Goal: Information Seeking & Learning: Compare options

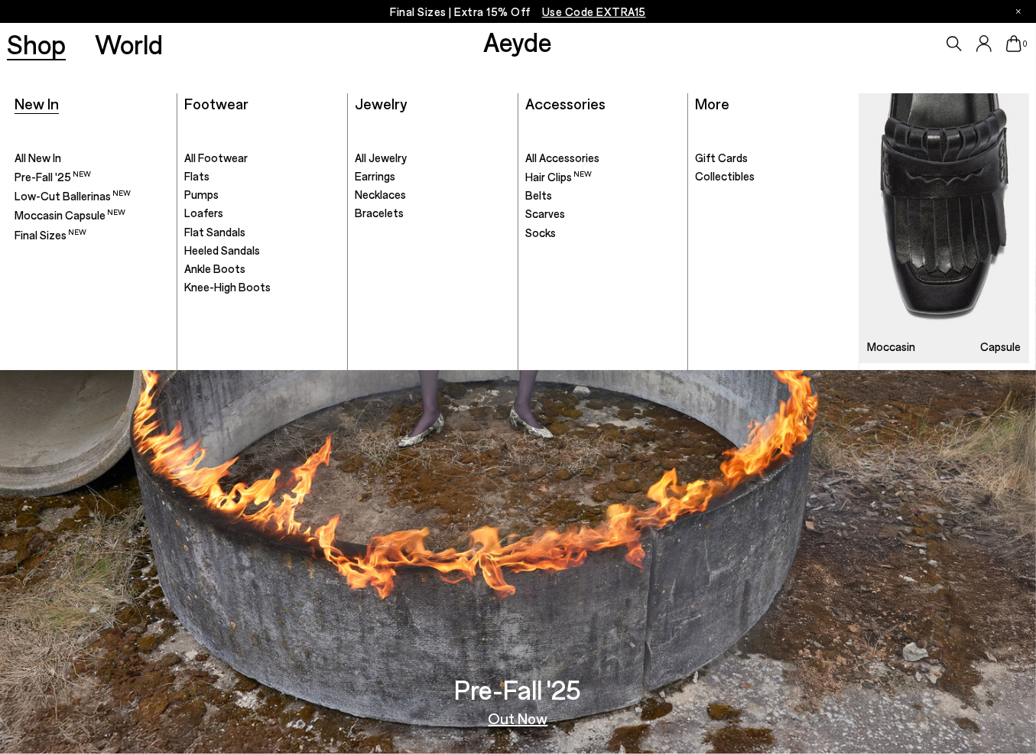
click at [41, 106] on span "New In" at bounding box center [37, 103] width 44 height 18
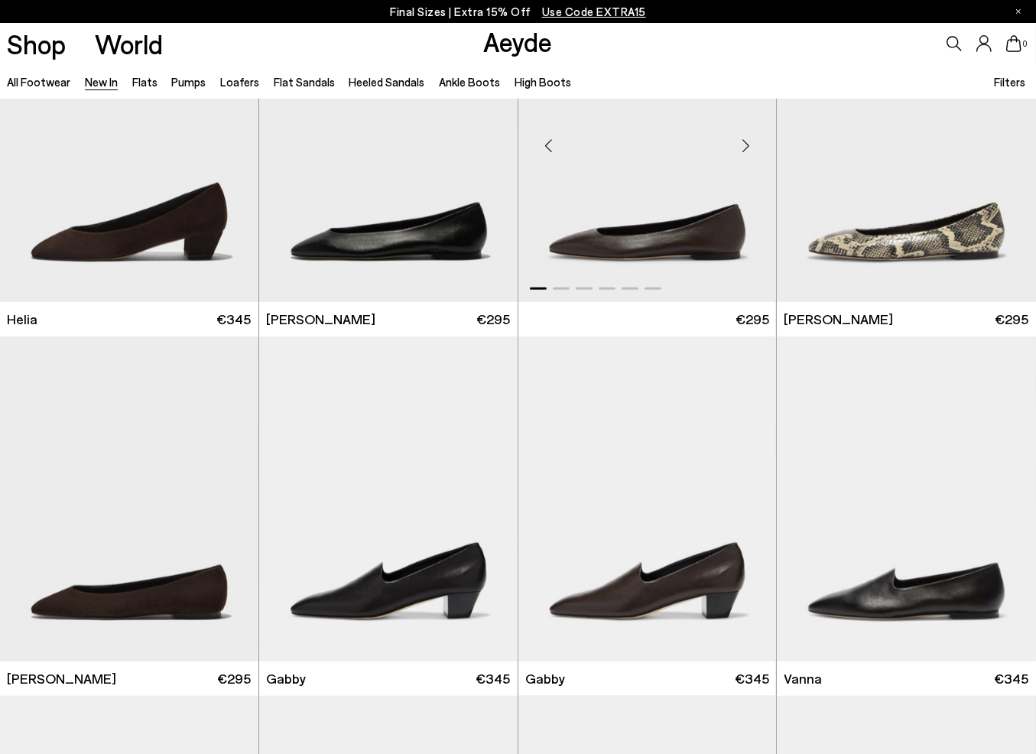
scroll to position [1836, 0]
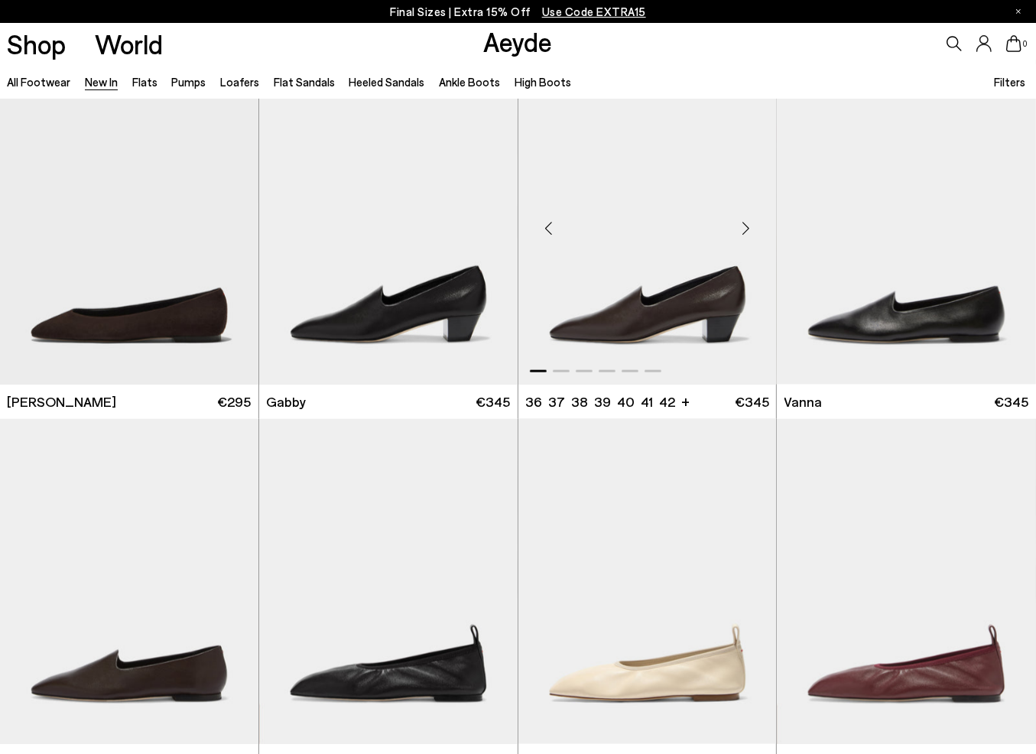
click at [741, 227] on div "Next slide" at bounding box center [746, 228] width 46 height 46
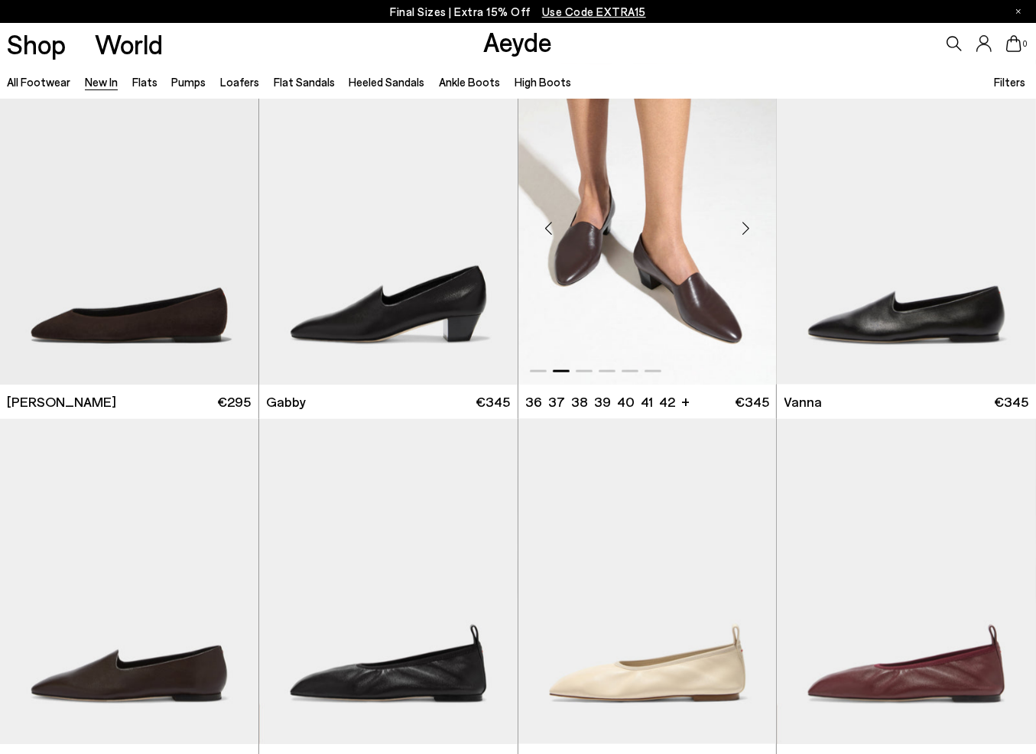
click at [741, 227] on div "Next slide" at bounding box center [746, 228] width 46 height 46
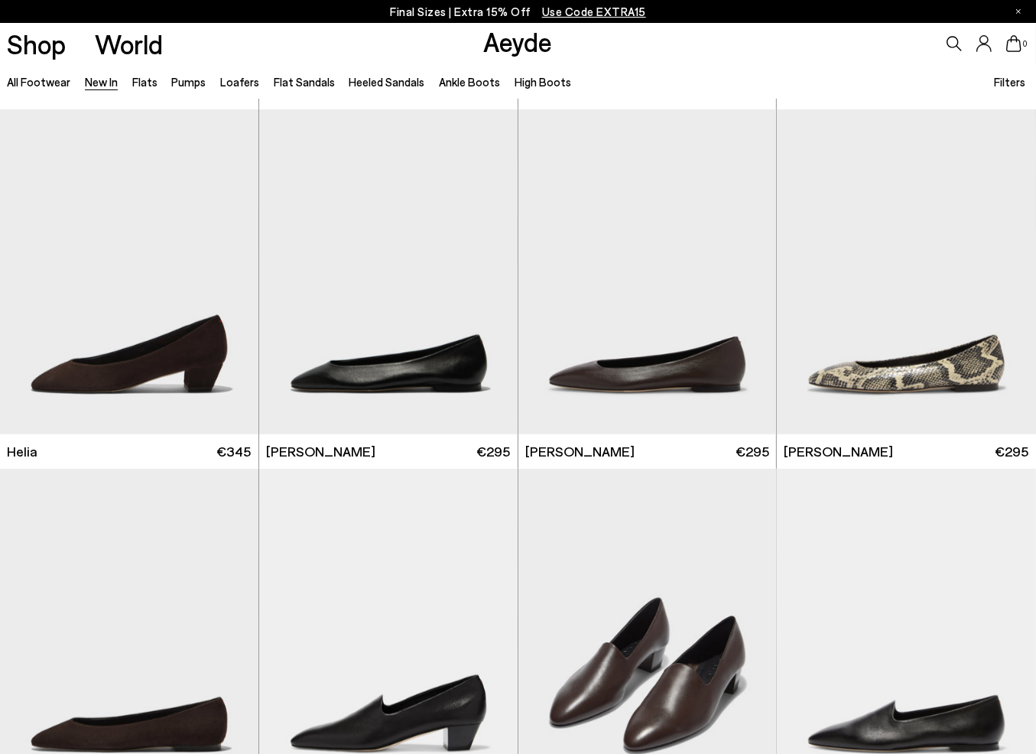
scroll to position [1147, 0]
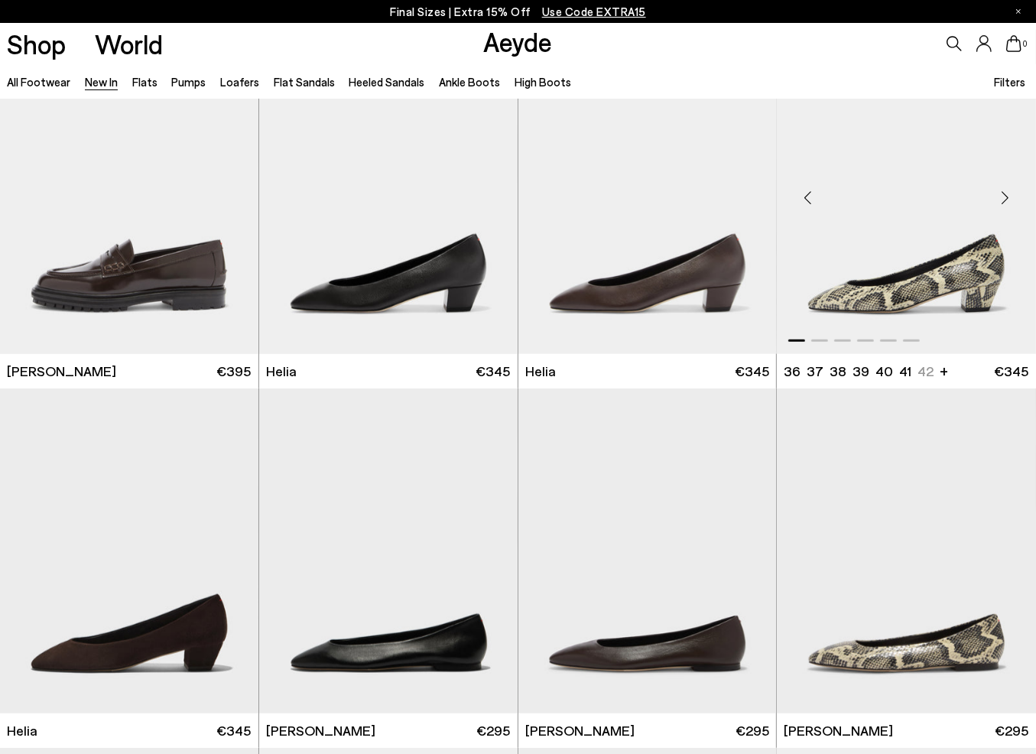
click at [1001, 197] on div "Next slide" at bounding box center [1006, 198] width 46 height 46
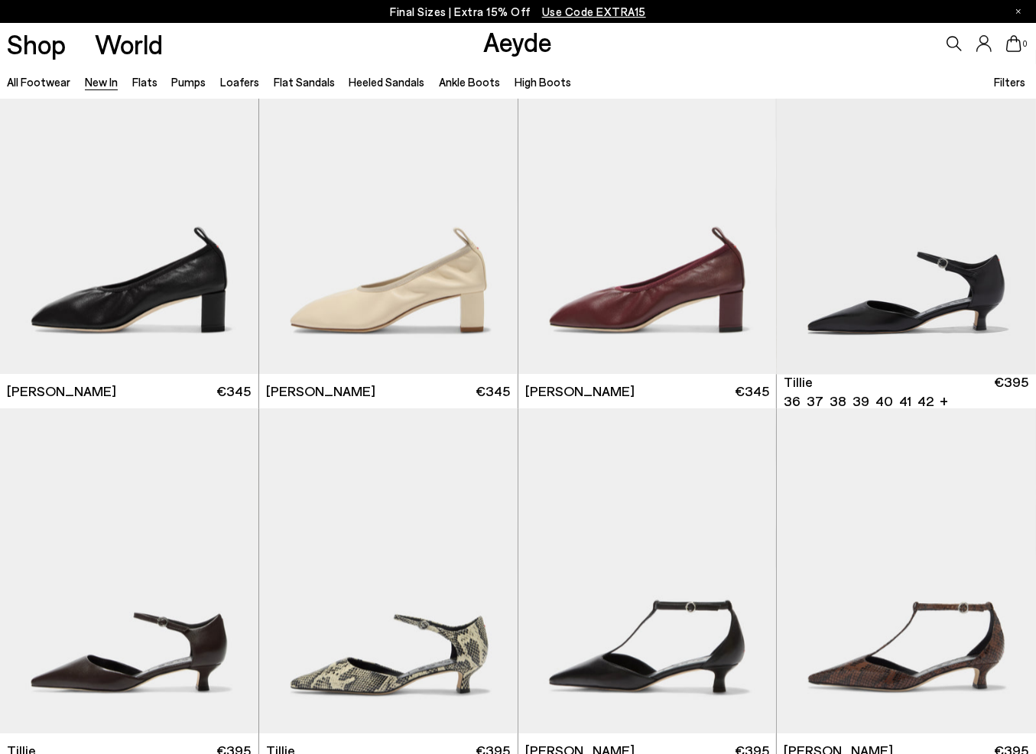
scroll to position [2601, 0]
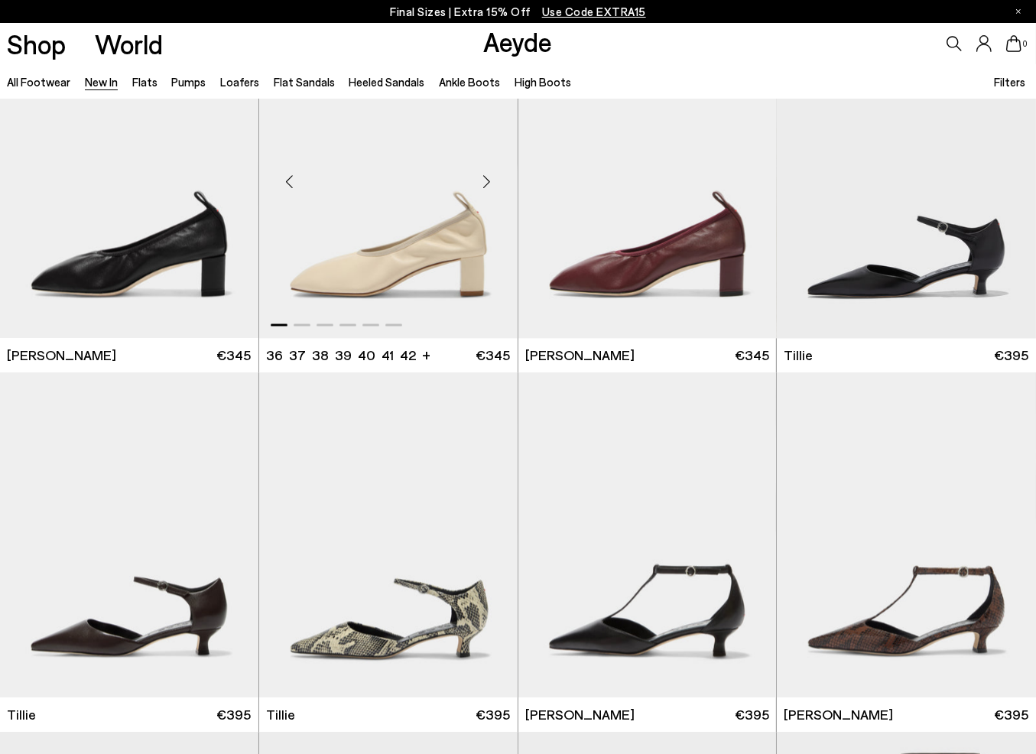
click at [495, 186] on div "Next slide" at bounding box center [487, 182] width 46 height 46
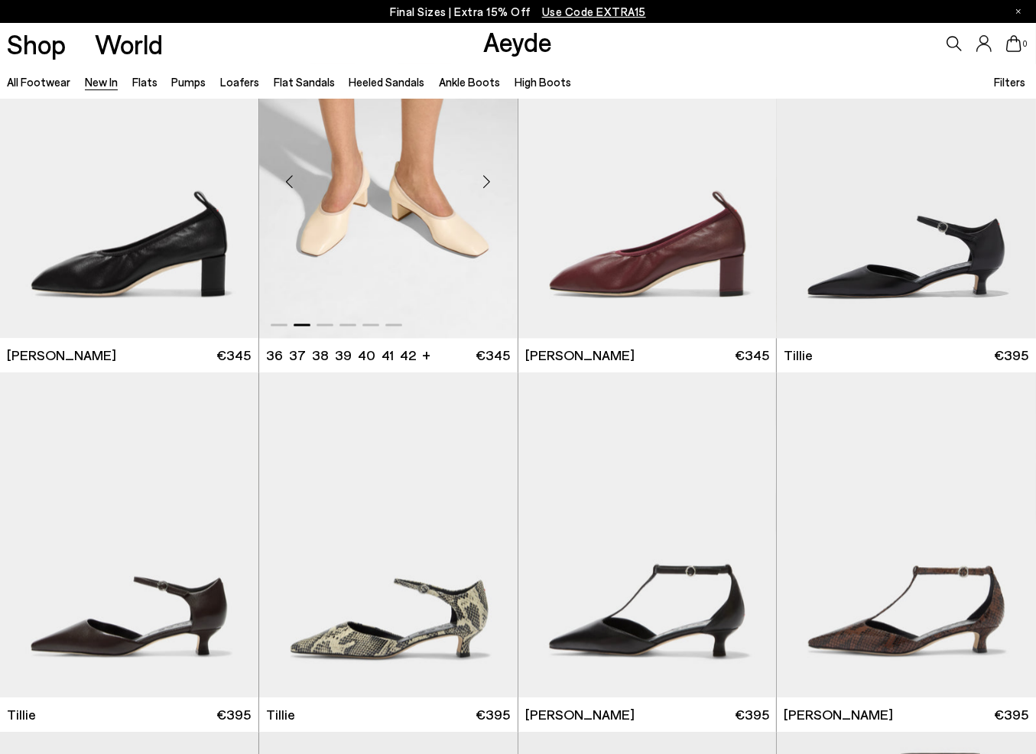
click at [495, 186] on div "Next slide" at bounding box center [487, 182] width 46 height 46
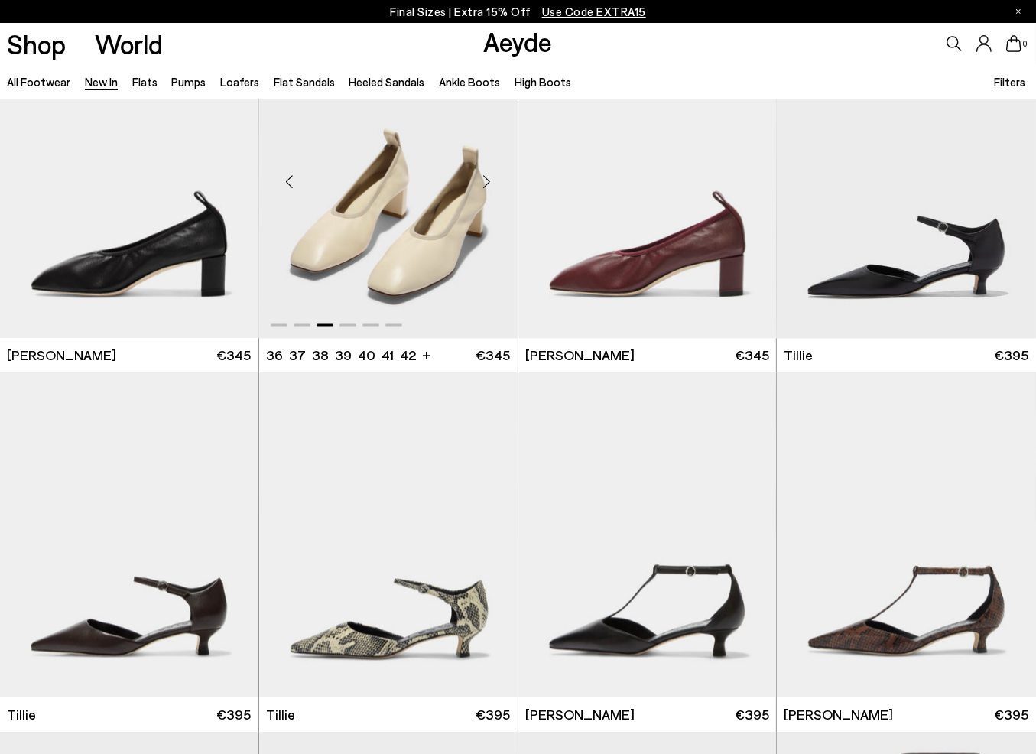
click at [495, 186] on div "Next slide" at bounding box center [487, 182] width 46 height 46
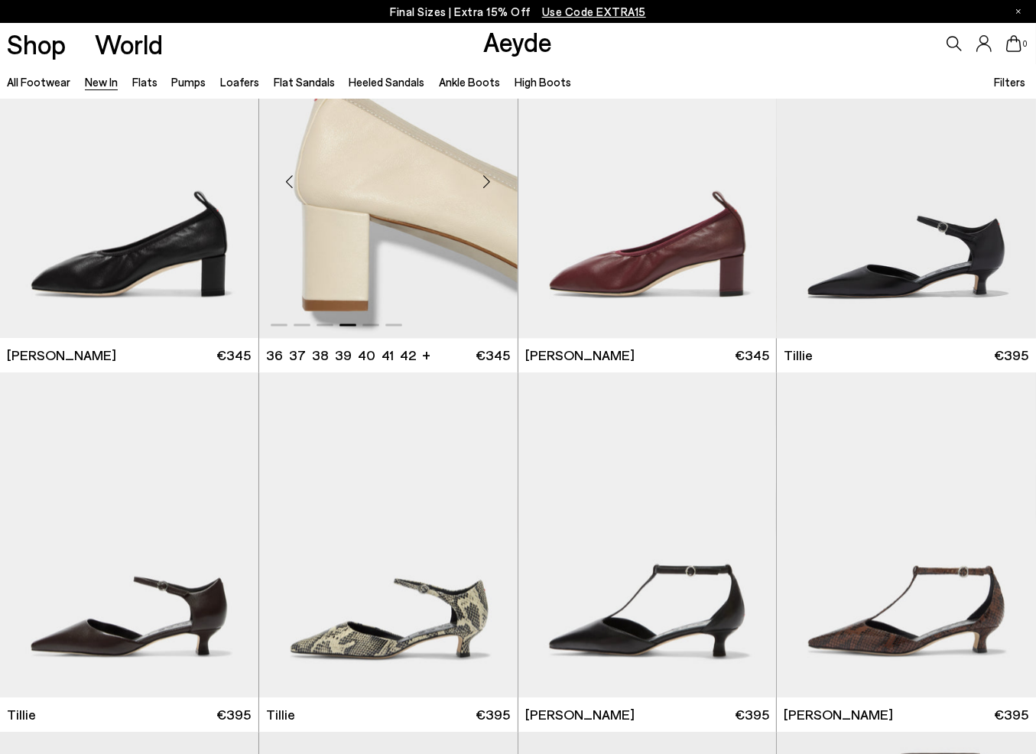
click at [495, 186] on div "Next slide" at bounding box center [487, 182] width 46 height 46
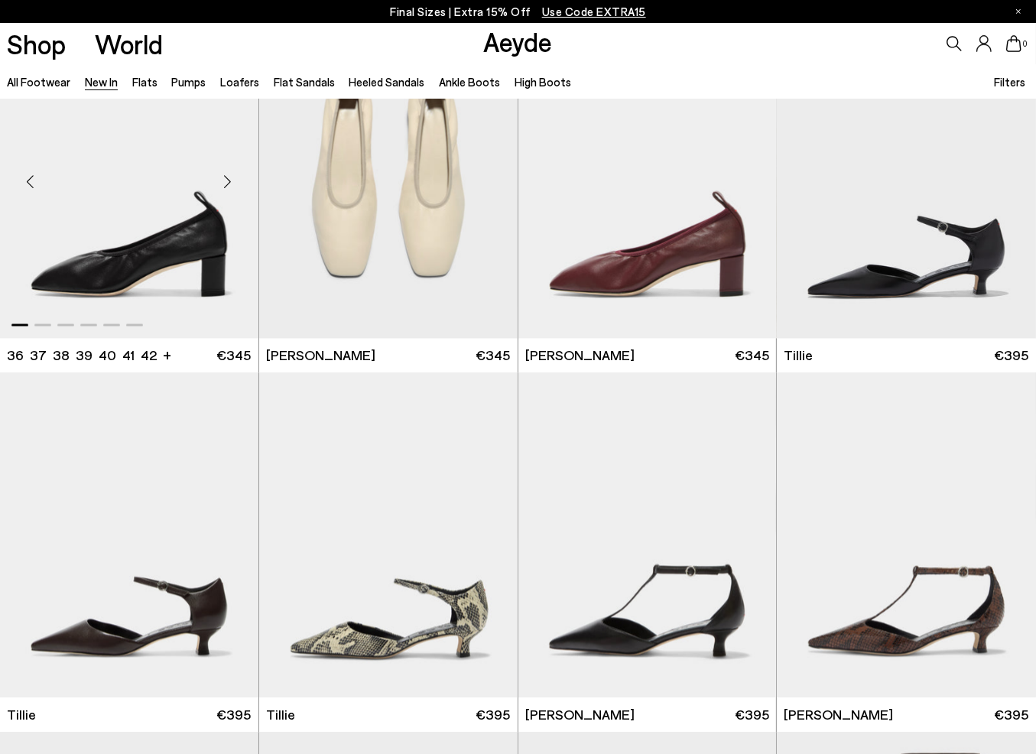
click at [233, 189] on div "Next slide" at bounding box center [228, 182] width 46 height 46
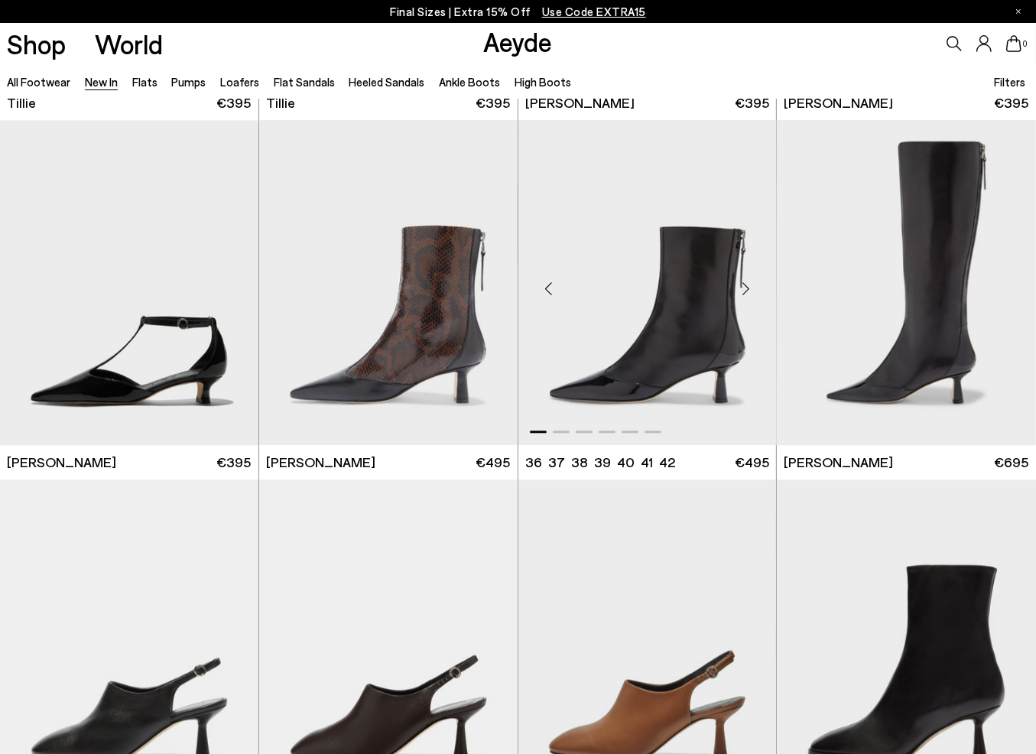
scroll to position [2983, 0]
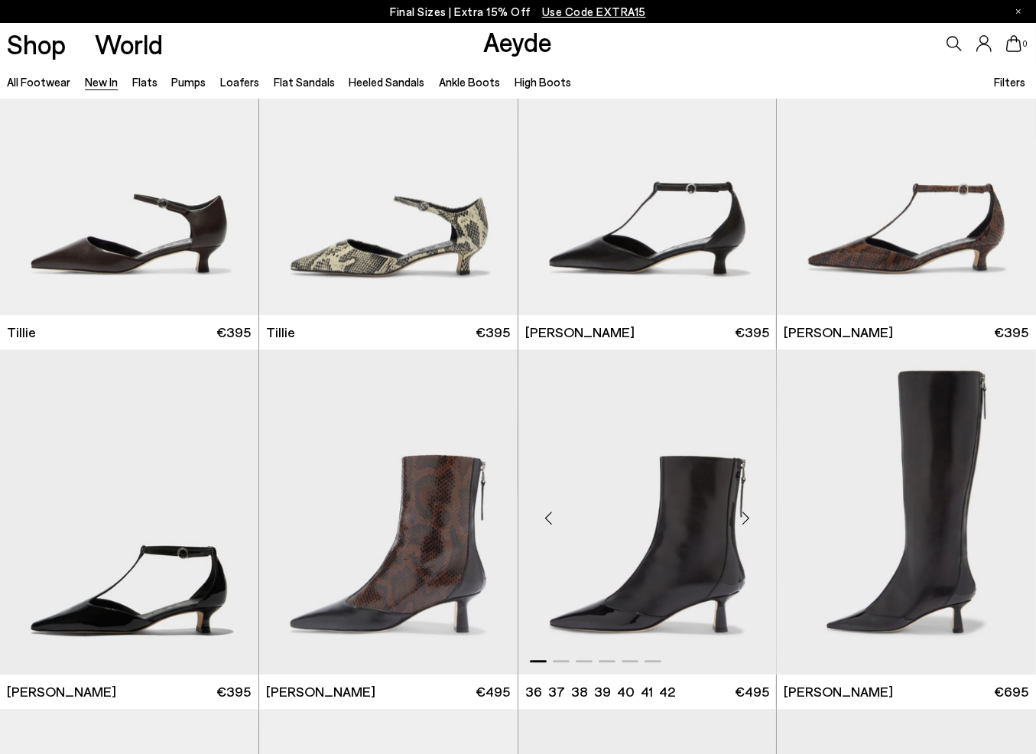
click at [749, 514] on div "Next slide" at bounding box center [746, 518] width 46 height 46
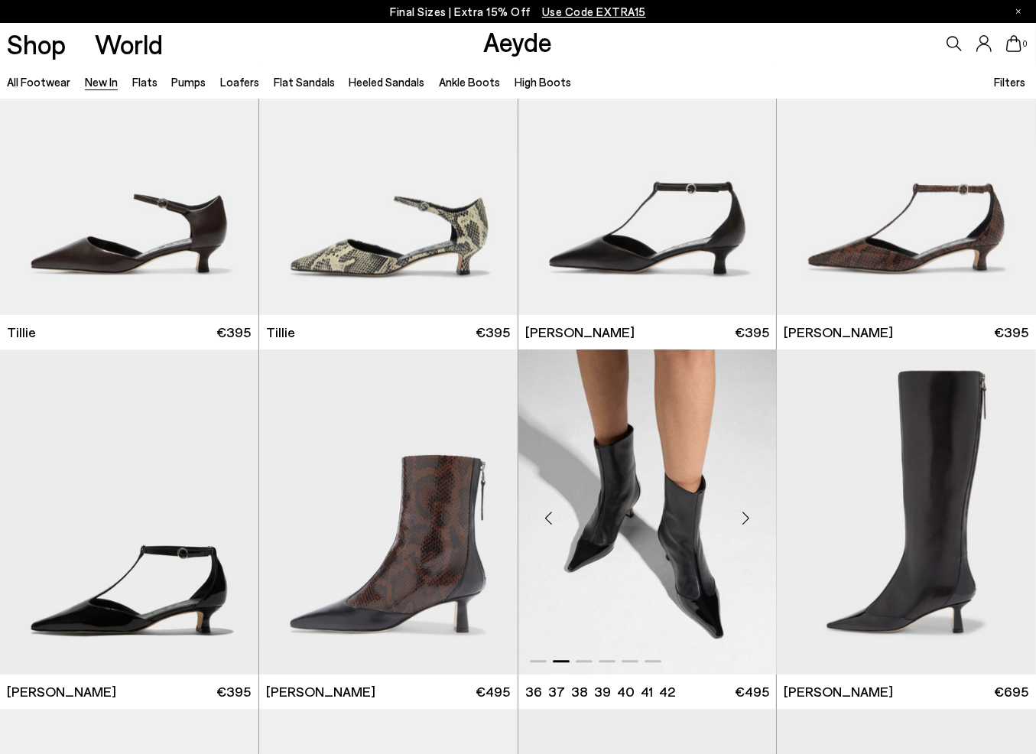
click at [749, 514] on div "Next slide" at bounding box center [746, 518] width 46 height 46
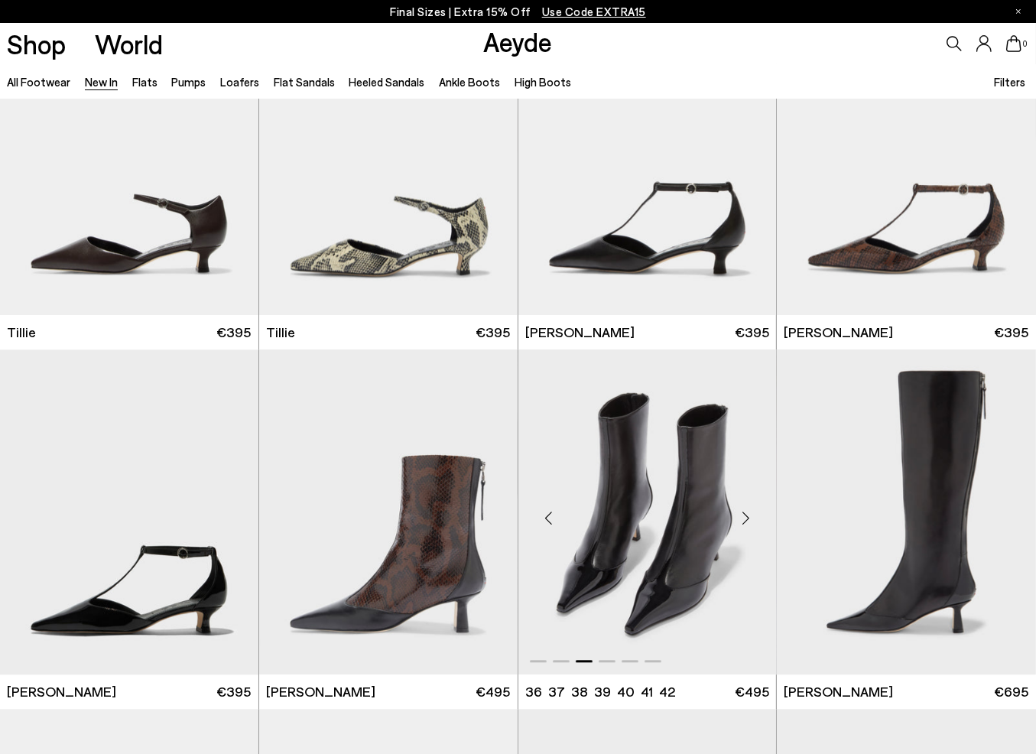
click at [749, 514] on div "Next slide" at bounding box center [746, 518] width 46 height 46
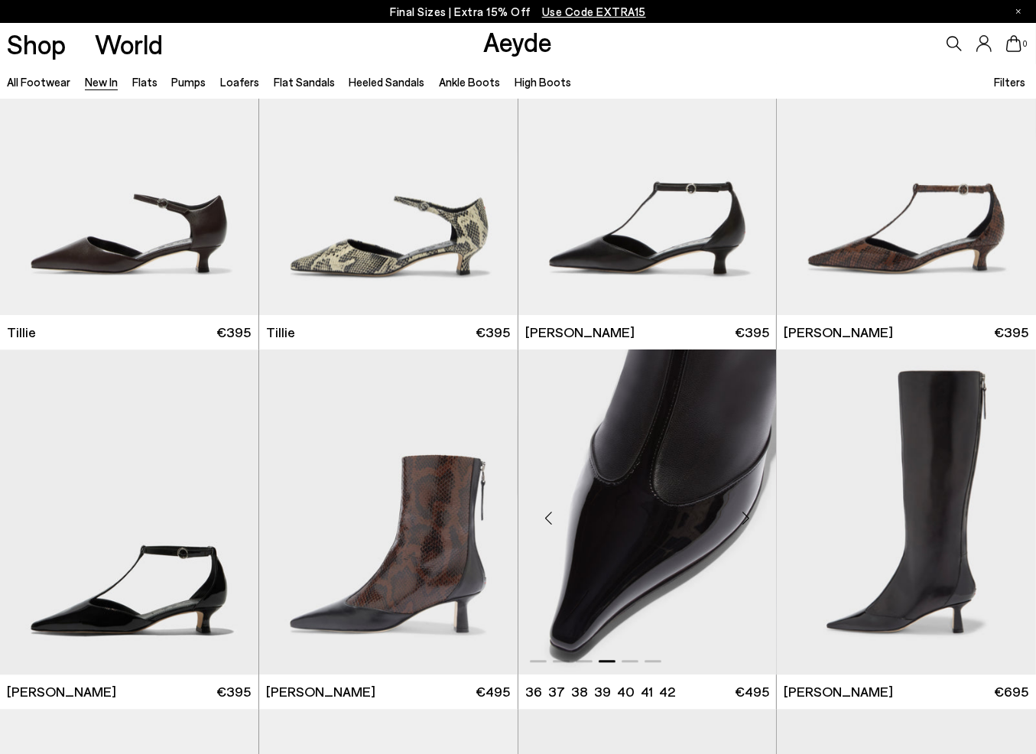
click at [749, 514] on div "Next slide" at bounding box center [746, 518] width 46 height 46
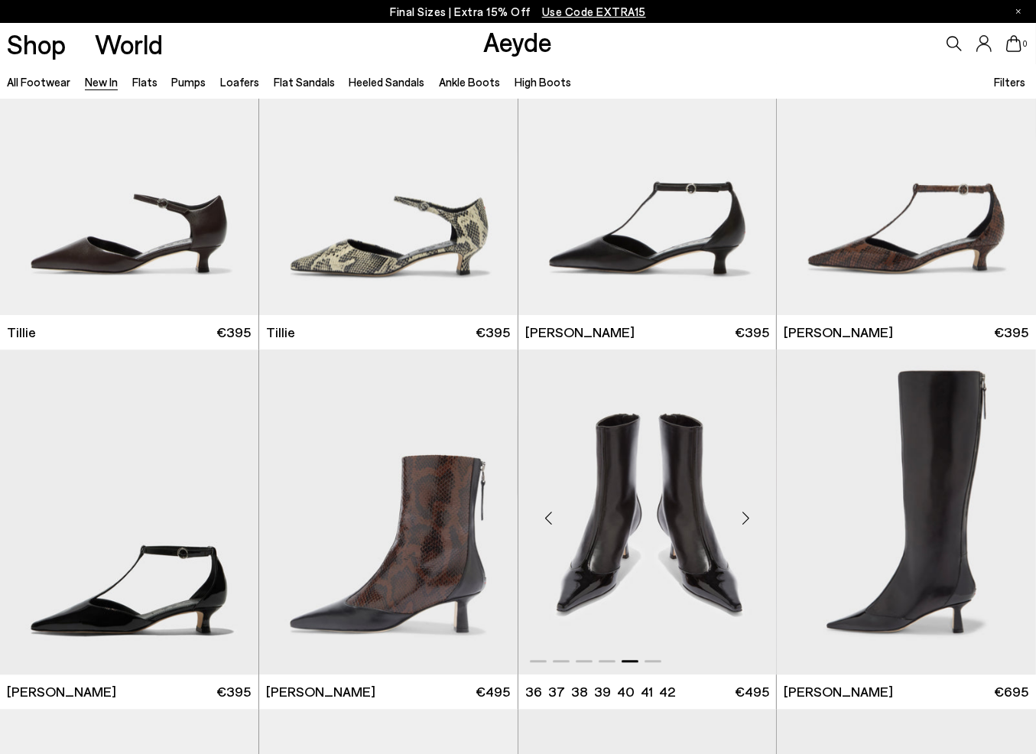
click at [749, 514] on div "Next slide" at bounding box center [746, 518] width 46 height 46
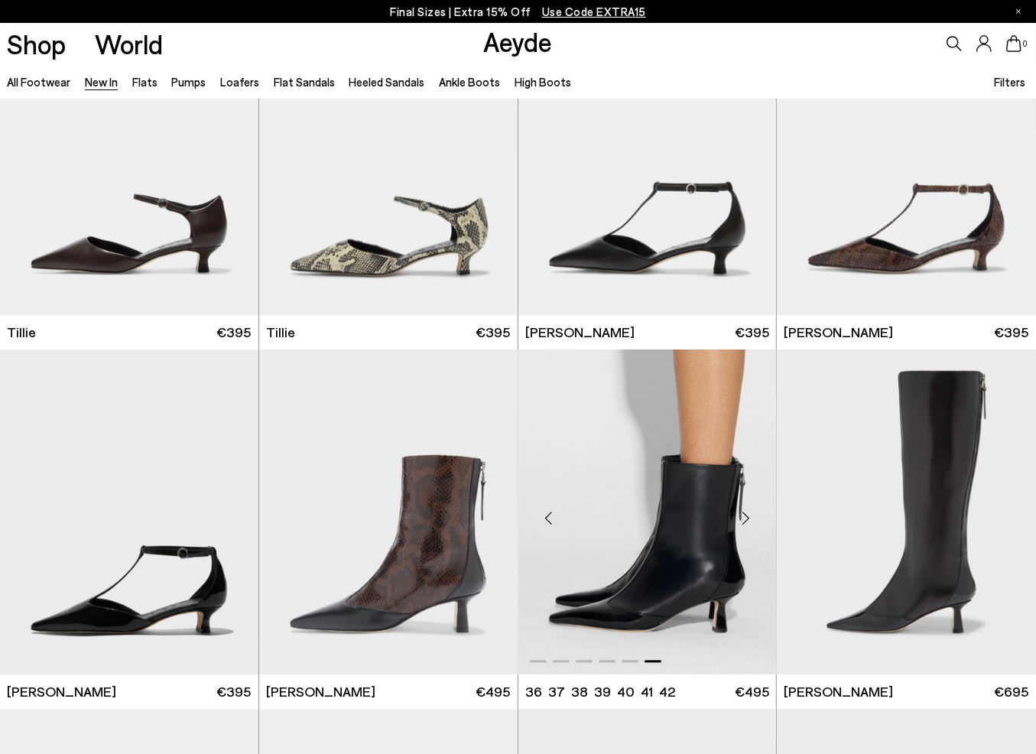
click at [707, 545] on img "6 / 6" at bounding box center [648, 512] width 259 height 325
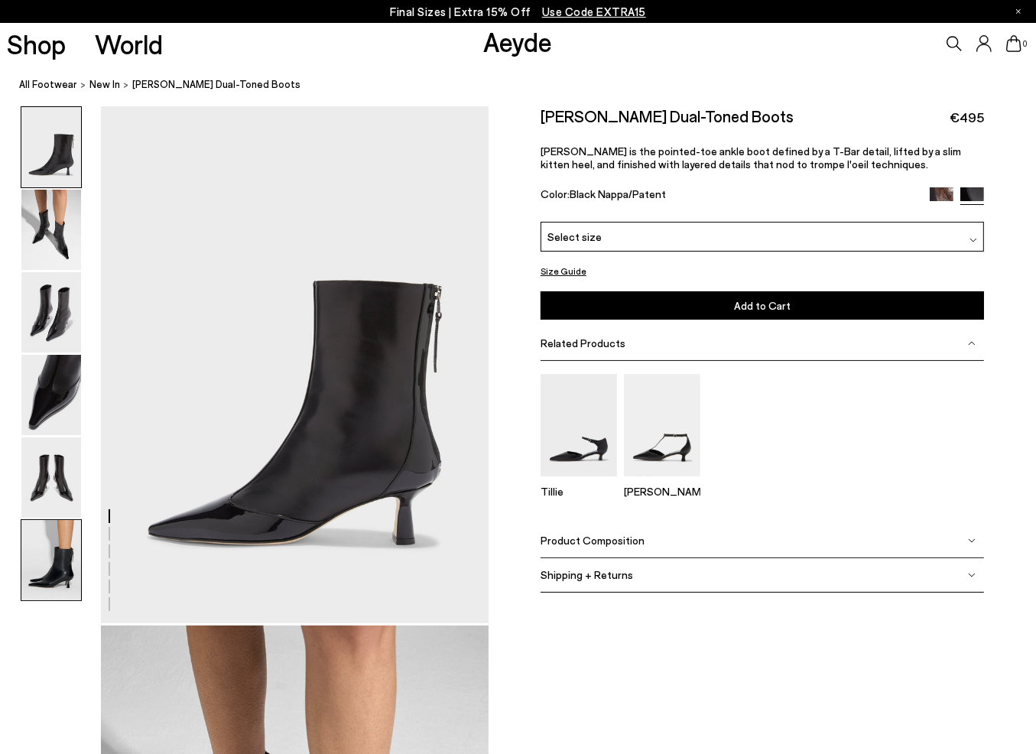
click at [47, 555] on img at bounding box center [51, 560] width 60 height 80
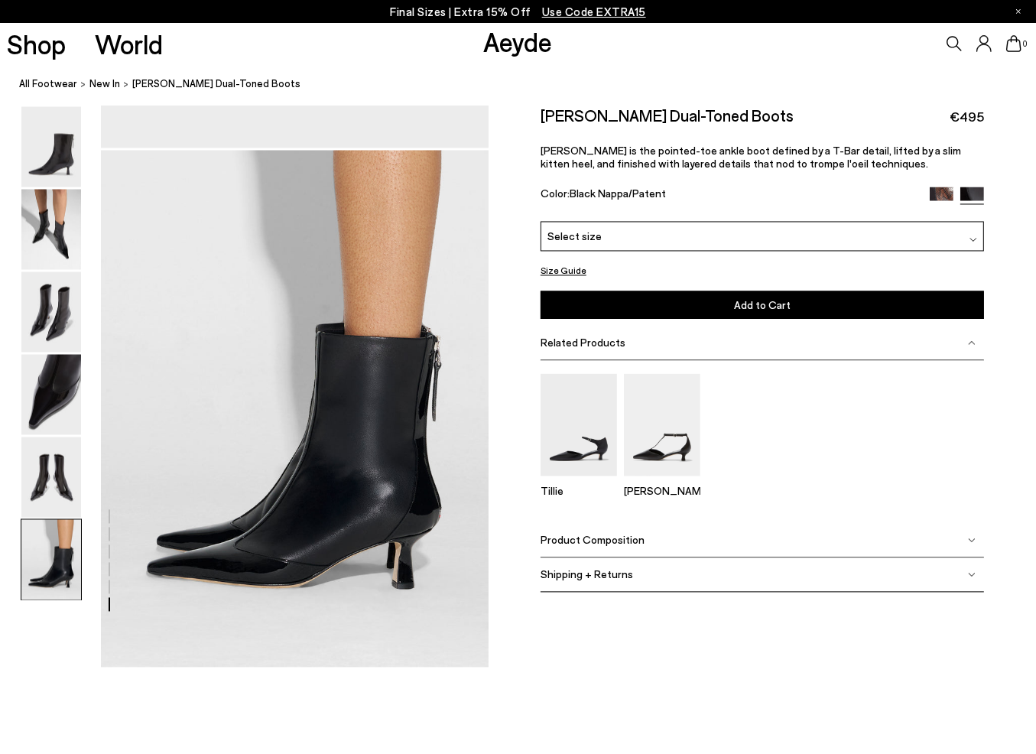
scroll to position [2705, 0]
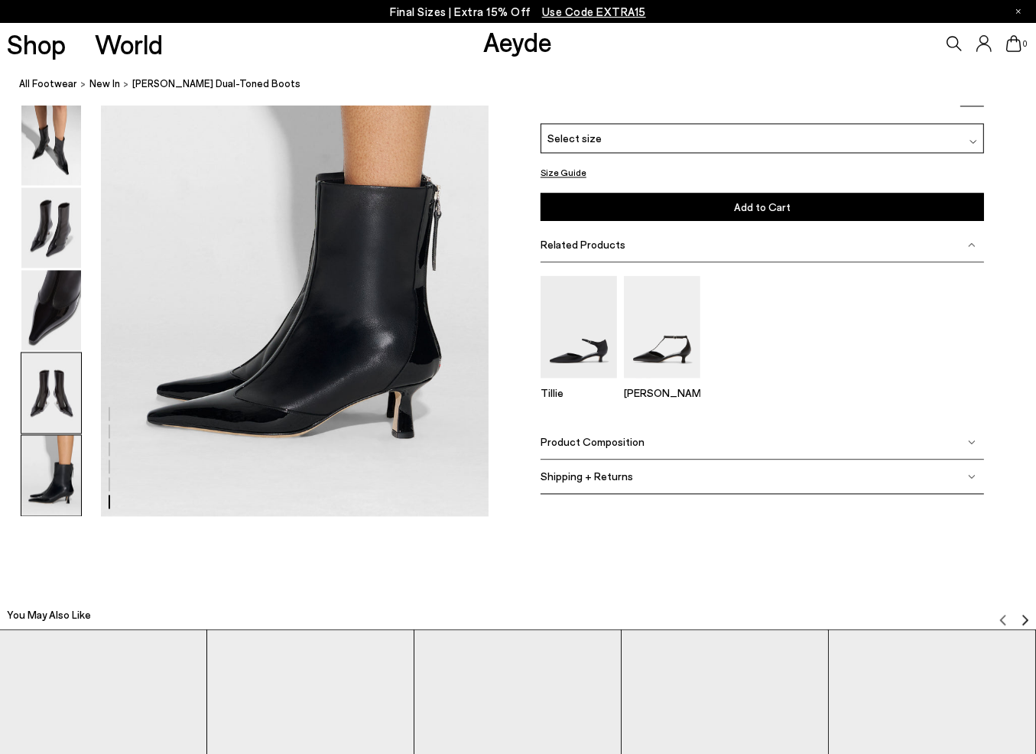
click at [49, 391] on img at bounding box center [51, 393] width 60 height 80
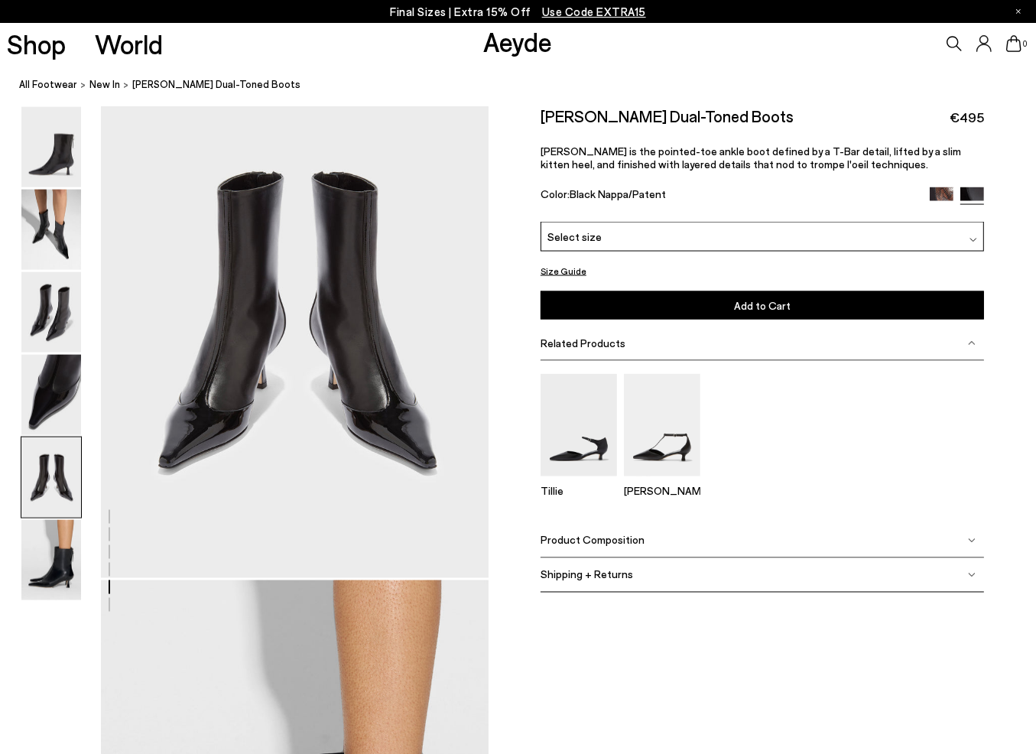
scroll to position [2080, 0]
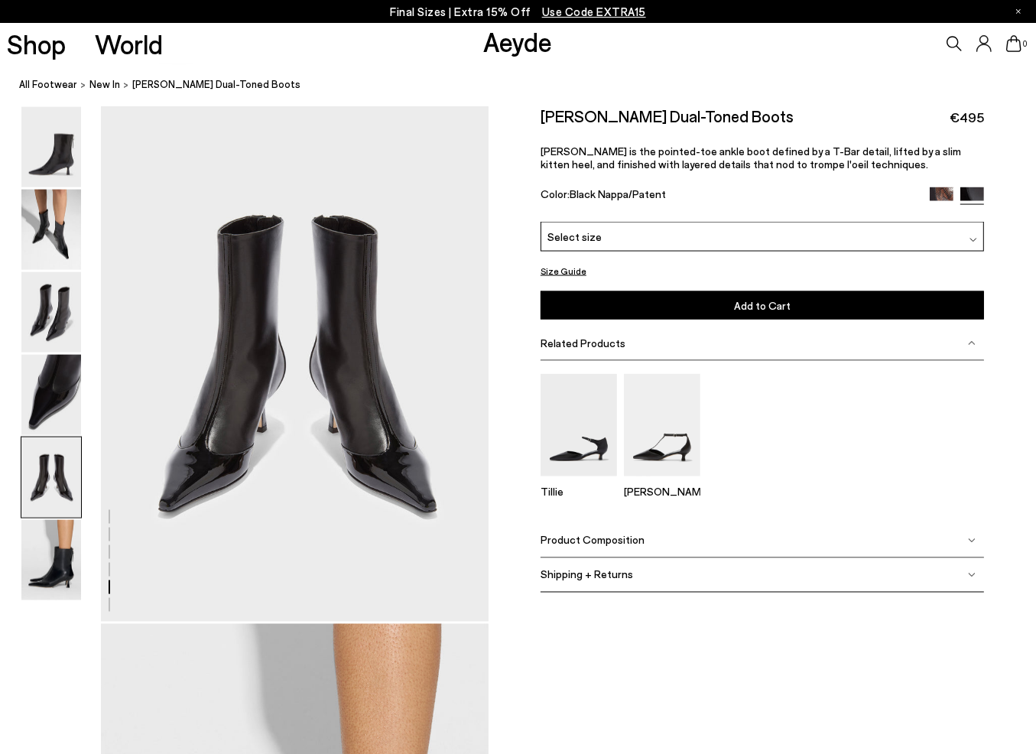
drag, startPoint x: 334, startPoint y: 402, endPoint x: 43, endPoint y: 230, distance: 338.1
click at [43, 230] on img at bounding box center [51, 230] width 60 height 80
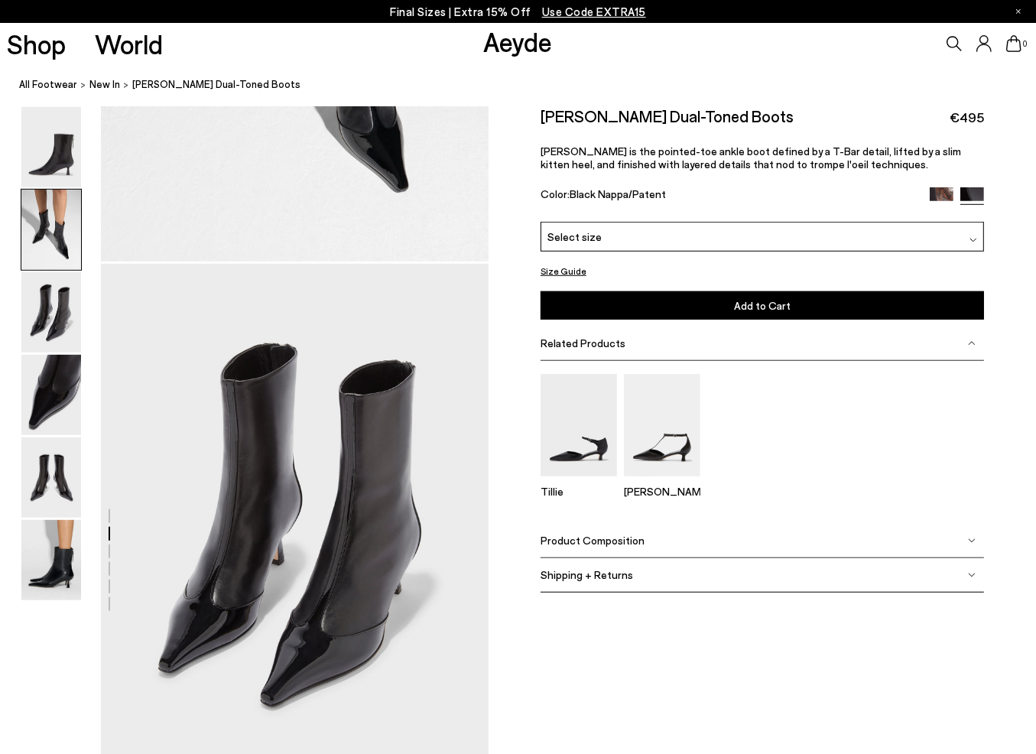
scroll to position [521, 0]
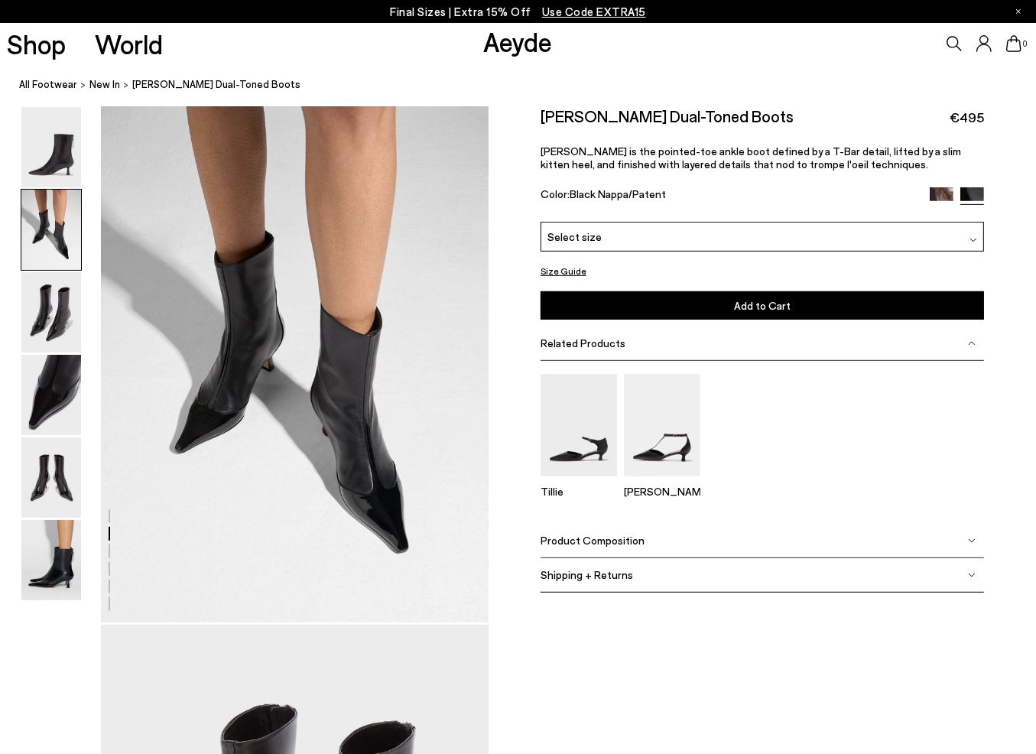
click at [933, 211] on img at bounding box center [942, 199] width 24 height 24
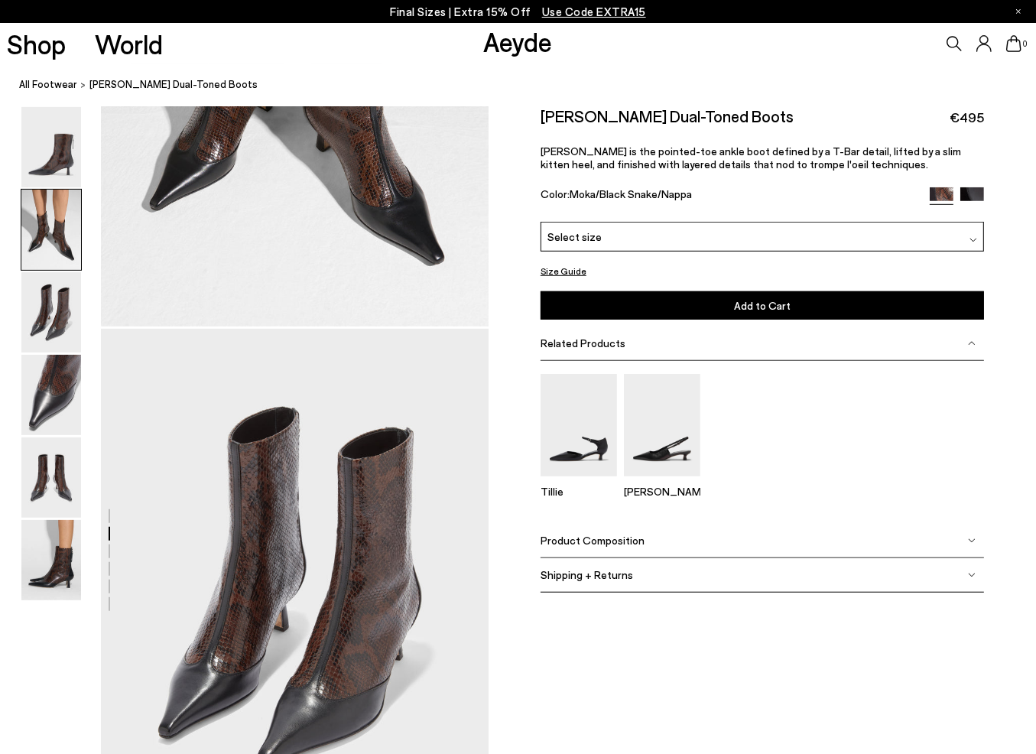
scroll to position [918, 0]
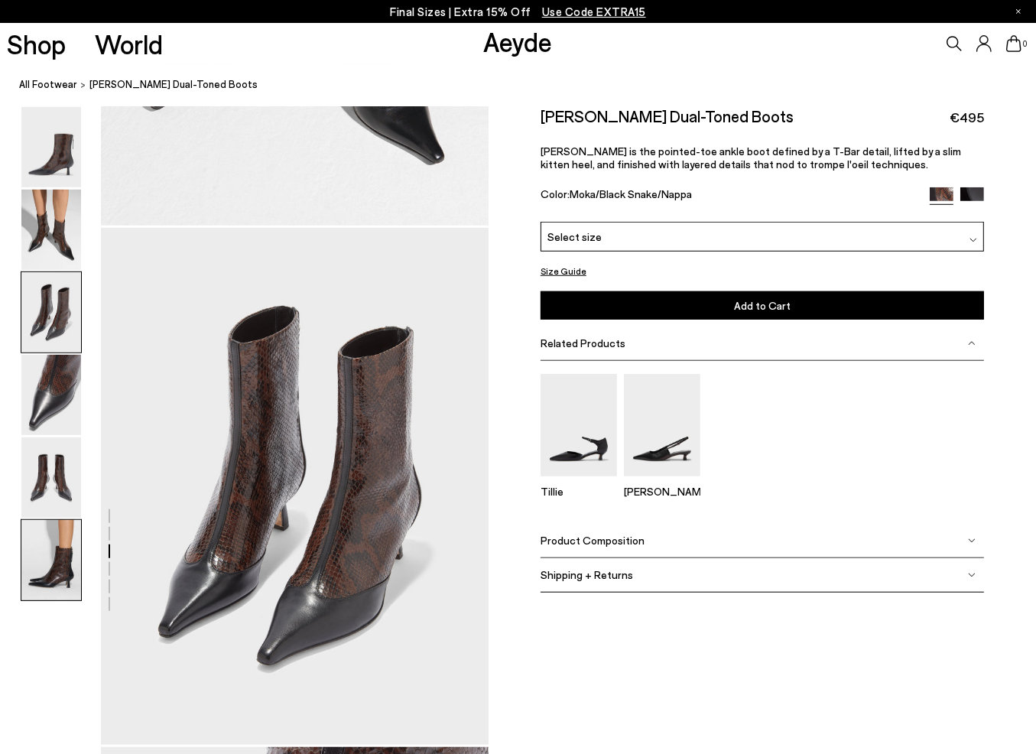
click at [63, 572] on img at bounding box center [51, 560] width 60 height 80
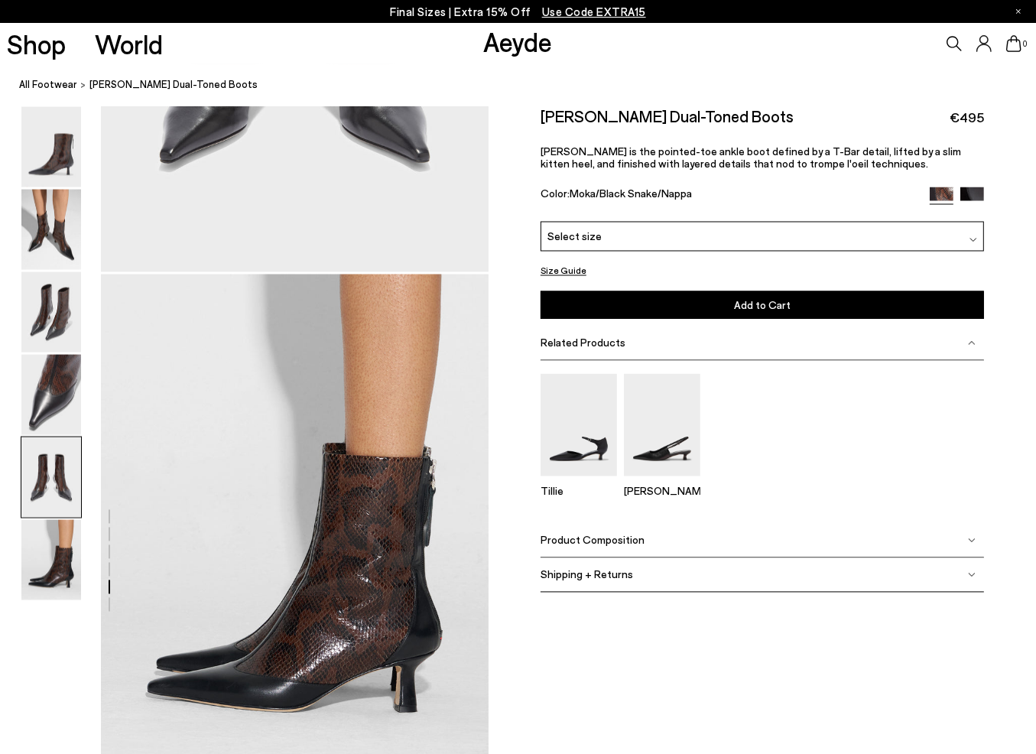
scroll to position [2399, 0]
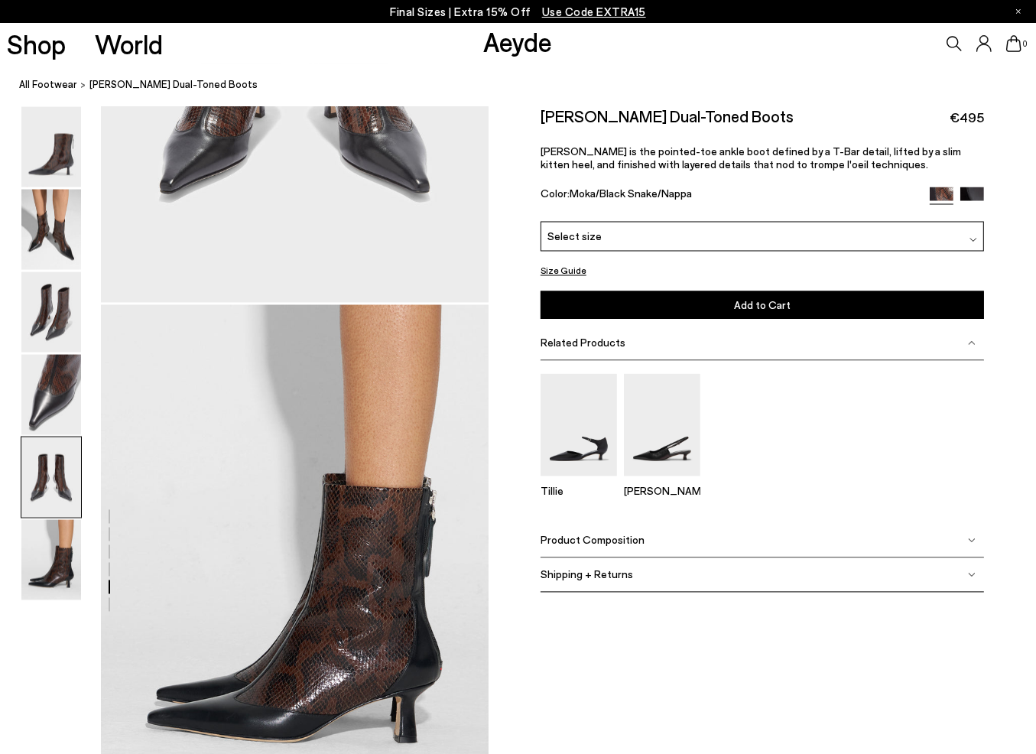
click at [970, 252] on div "Select size" at bounding box center [763, 237] width 444 height 30
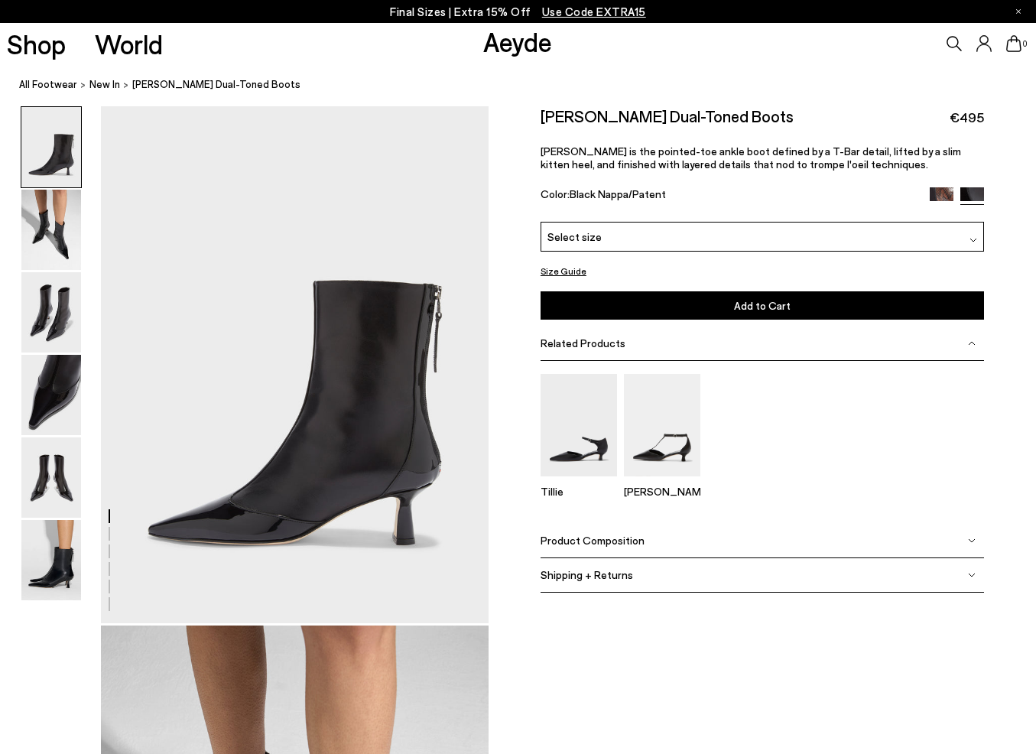
scroll to position [521, 0]
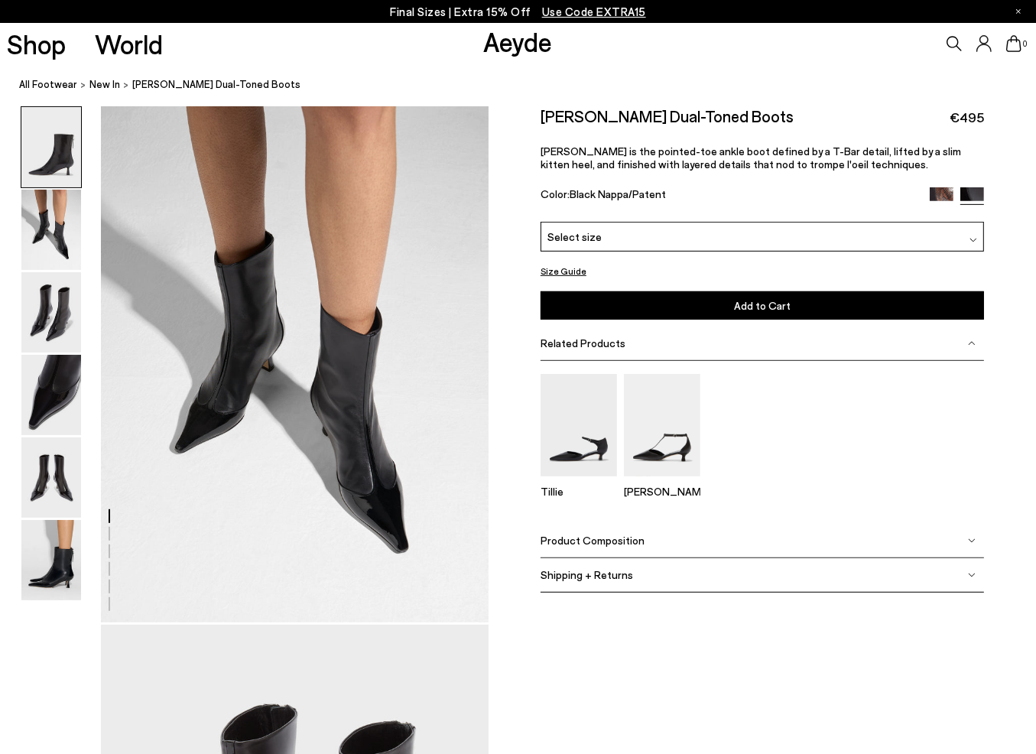
click at [968, 252] on div "Select size" at bounding box center [763, 237] width 444 height 30
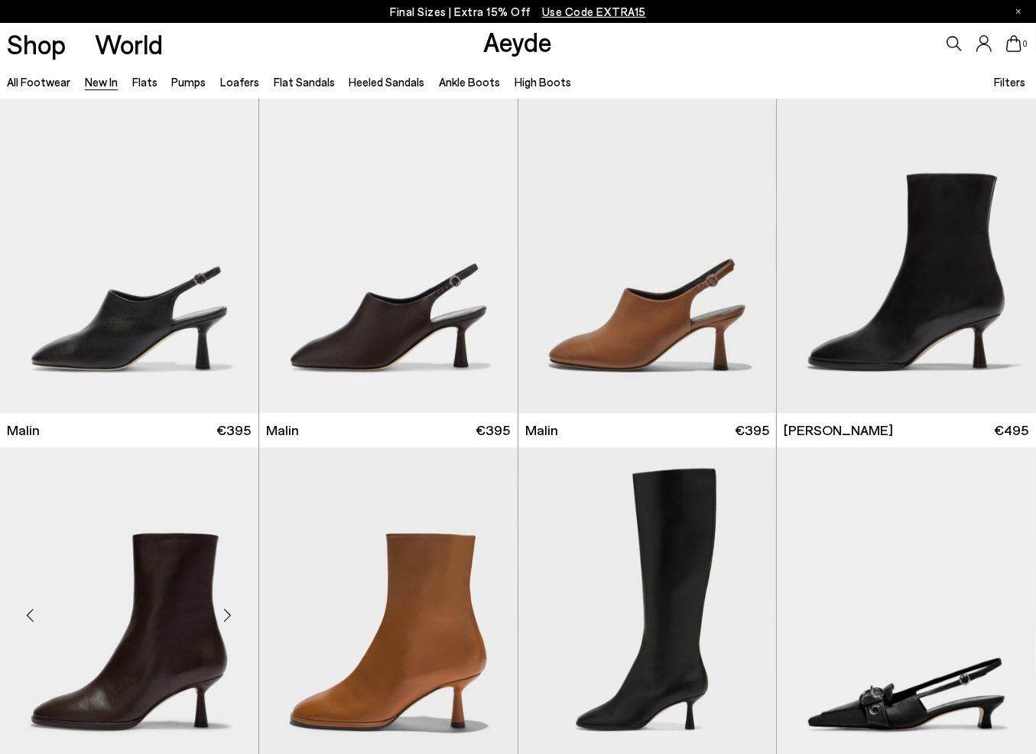
scroll to position [3747, 0]
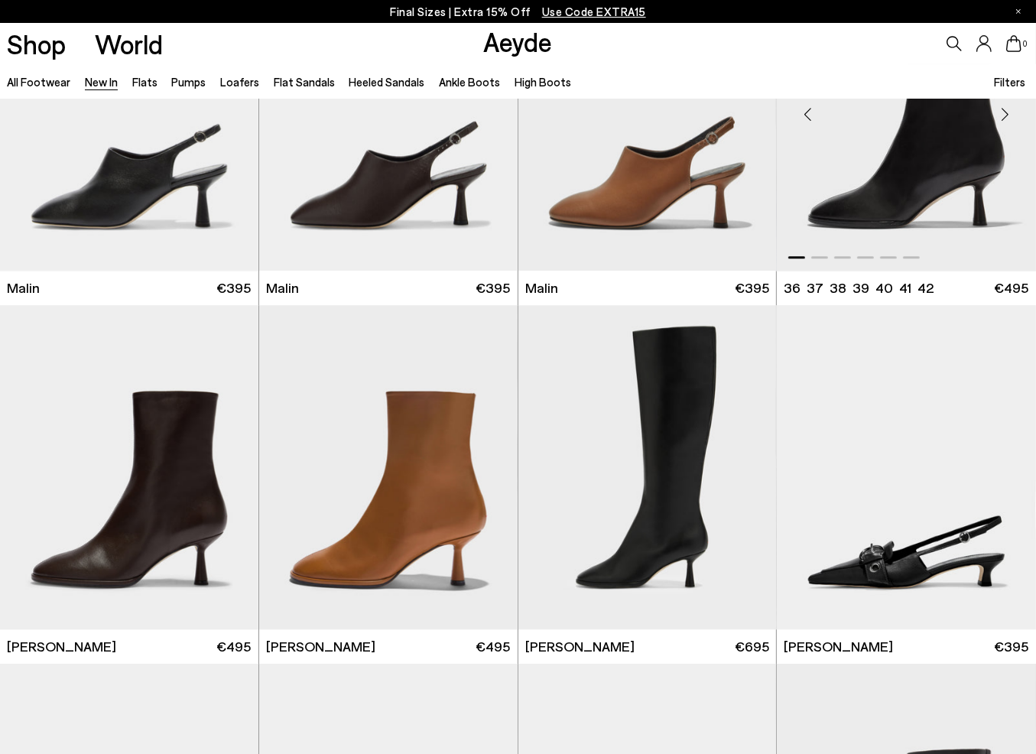
click at [936, 187] on img "1 / 6" at bounding box center [906, 108] width 259 height 325
click at [483, 472] on div "Next slide" at bounding box center [487, 474] width 46 height 46
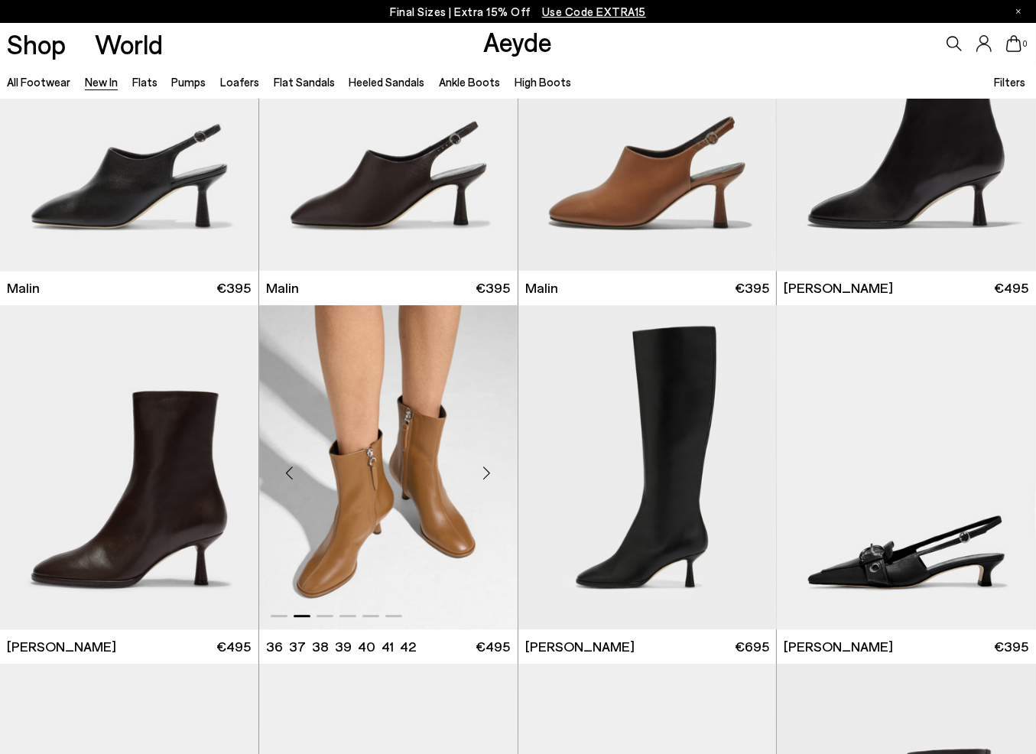
click at [444, 519] on img "2 / 6" at bounding box center [388, 467] width 259 height 325
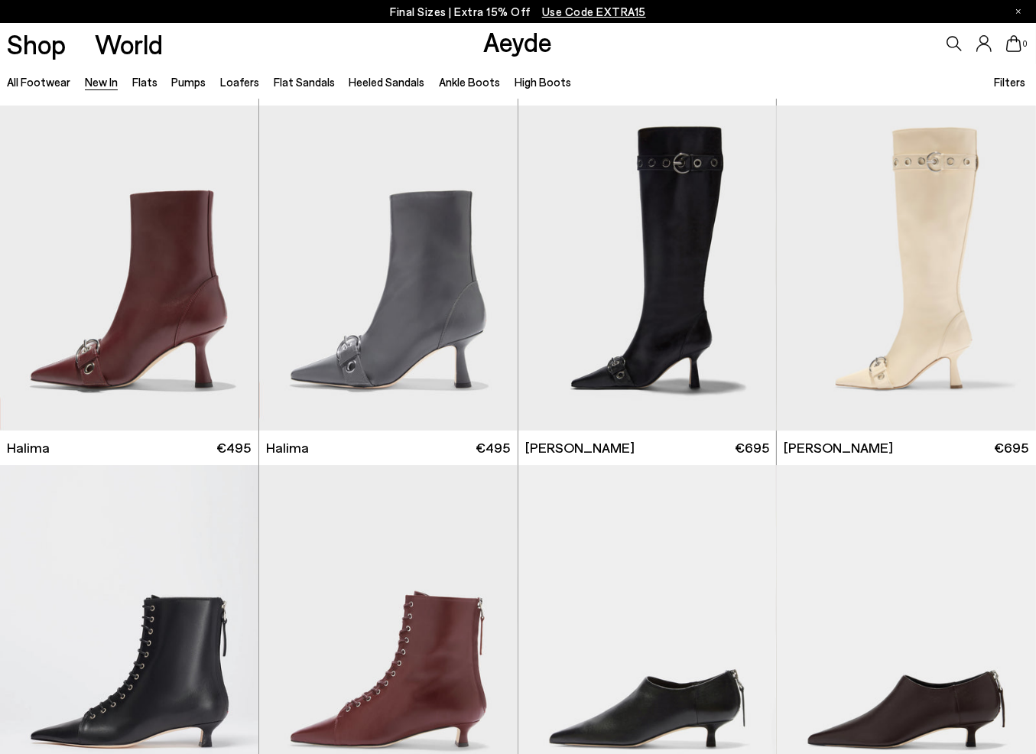
scroll to position [4894, 0]
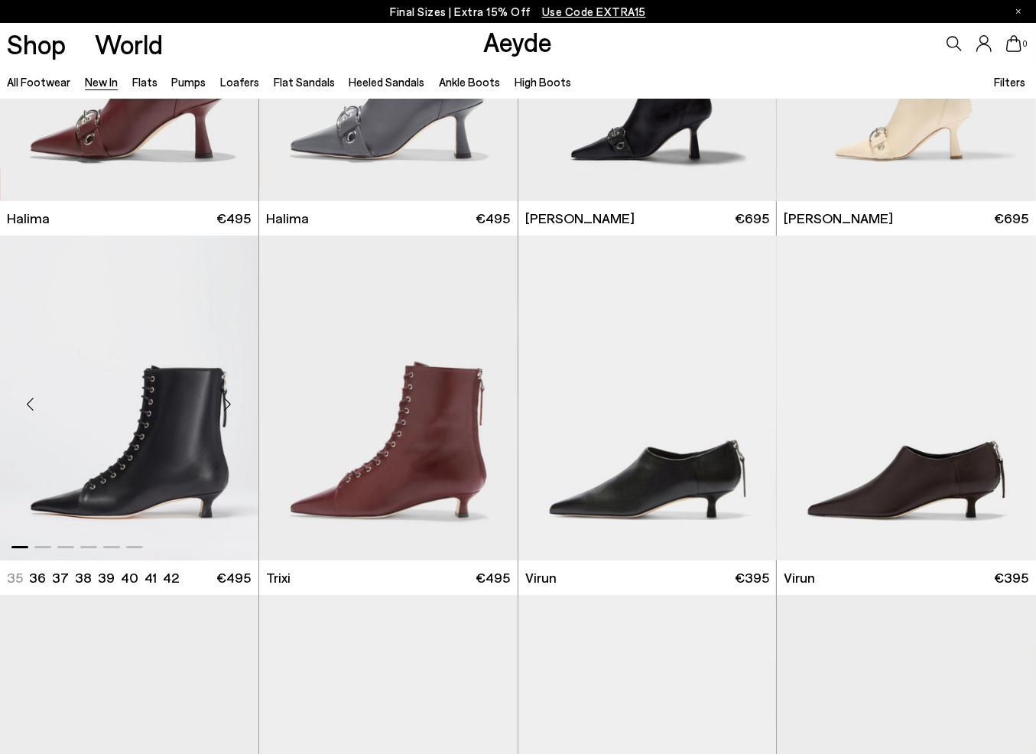
click at [164, 435] on img "1 / 6" at bounding box center [129, 398] width 259 height 325
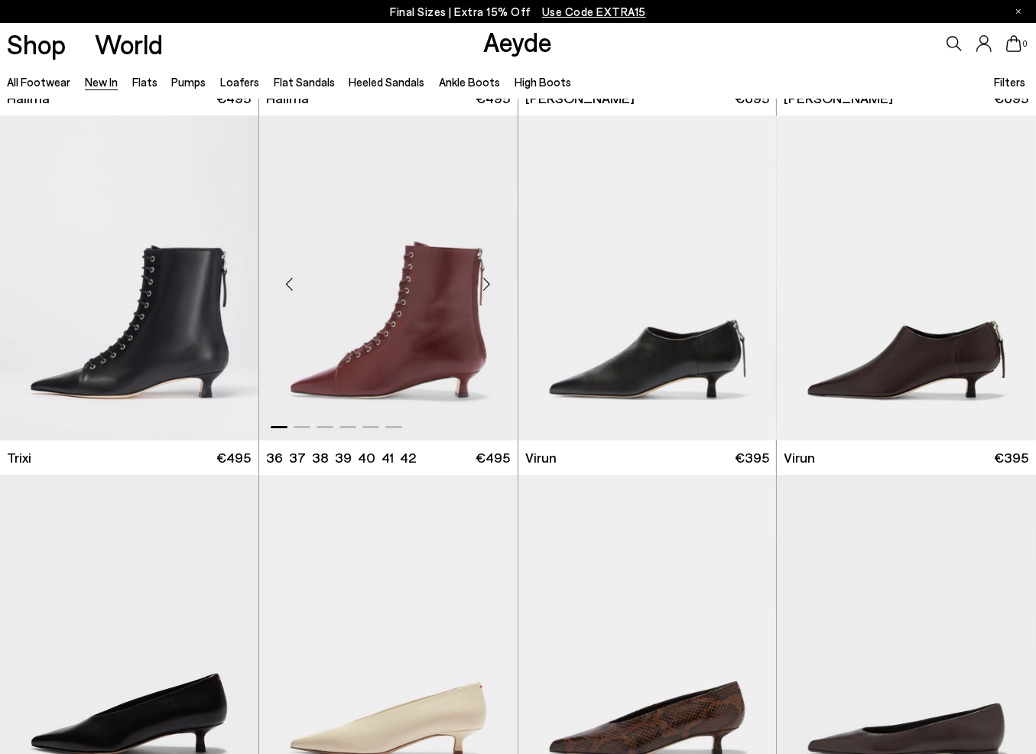
scroll to position [5047, 0]
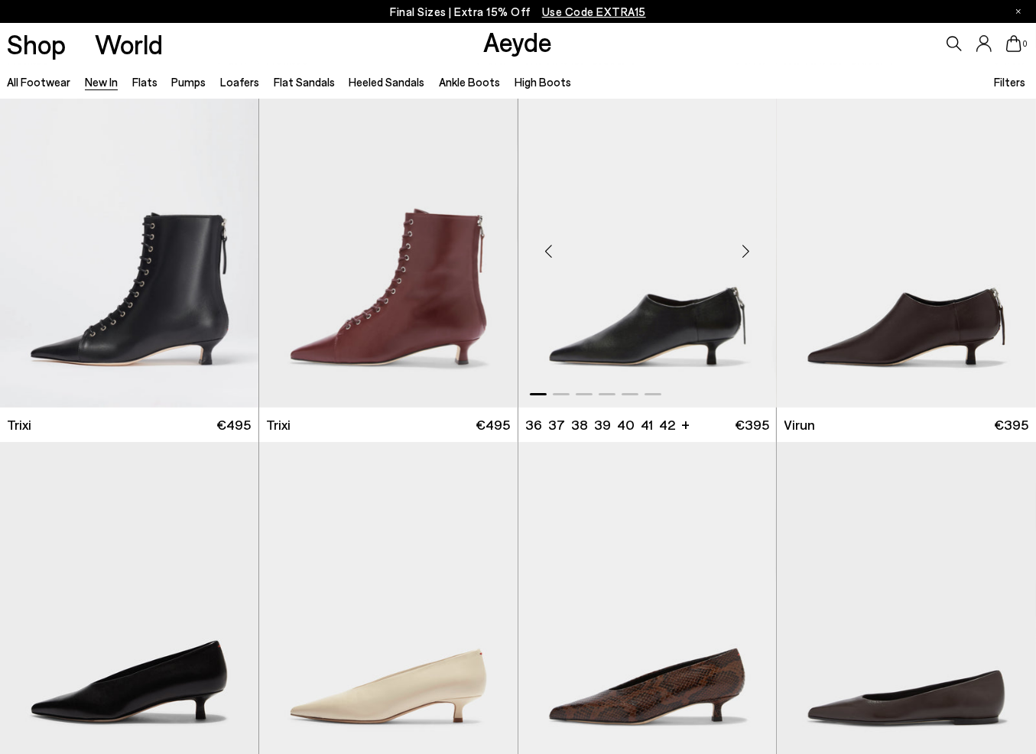
click at [752, 255] on div "Next slide" at bounding box center [746, 251] width 46 height 46
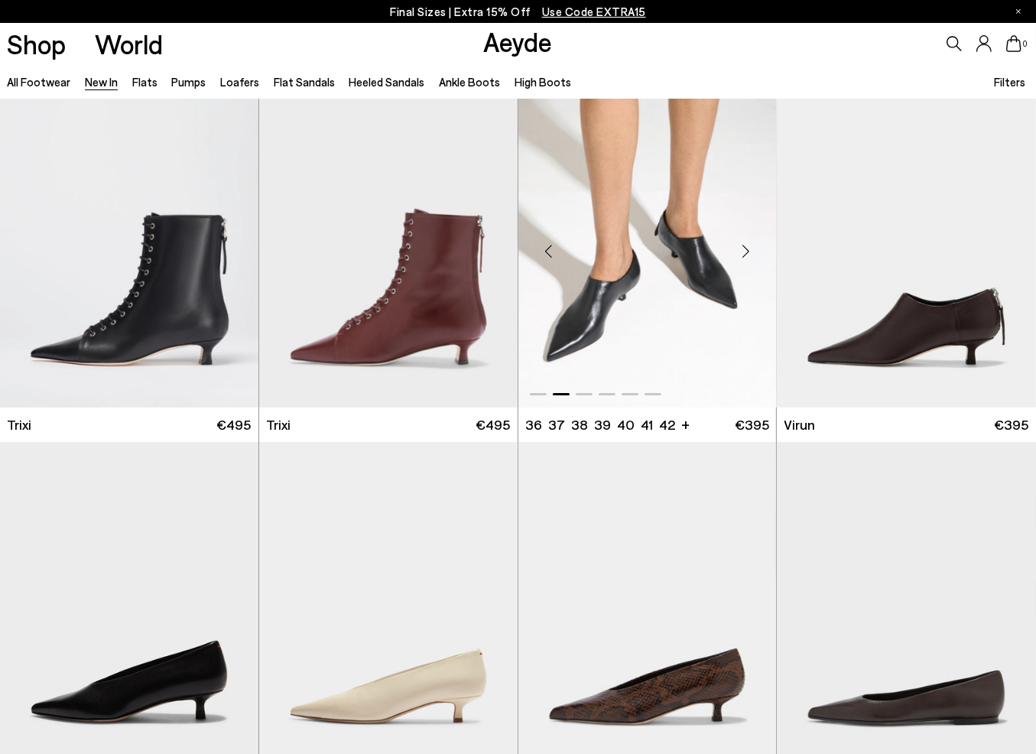
click at [752, 255] on div "Next slide" at bounding box center [746, 251] width 46 height 46
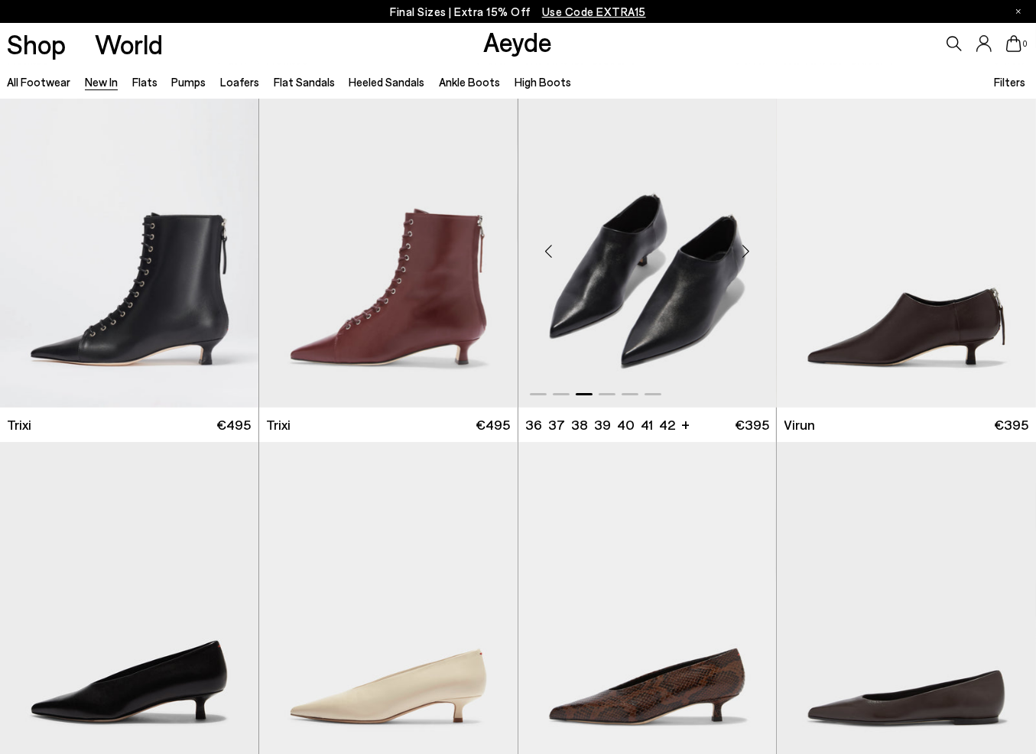
click at [752, 255] on div "Next slide" at bounding box center [746, 251] width 46 height 46
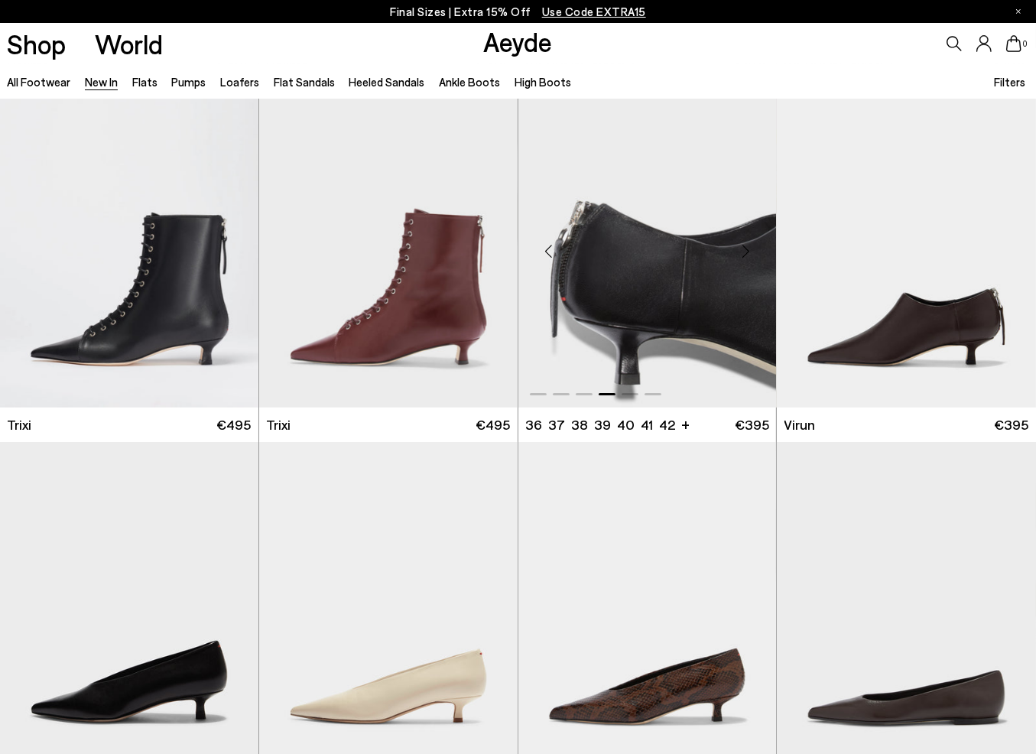
click at [752, 255] on div "Next slide" at bounding box center [746, 251] width 46 height 46
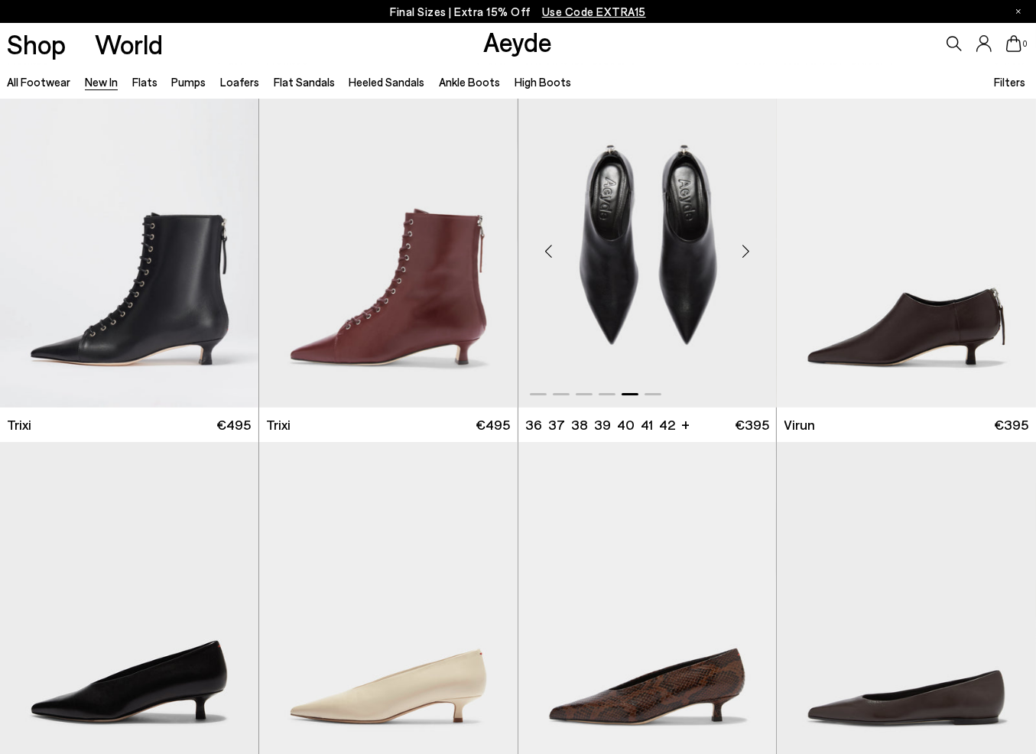
click at [752, 255] on div "Next slide" at bounding box center [746, 251] width 46 height 46
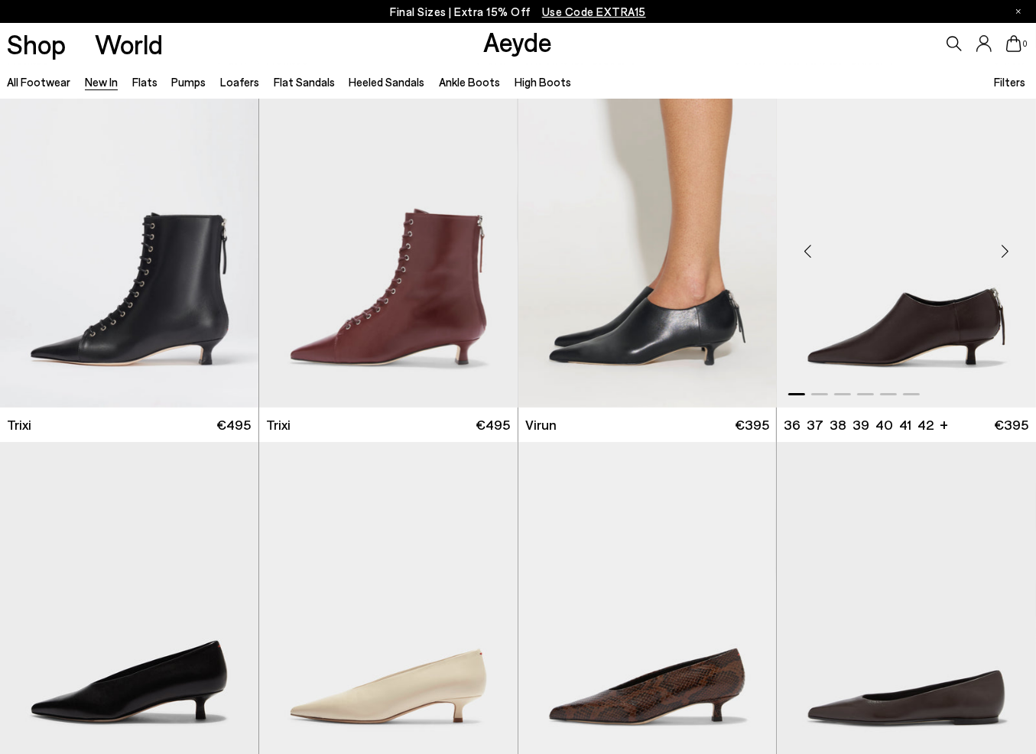
click at [936, 316] on img "1 / 6" at bounding box center [906, 245] width 259 height 325
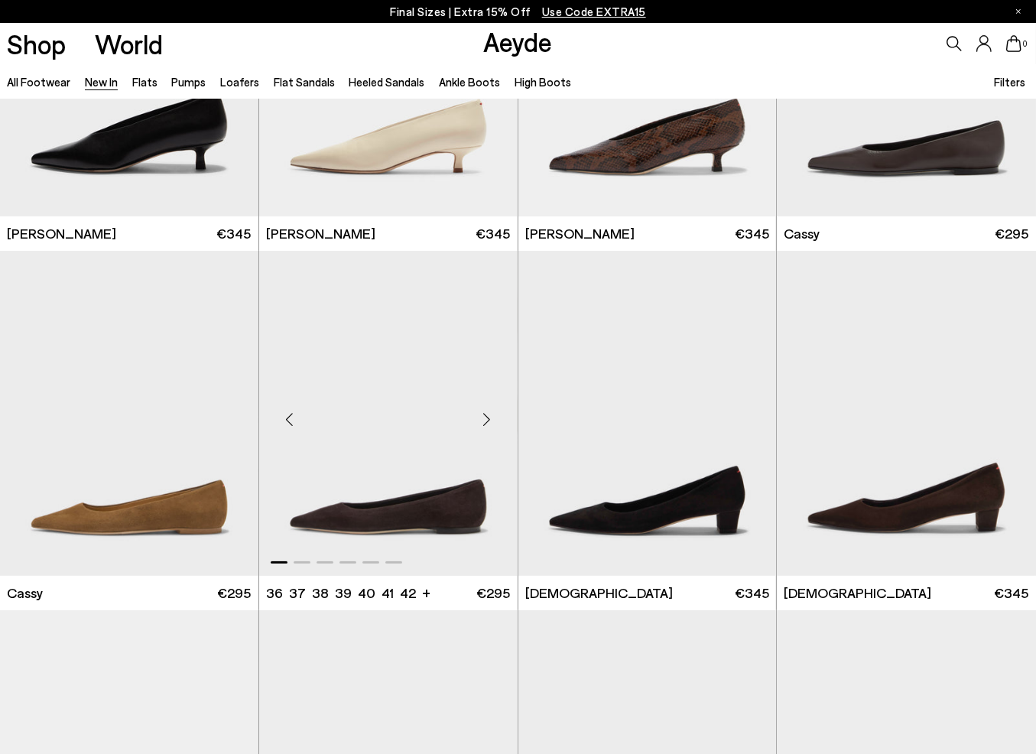
scroll to position [5735, 0]
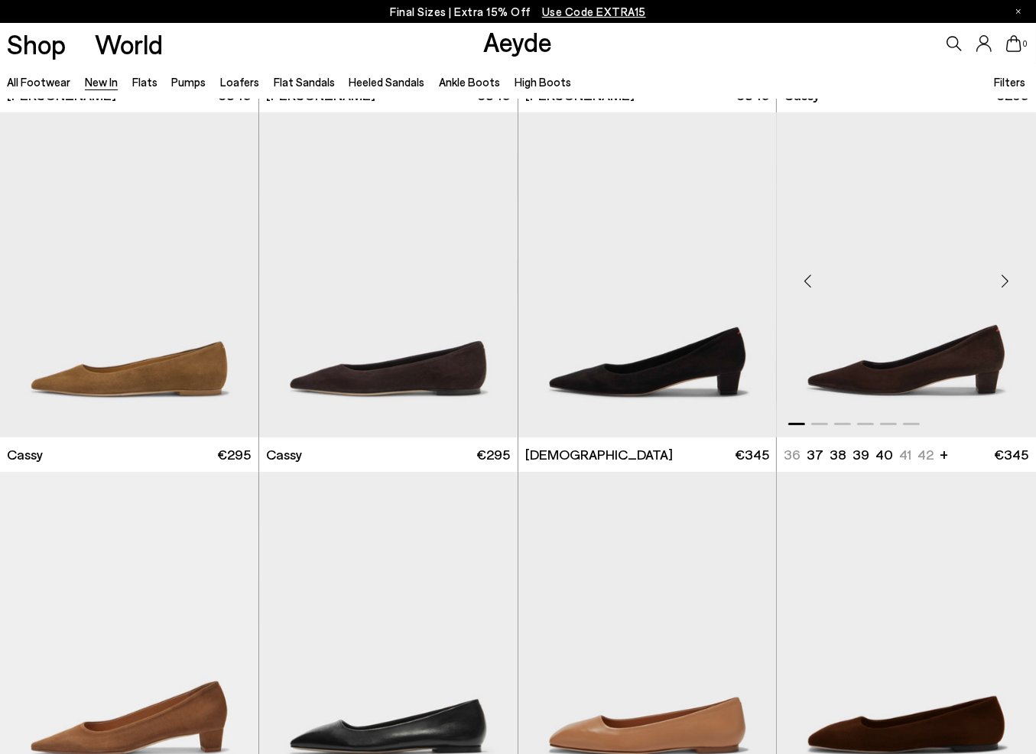
click at [1009, 285] on div "Next slide" at bounding box center [1006, 282] width 46 height 46
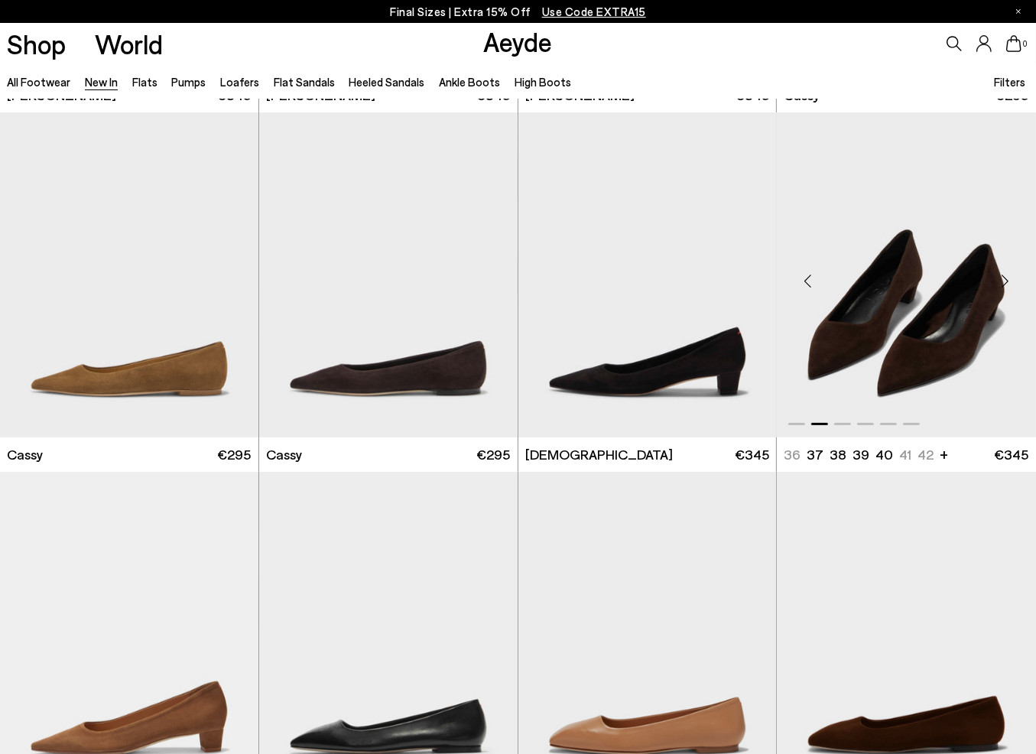
click at [1009, 285] on div "Next slide" at bounding box center [1006, 282] width 46 height 46
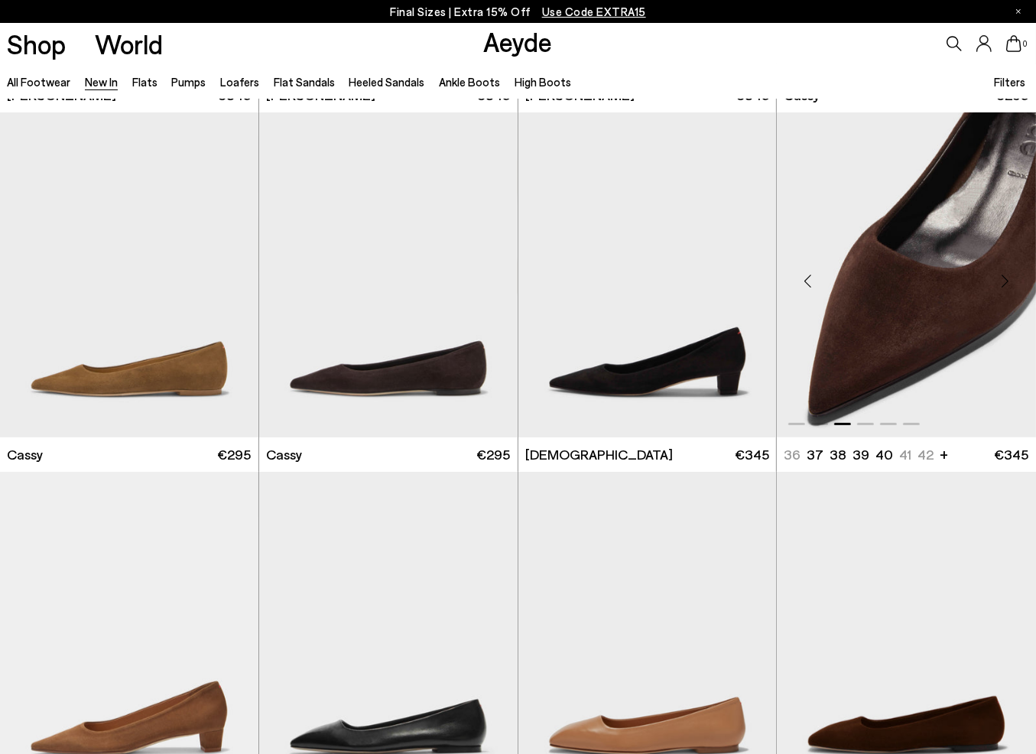
click at [1009, 285] on div "Next slide" at bounding box center [1006, 282] width 46 height 46
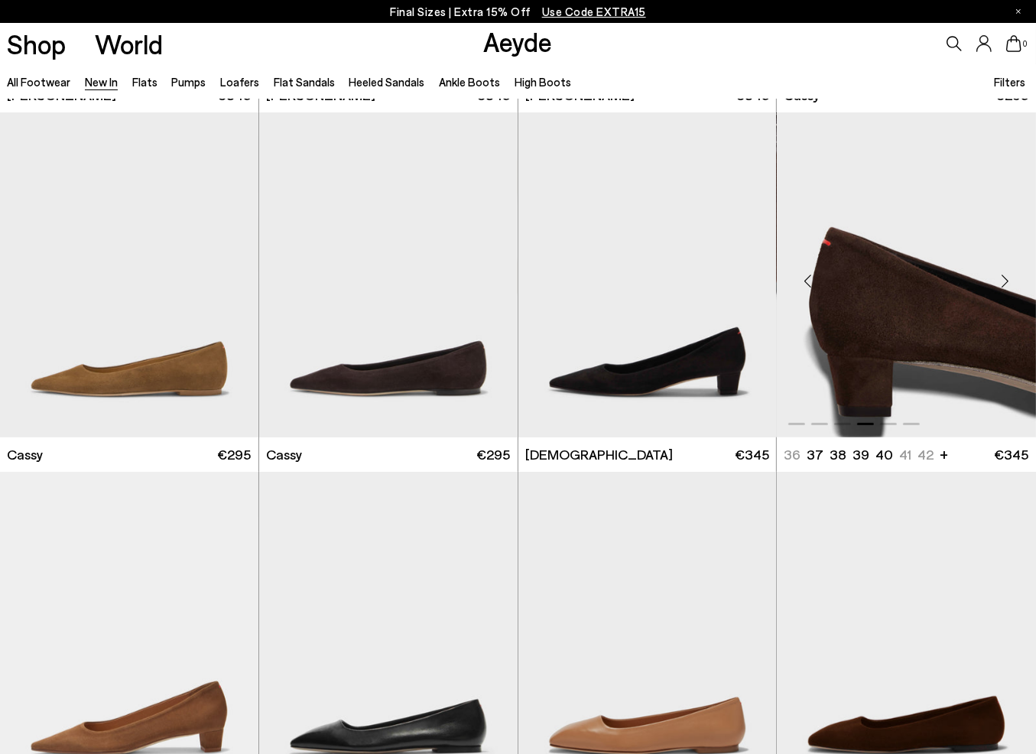
click at [1009, 285] on div "Next slide" at bounding box center [1006, 282] width 46 height 46
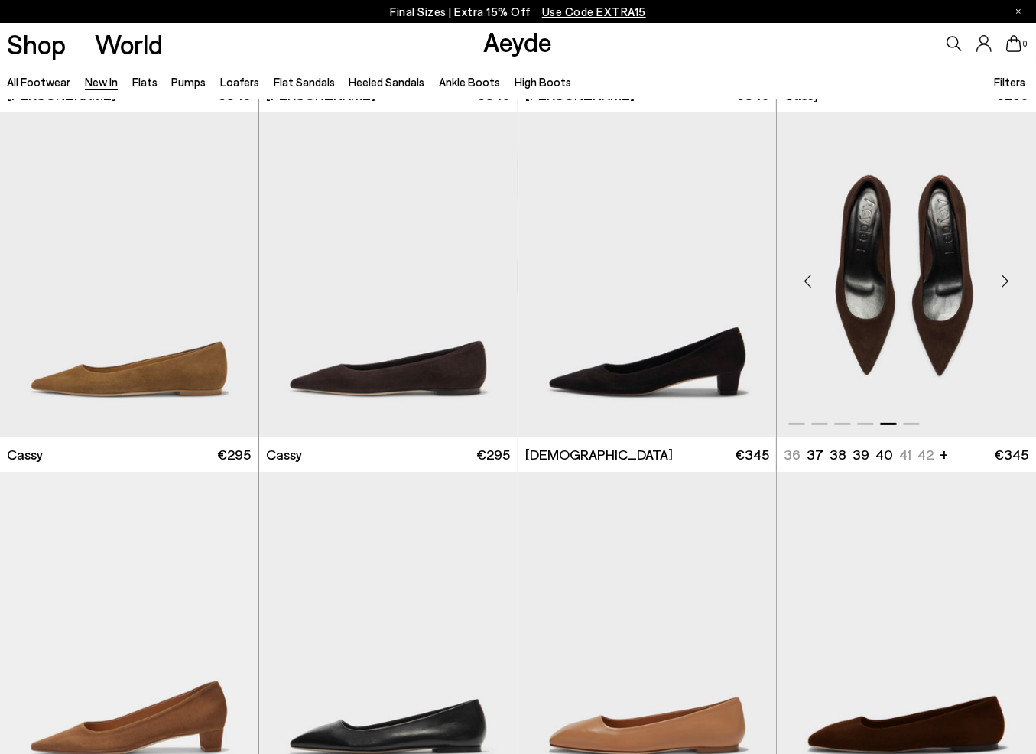
click at [1009, 285] on div "Next slide" at bounding box center [1006, 282] width 46 height 46
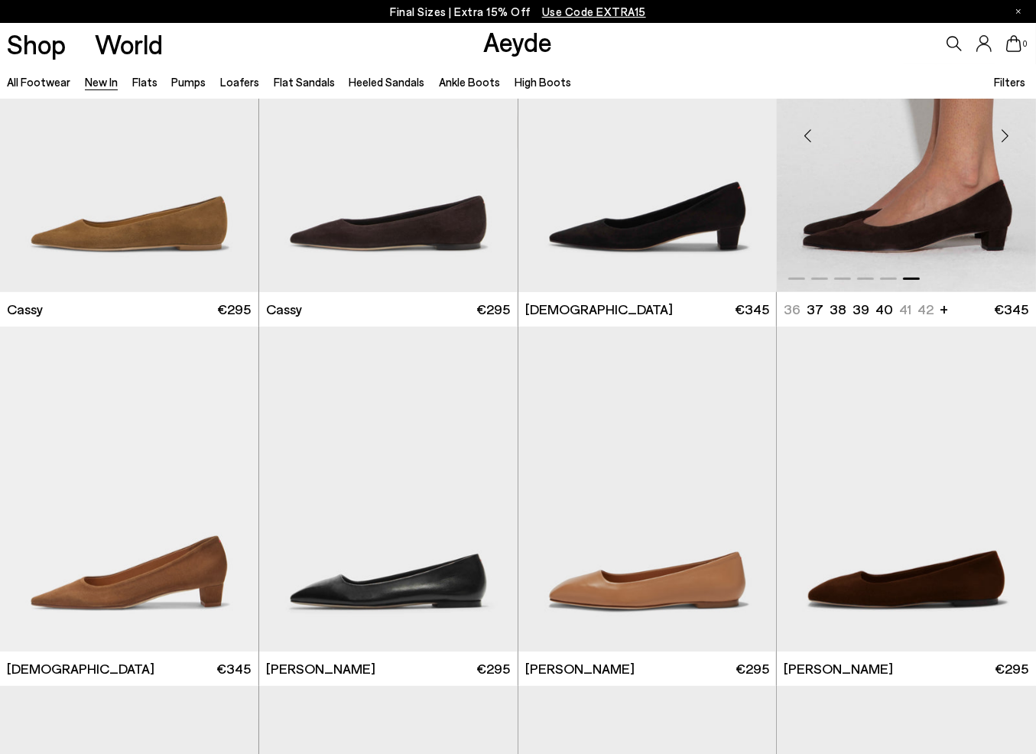
scroll to position [5888, 0]
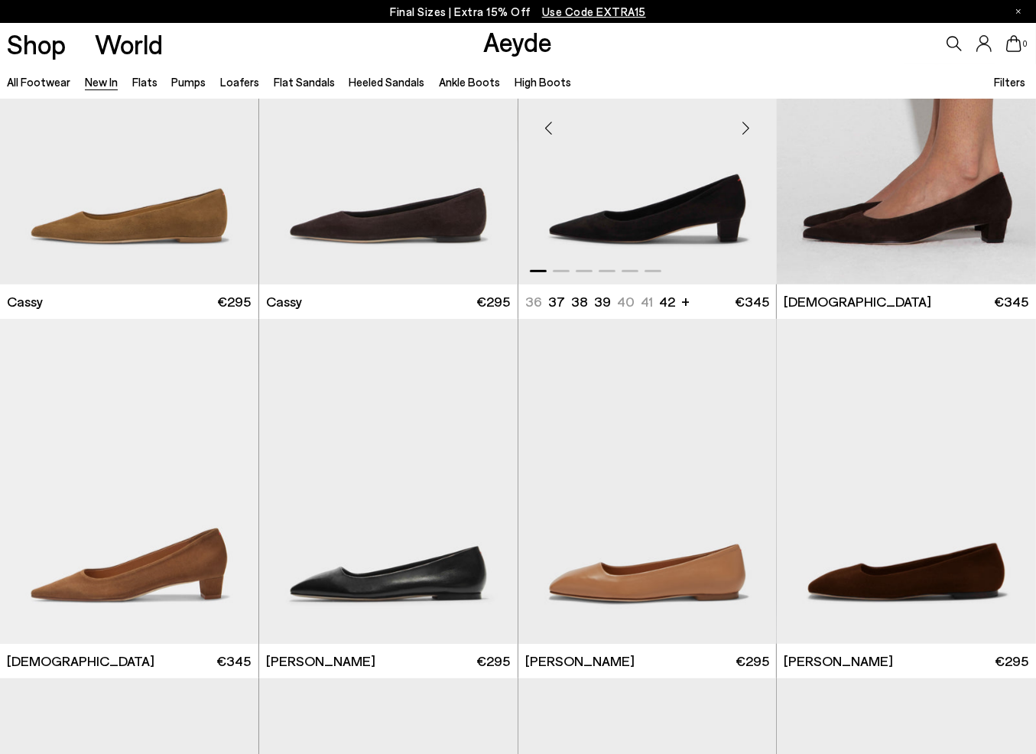
click at [585, 220] on img "1 / 6" at bounding box center [648, 121] width 259 height 325
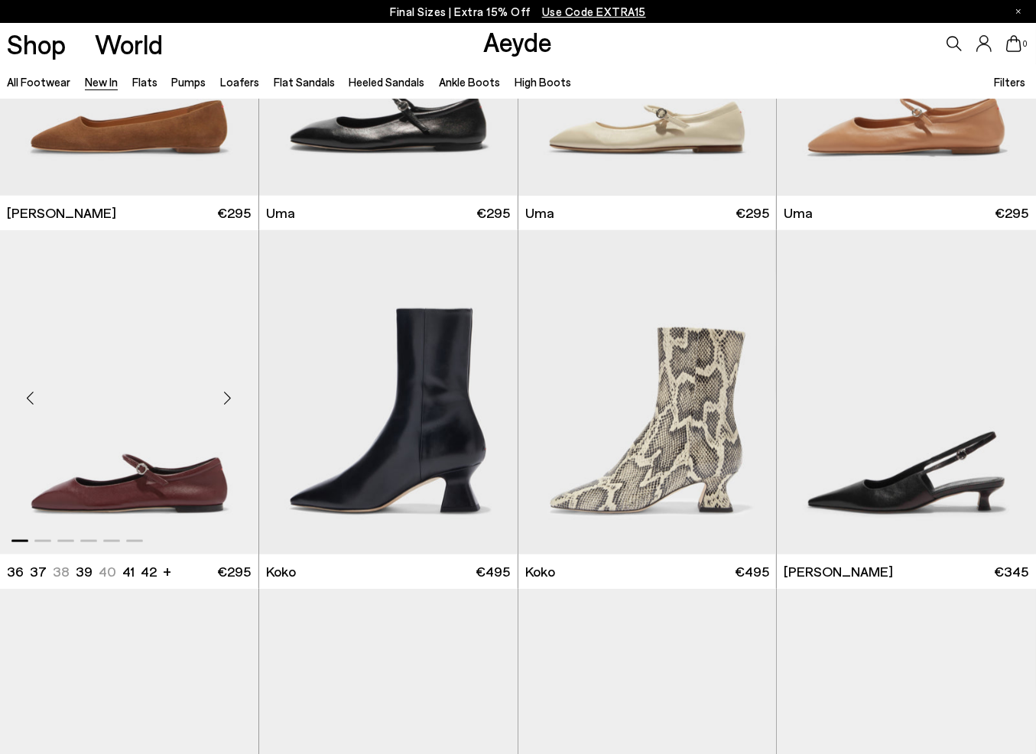
scroll to position [6730, 0]
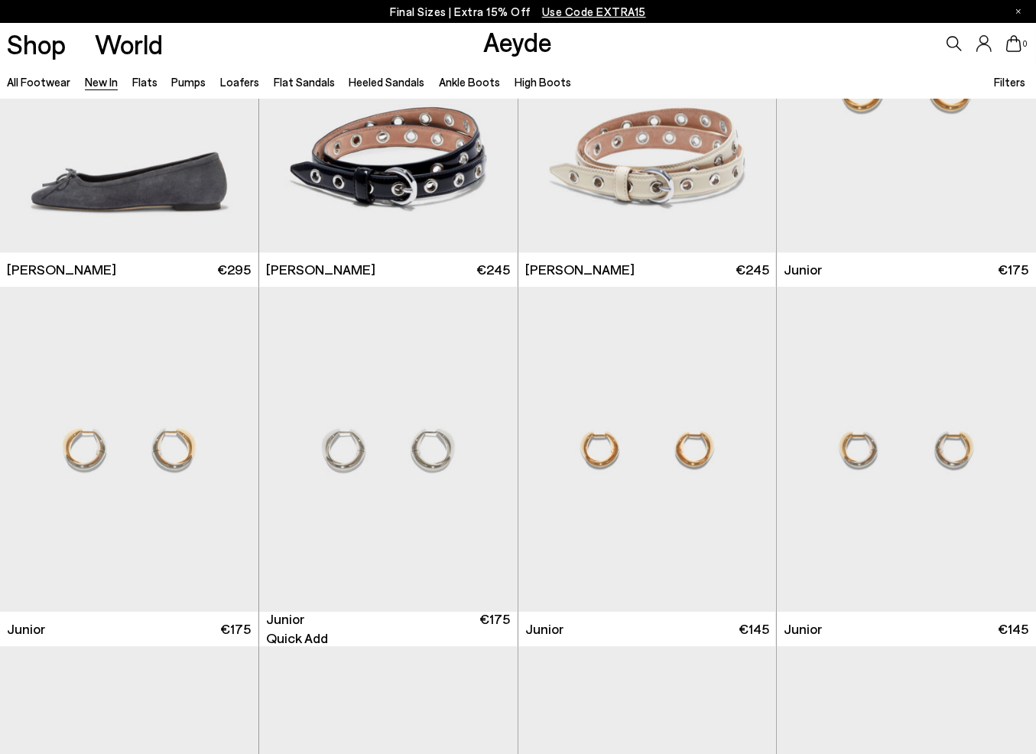
scroll to position [7877, 0]
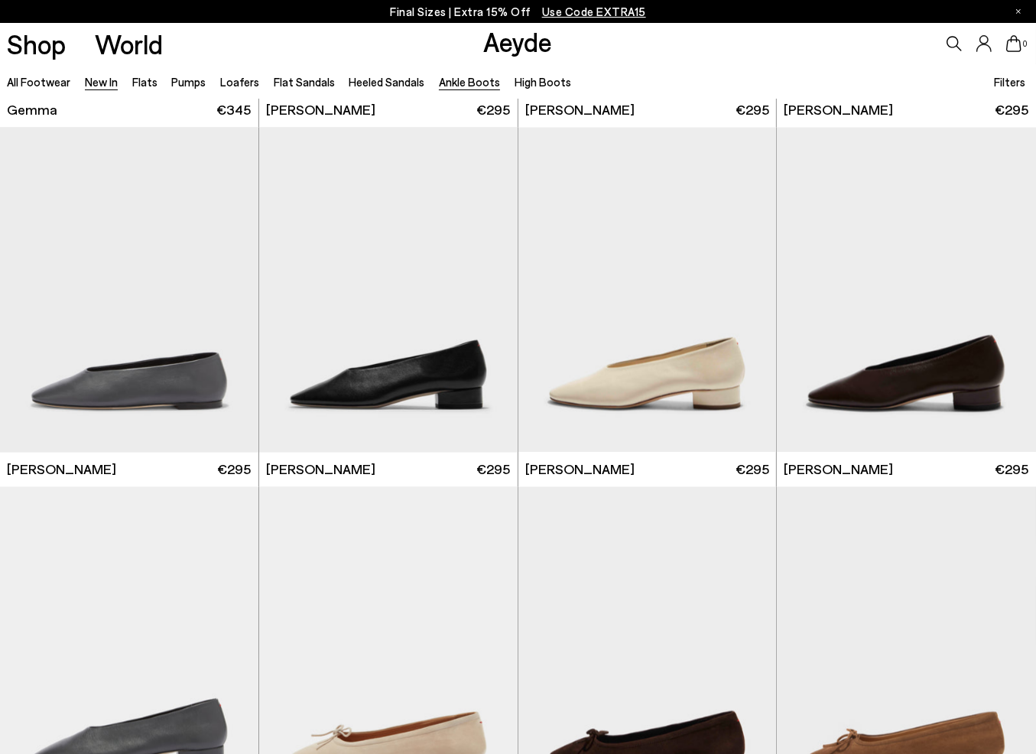
click at [447, 77] on link "Ankle Boots" at bounding box center [469, 82] width 61 height 14
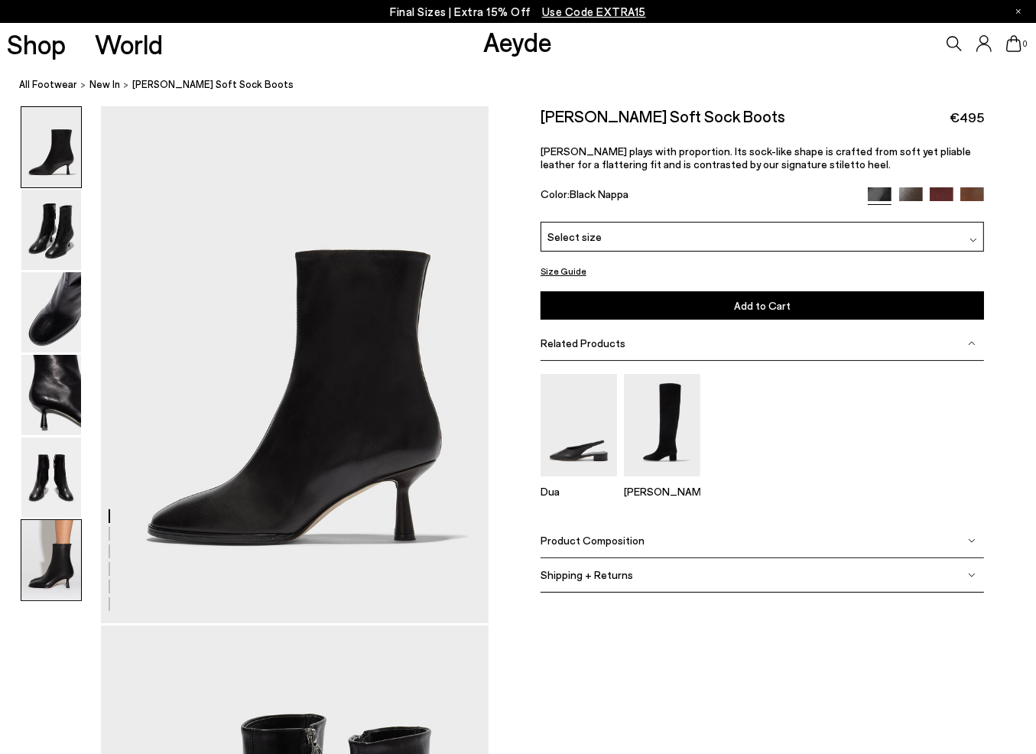
click at [67, 575] on img at bounding box center [51, 560] width 60 height 80
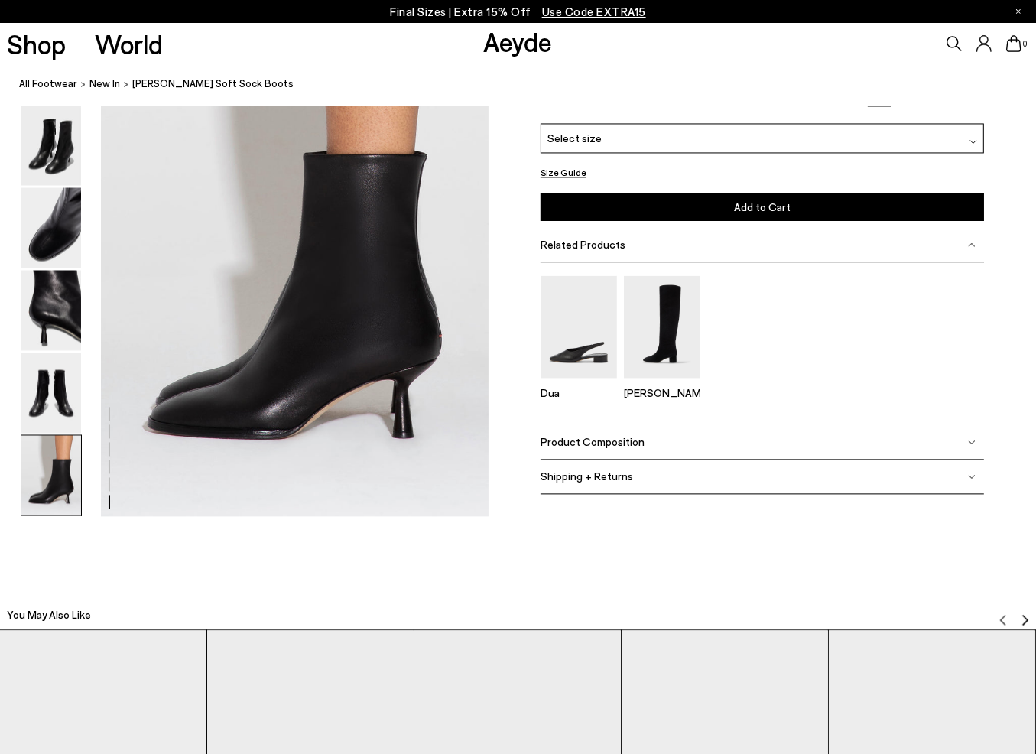
scroll to position [2628, 0]
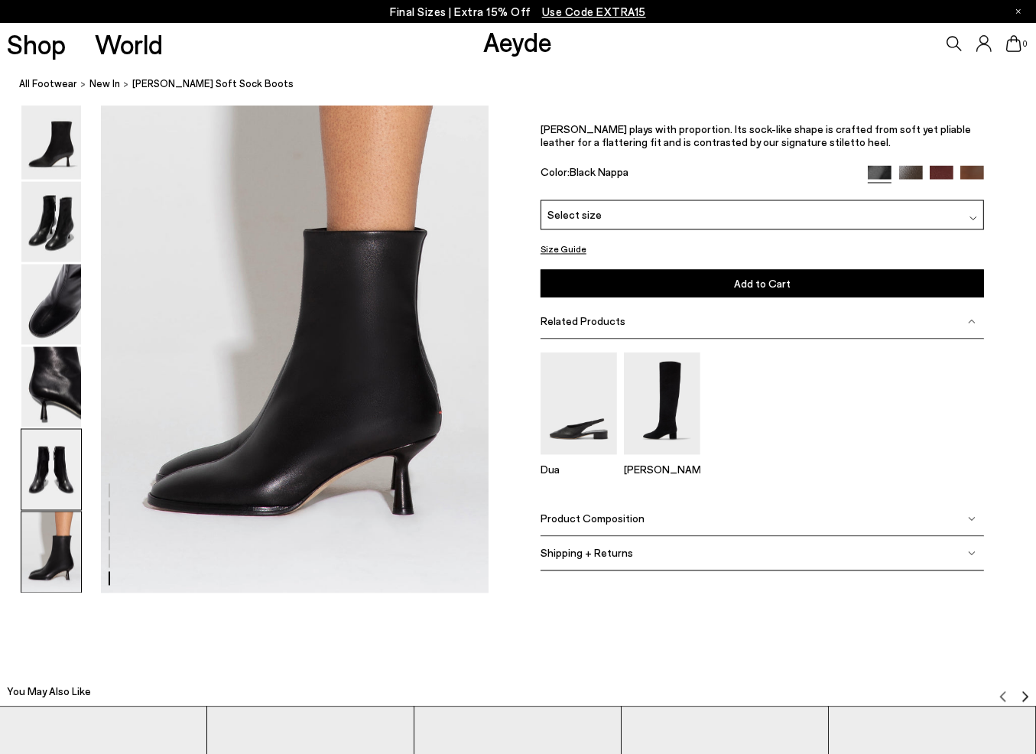
click at [41, 470] on img at bounding box center [51, 469] width 60 height 80
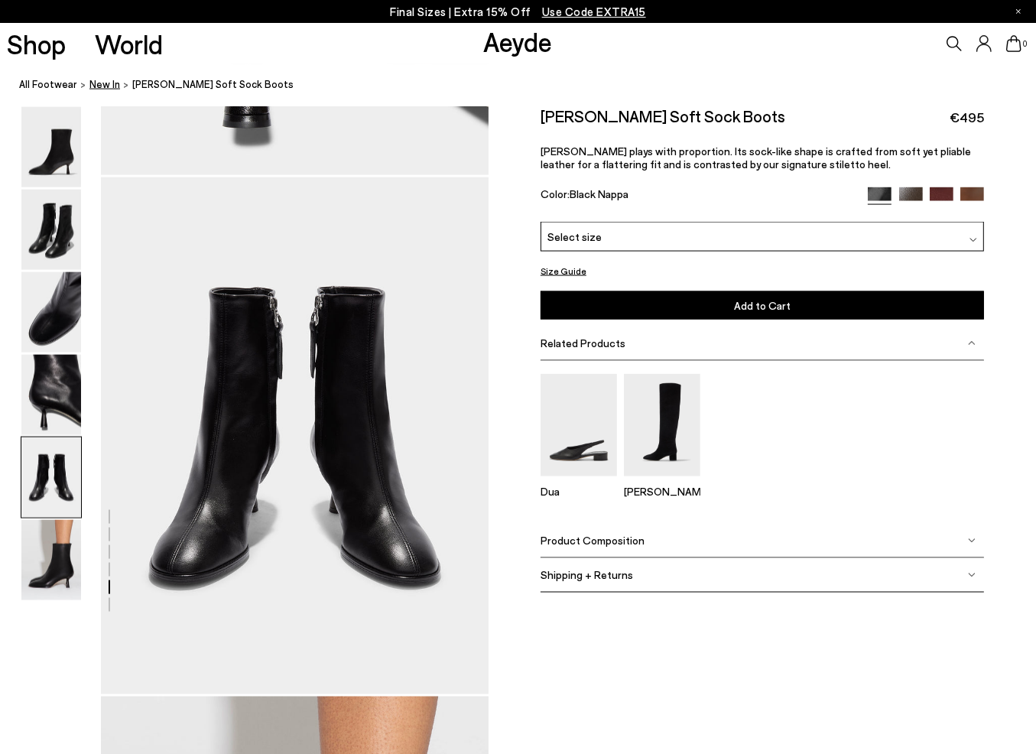
scroll to position [2003, 0]
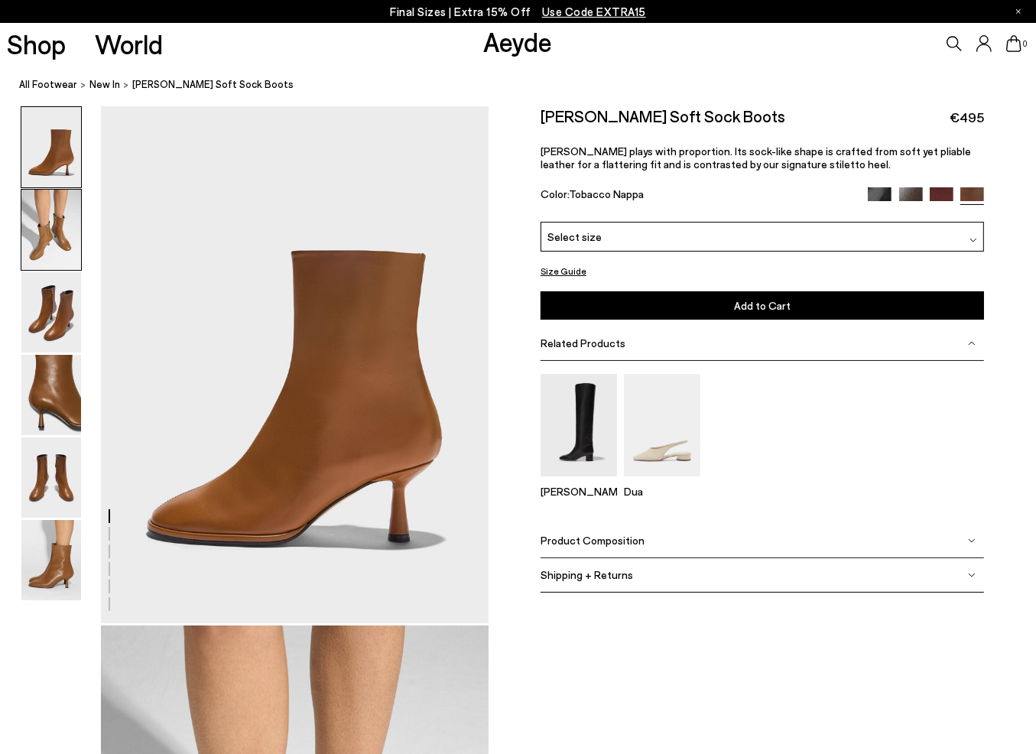
click at [57, 233] on img at bounding box center [51, 230] width 60 height 80
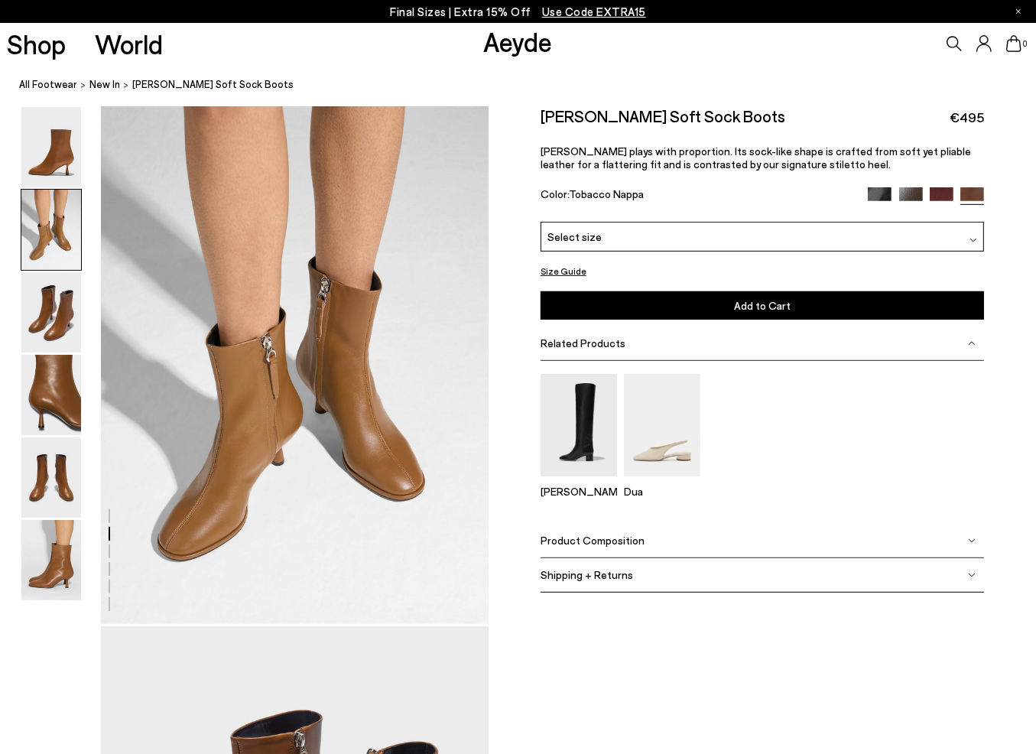
scroll to position [521, 0]
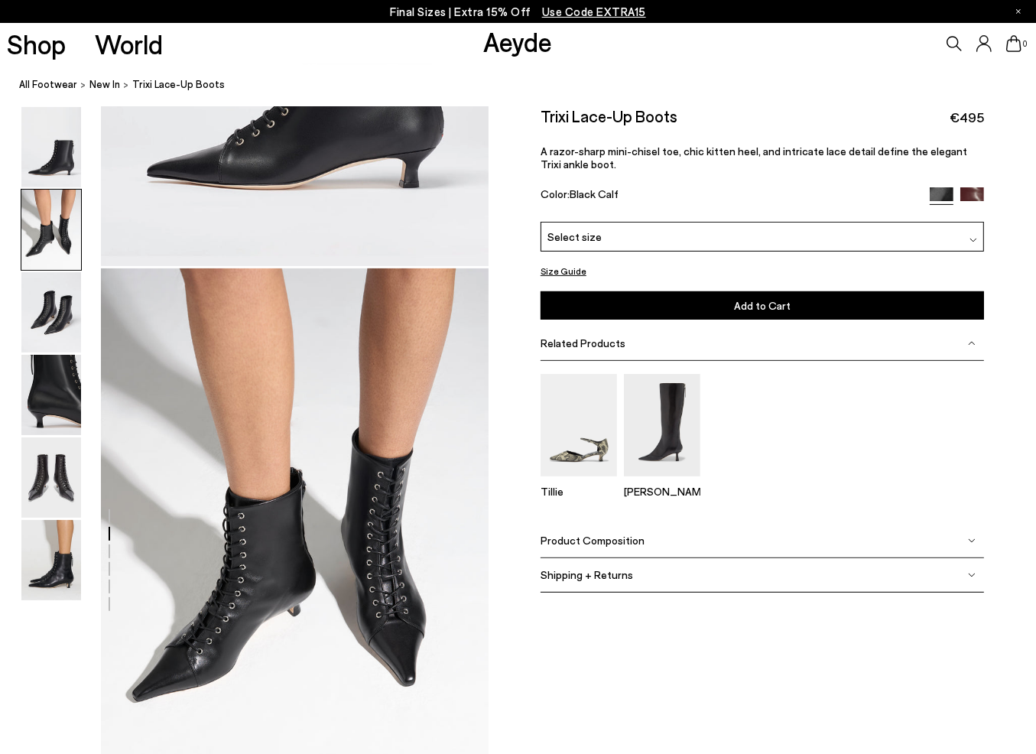
scroll to position [382, 0]
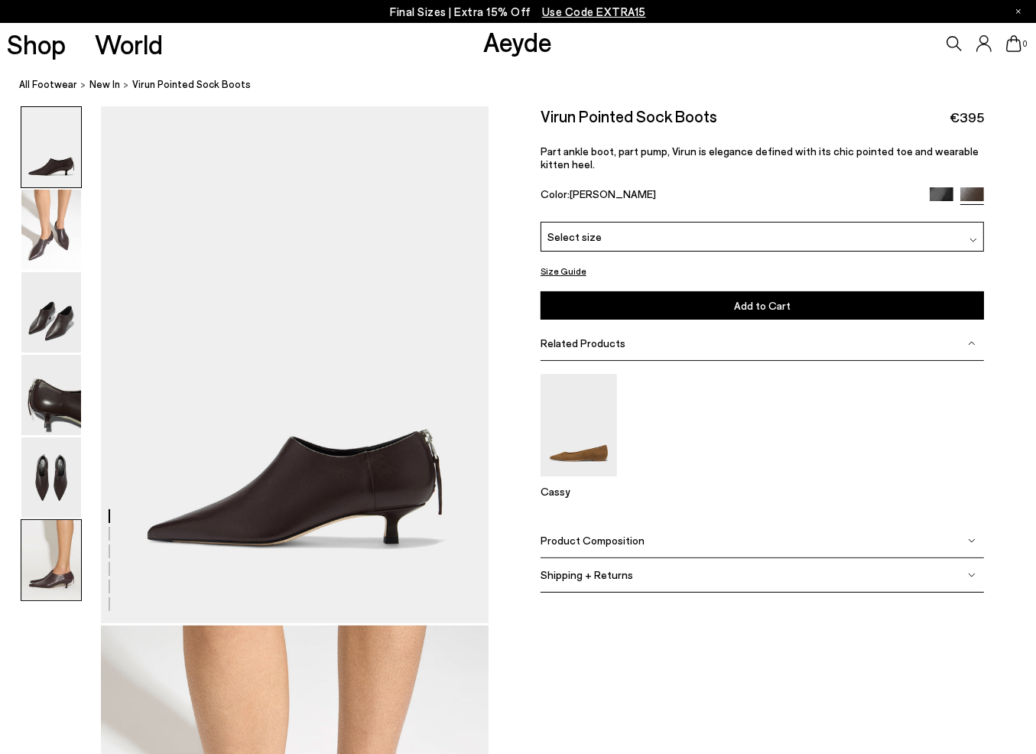
click at [61, 561] on img at bounding box center [51, 560] width 60 height 80
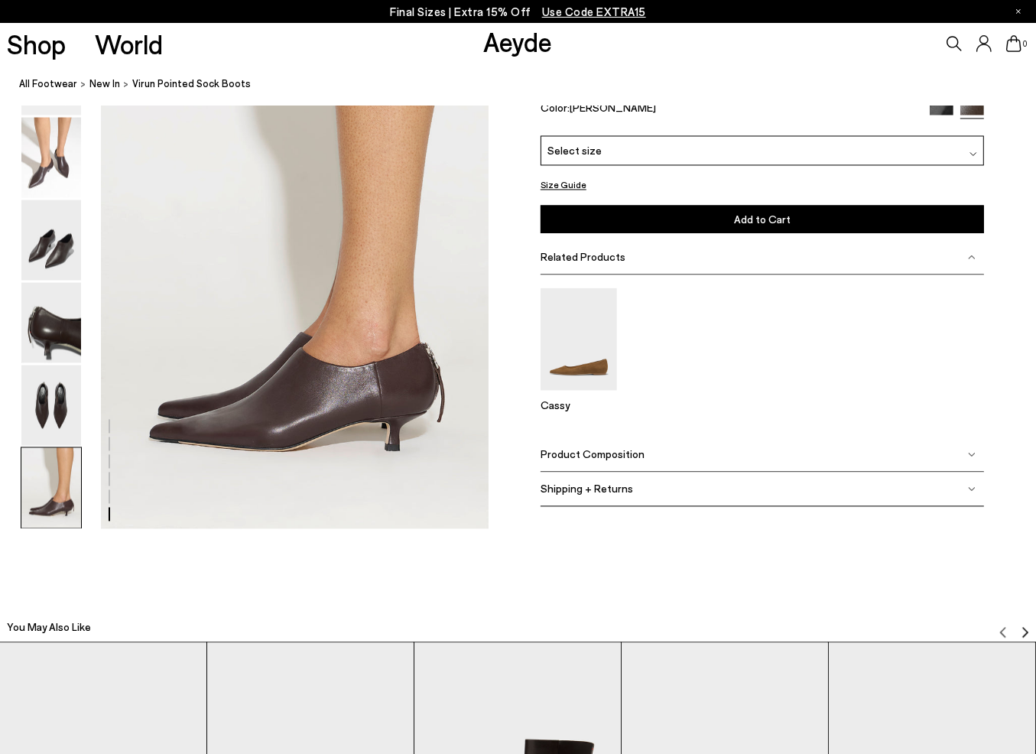
scroll to position [2705, 0]
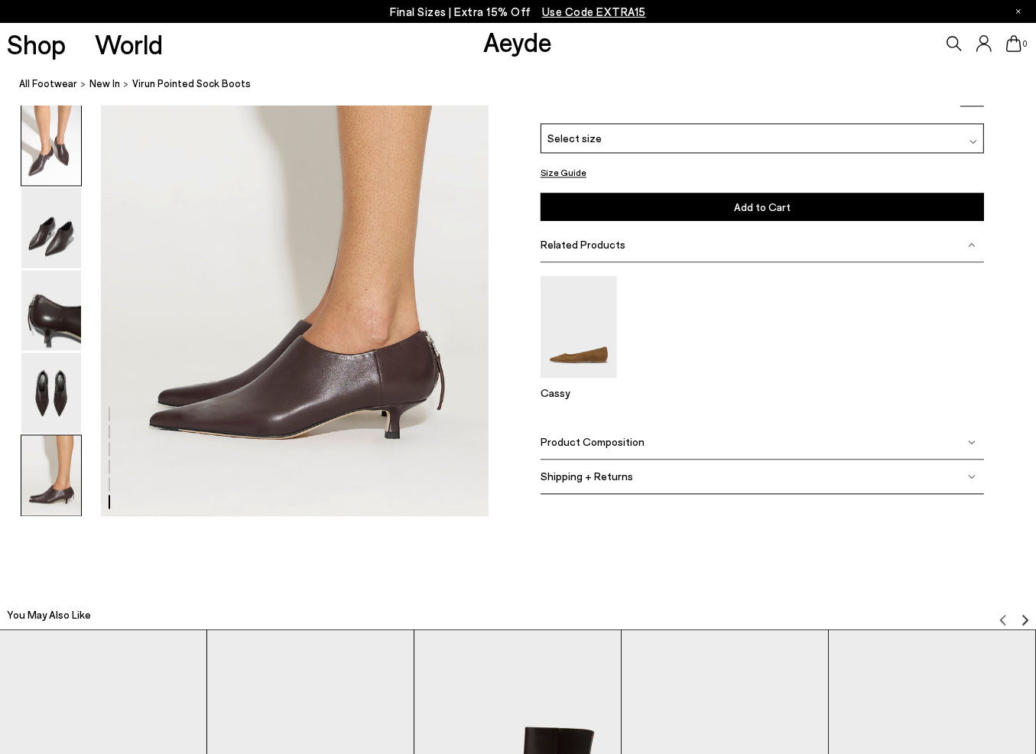
click at [63, 124] on img at bounding box center [51, 145] width 60 height 80
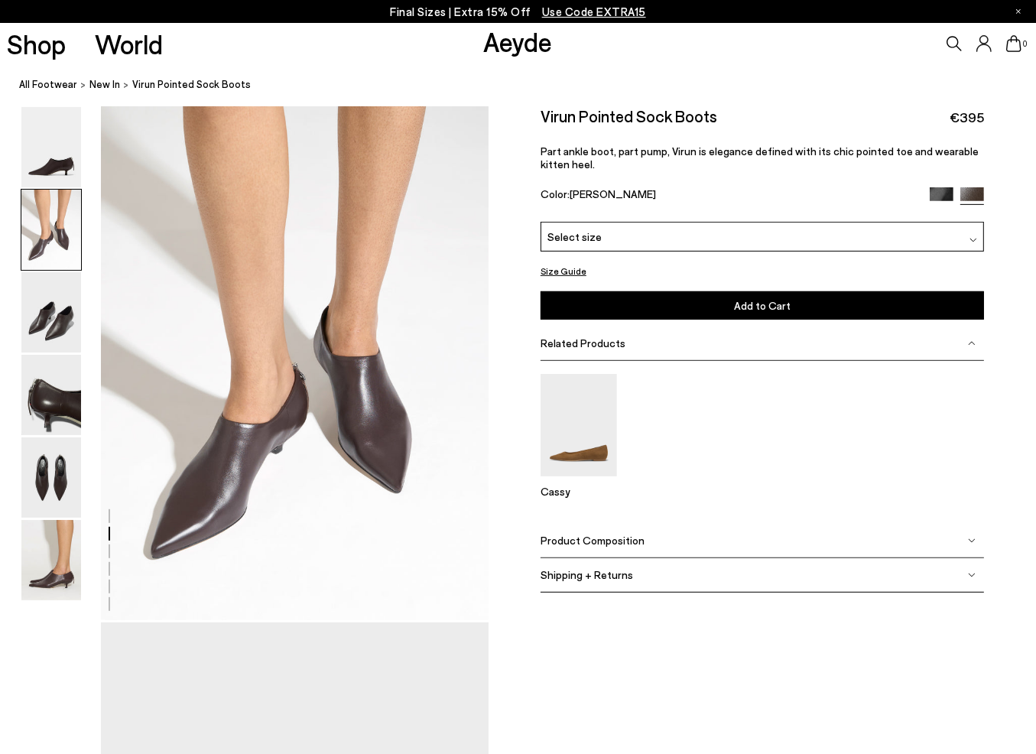
scroll to position [521, 0]
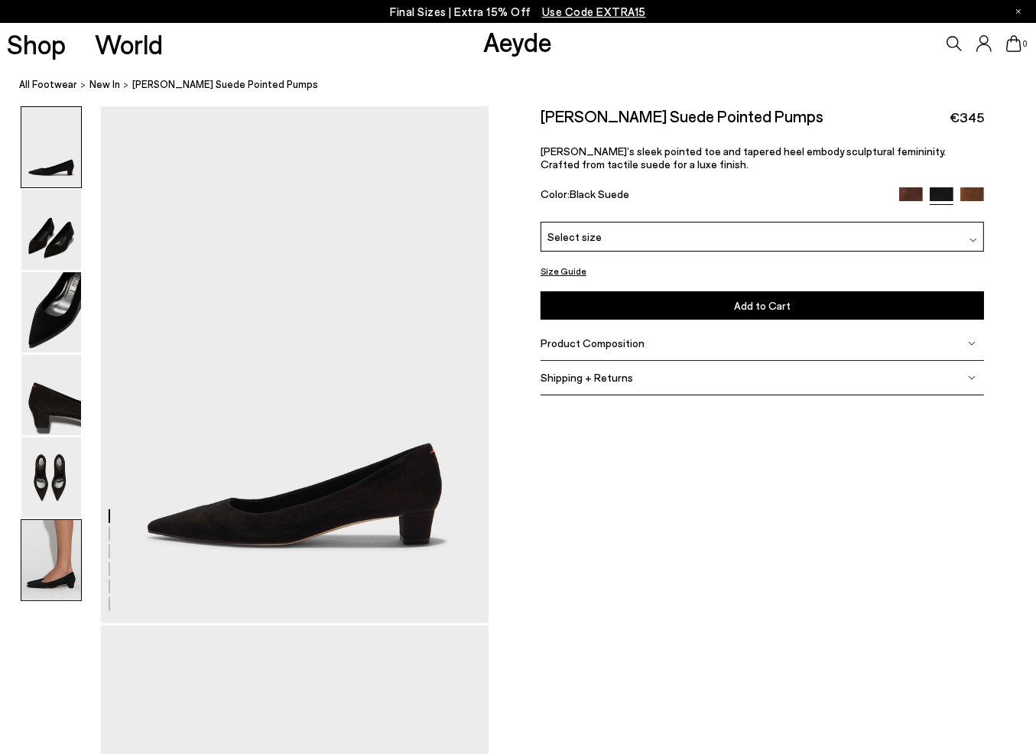
click at [32, 572] on img at bounding box center [51, 560] width 60 height 80
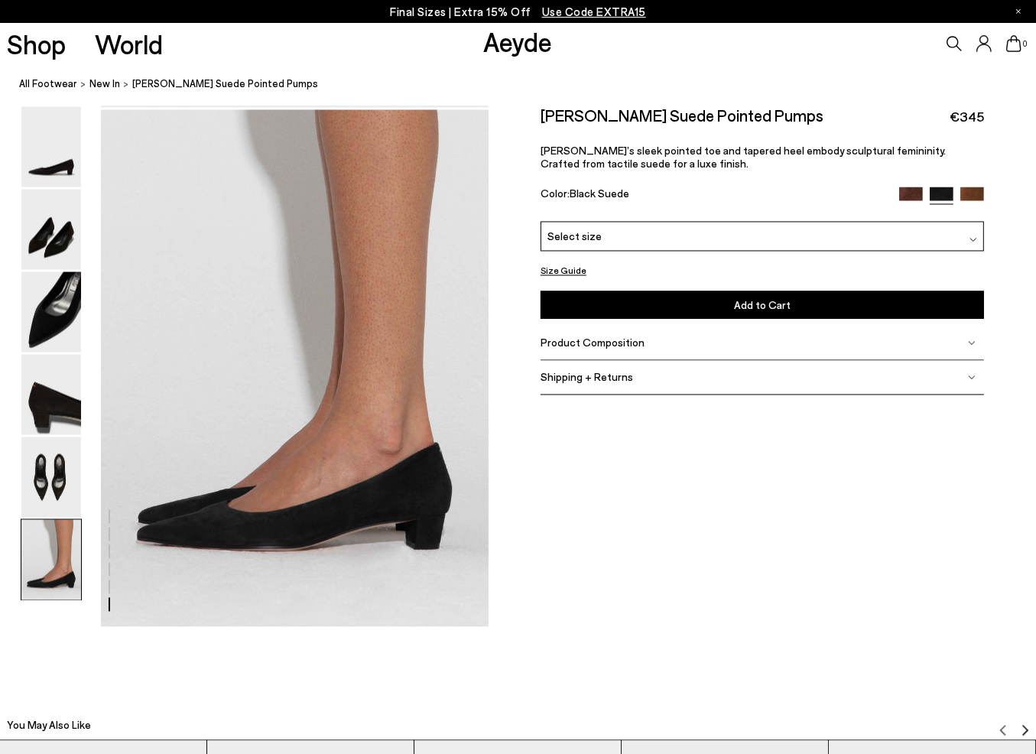
scroll to position [2705, 0]
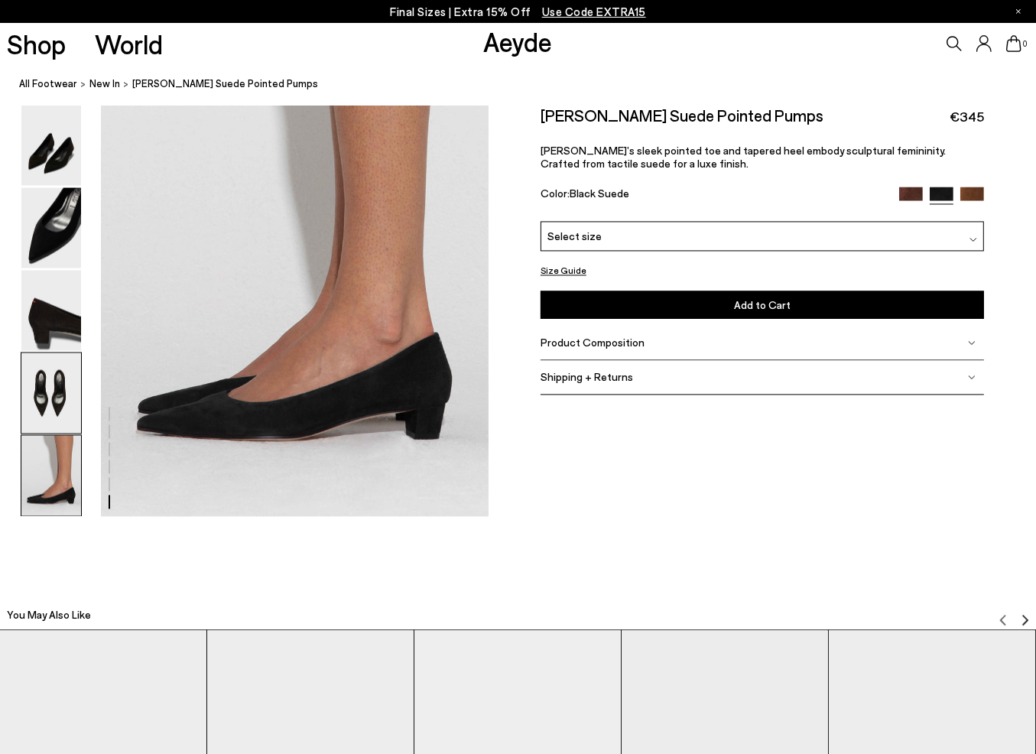
click at [60, 410] on img at bounding box center [51, 393] width 60 height 80
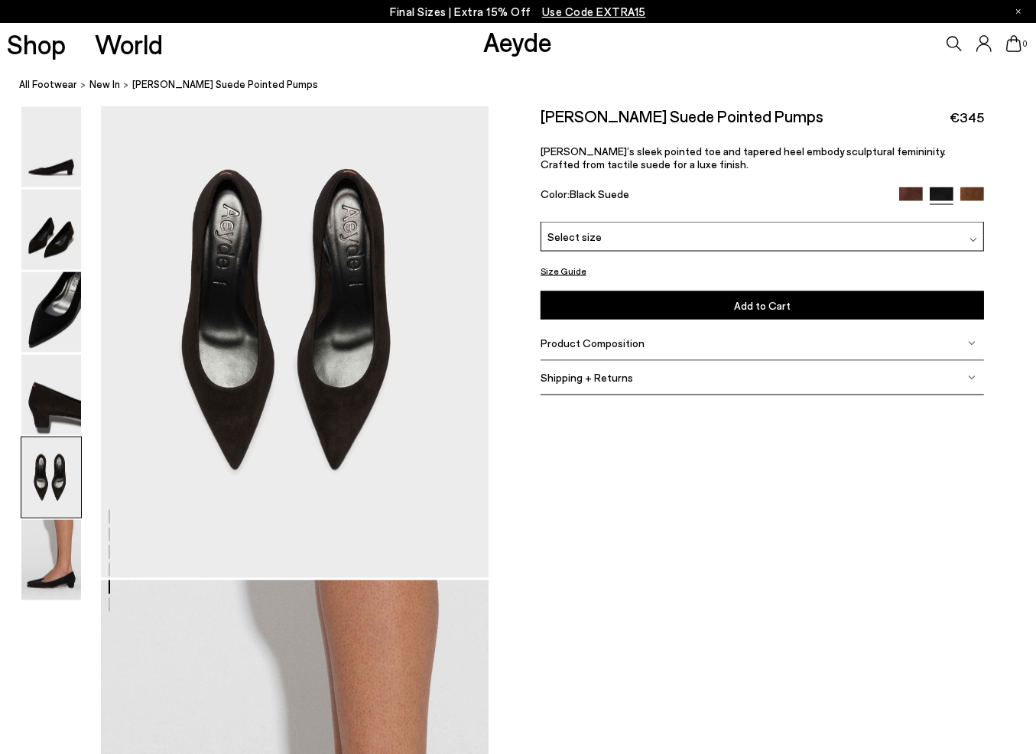
scroll to position [2080, 0]
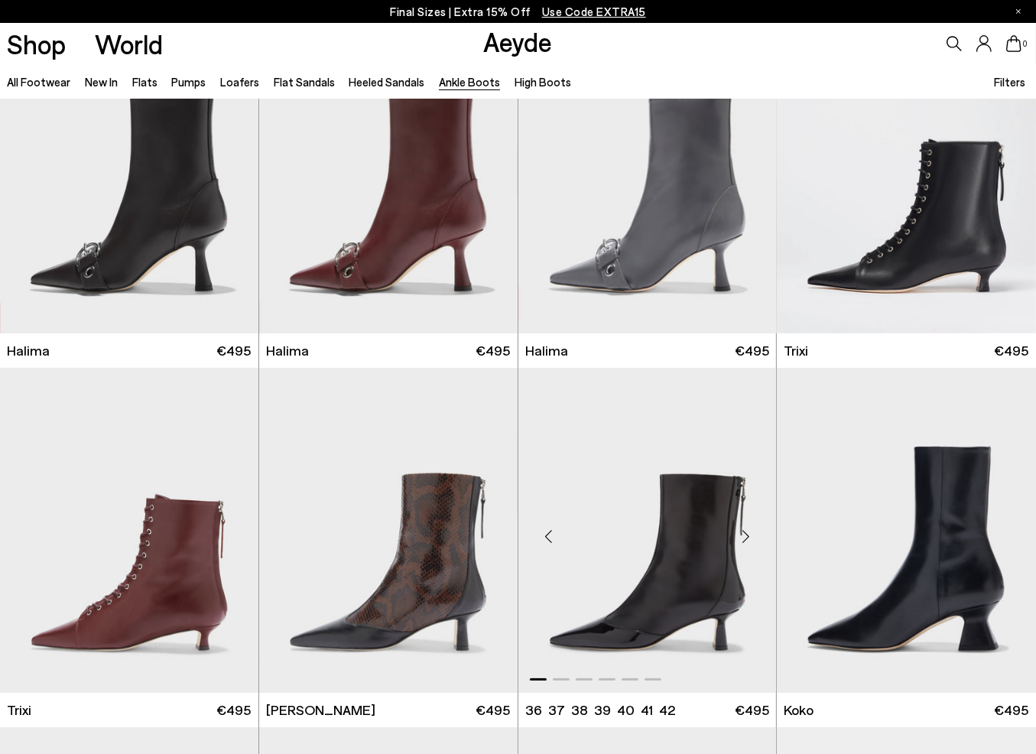
scroll to position [229, 0]
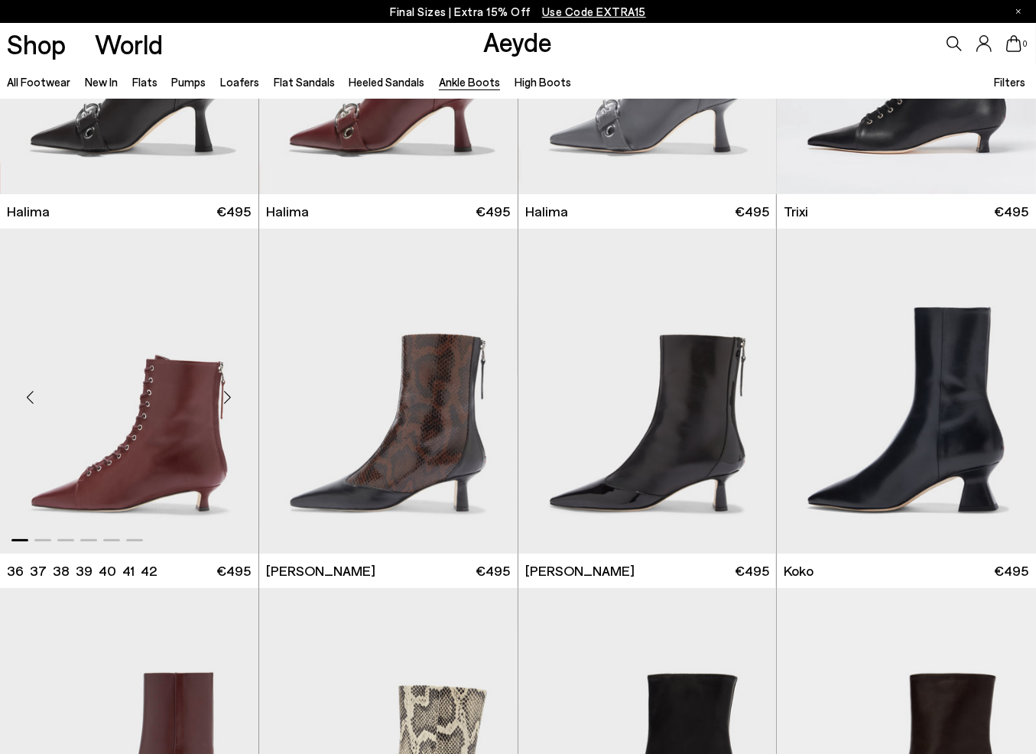
click at [226, 393] on div "Next slide" at bounding box center [228, 397] width 46 height 46
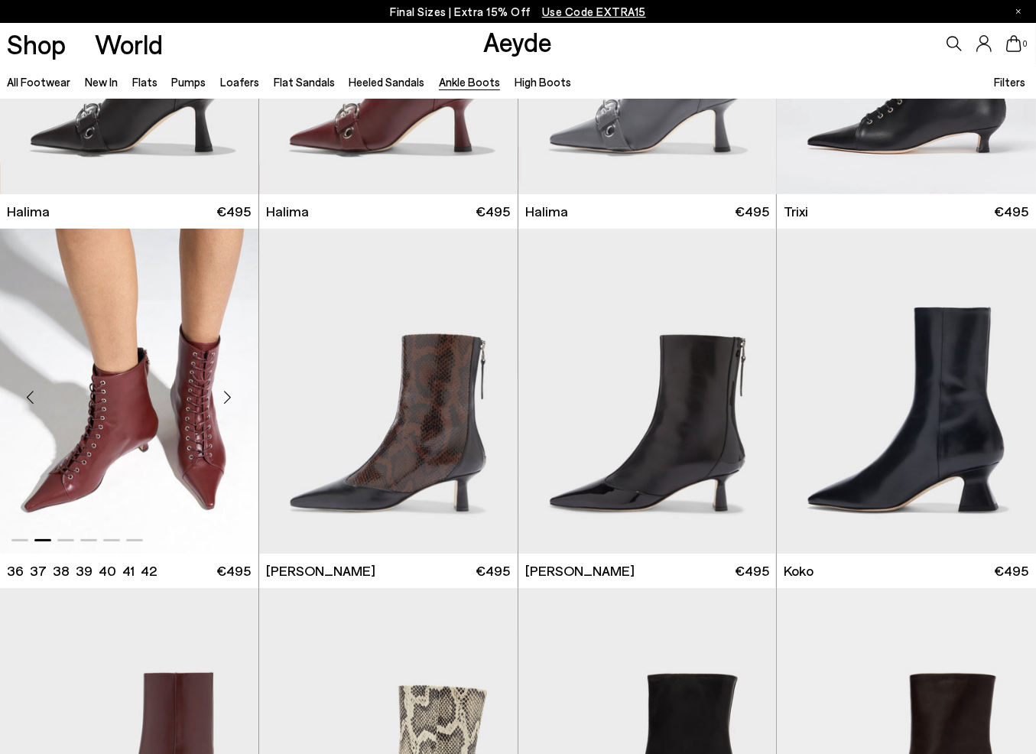
click at [228, 393] on div "Next slide" at bounding box center [228, 397] width 46 height 46
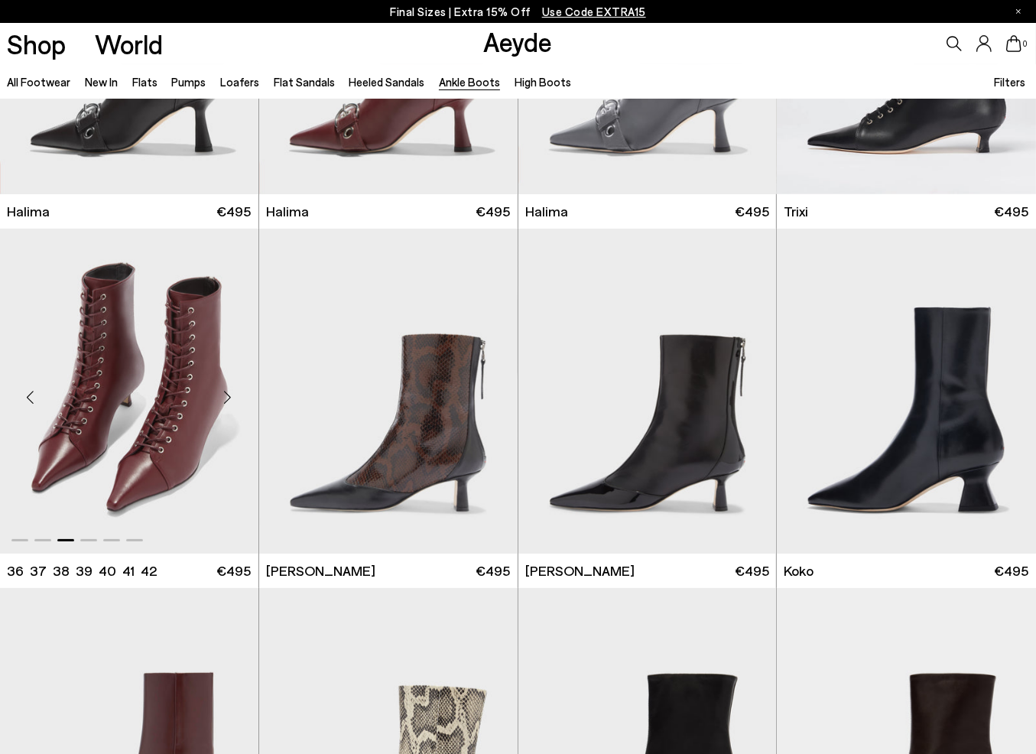
click at [193, 415] on img "3 / 6" at bounding box center [129, 391] width 259 height 325
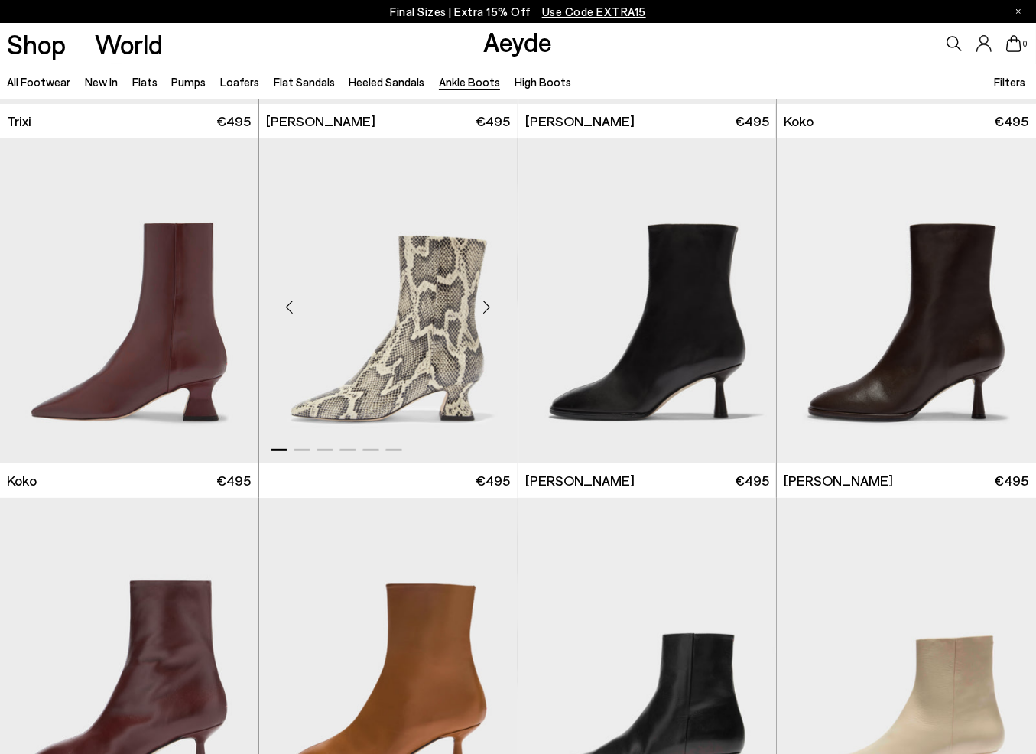
scroll to position [688, 0]
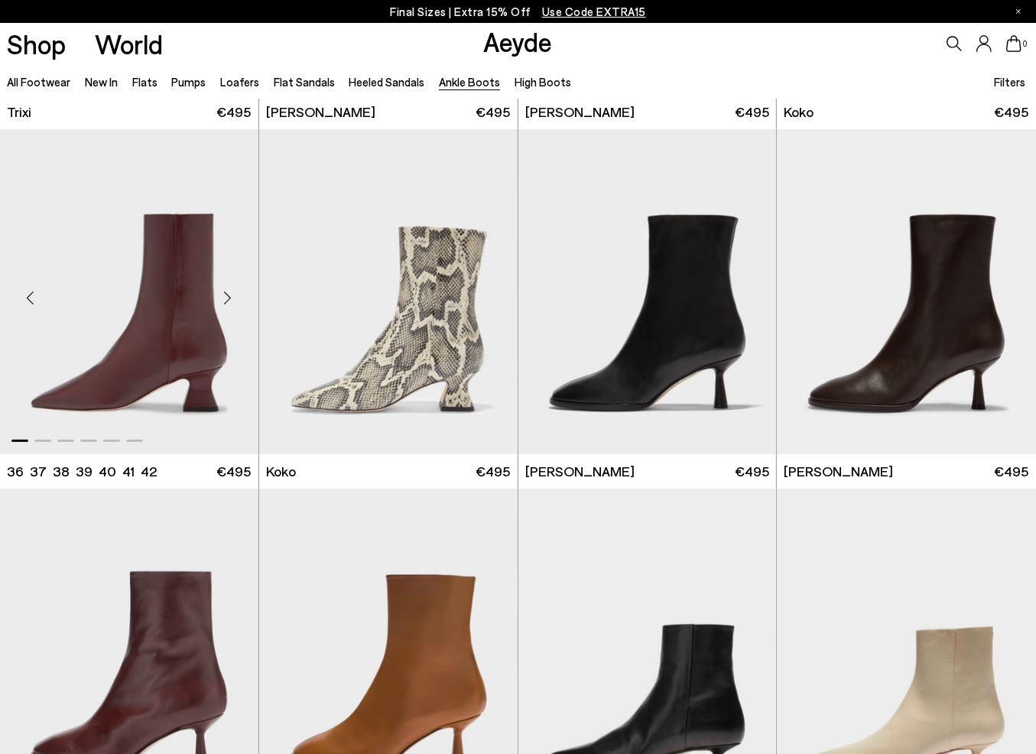
click at [205, 282] on div at bounding box center [129, 291] width 259 height 325
click at [186, 309] on img "1 / 6" at bounding box center [129, 291] width 259 height 325
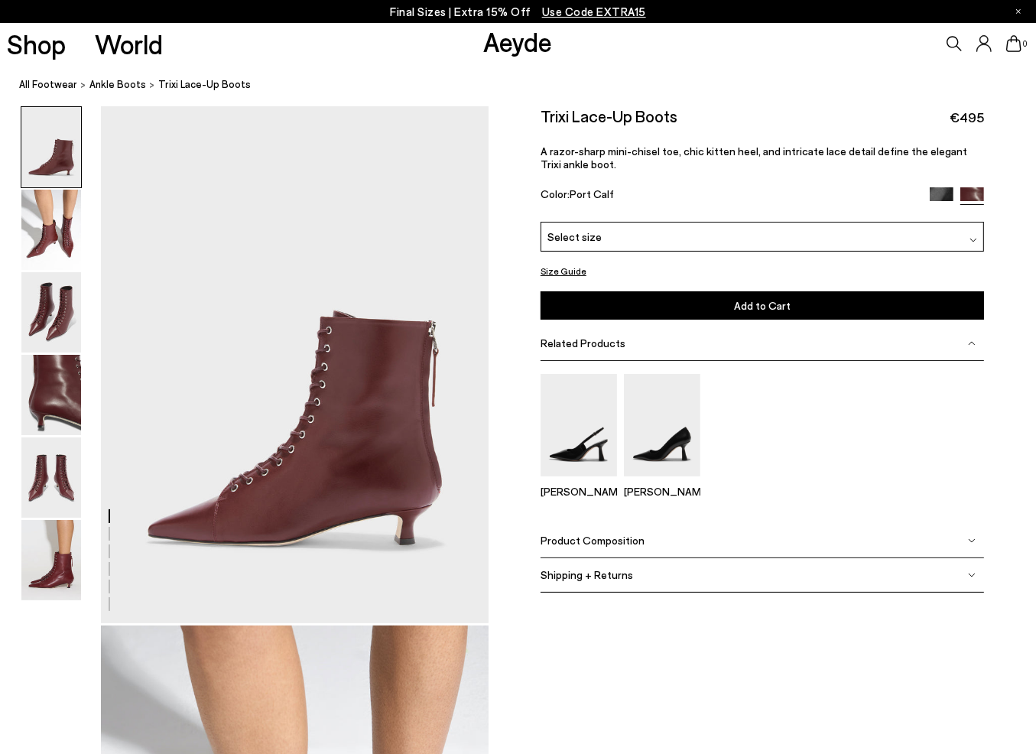
click at [971, 244] on img at bounding box center [974, 240] width 8 height 8
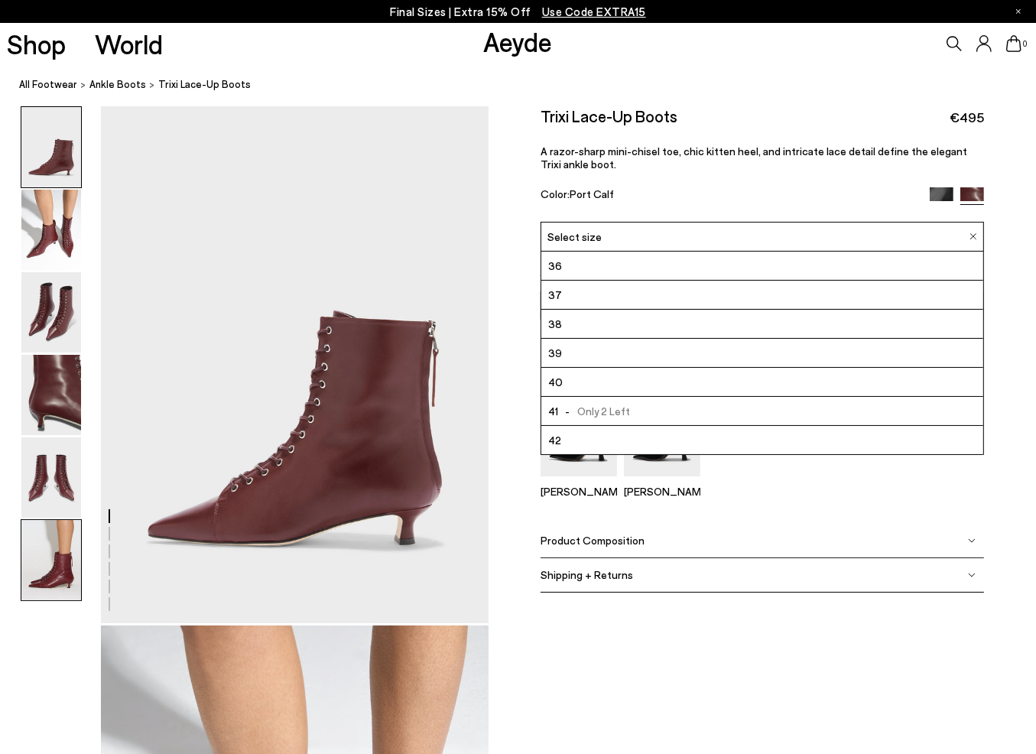
click at [57, 557] on img at bounding box center [51, 560] width 60 height 80
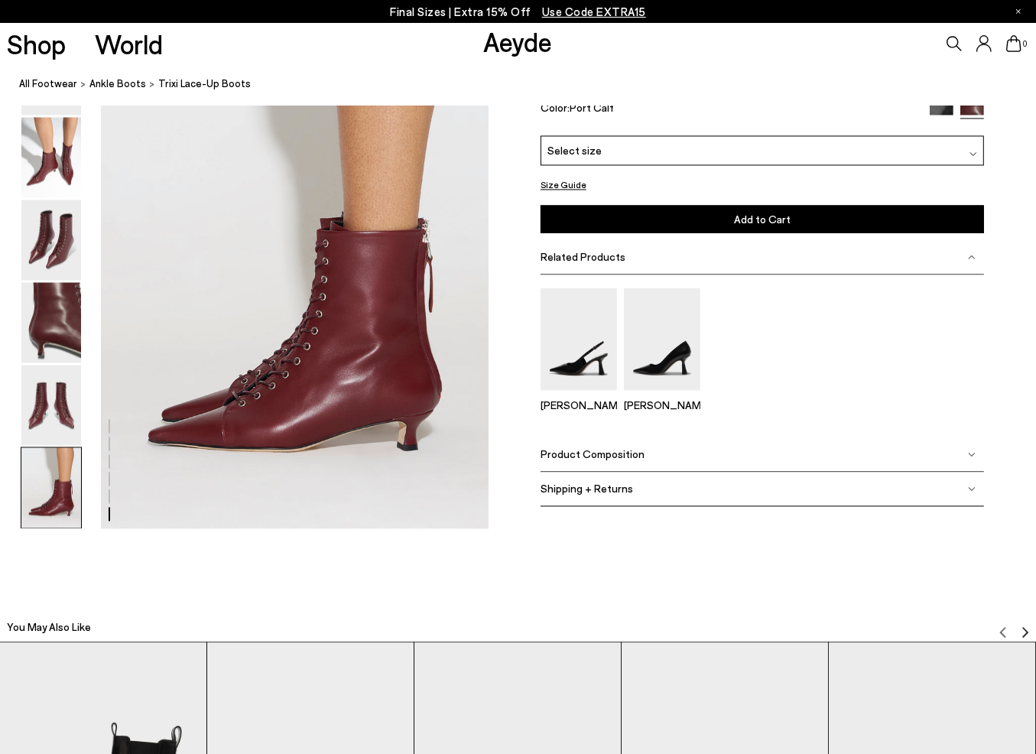
scroll to position [2705, 0]
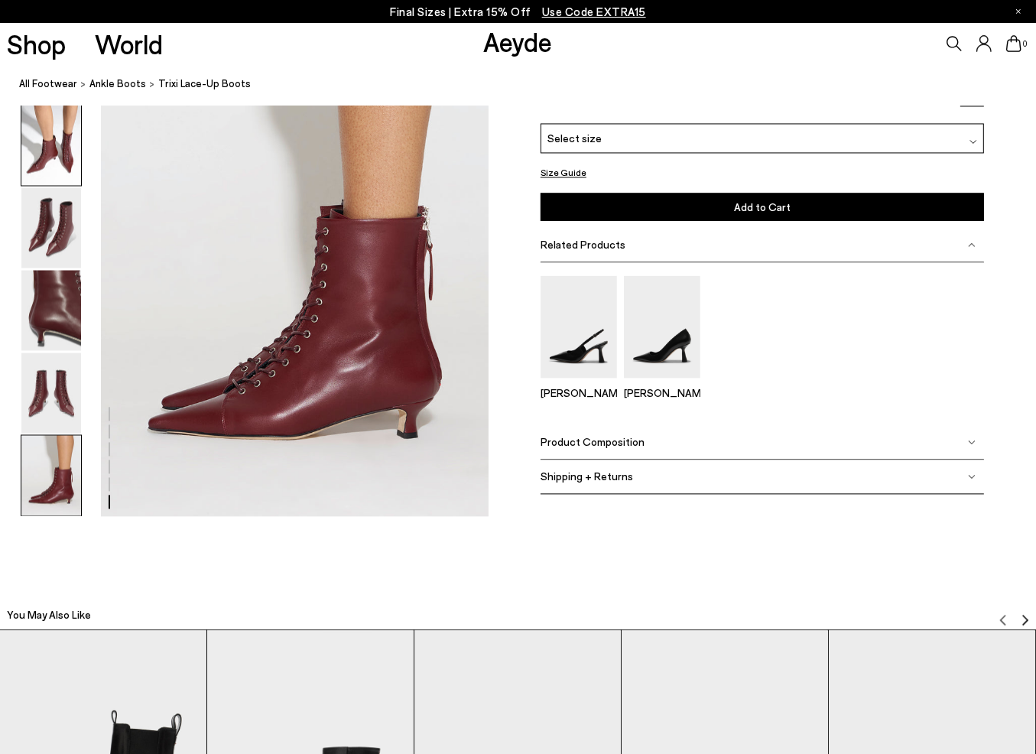
click at [48, 170] on img at bounding box center [51, 145] width 60 height 80
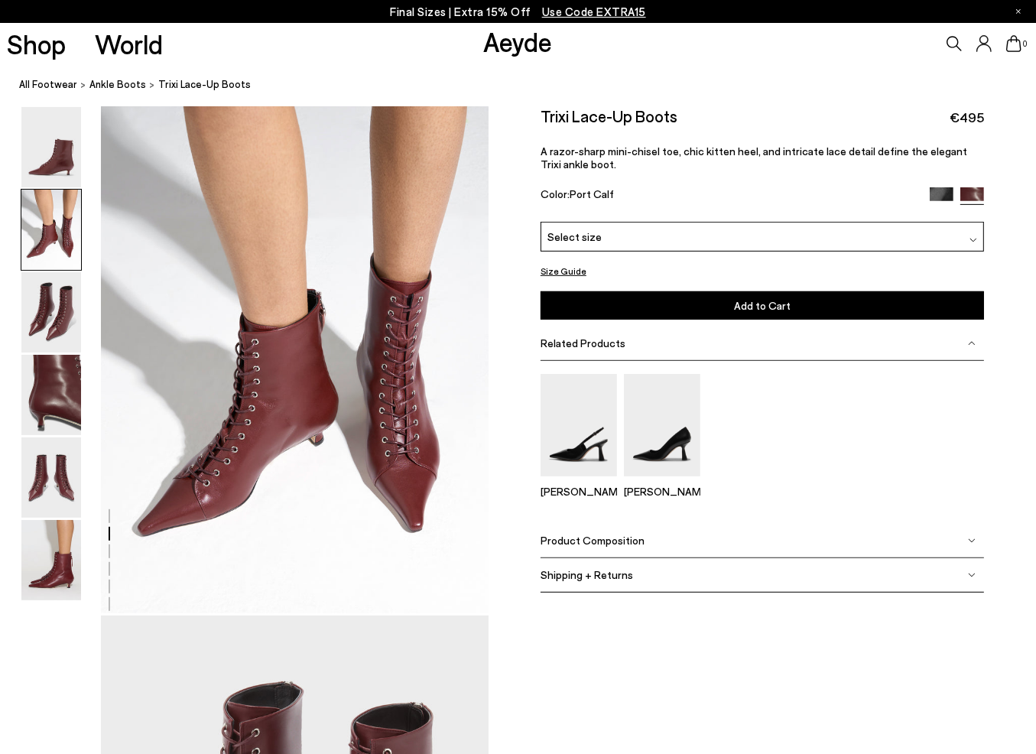
scroll to position [521, 0]
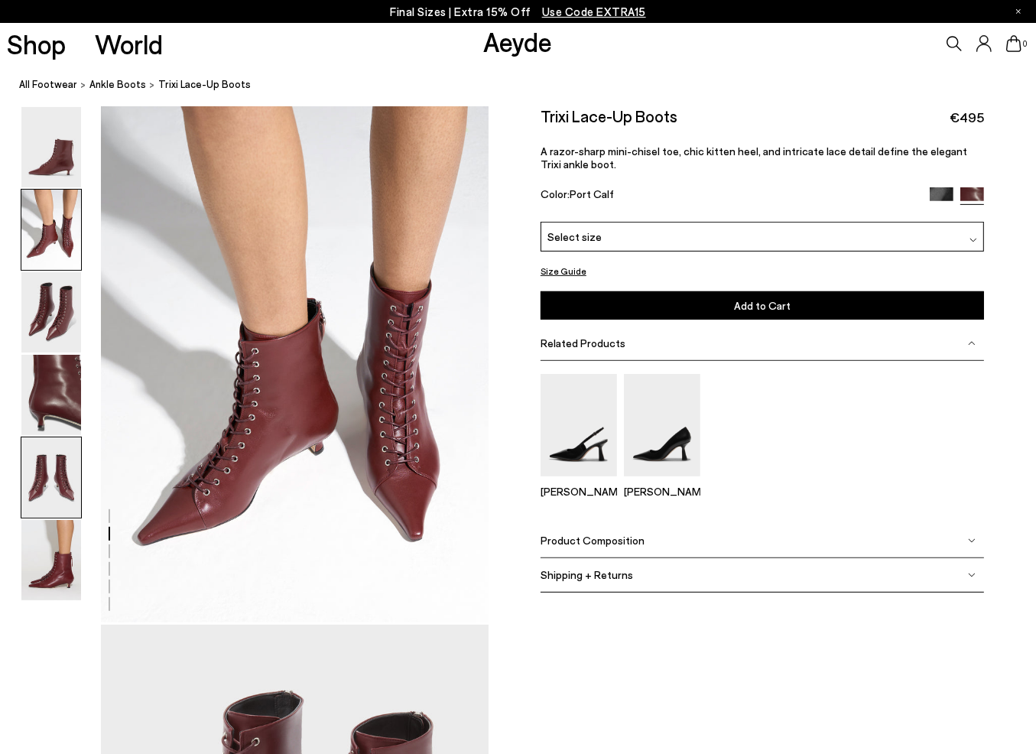
click at [21, 486] on div at bounding box center [51, 478] width 61 height 82
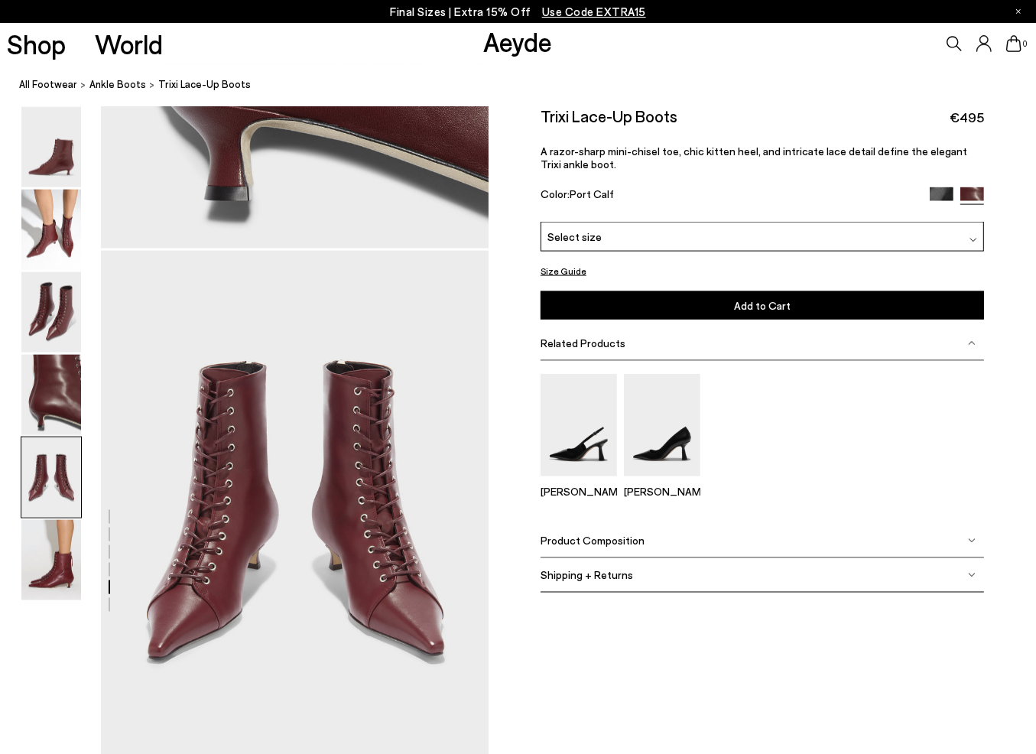
scroll to position [2080, 0]
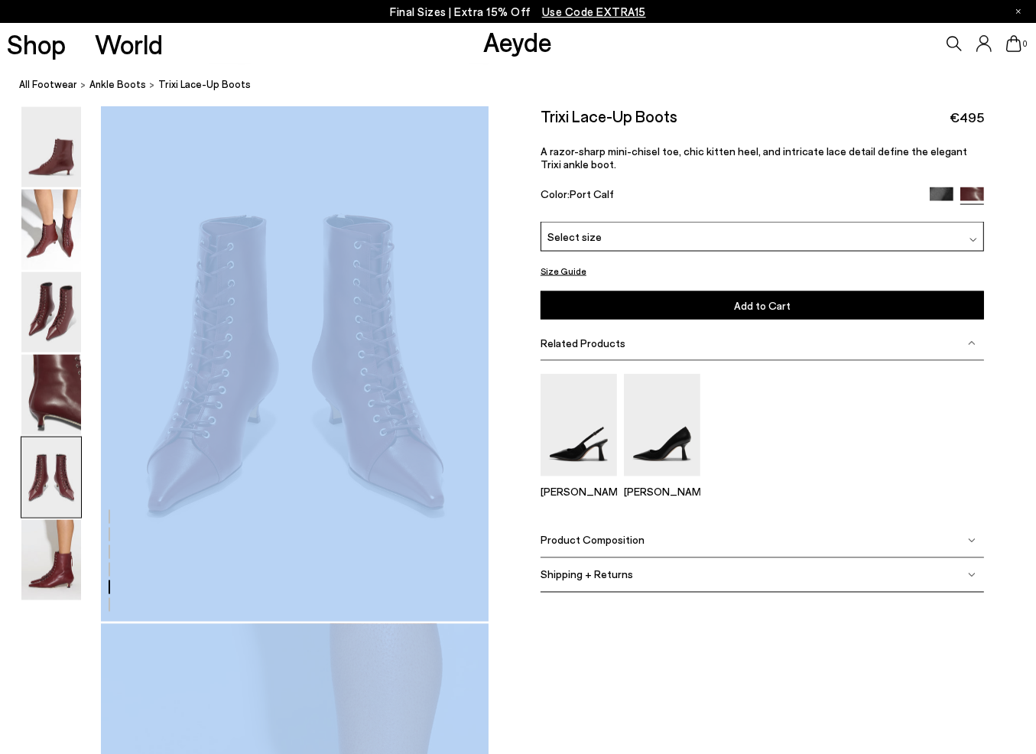
drag, startPoint x: 266, startPoint y: 425, endPoint x: 423, endPoint y: 480, distance: 166.2
drag, startPoint x: 423, startPoint y: 480, endPoint x: 403, endPoint y: 613, distance: 134.6
drag, startPoint x: 203, startPoint y: 669, endPoint x: 194, endPoint y: 698, distance: 29.5
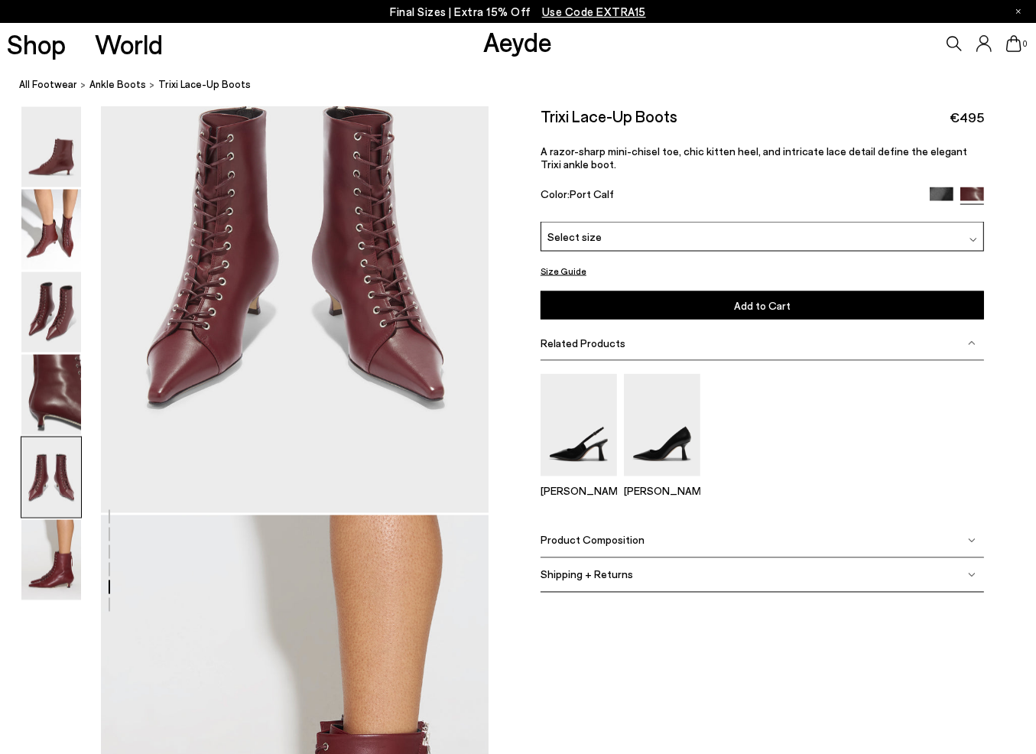
scroll to position [2462, 0]
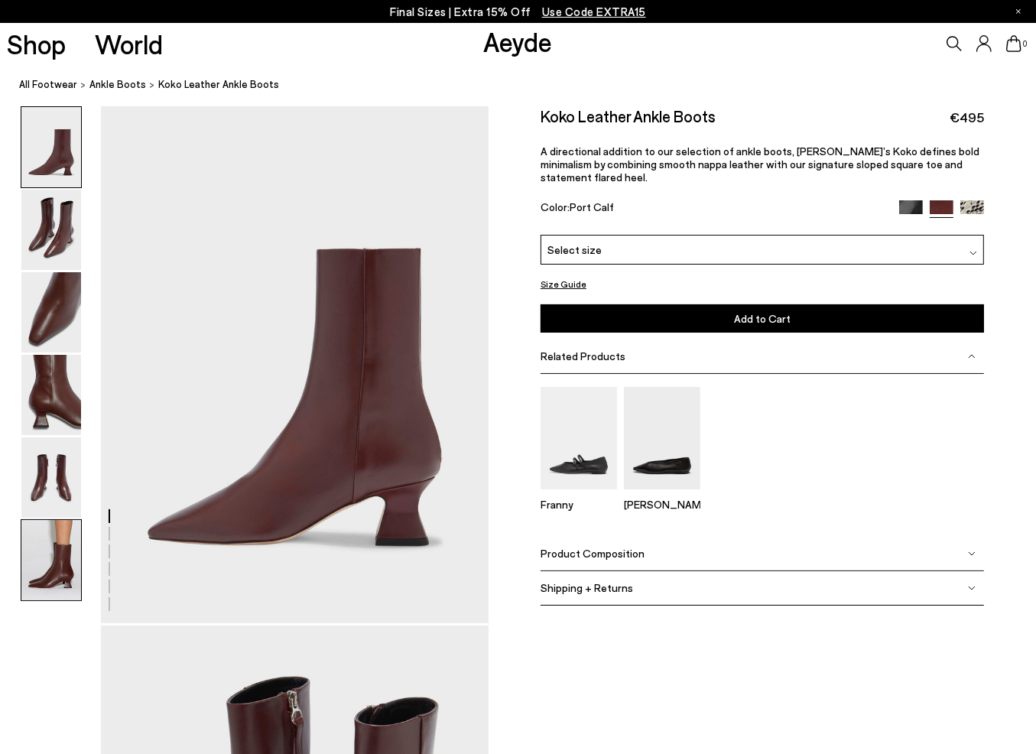
click at [52, 558] on img at bounding box center [51, 560] width 60 height 80
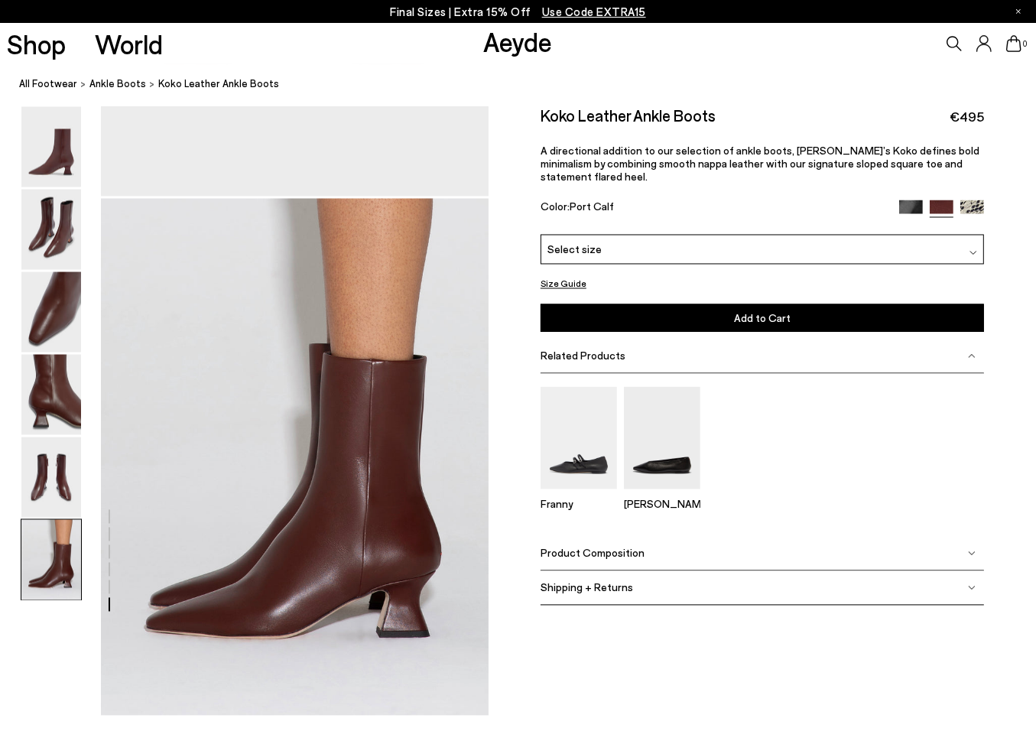
scroll to position [2705, 0]
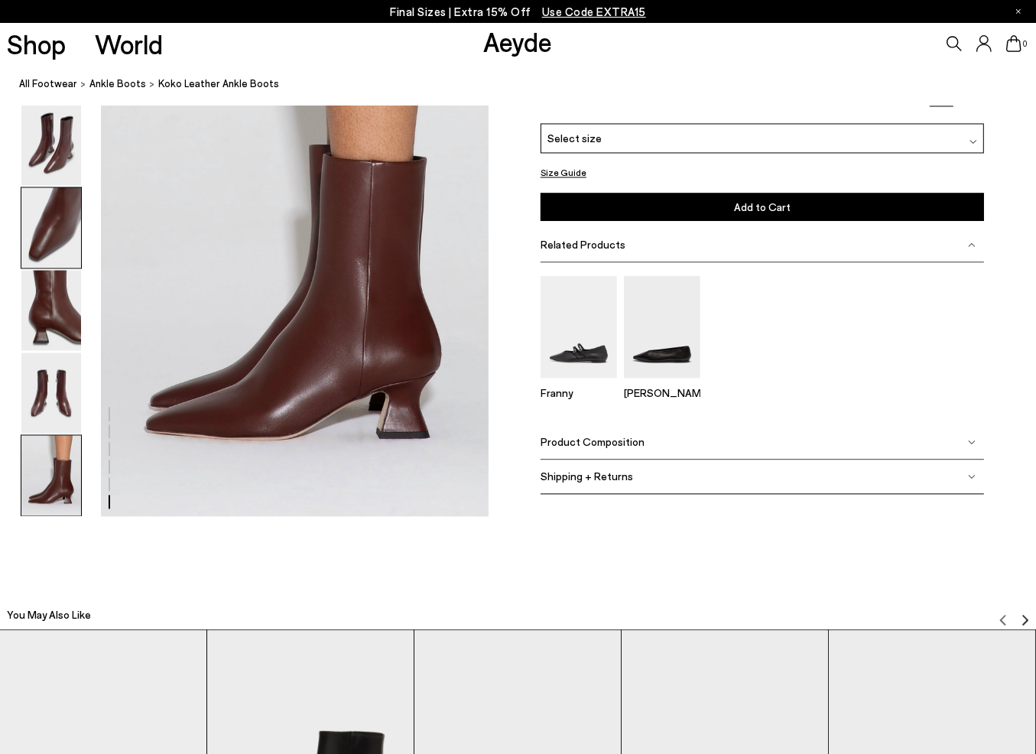
click at [57, 236] on img at bounding box center [51, 227] width 60 height 80
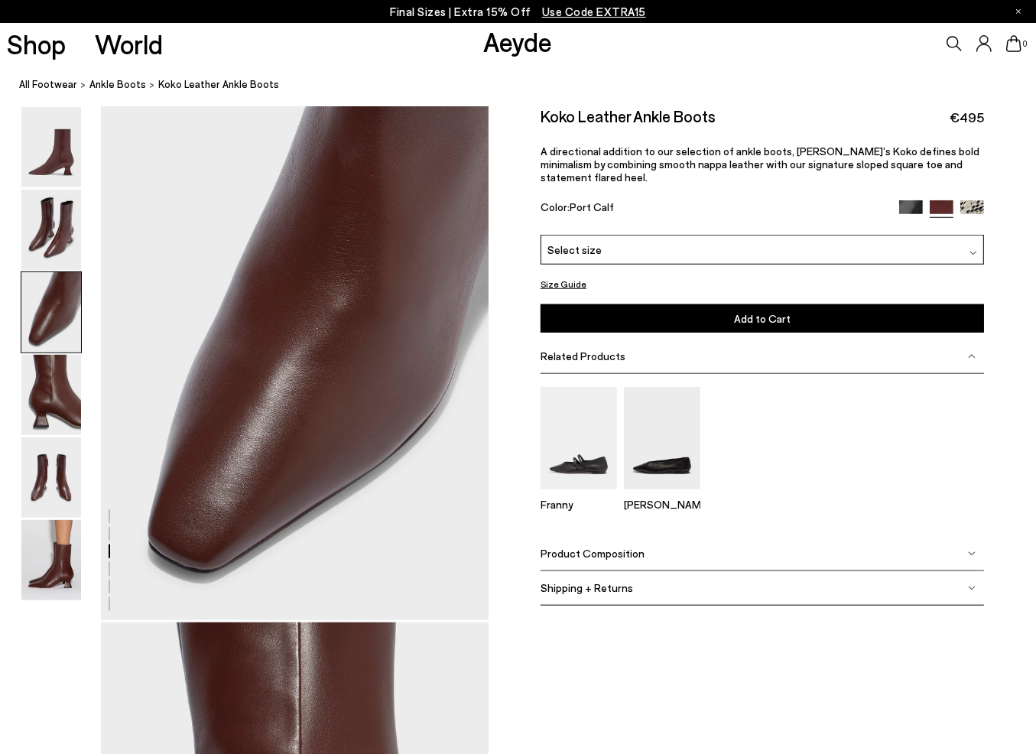
scroll to position [1040, 0]
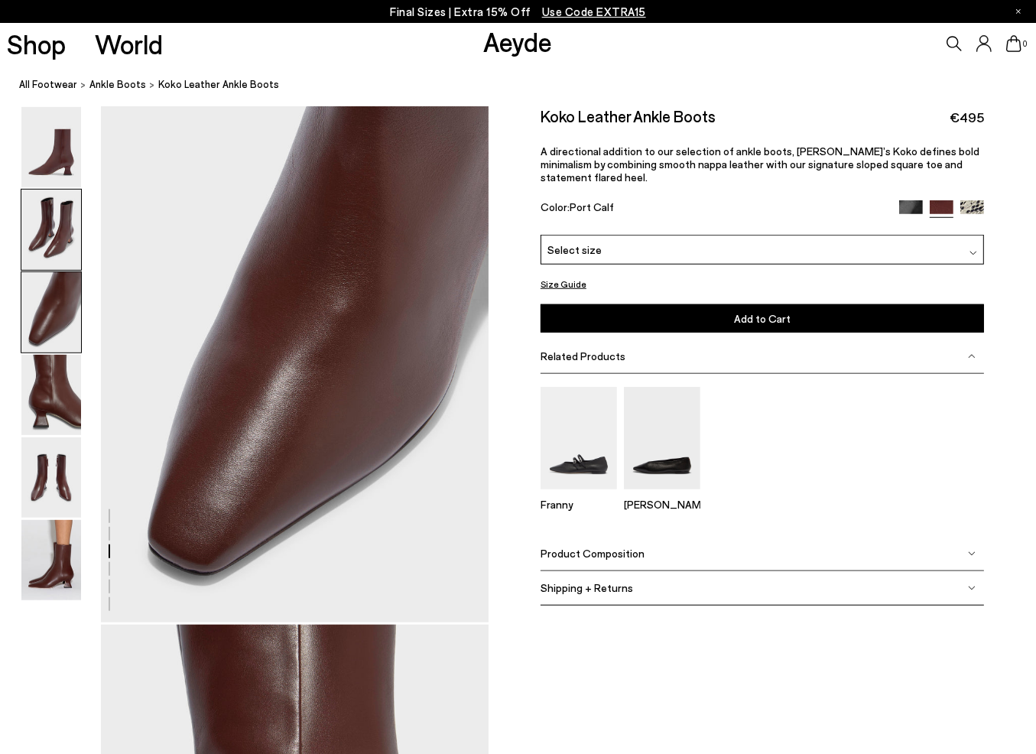
click at [43, 228] on img at bounding box center [51, 230] width 60 height 80
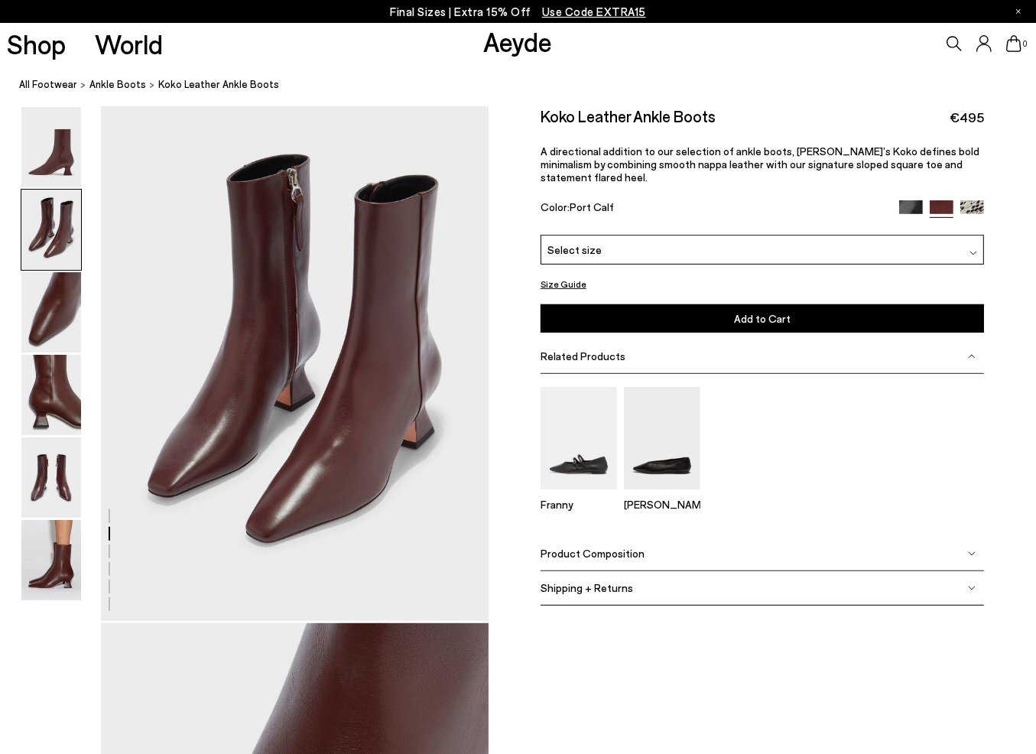
scroll to position [521, 0]
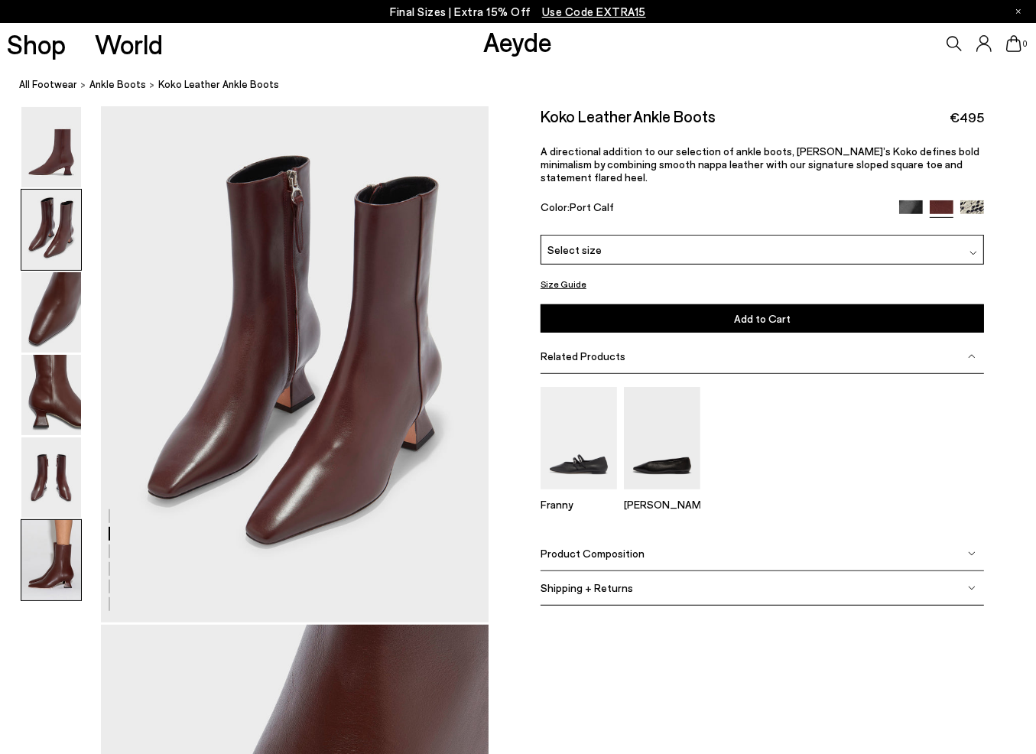
click at [38, 564] on img at bounding box center [51, 560] width 60 height 80
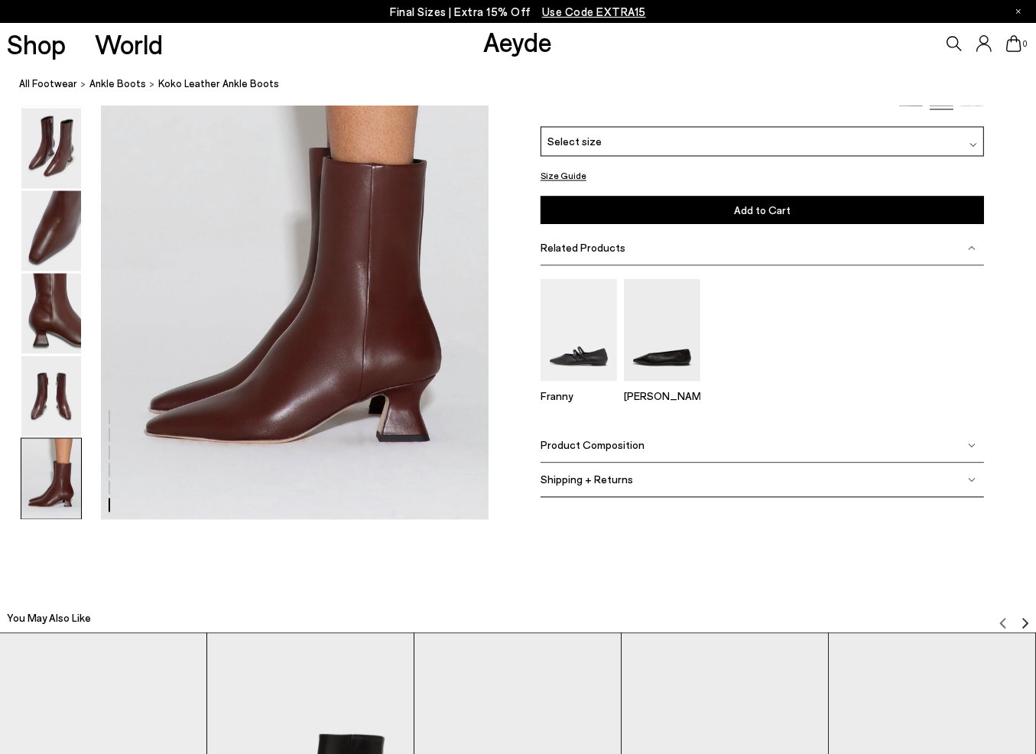
scroll to position [2705, 0]
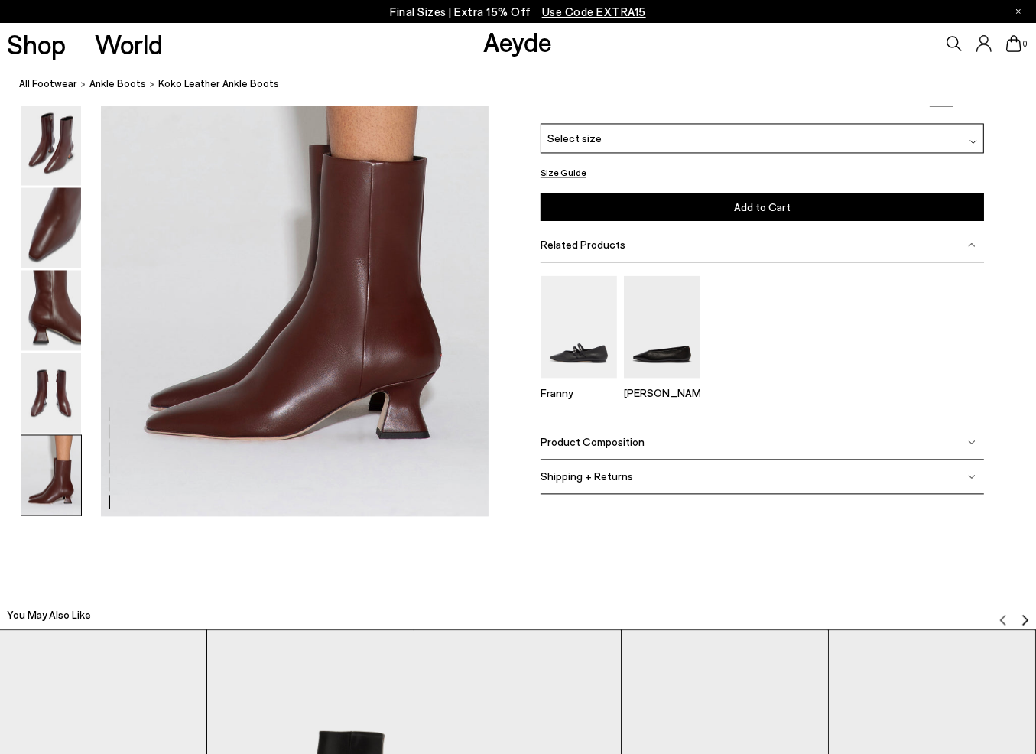
click at [978, 132] on div "Select size" at bounding box center [763, 138] width 444 height 30
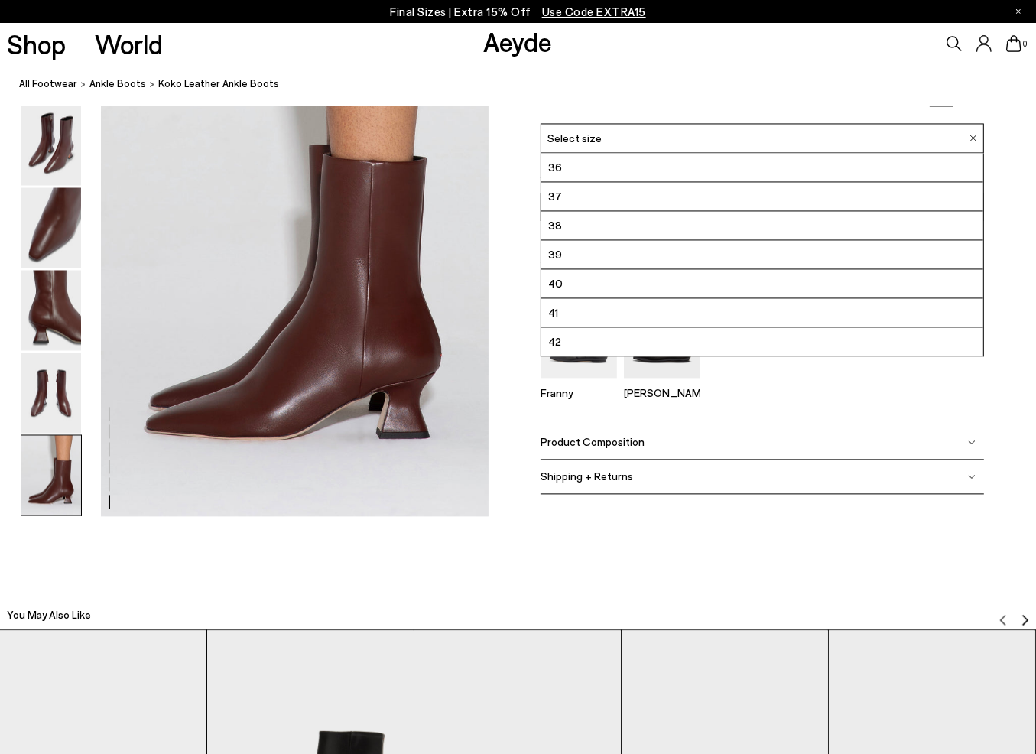
click at [43, 487] on img at bounding box center [51, 475] width 60 height 80
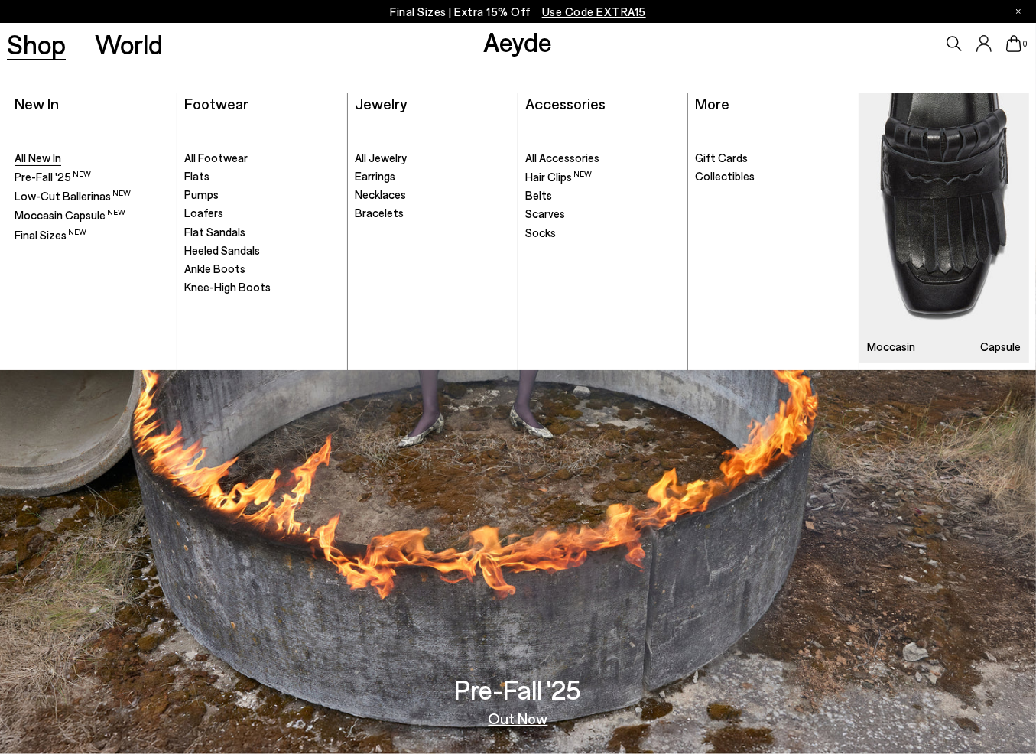
click at [49, 160] on span "All New In" at bounding box center [38, 158] width 47 height 14
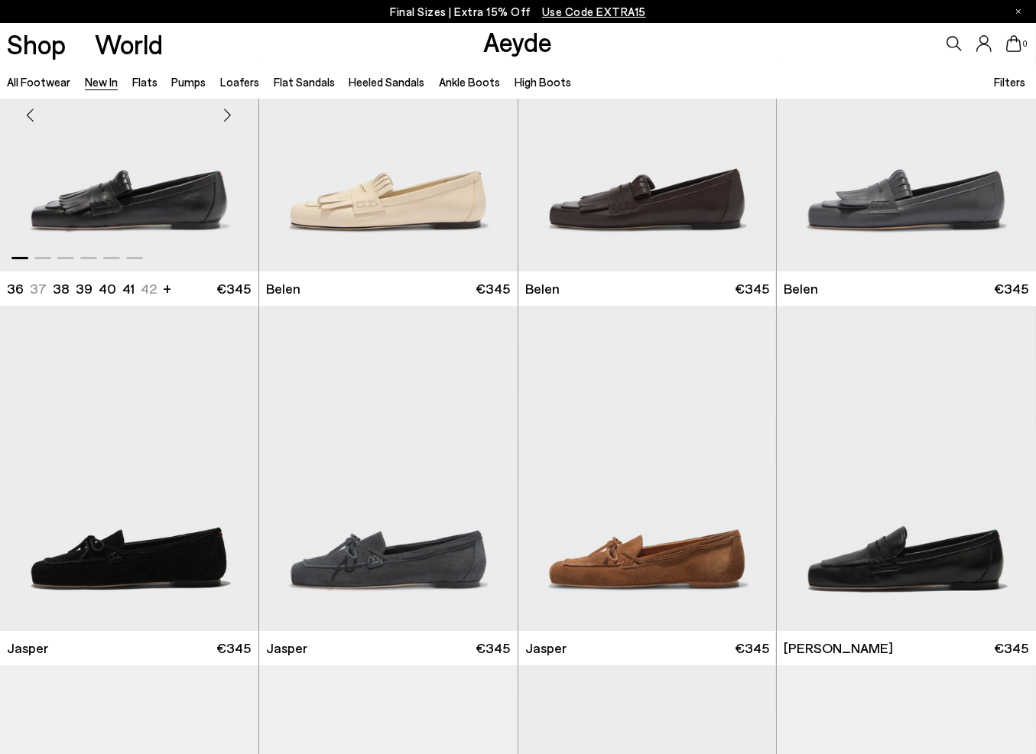
scroll to position [153, 0]
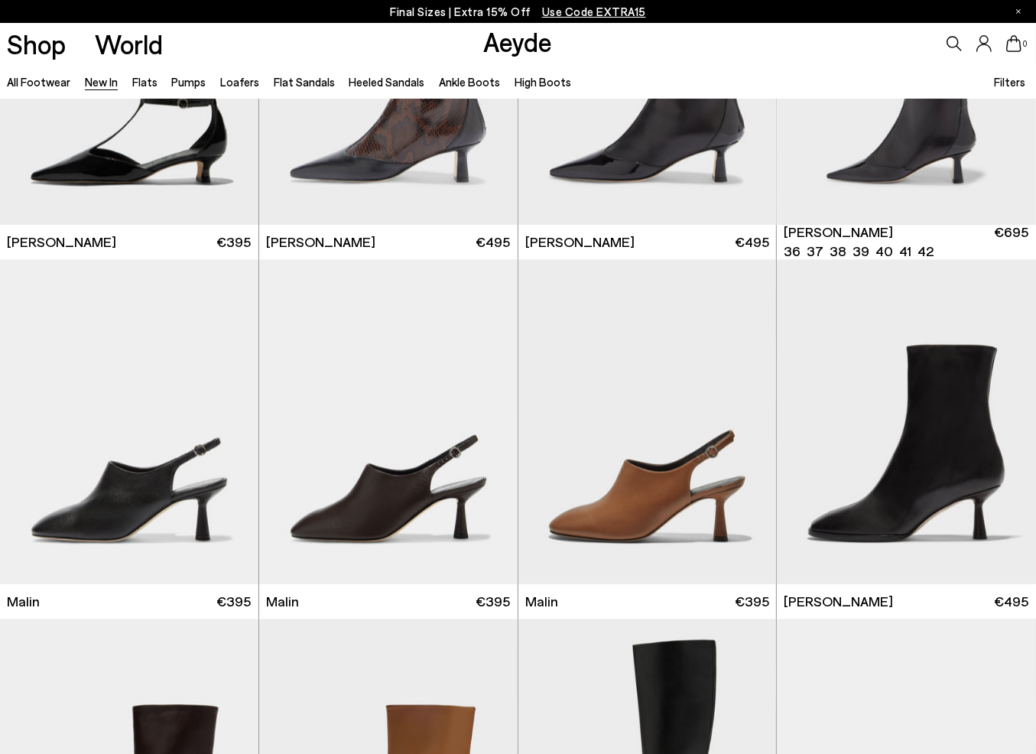
scroll to position [3442, 0]
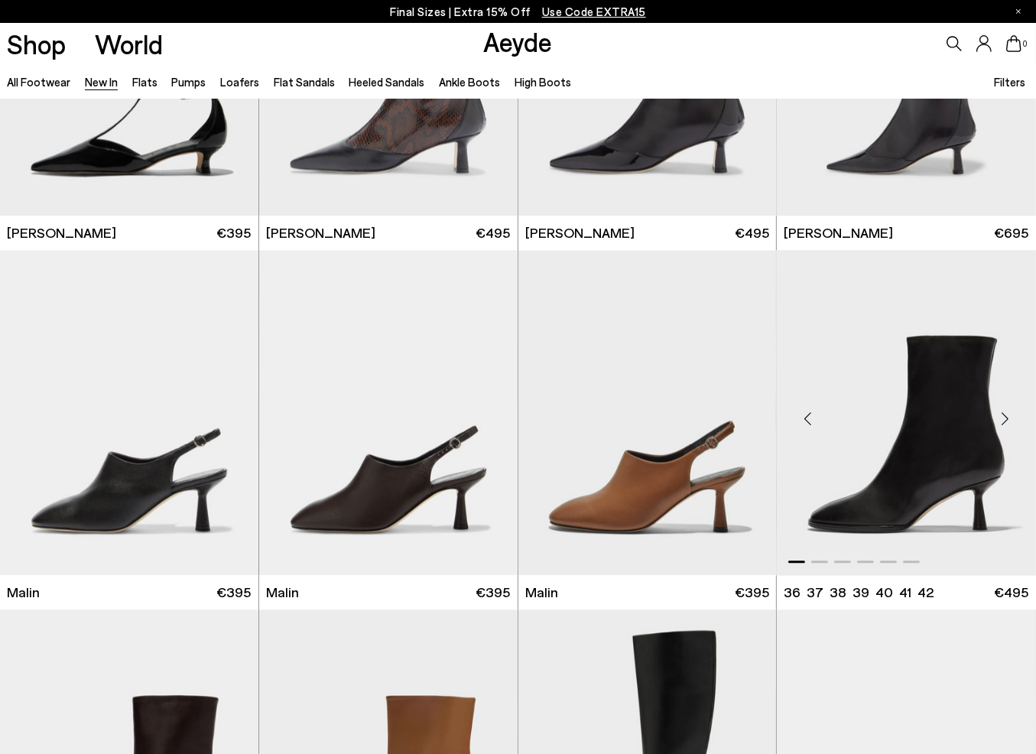
click at [945, 353] on img "1 / 6" at bounding box center [906, 412] width 259 height 325
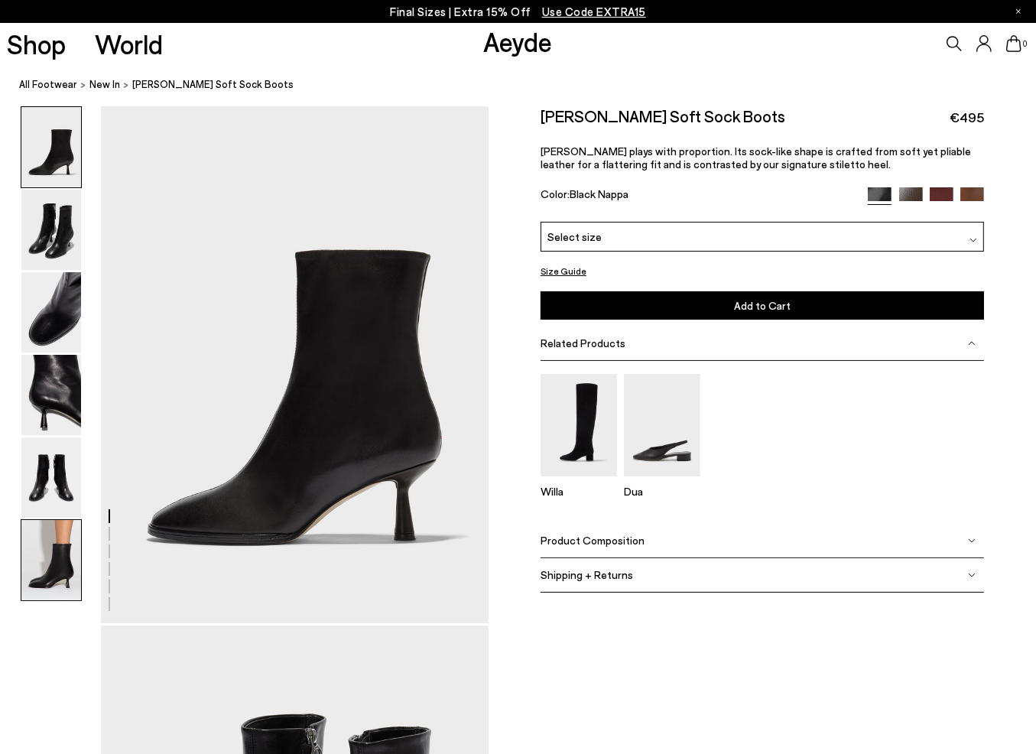
click at [76, 555] on img at bounding box center [51, 560] width 60 height 80
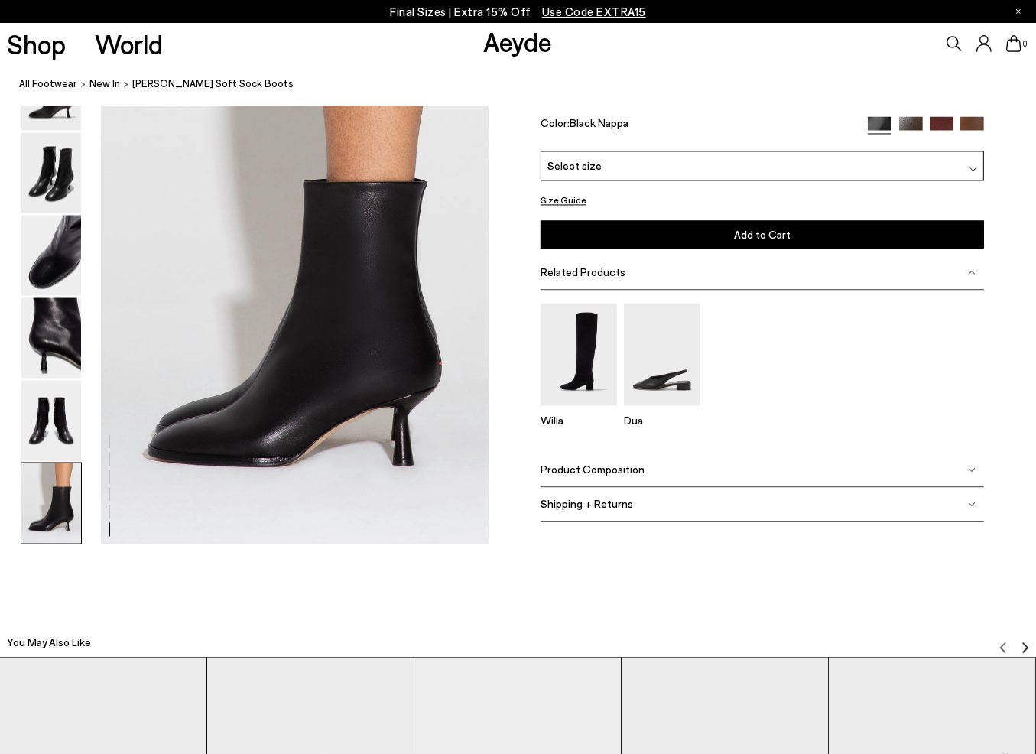
scroll to position [2705, 0]
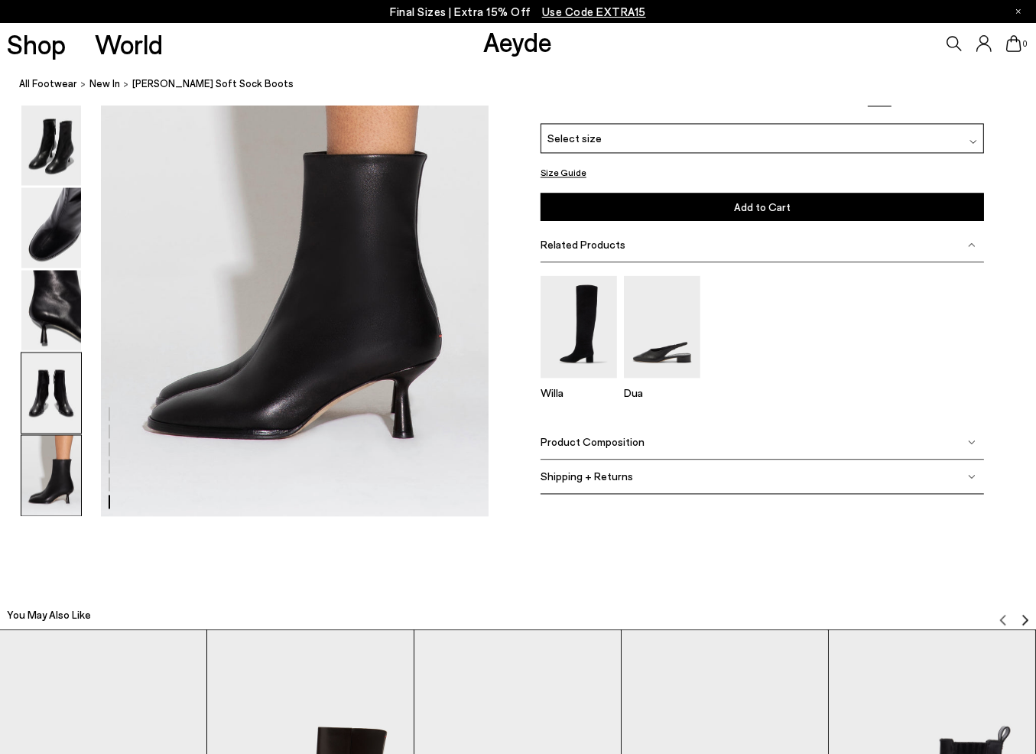
click at [34, 386] on img at bounding box center [51, 393] width 60 height 80
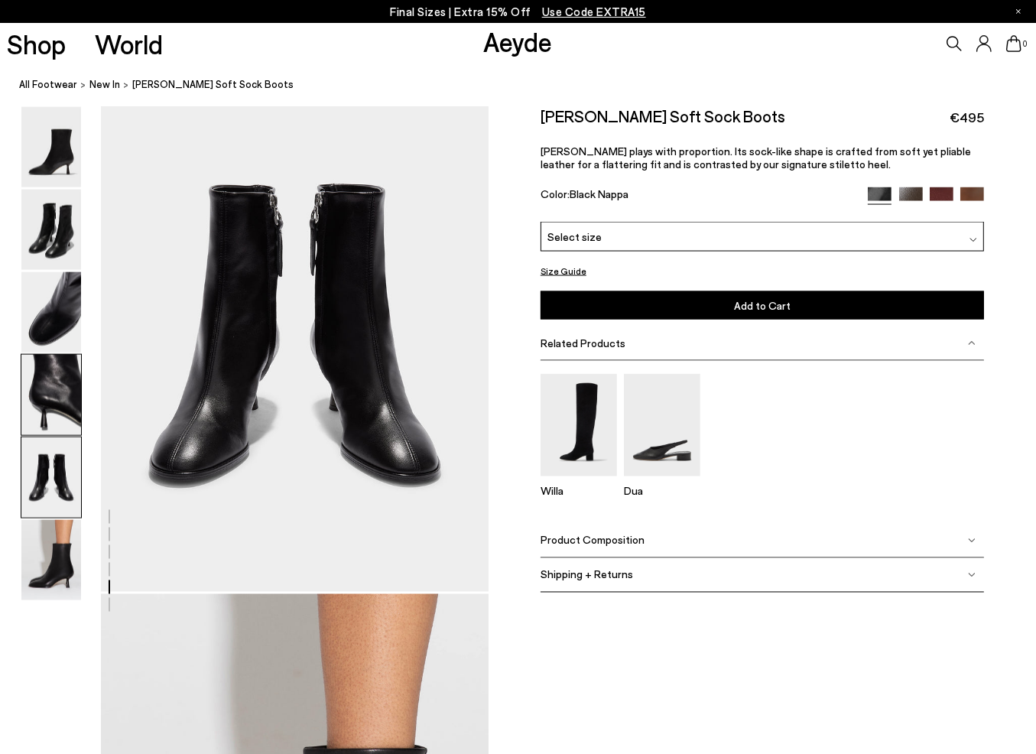
scroll to position [2080, 0]
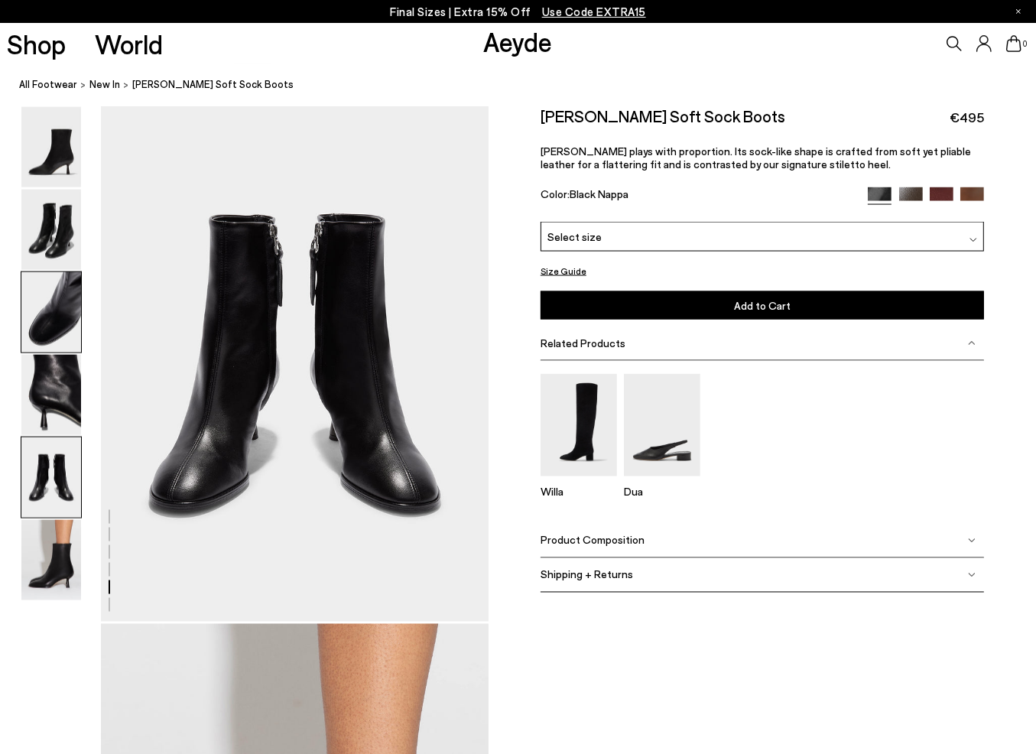
click at [65, 314] on img at bounding box center [51, 312] width 60 height 80
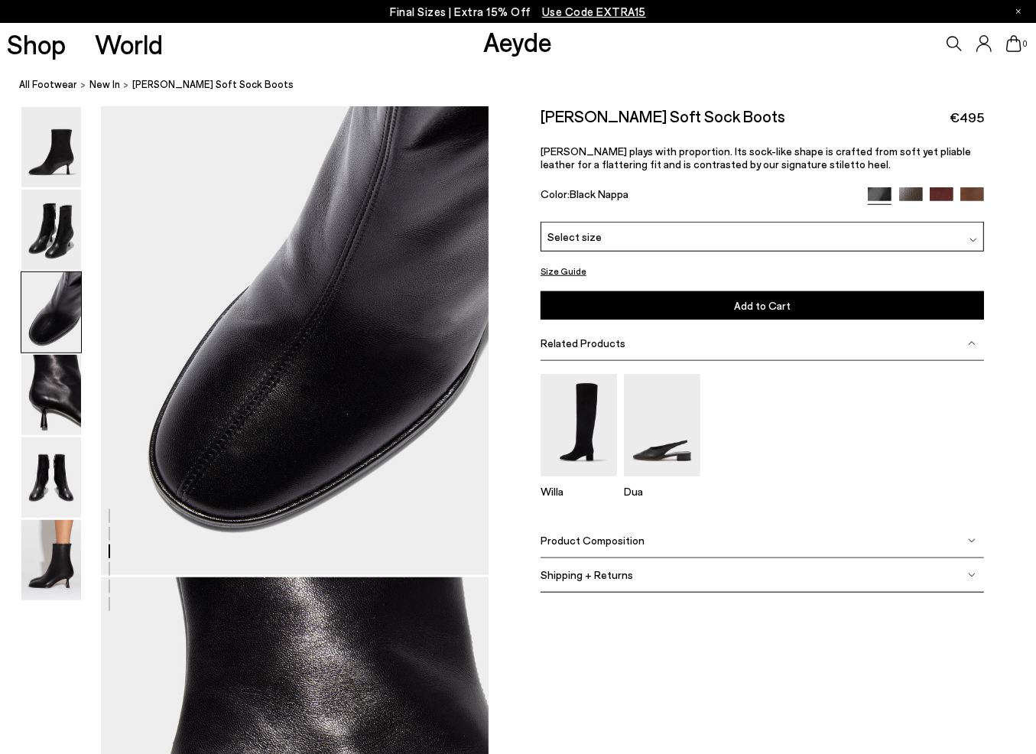
scroll to position [1040, 0]
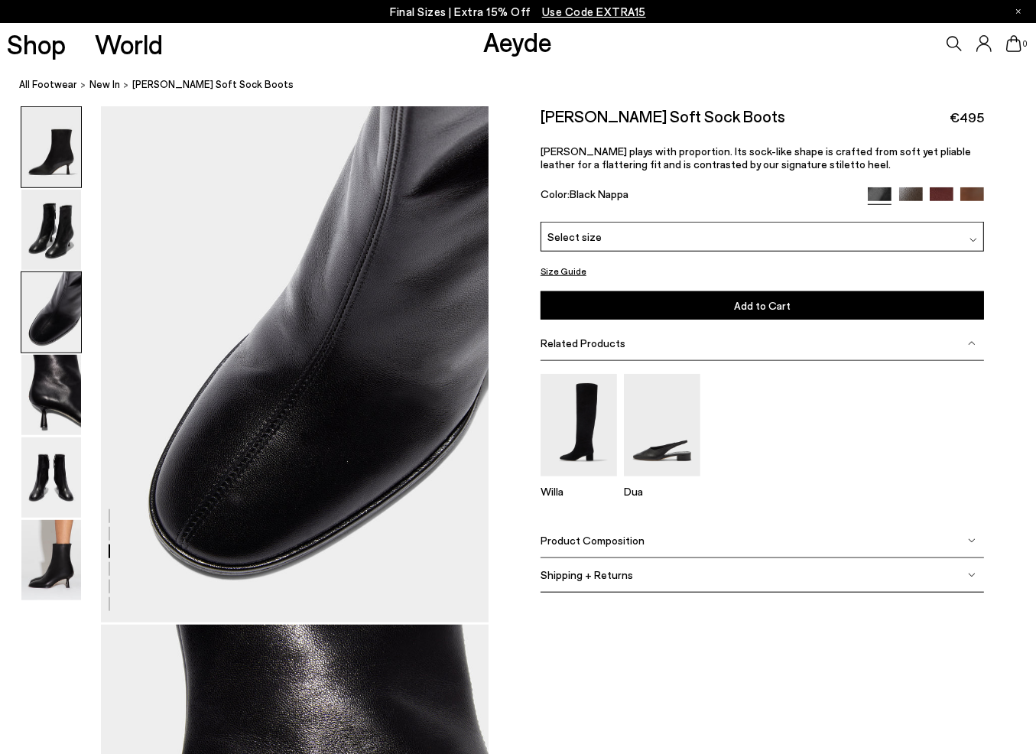
click at [59, 156] on img at bounding box center [51, 147] width 60 height 80
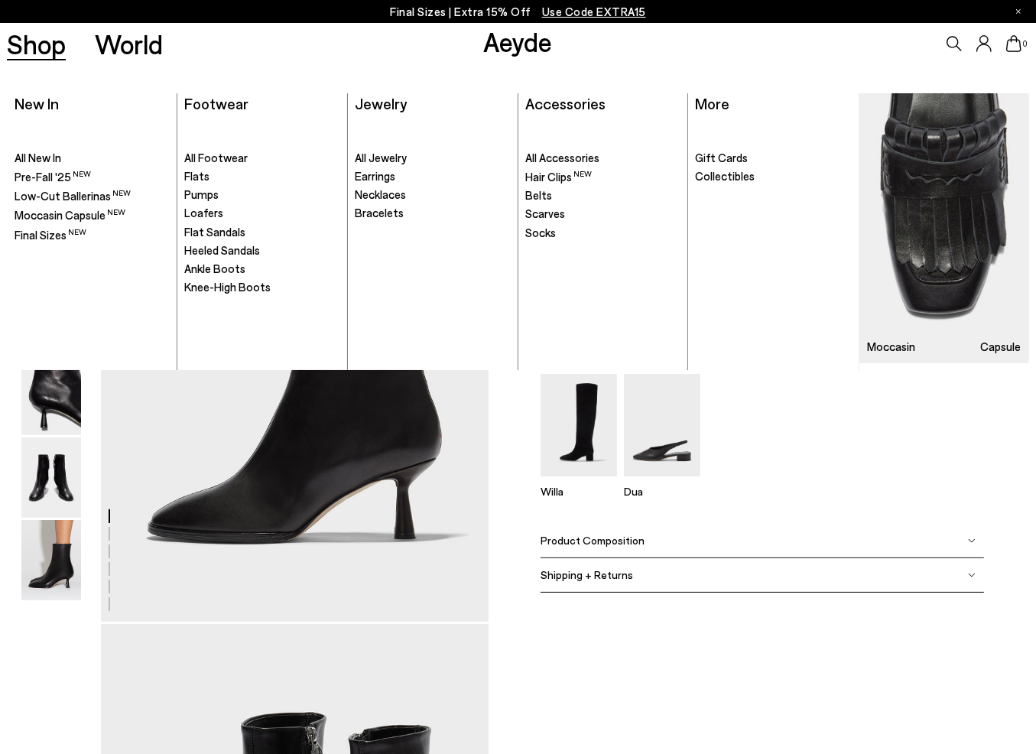
scroll to position [0, 0]
click at [215, 267] on span "Ankle Boots" at bounding box center [214, 269] width 61 height 14
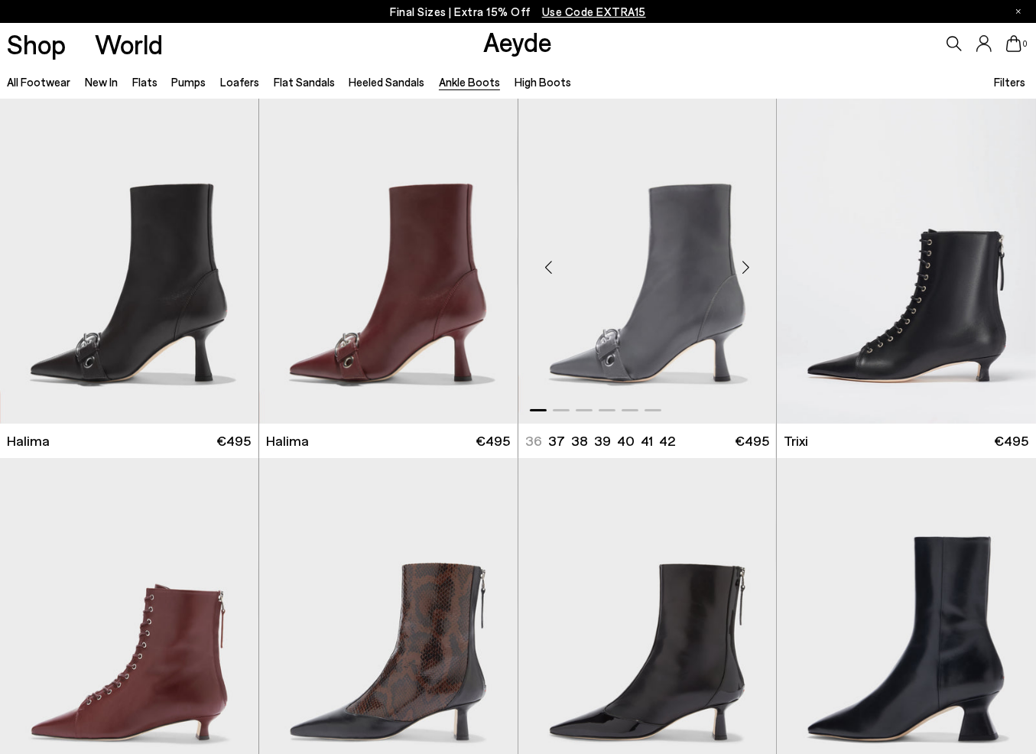
click at [747, 258] on div "Next slide" at bounding box center [746, 268] width 46 height 46
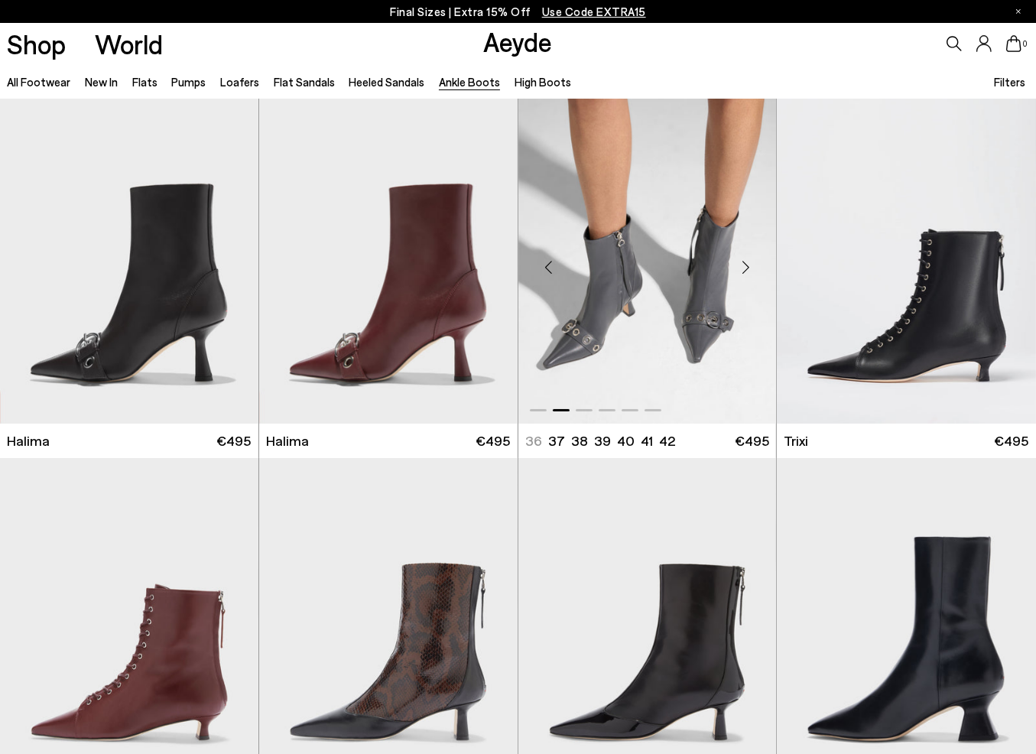
click at [717, 316] on img "2 / 6" at bounding box center [648, 261] width 259 height 325
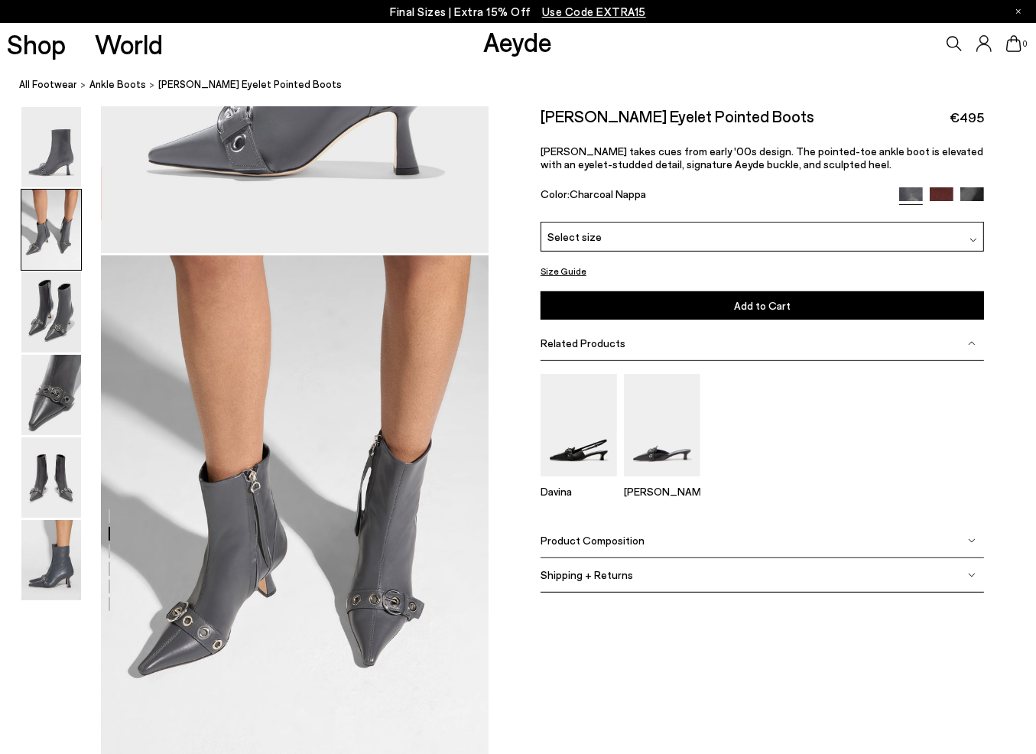
scroll to position [459, 0]
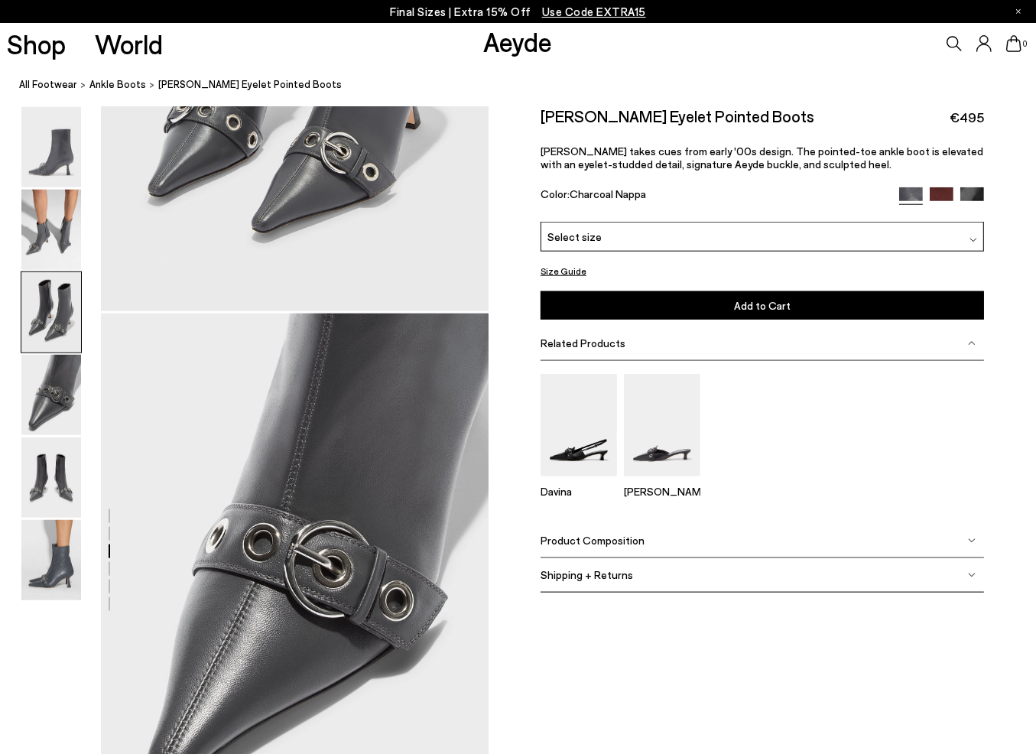
scroll to position [1377, 0]
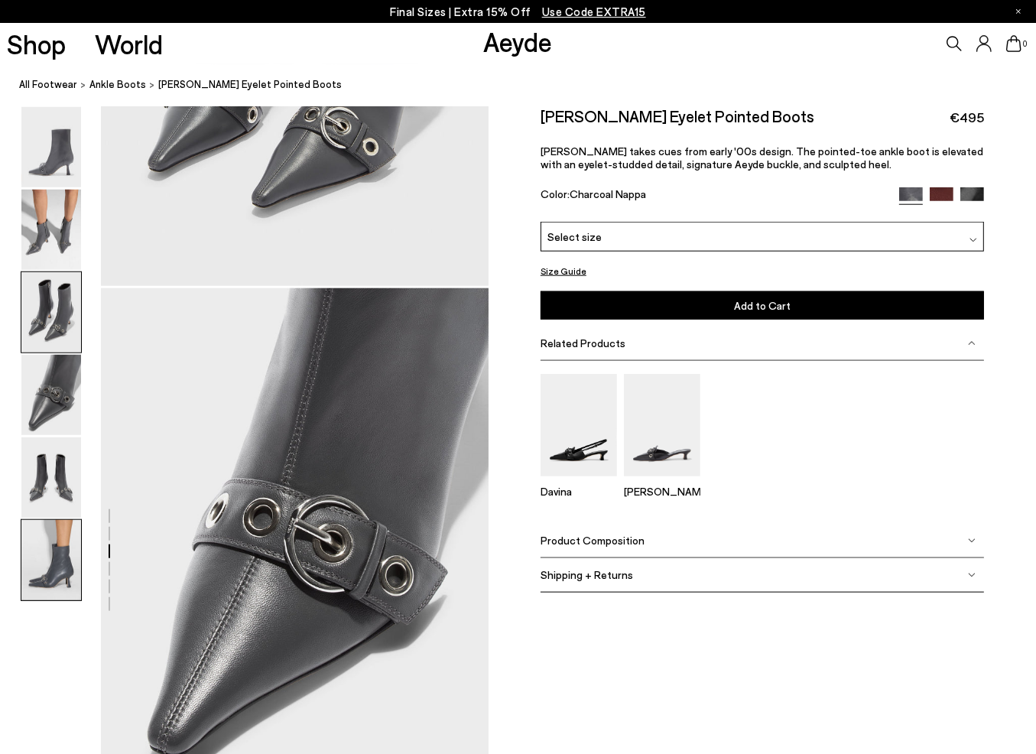
click at [29, 555] on img at bounding box center [51, 560] width 60 height 80
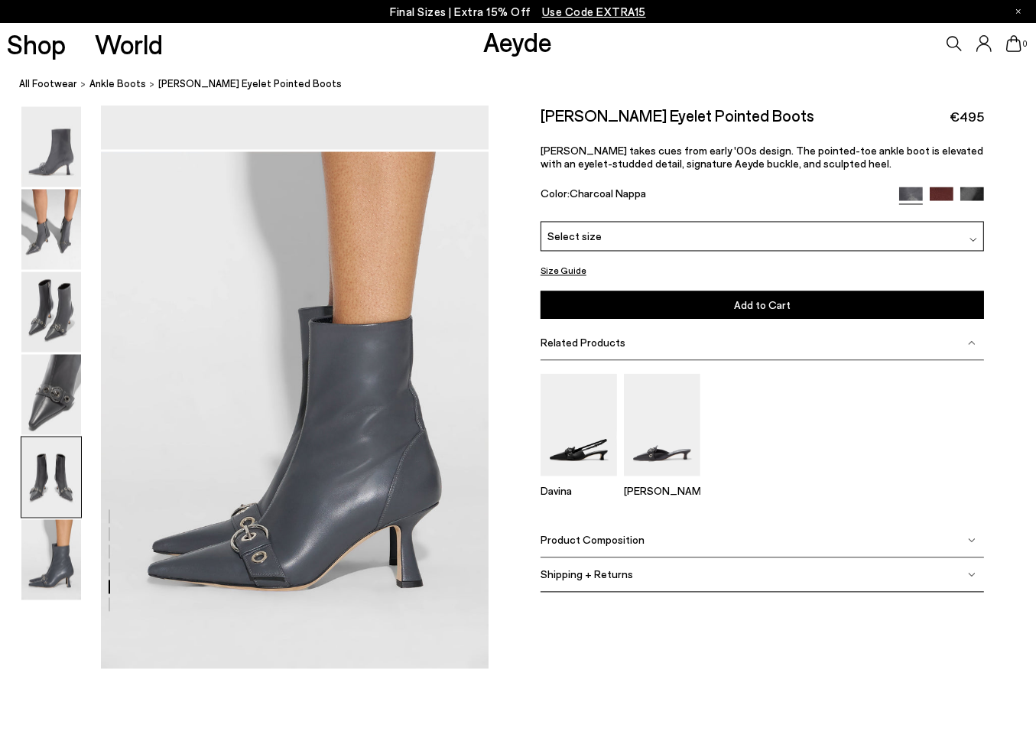
scroll to position [1940, 0]
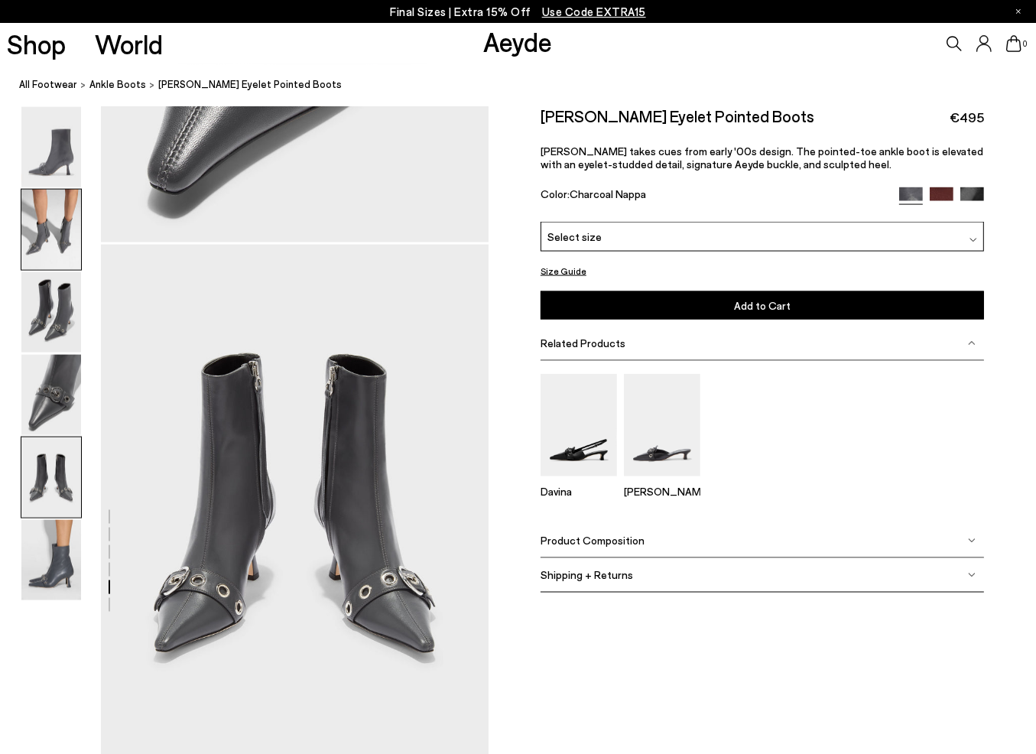
click at [57, 223] on img at bounding box center [51, 230] width 60 height 80
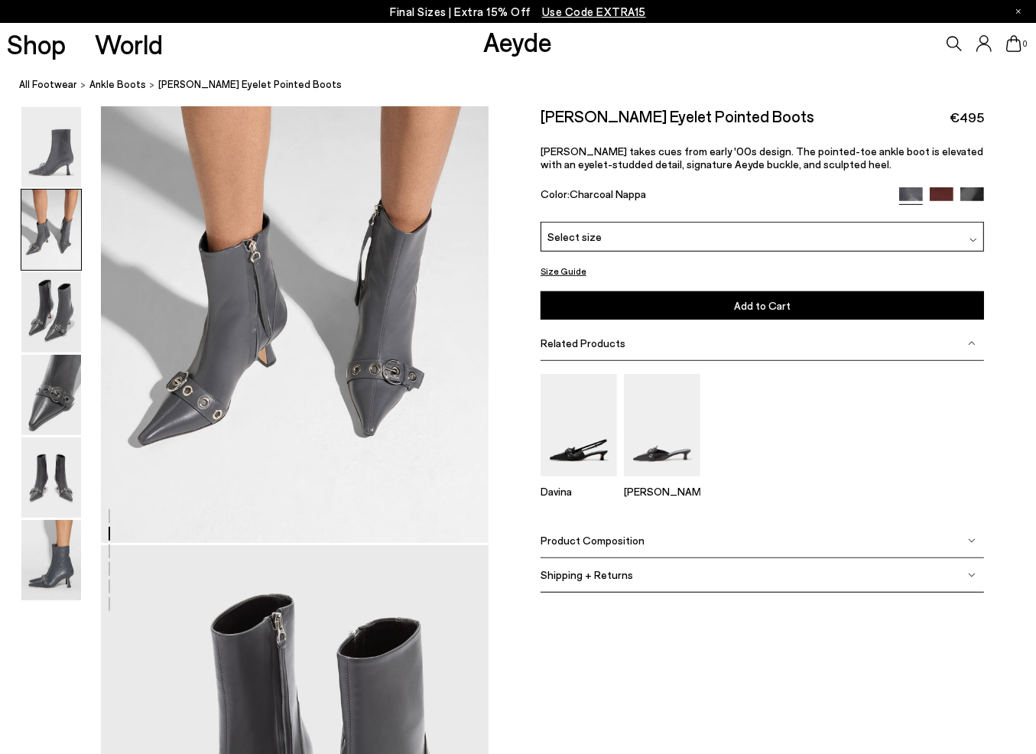
scroll to position [521, 0]
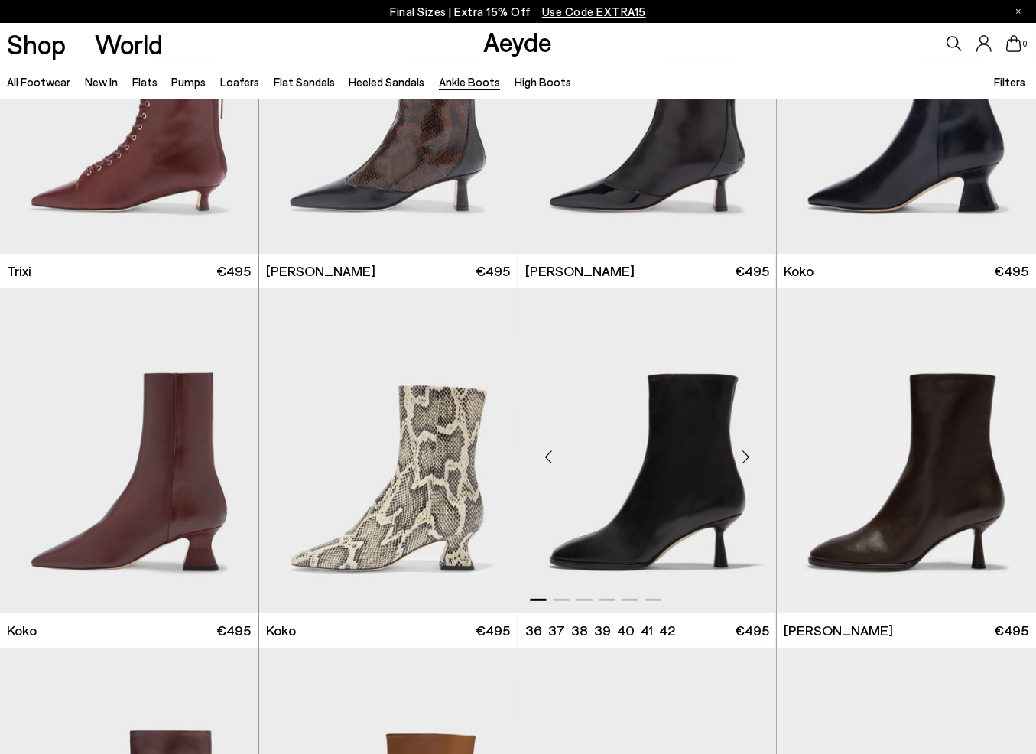
scroll to position [535, 0]
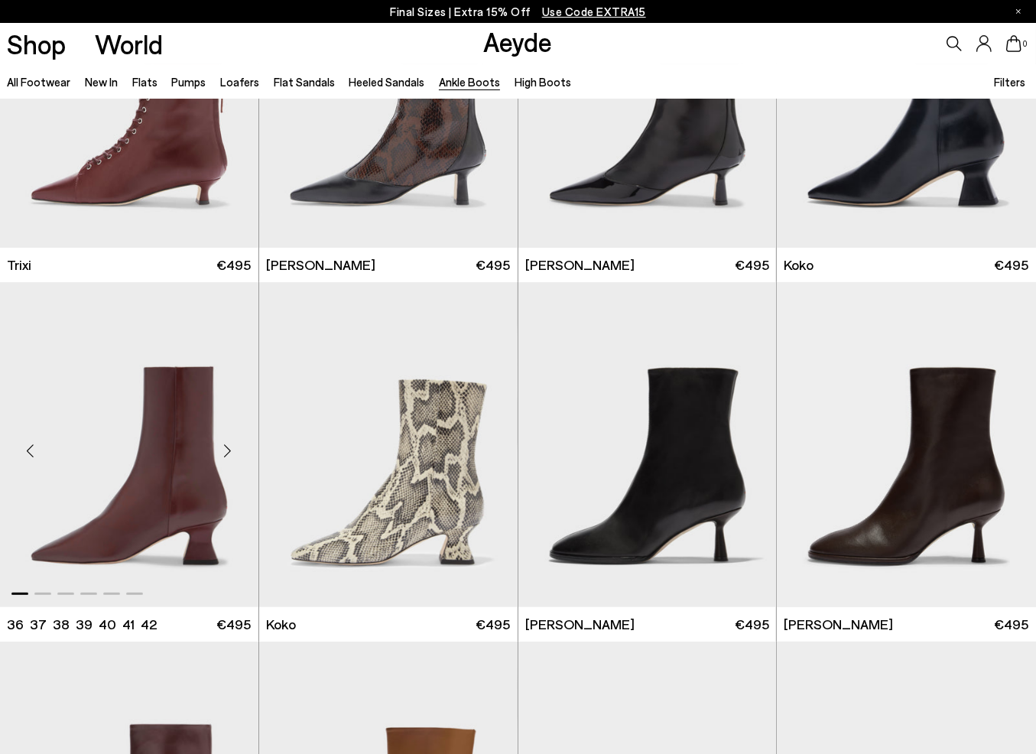
click at [223, 447] on div "Next slide" at bounding box center [228, 451] width 46 height 46
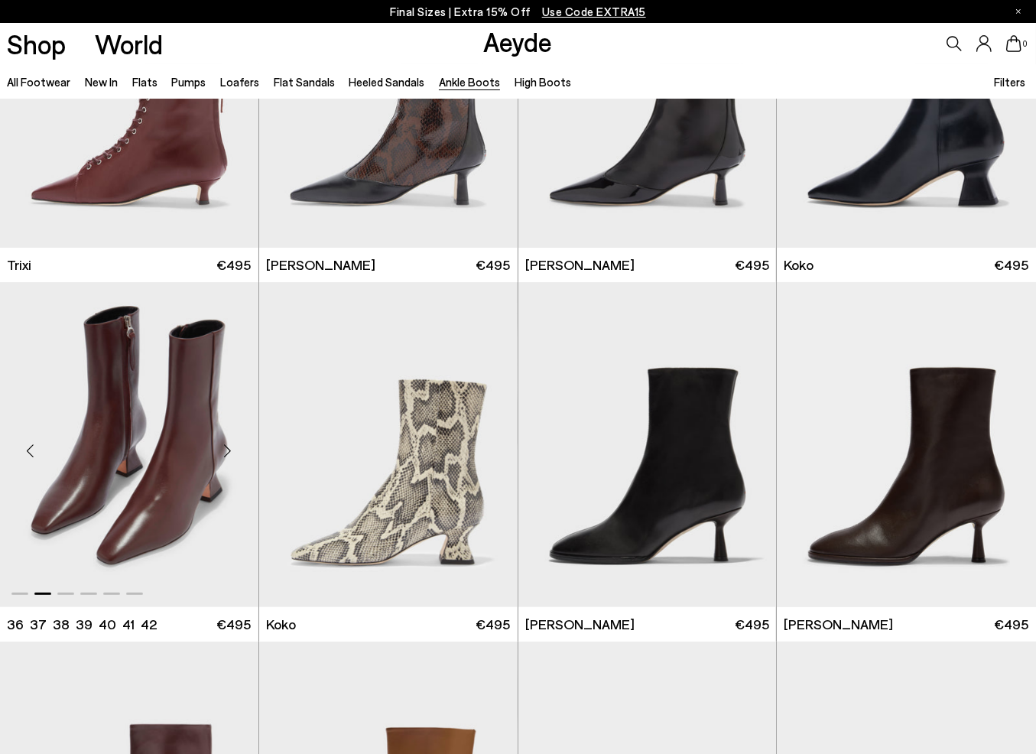
click at [223, 447] on div "Next slide" at bounding box center [228, 451] width 46 height 46
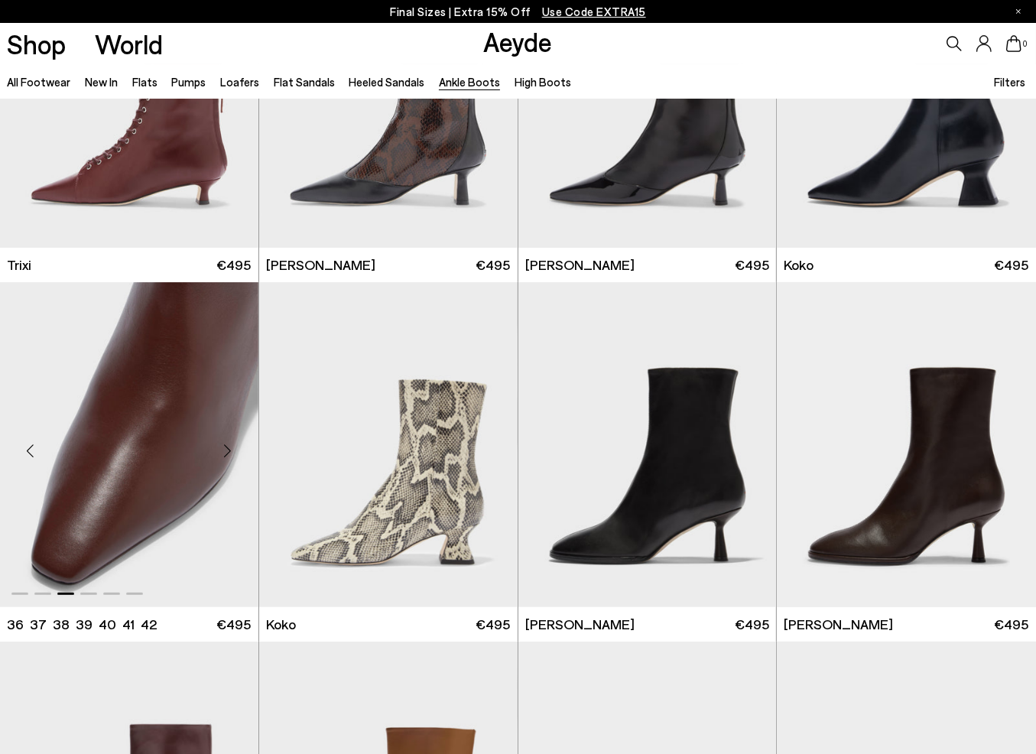
click at [223, 447] on div "Next slide" at bounding box center [228, 451] width 46 height 46
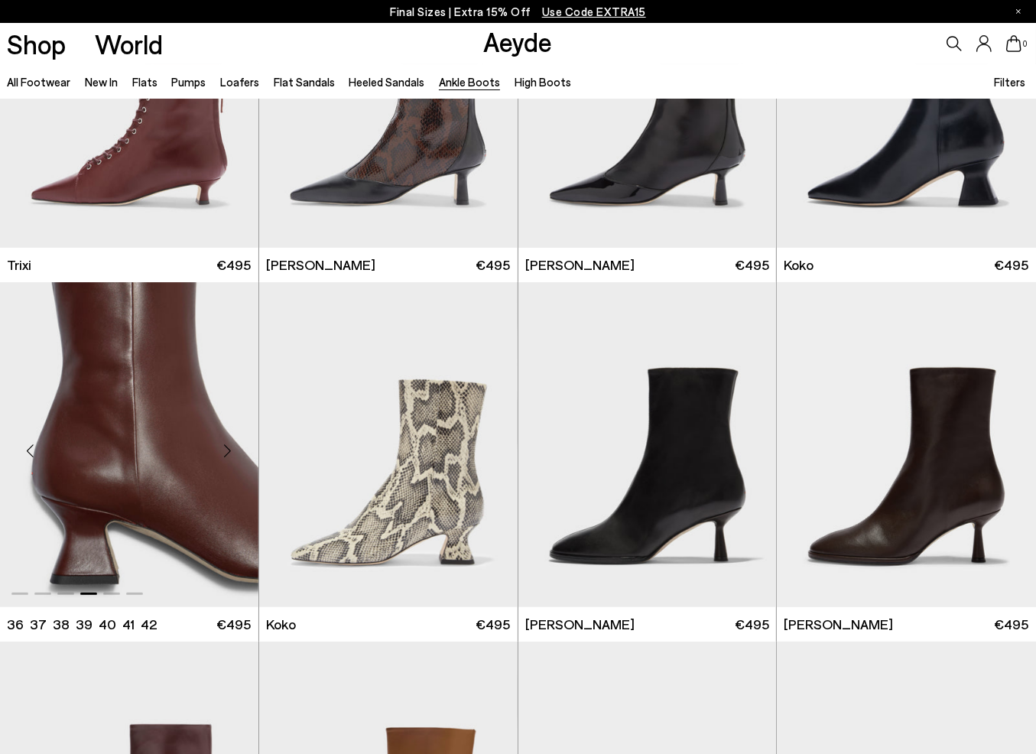
click at [223, 447] on div "Next slide" at bounding box center [228, 451] width 46 height 46
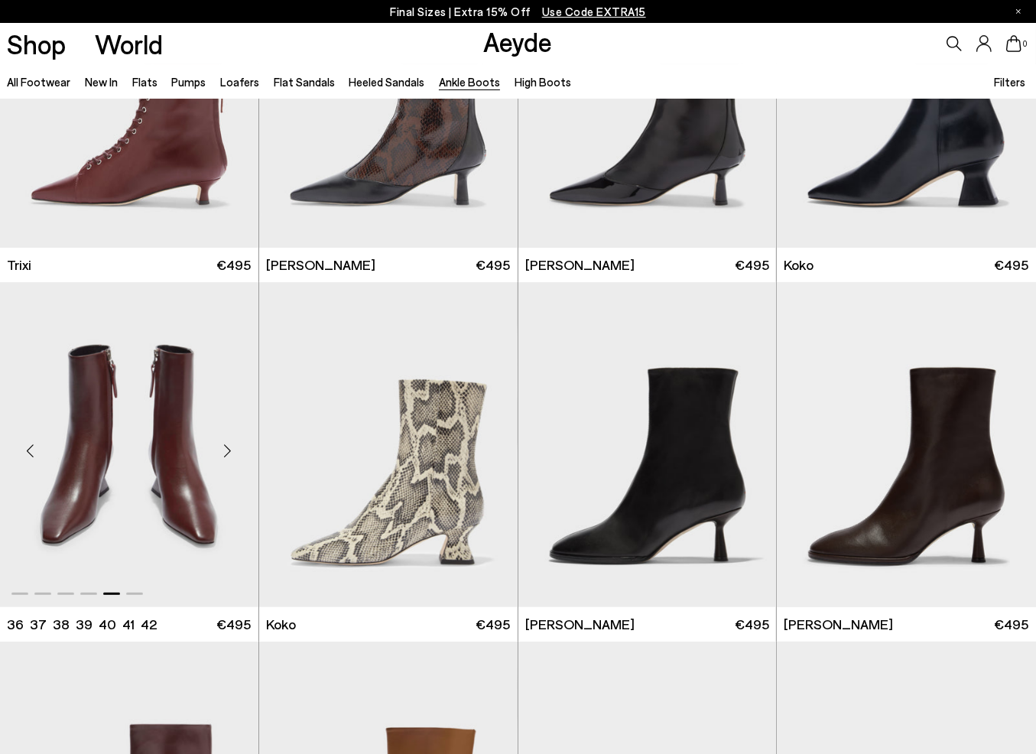
scroll to position [918, 0]
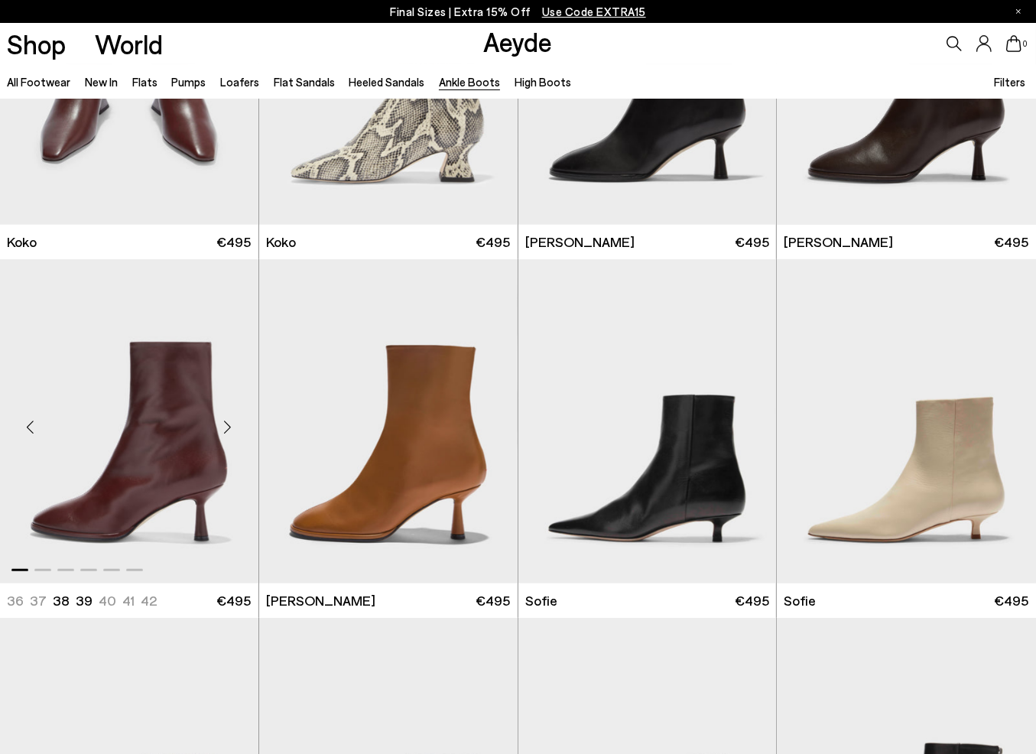
click at [203, 442] on img "1 / 6" at bounding box center [129, 421] width 259 height 325
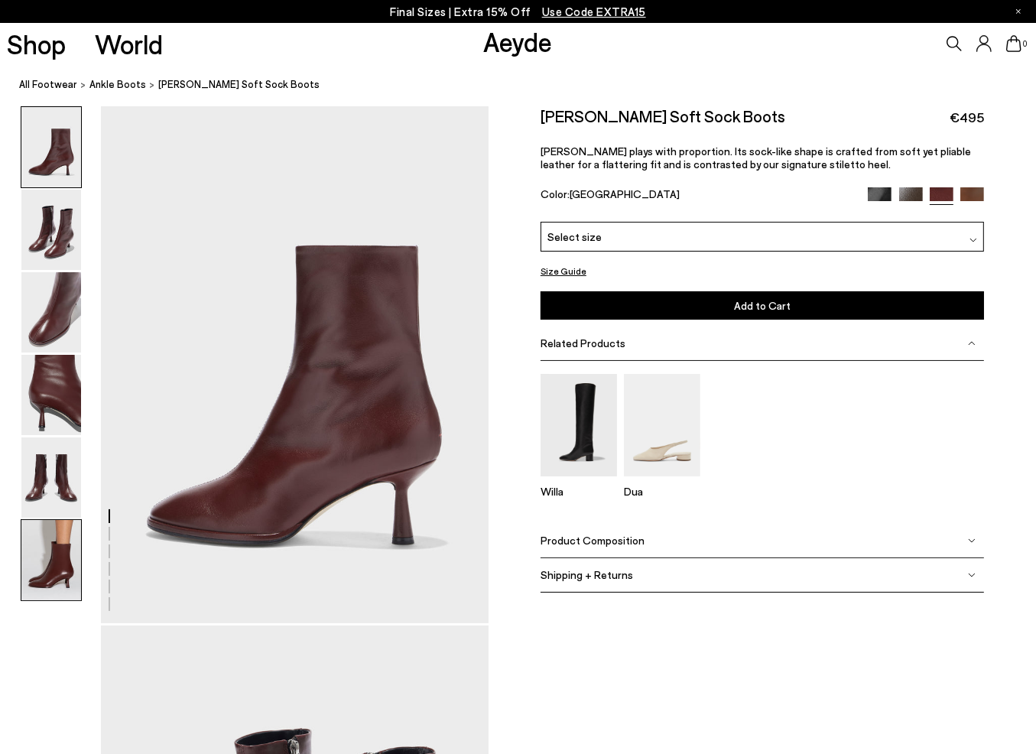
click at [47, 554] on img at bounding box center [51, 560] width 60 height 80
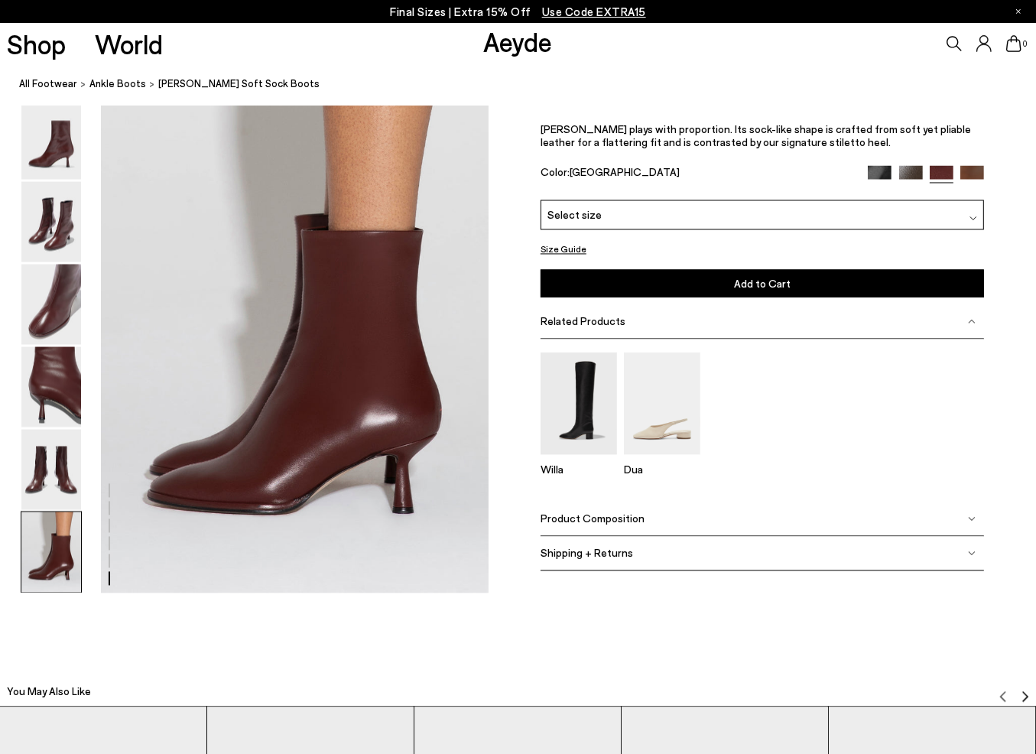
scroll to position [2705, 0]
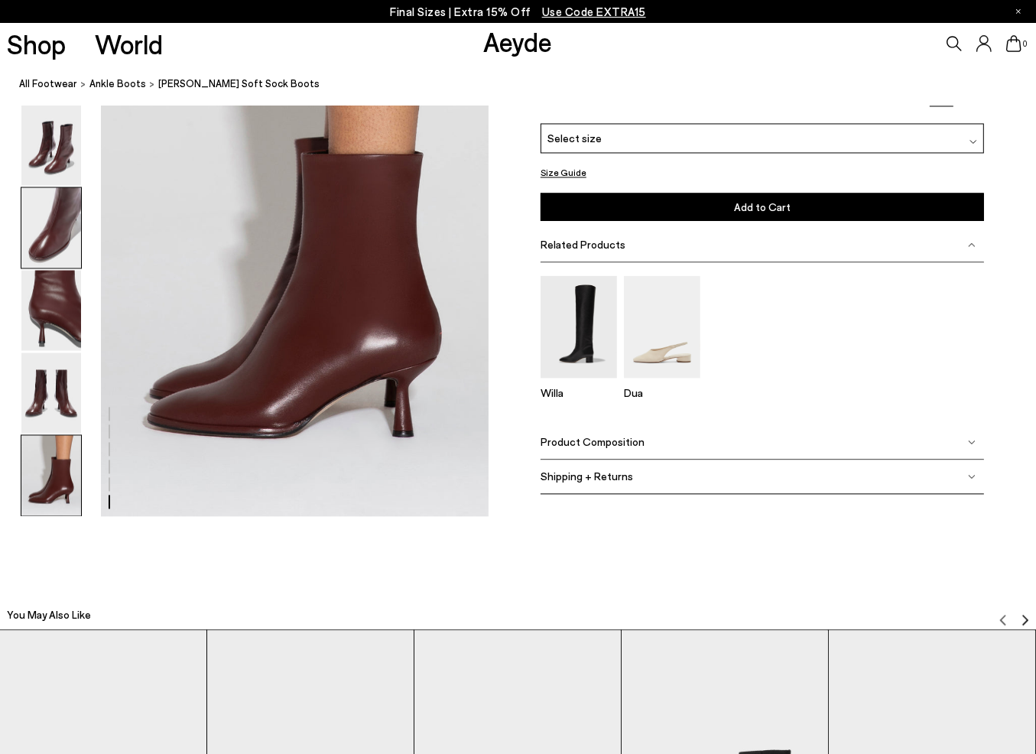
click at [41, 240] on img at bounding box center [51, 227] width 60 height 80
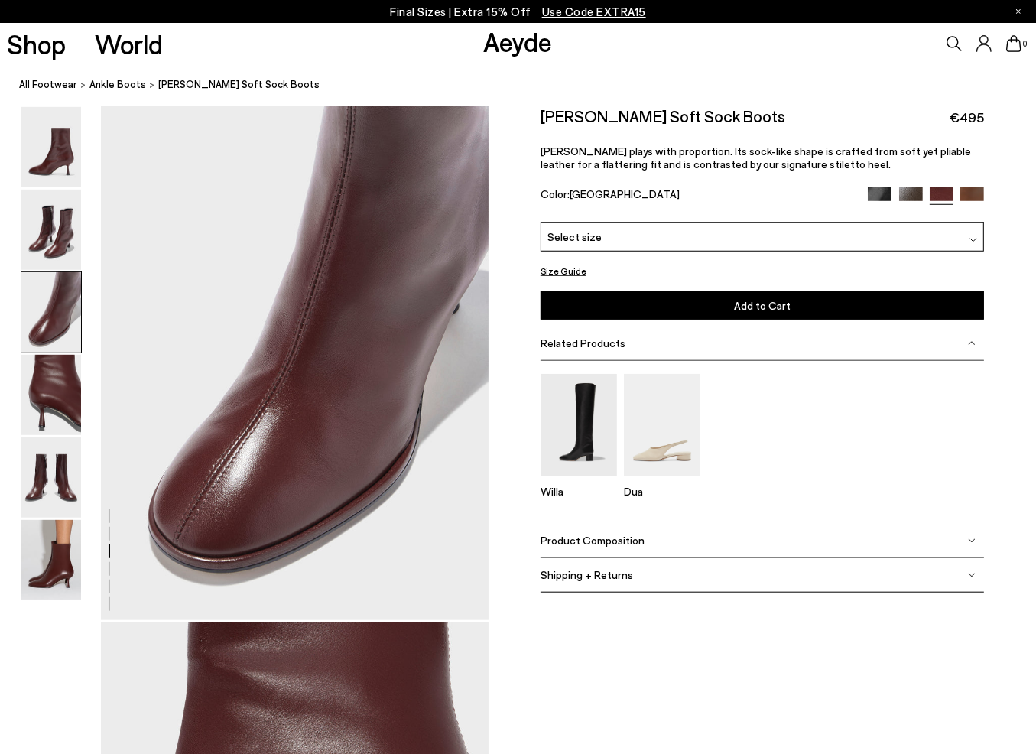
scroll to position [1040, 0]
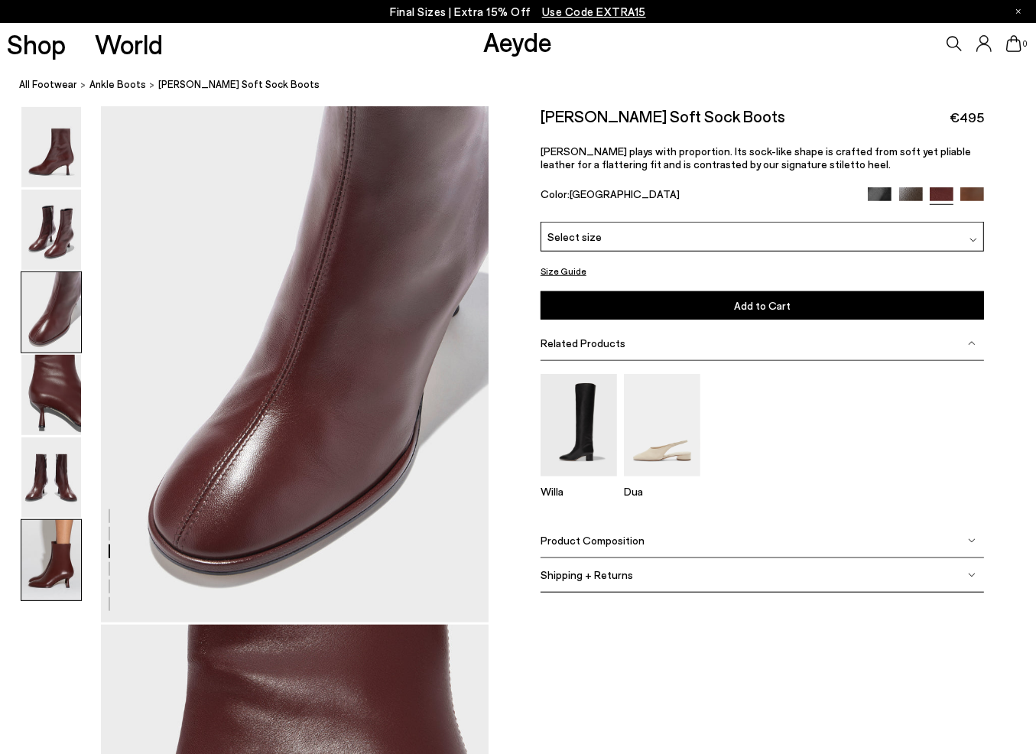
click at [73, 561] on img at bounding box center [51, 560] width 60 height 80
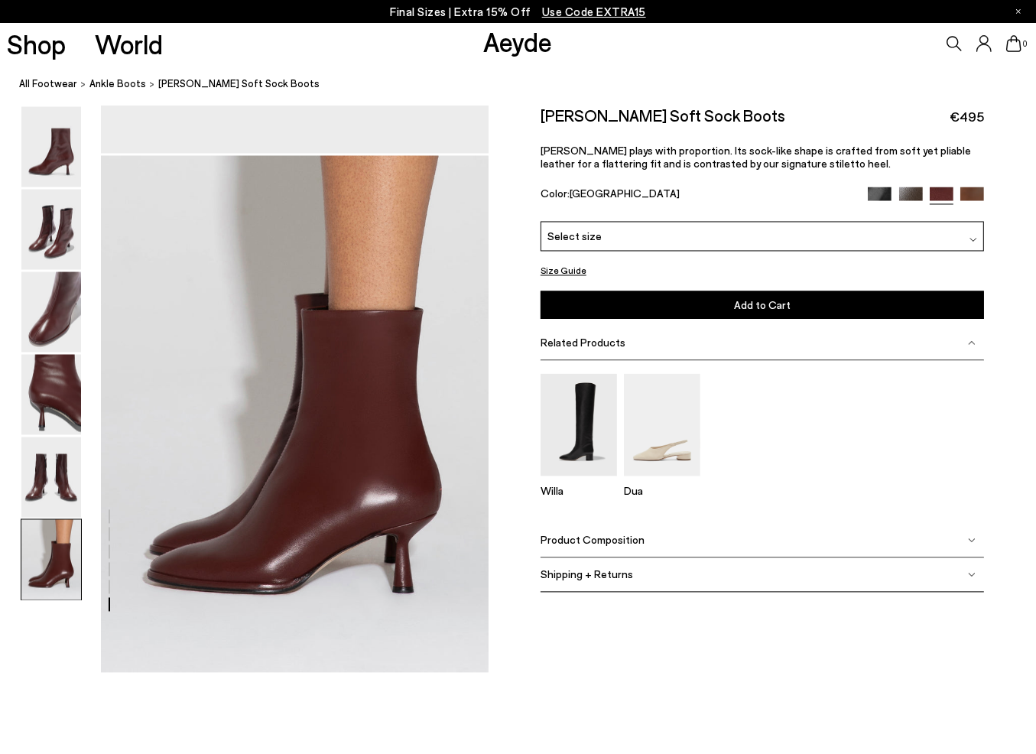
scroll to position [2705, 0]
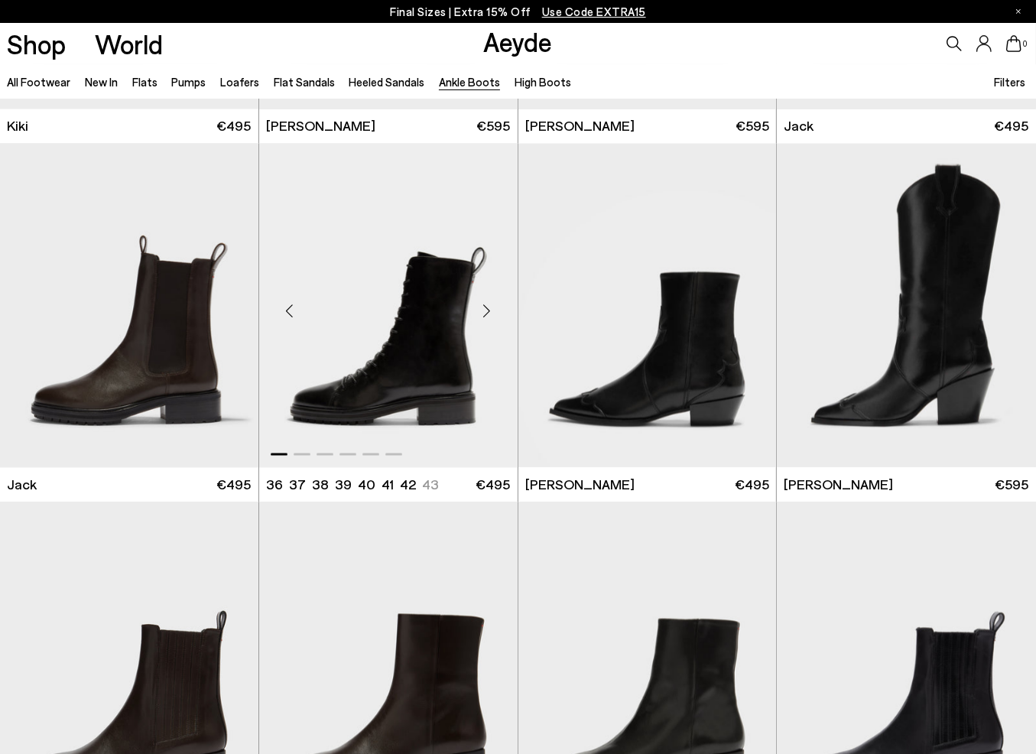
scroll to position [2444, 0]
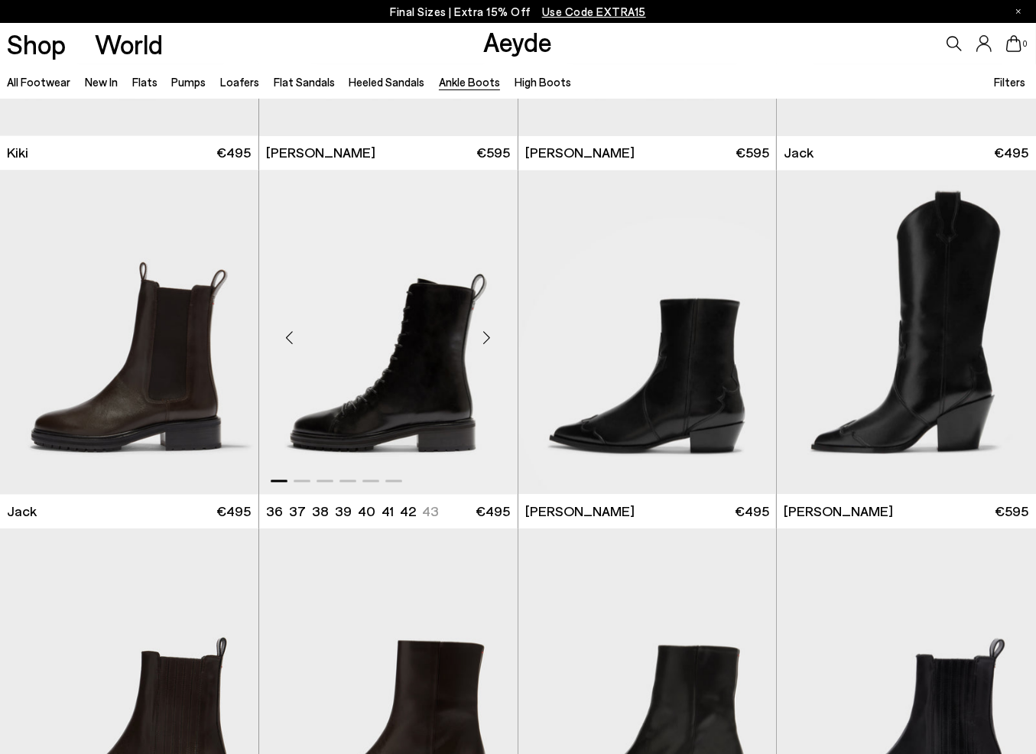
click at [487, 344] on div "Next slide" at bounding box center [487, 339] width 46 height 46
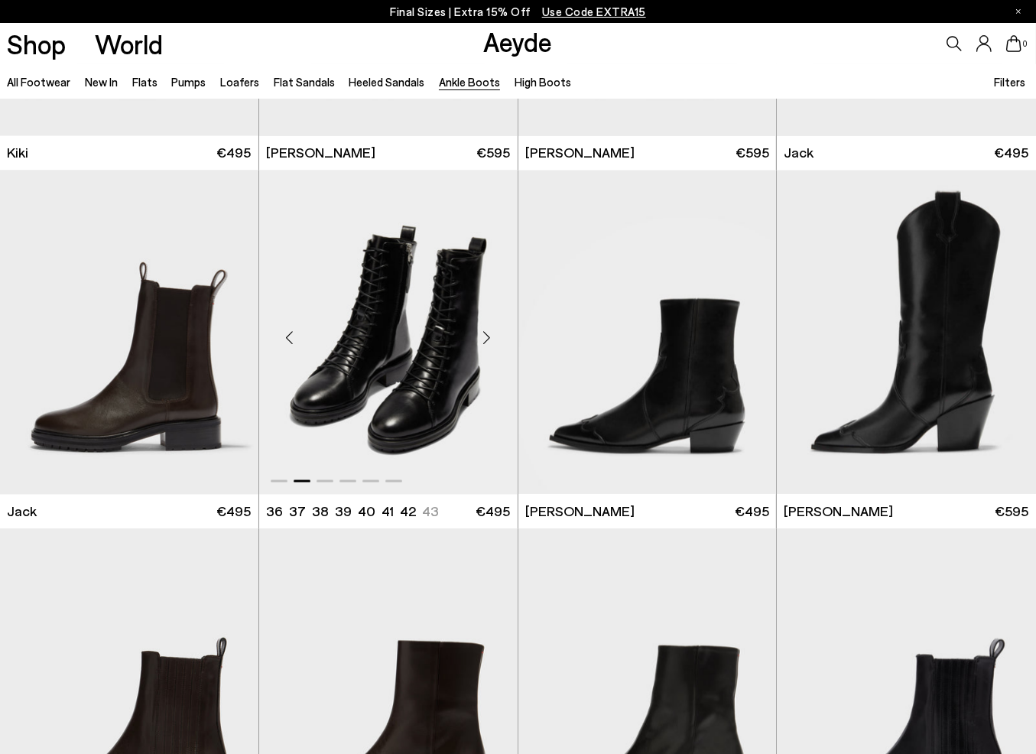
click at [487, 344] on div "Next slide" at bounding box center [487, 339] width 46 height 46
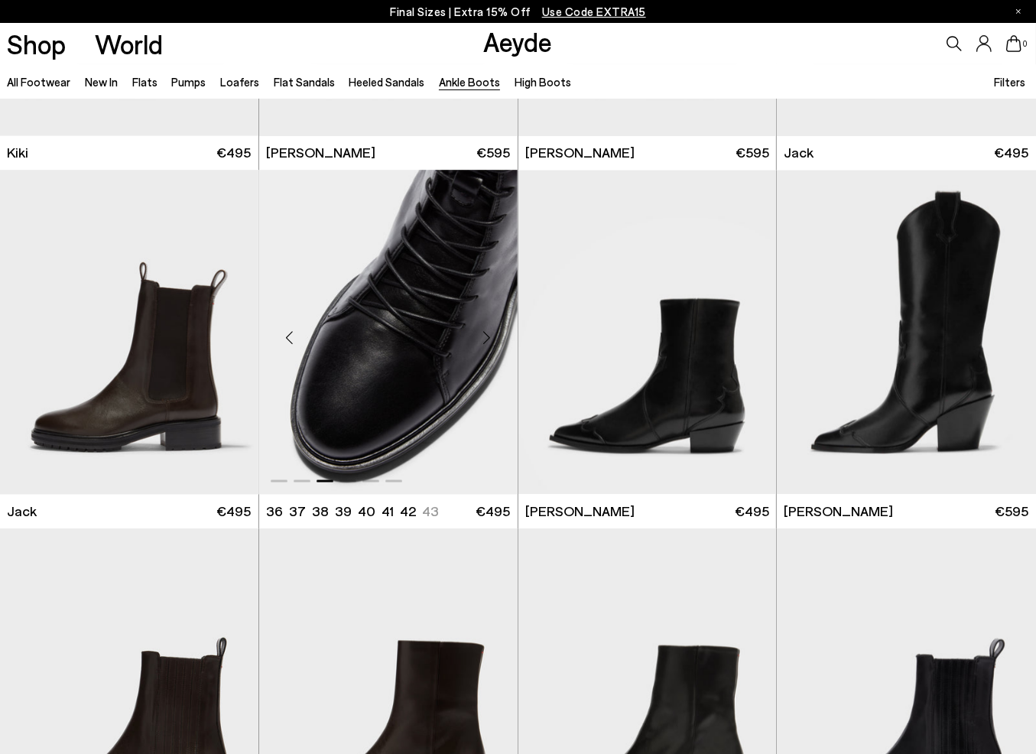
click at [487, 344] on div "Next slide" at bounding box center [487, 339] width 46 height 46
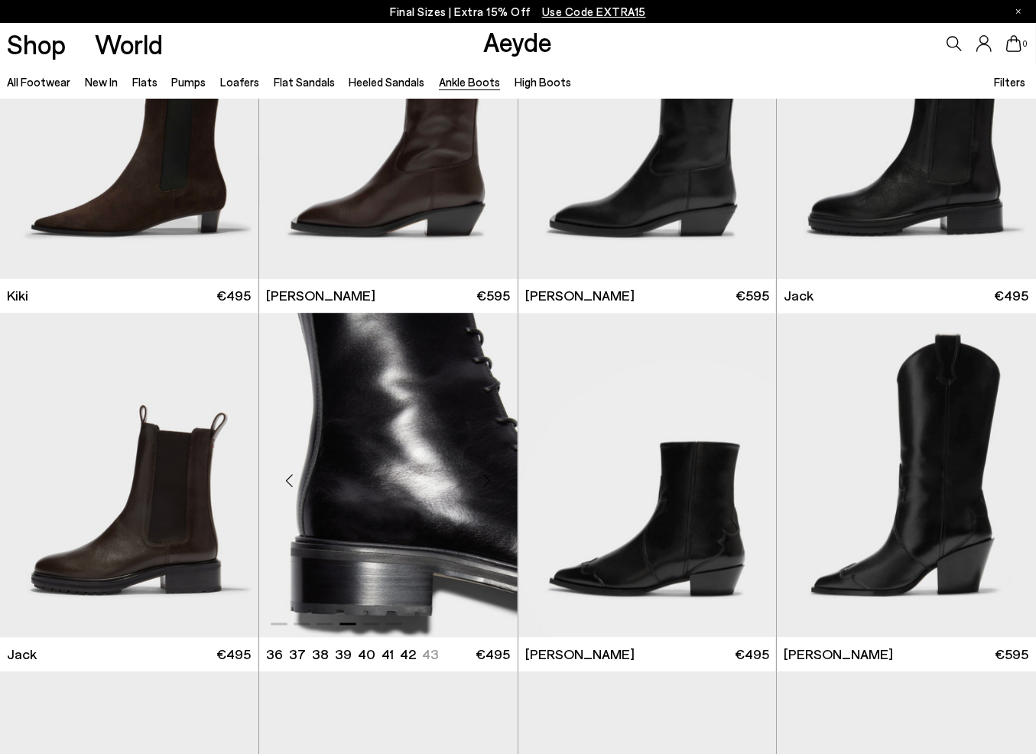
scroll to position [2291, 0]
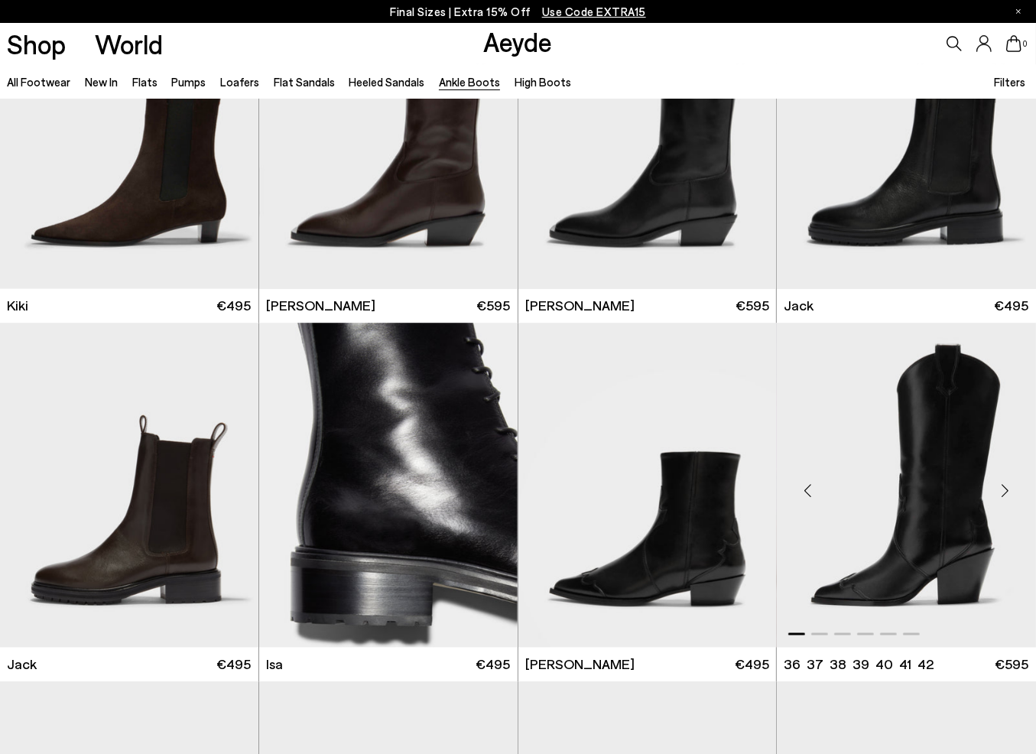
click at [1010, 487] on div "Next slide" at bounding box center [1006, 492] width 46 height 46
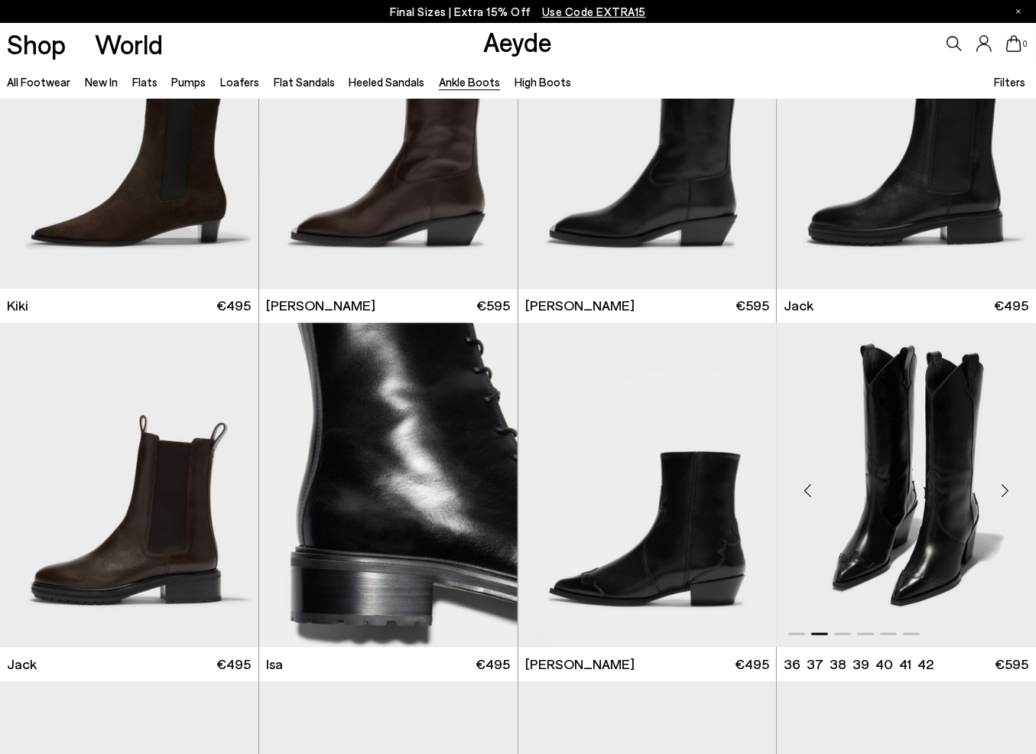
click at [1010, 487] on div "Next slide" at bounding box center [1006, 492] width 46 height 46
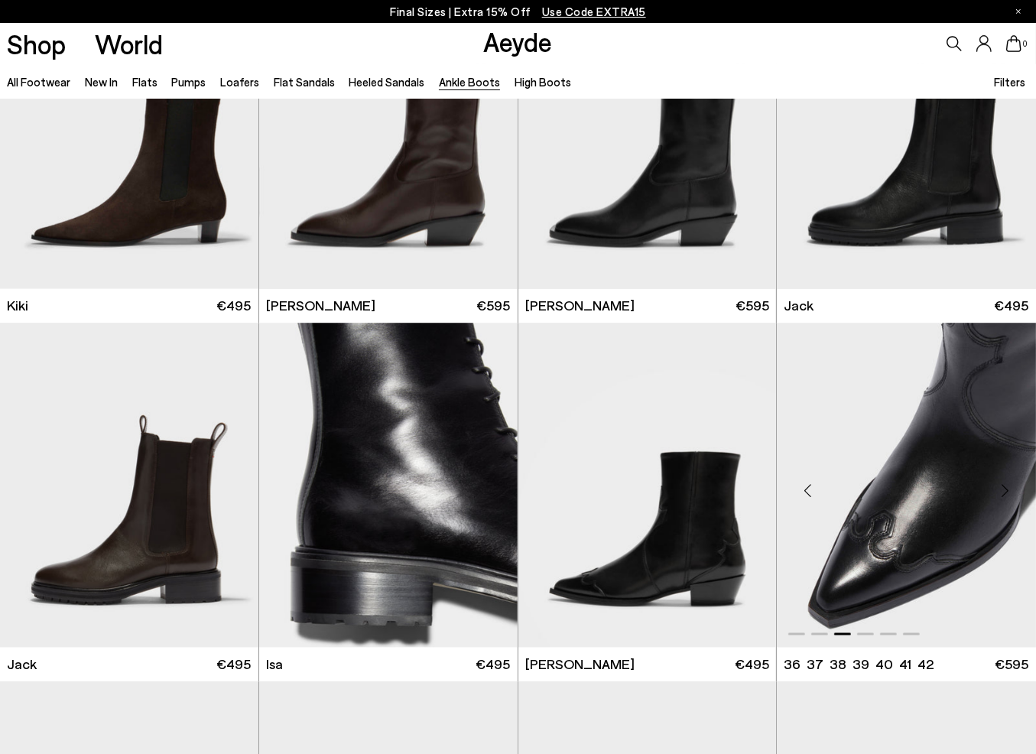
click at [1009, 487] on div "Next slide" at bounding box center [1006, 492] width 46 height 46
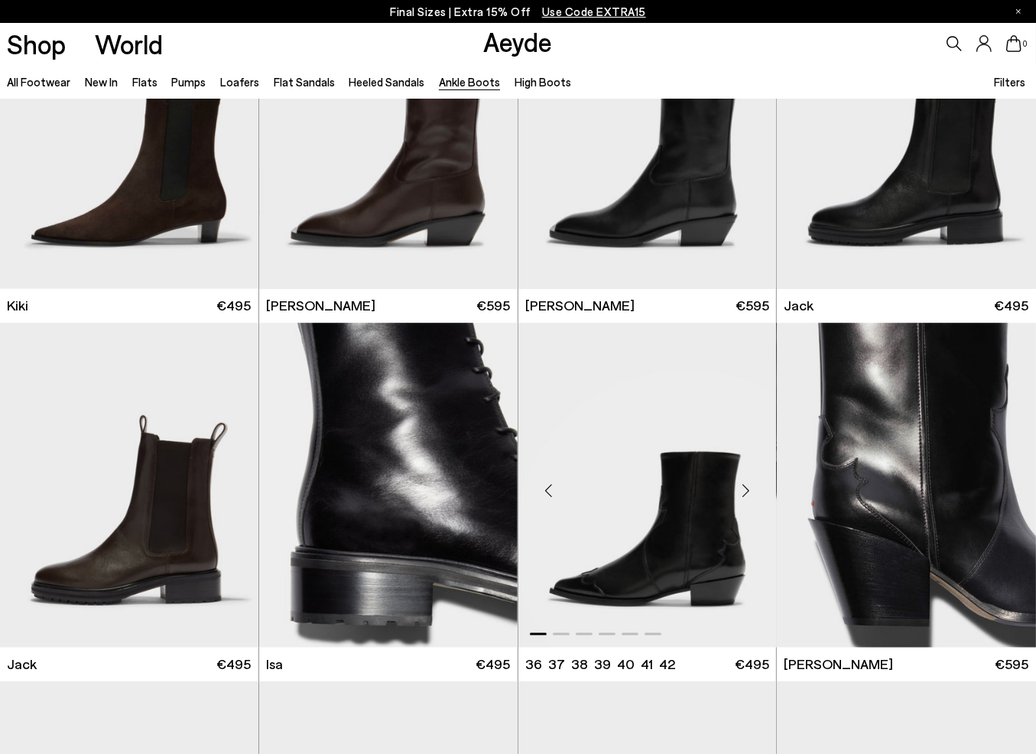
click at [758, 487] on div "Next slide" at bounding box center [746, 492] width 46 height 46
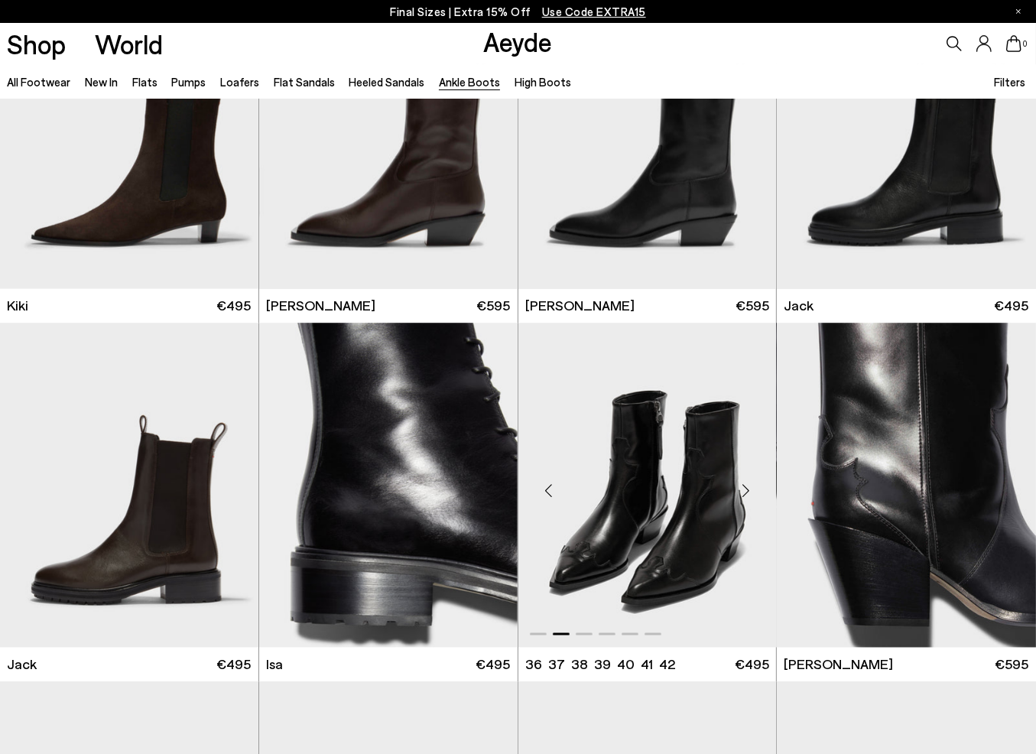
click at [749, 487] on div "Next slide" at bounding box center [746, 492] width 46 height 46
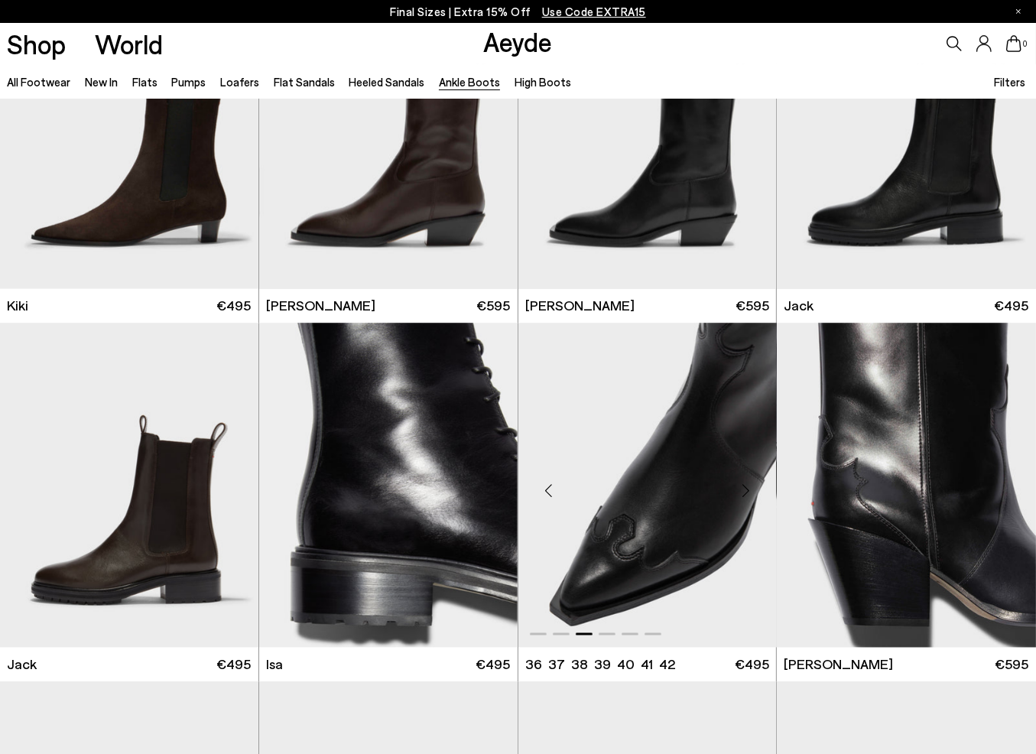
click at [749, 487] on div "Next slide" at bounding box center [746, 492] width 46 height 46
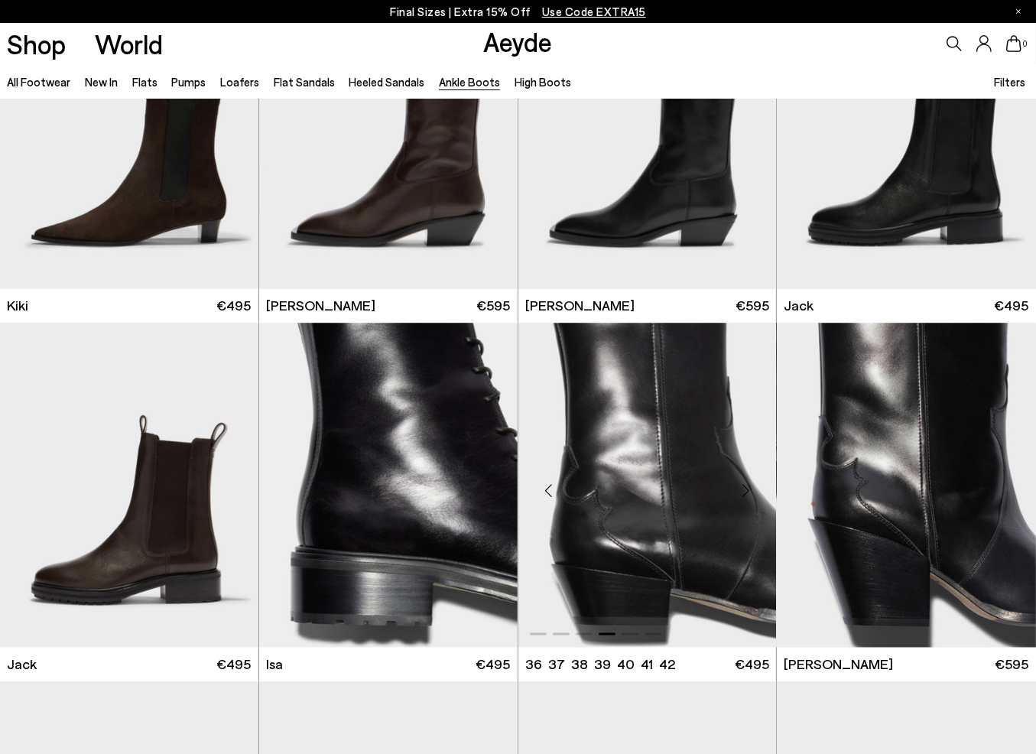
click at [747, 488] on div "Next slide" at bounding box center [746, 492] width 46 height 46
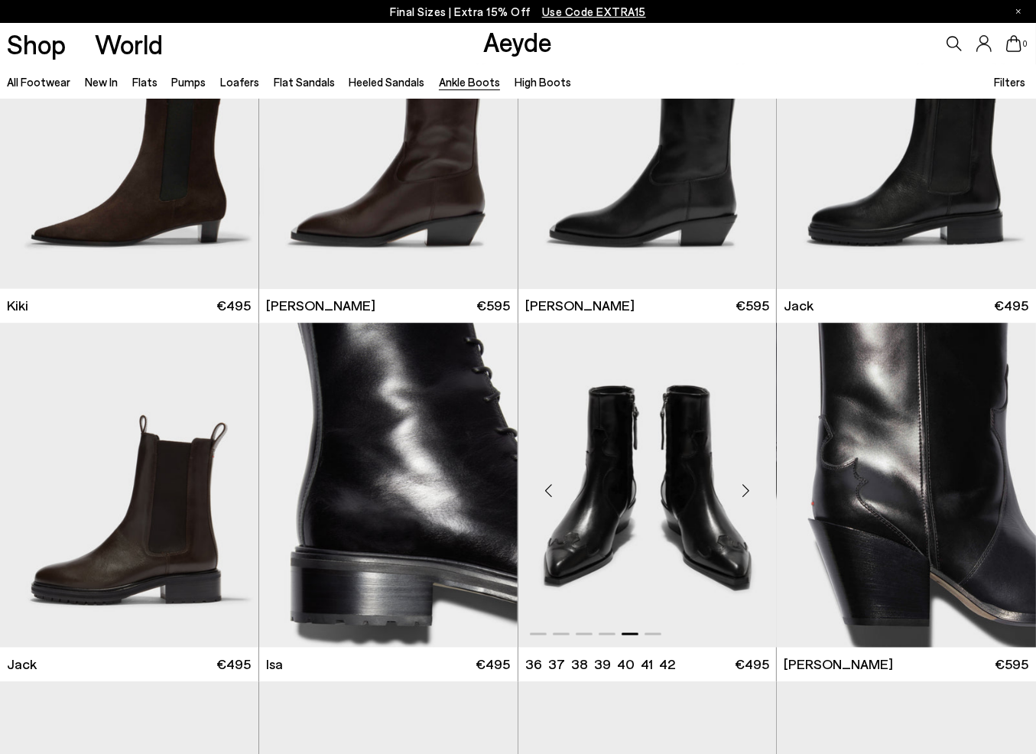
click at [673, 506] on img "5 / 6" at bounding box center [648, 486] width 259 height 325
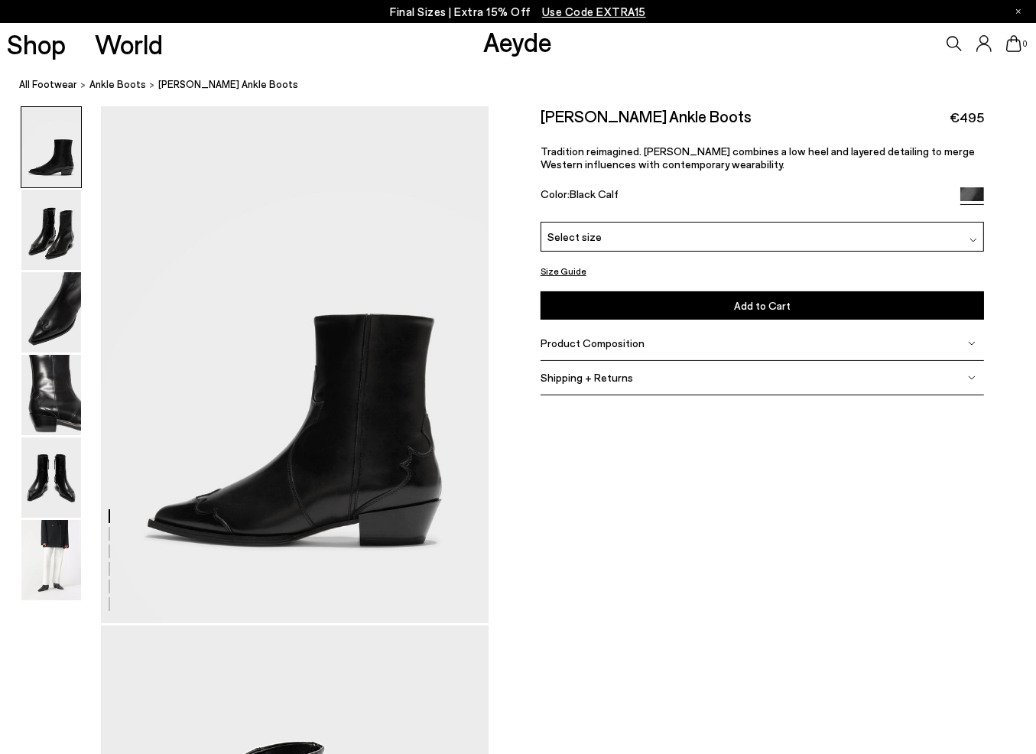
click at [981, 252] on div "Select size" at bounding box center [763, 237] width 444 height 30
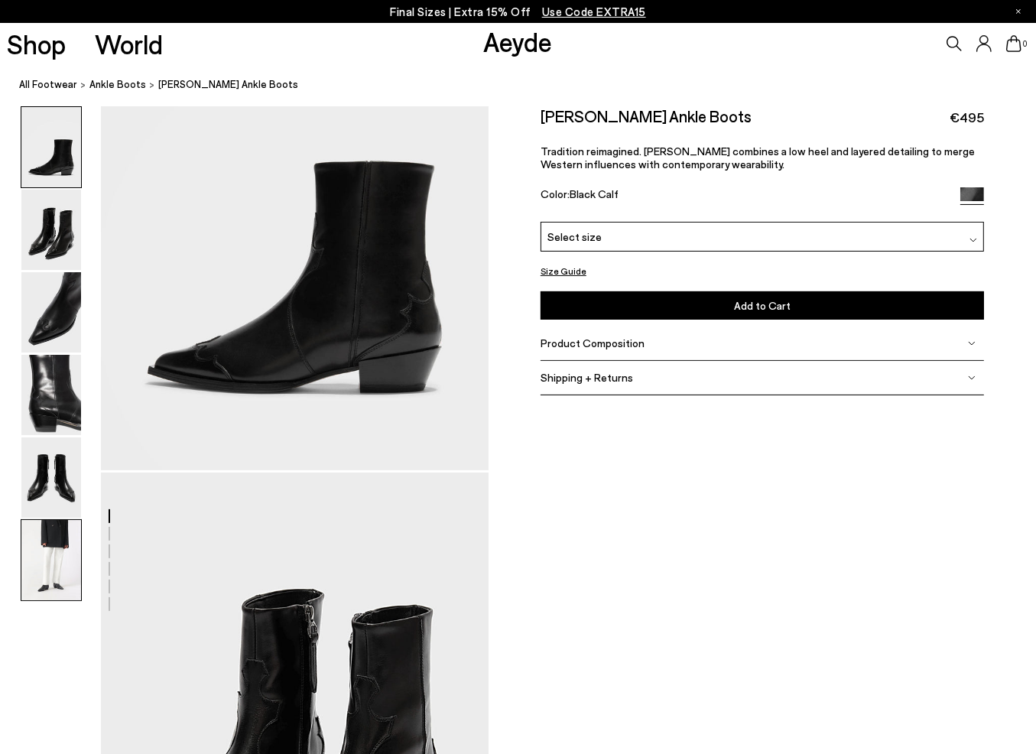
click at [55, 590] on img at bounding box center [51, 560] width 60 height 80
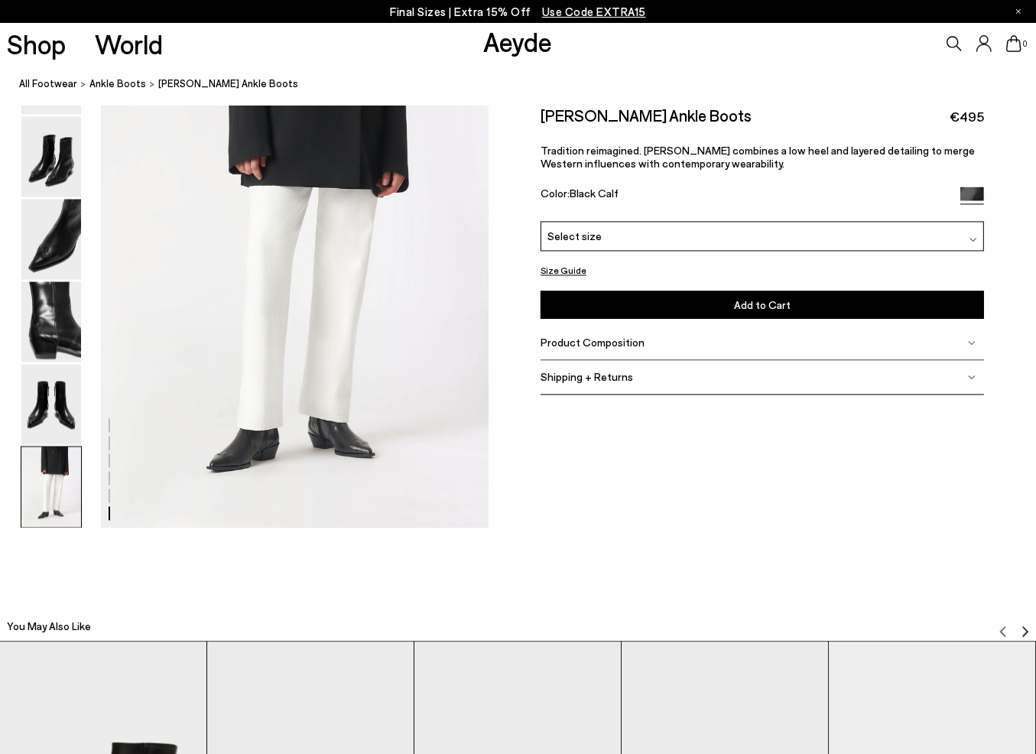
scroll to position [2705, 0]
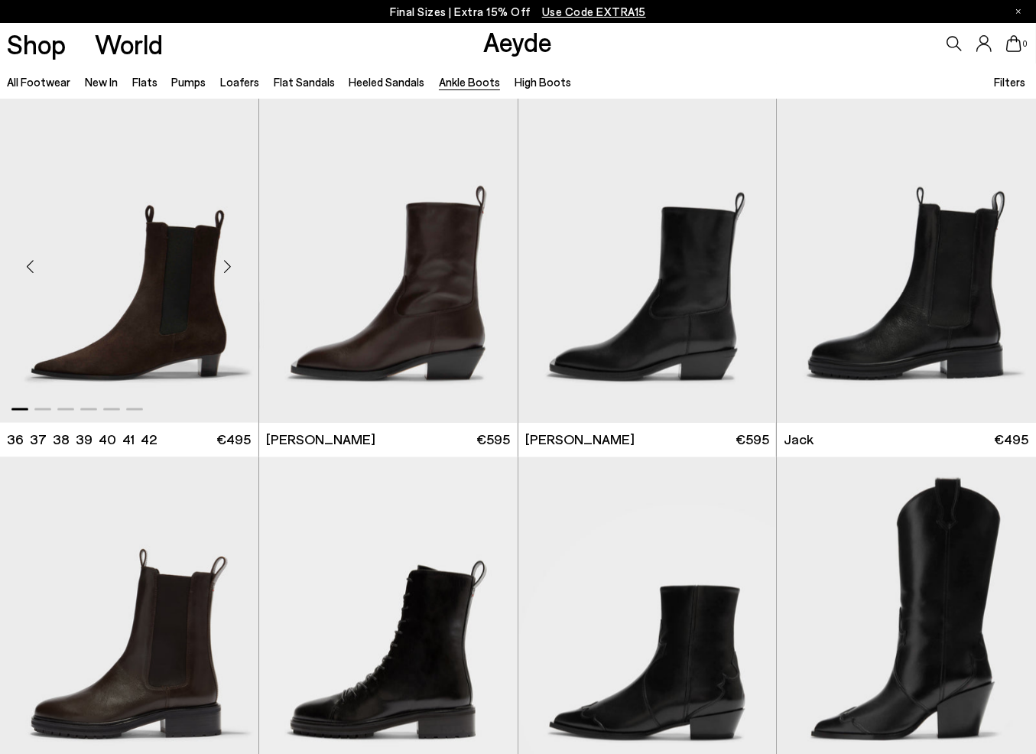
scroll to position [1985, 0]
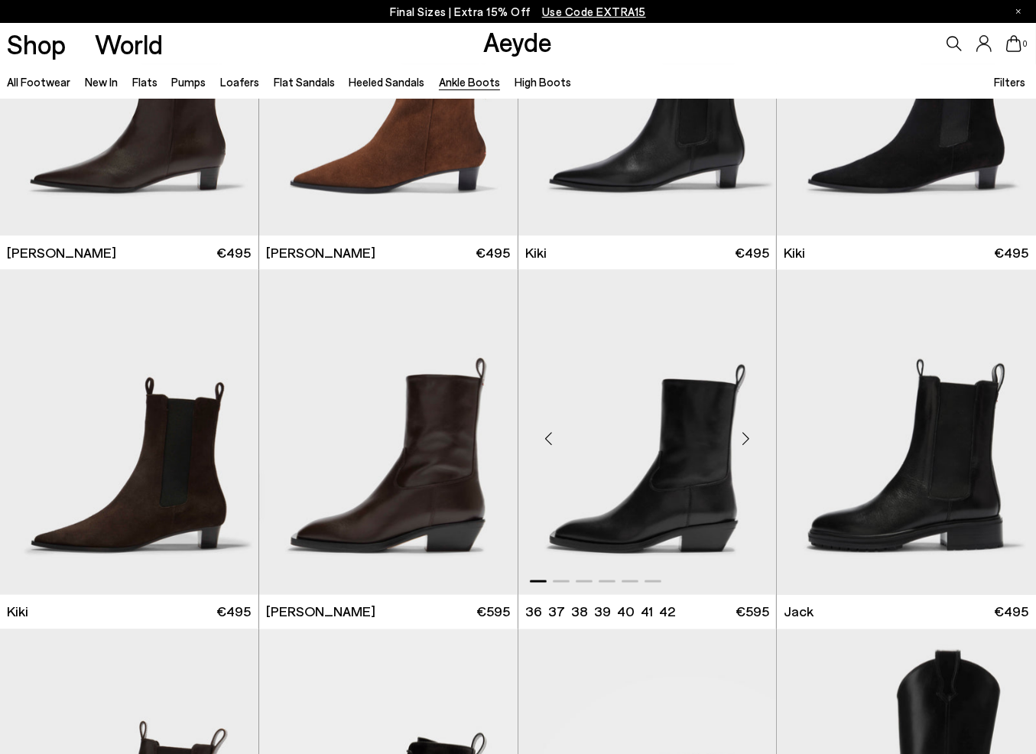
click at [737, 444] on div "Next slide" at bounding box center [746, 438] width 46 height 46
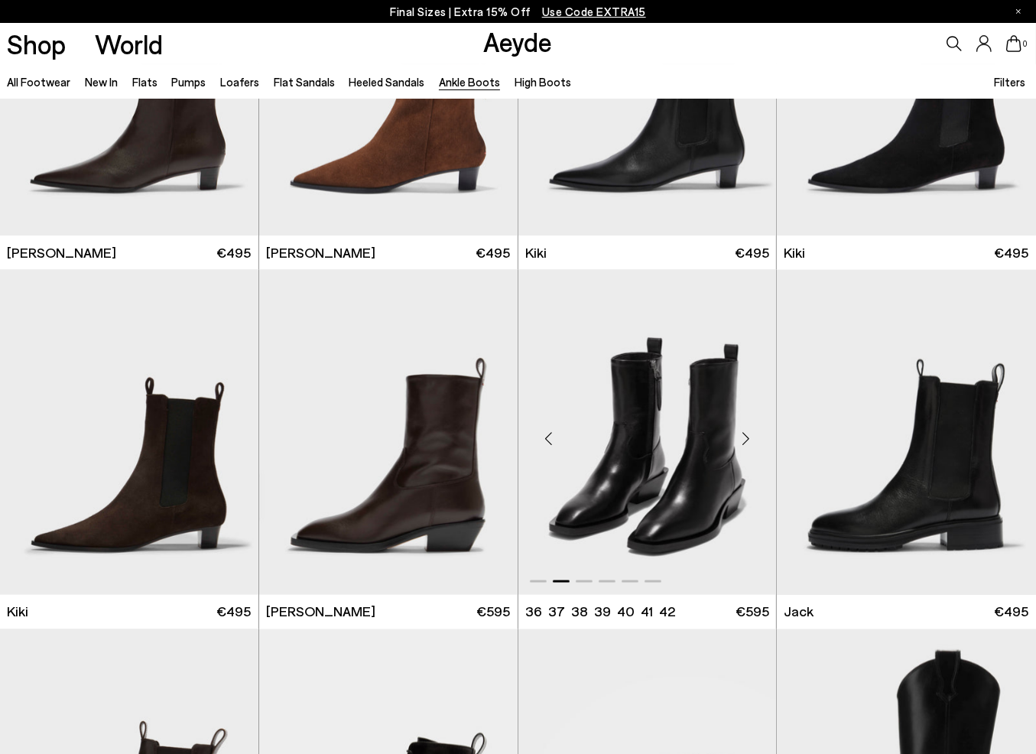
click at [737, 434] on div "Next slide" at bounding box center [746, 438] width 46 height 46
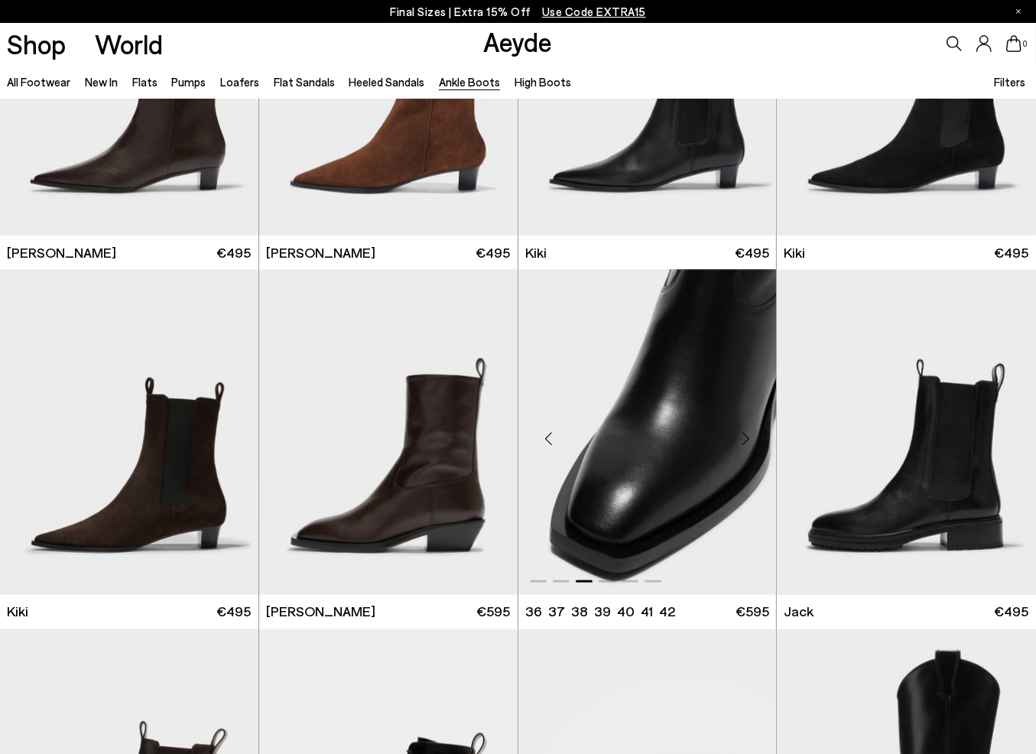
click at [737, 434] on div "Next slide" at bounding box center [746, 438] width 46 height 46
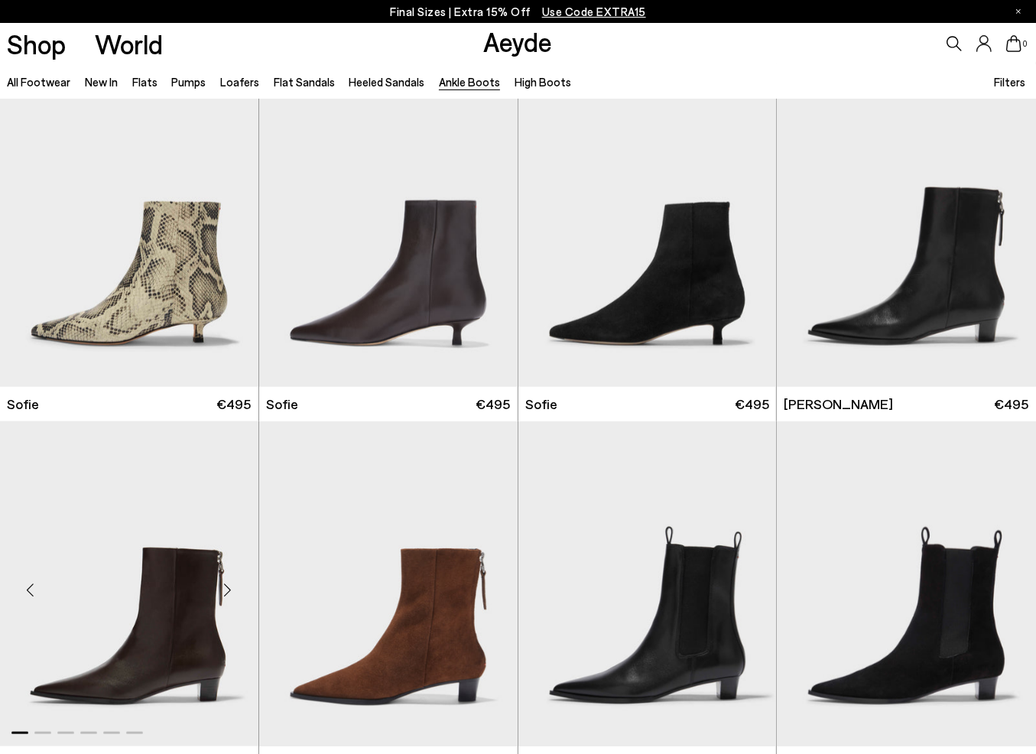
scroll to position [1449, 0]
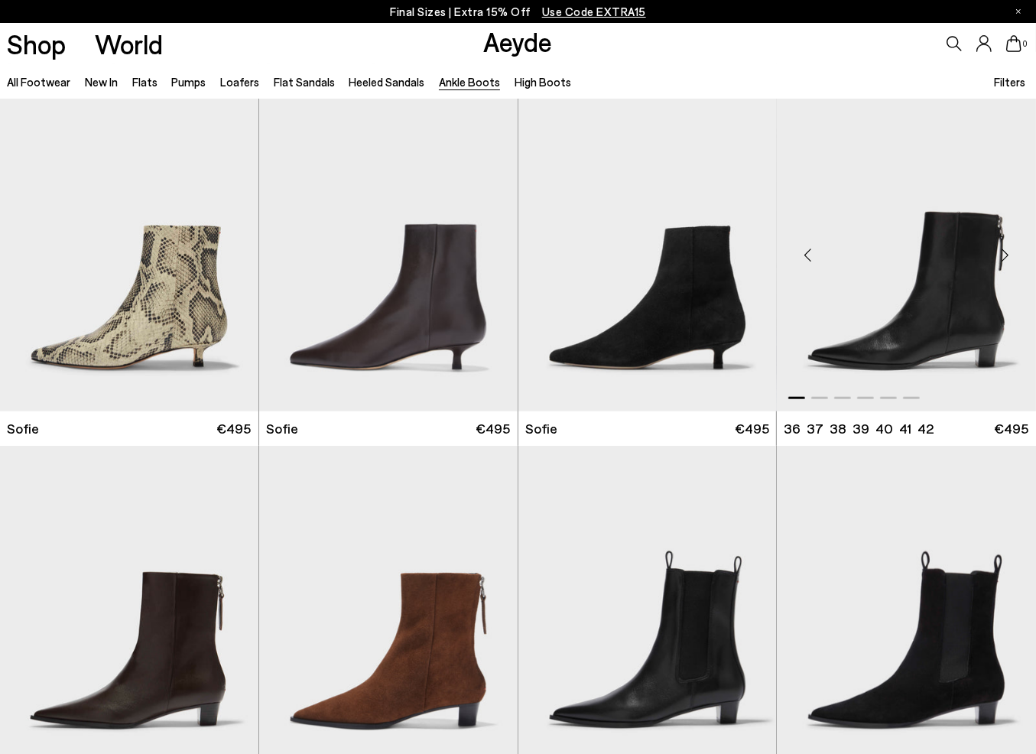
click at [960, 265] on img "1 / 6" at bounding box center [906, 248] width 259 height 325
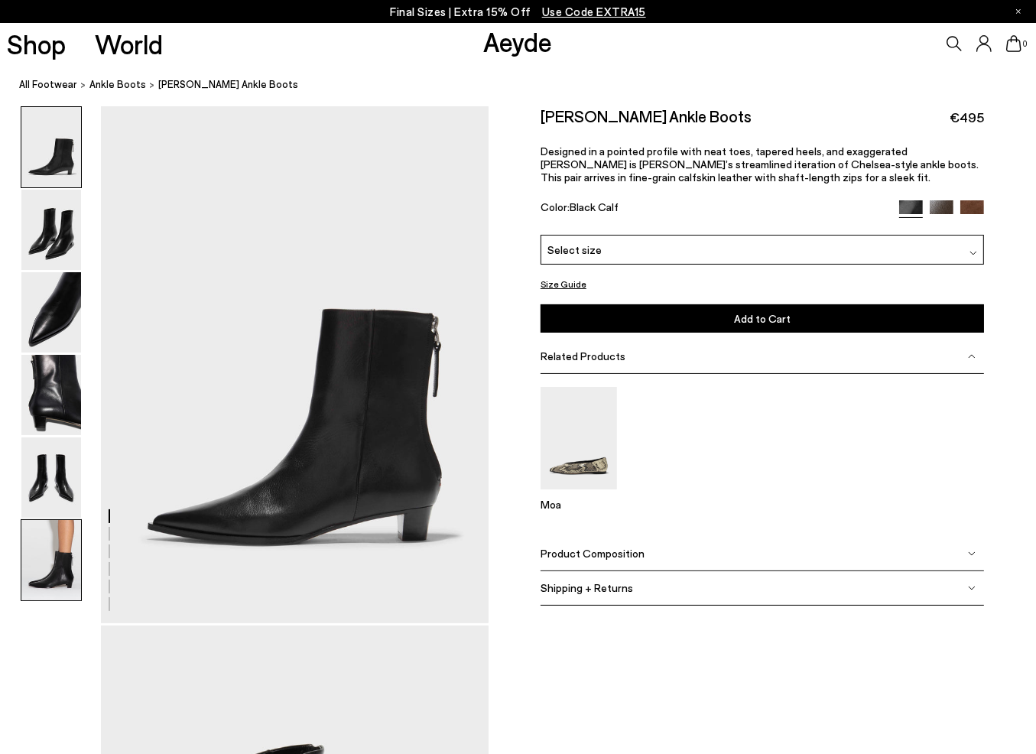
click at [37, 566] on img at bounding box center [51, 560] width 60 height 80
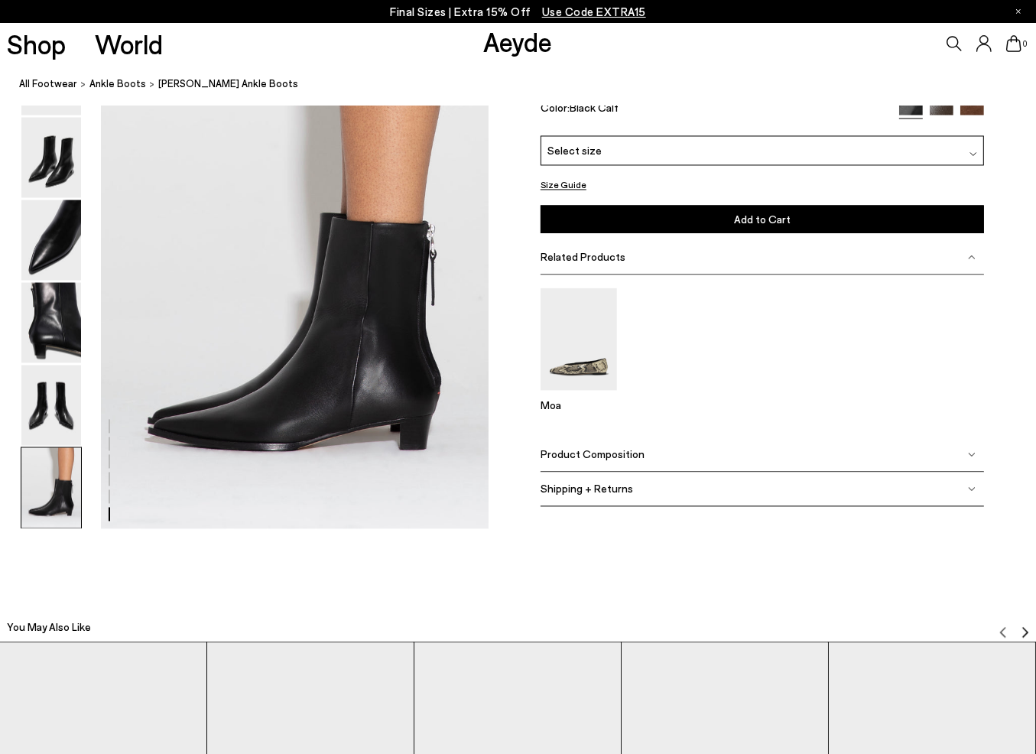
scroll to position [2705, 0]
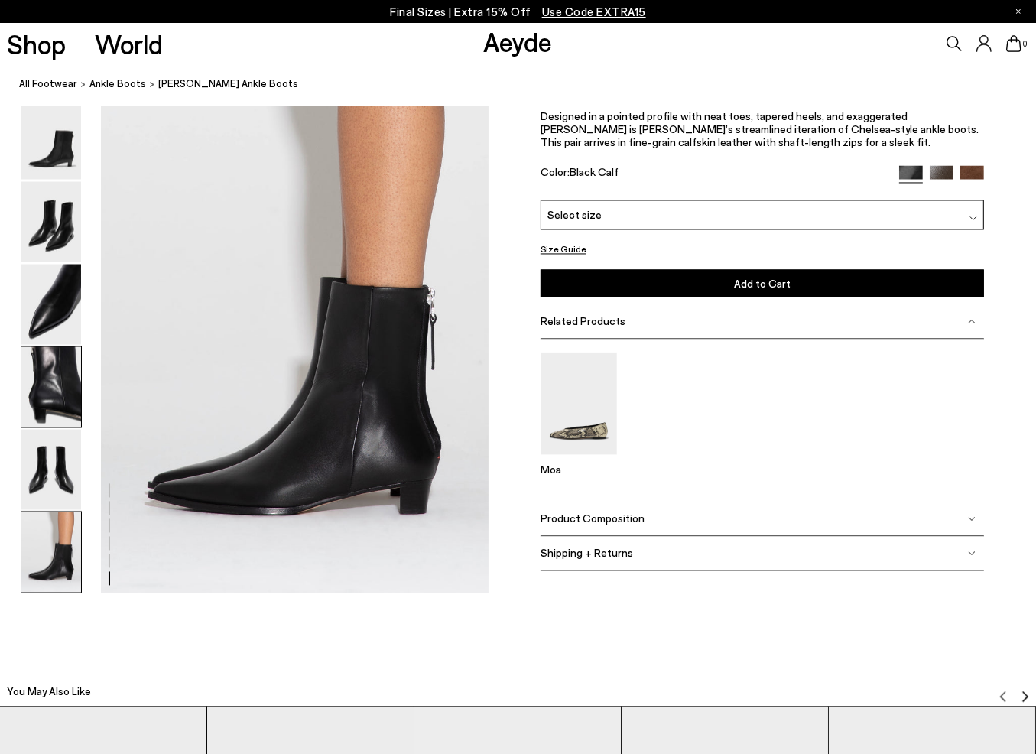
click at [40, 387] on img at bounding box center [51, 387] width 60 height 80
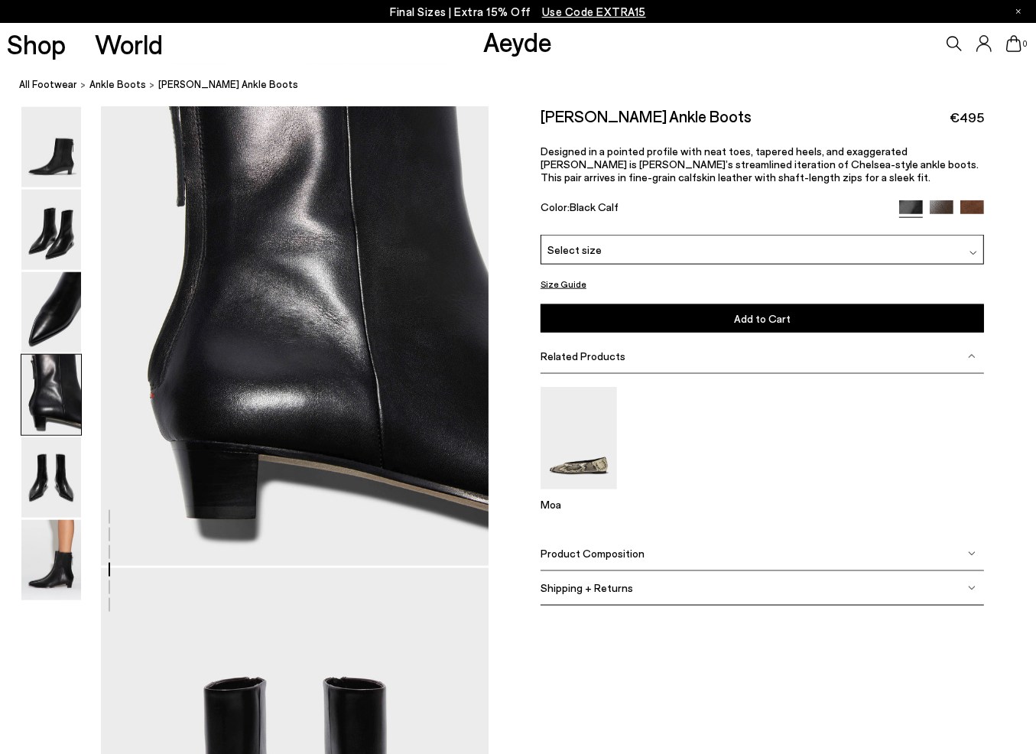
scroll to position [1560, 0]
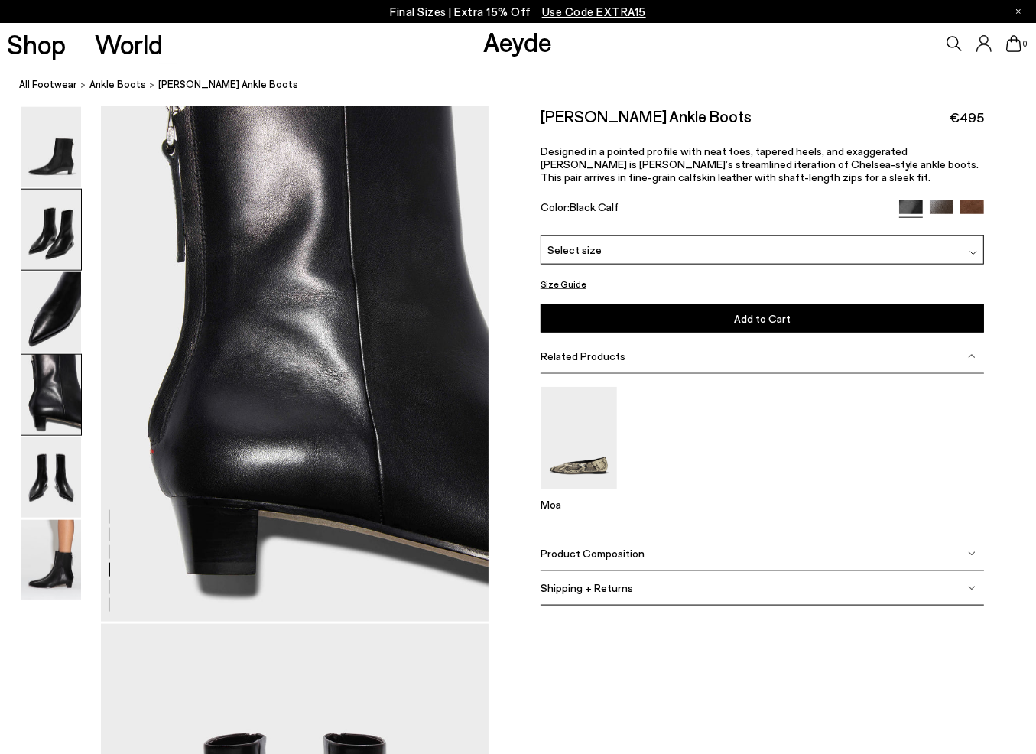
click at [65, 236] on img at bounding box center [51, 230] width 60 height 80
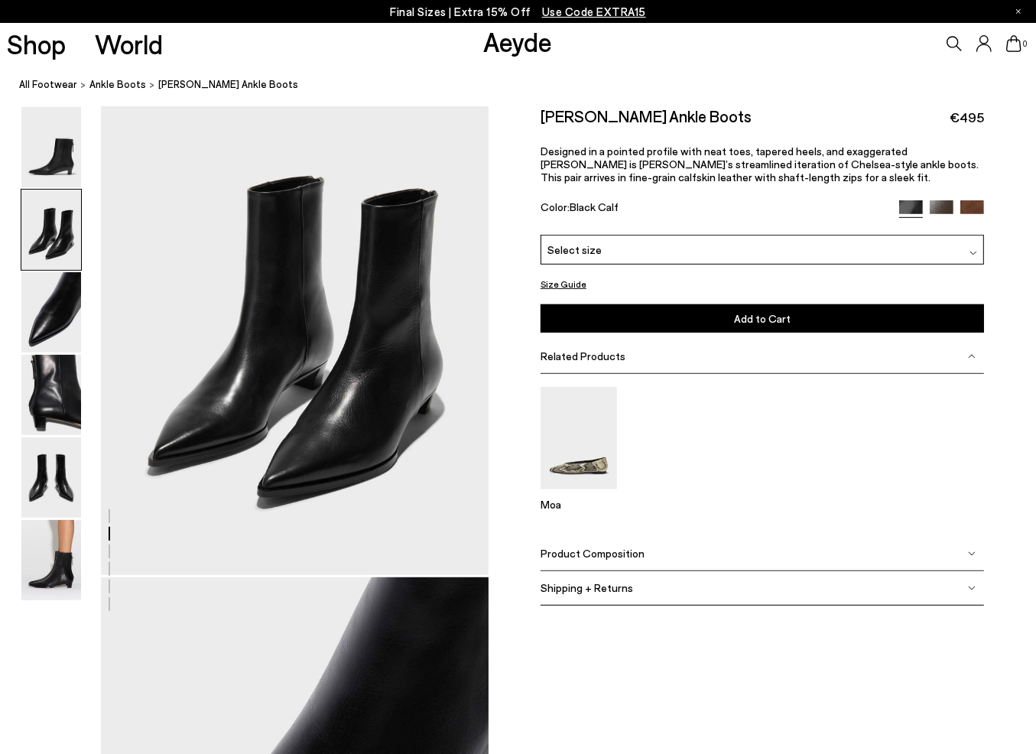
scroll to position [521, 0]
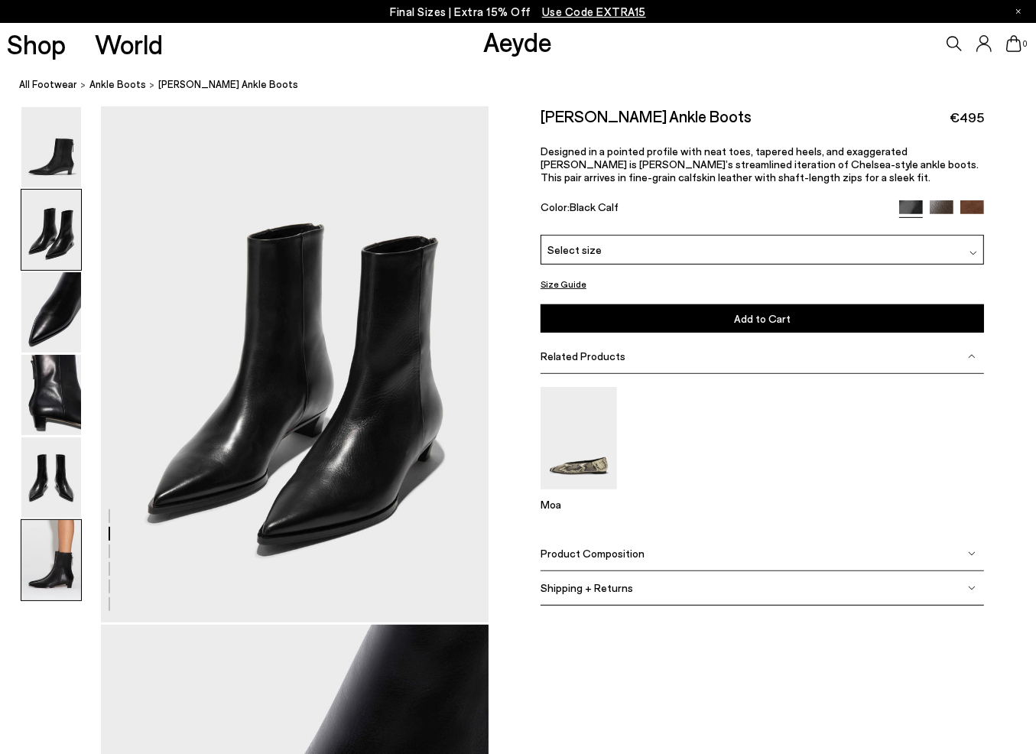
click at [47, 562] on img at bounding box center [51, 560] width 60 height 80
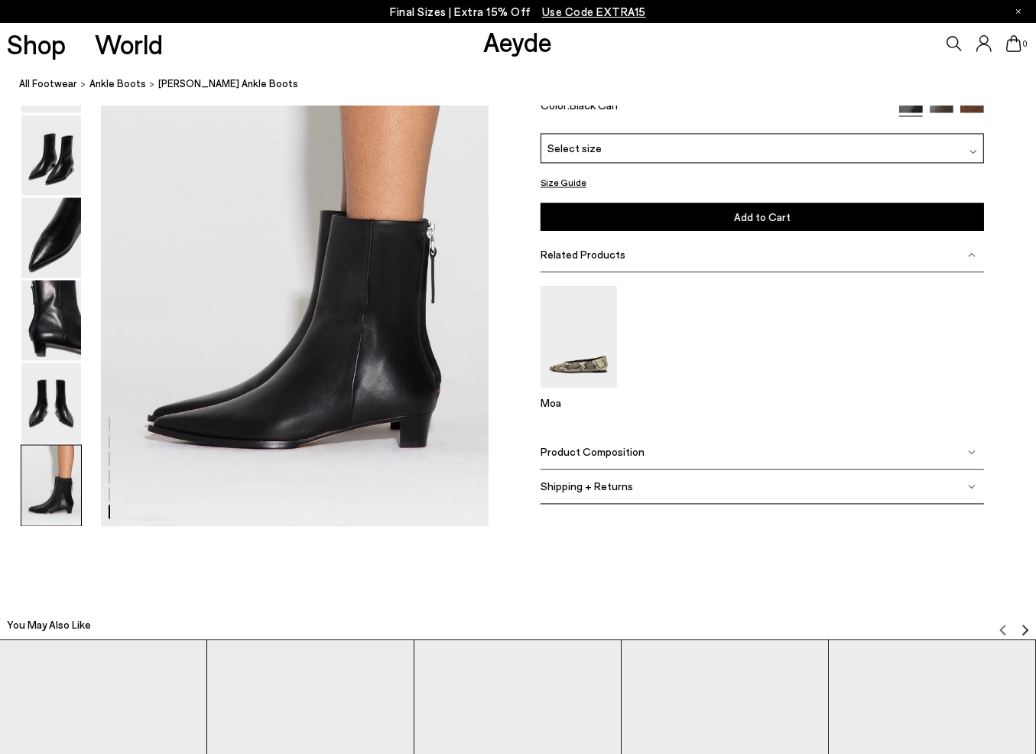
scroll to position [2705, 0]
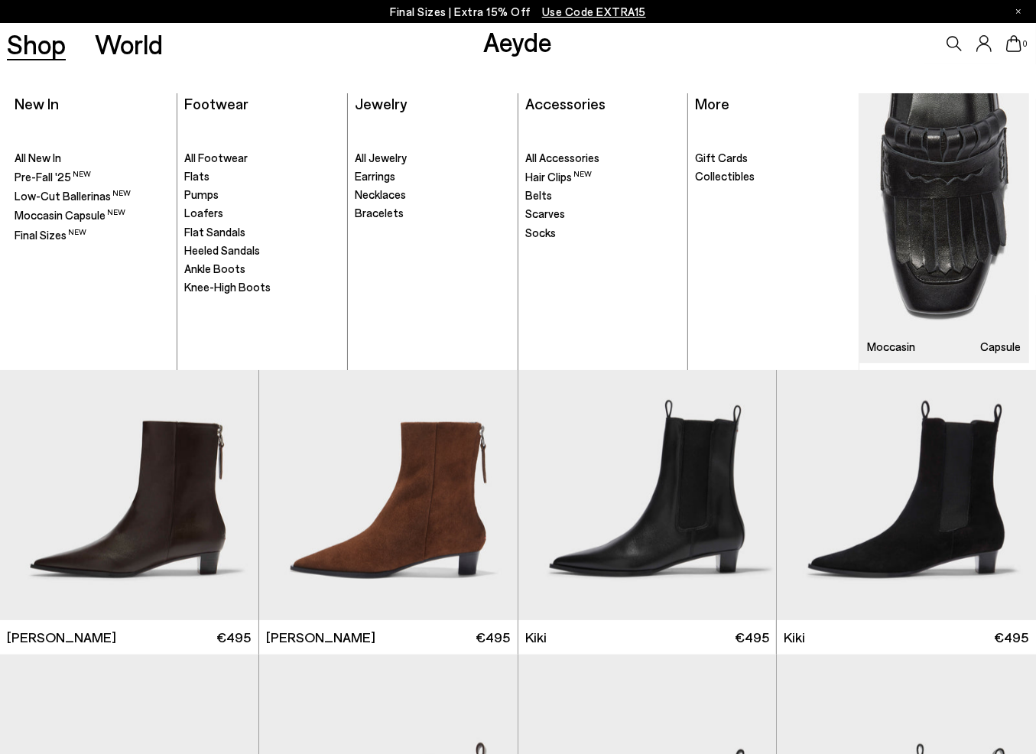
scroll to position [1602, 0]
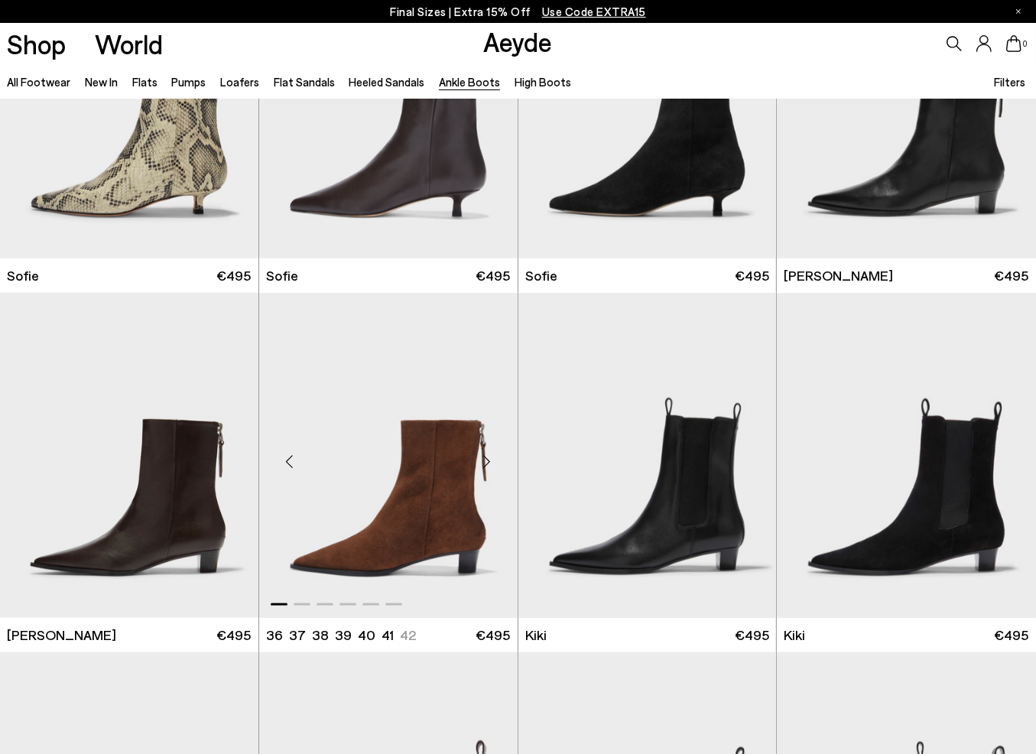
click at [430, 478] on img "1 / 6" at bounding box center [388, 455] width 259 height 325
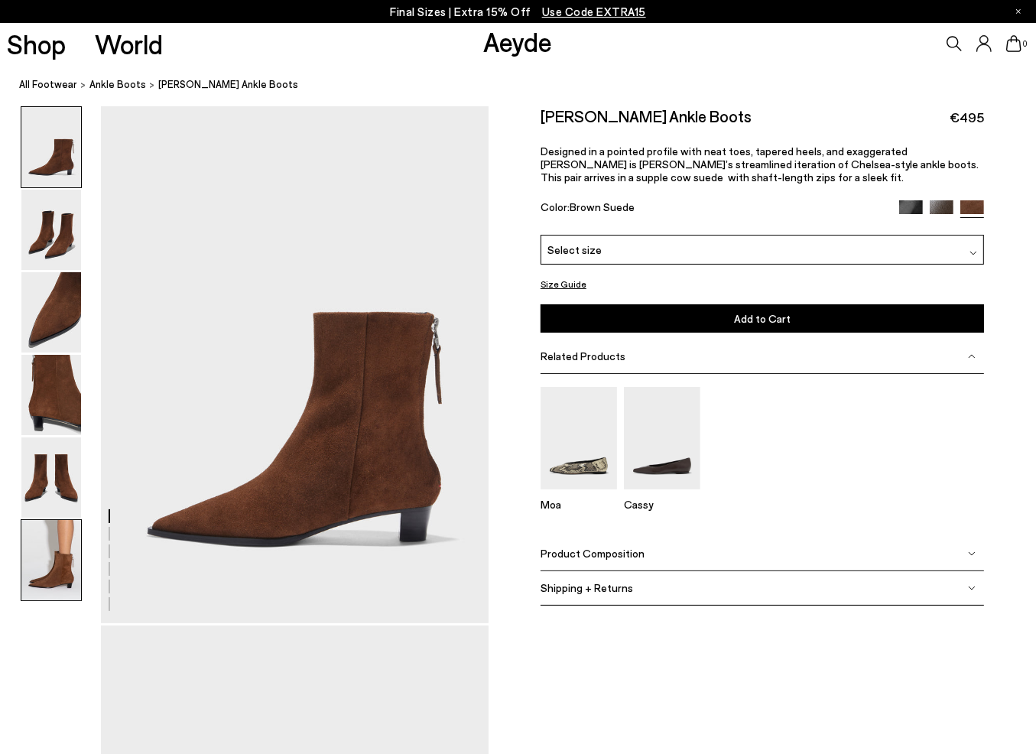
click at [60, 571] on img at bounding box center [51, 560] width 60 height 80
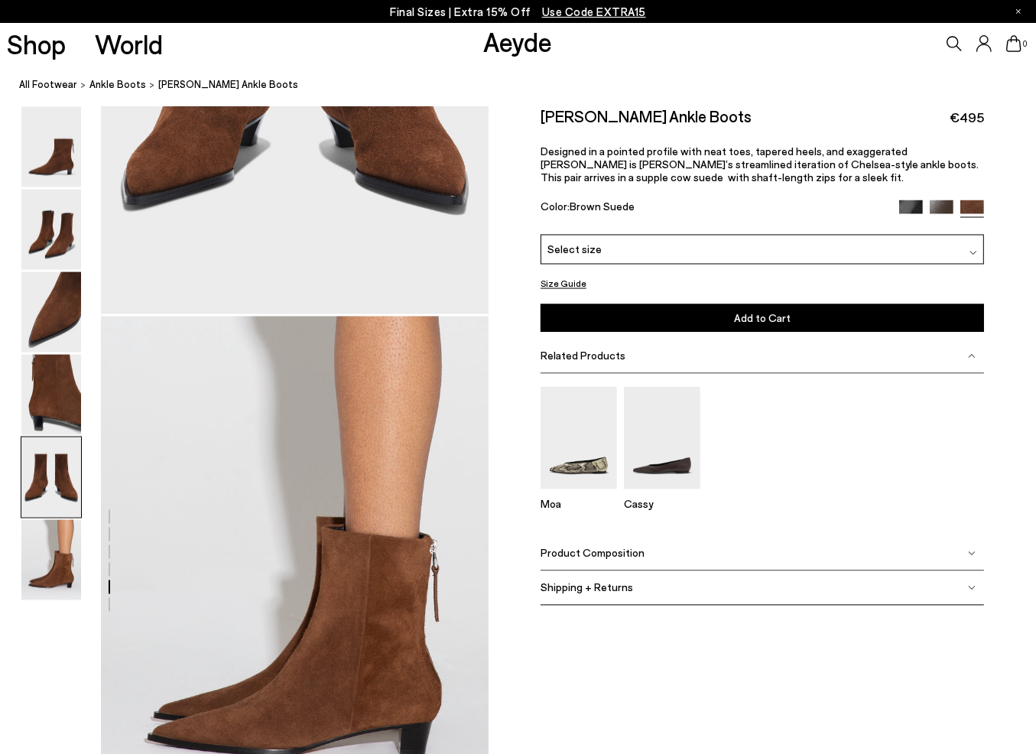
scroll to position [2246, 0]
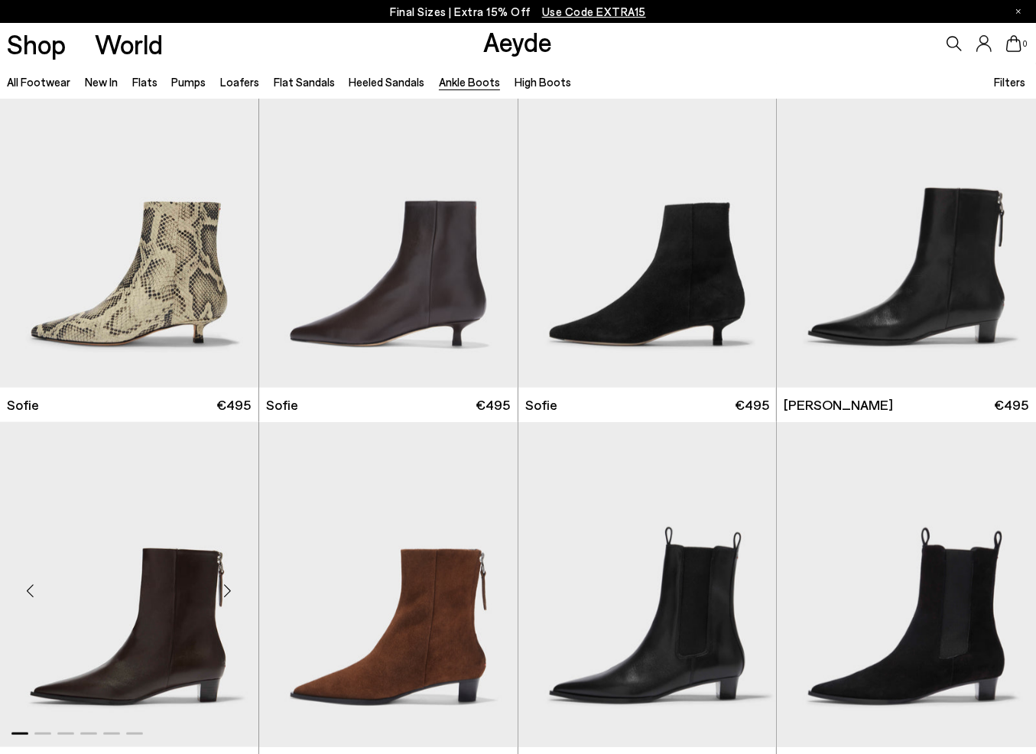
scroll to position [1449, 0]
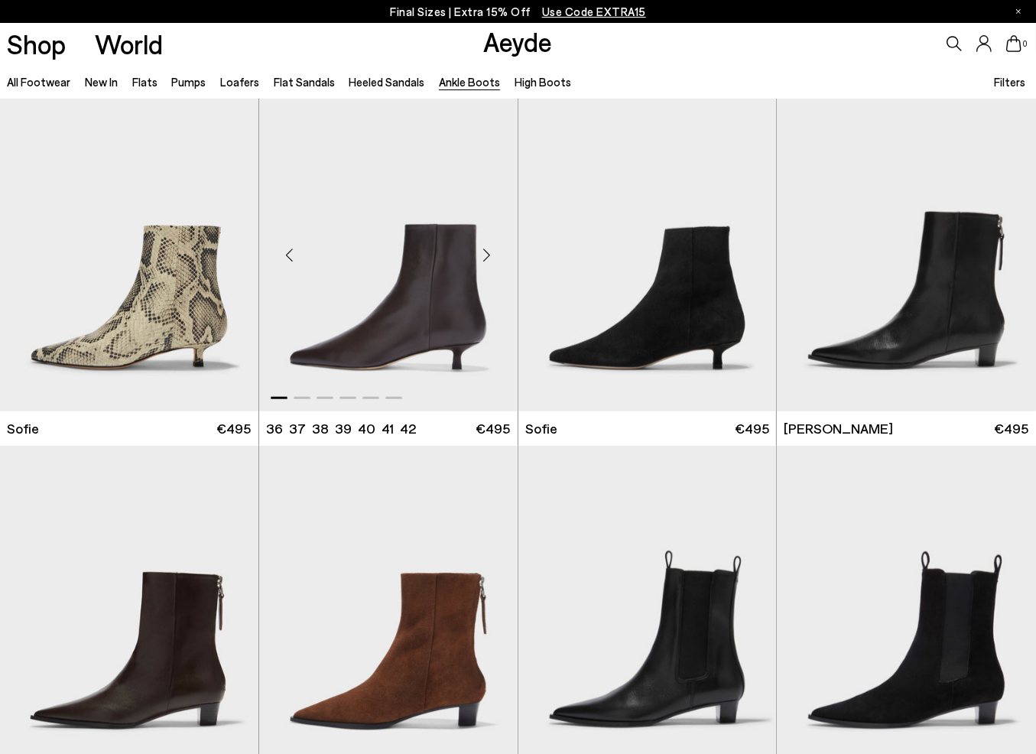
click at [487, 255] on div "Next slide" at bounding box center [487, 256] width 46 height 46
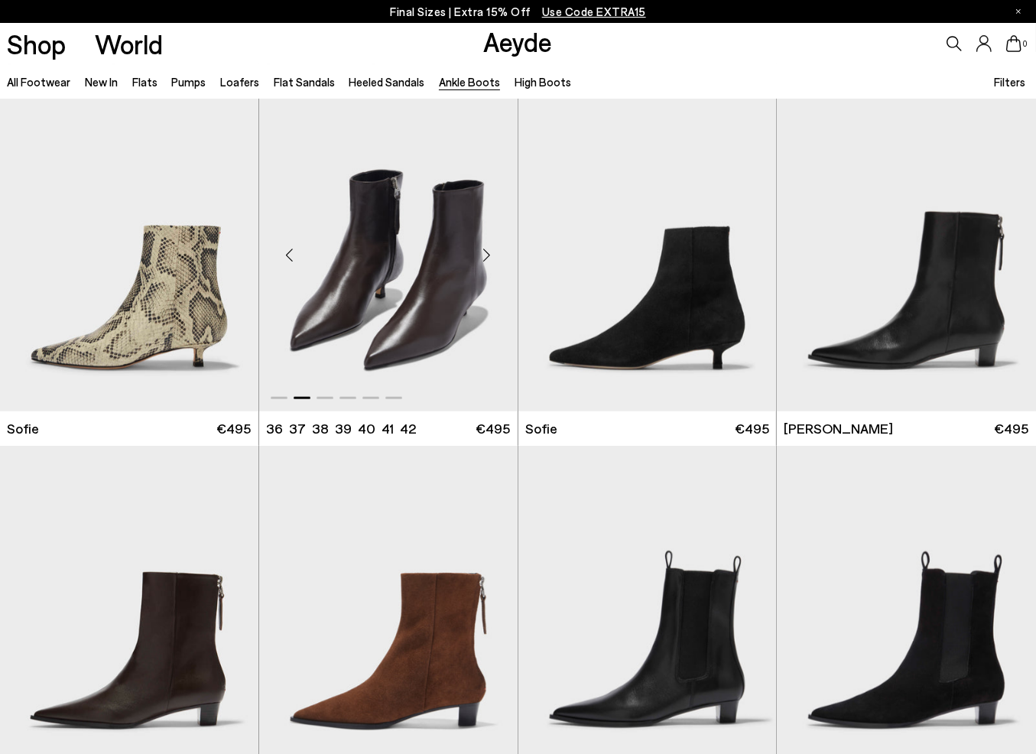
click at [487, 255] on div "Next slide" at bounding box center [487, 256] width 46 height 46
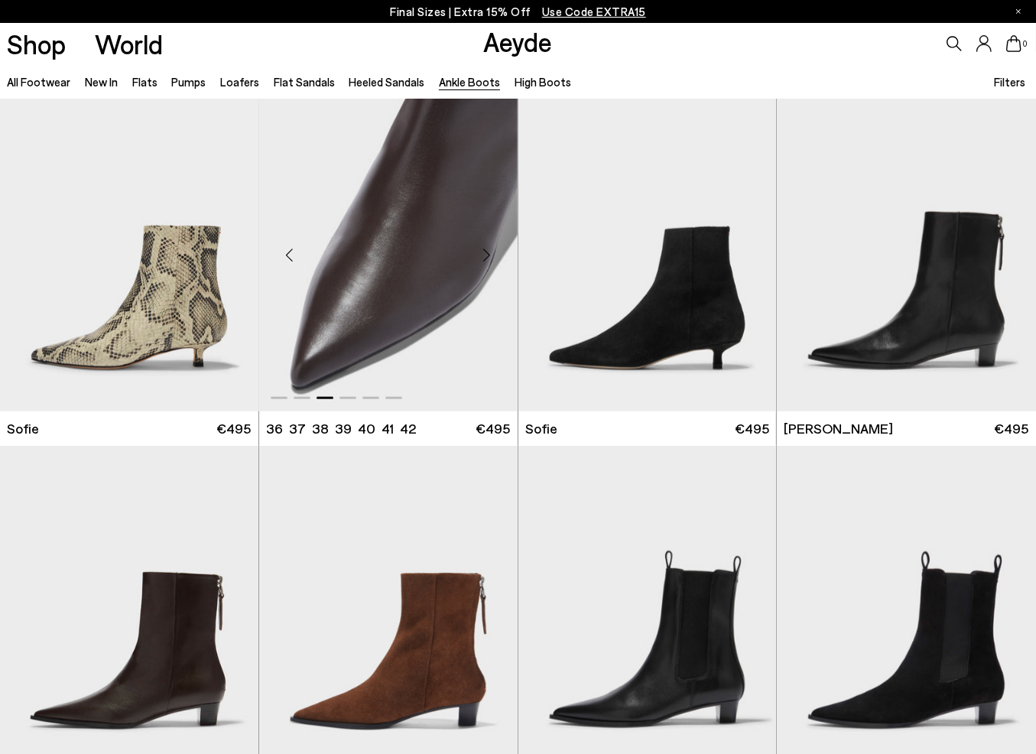
click at [487, 255] on div "Next slide" at bounding box center [487, 256] width 46 height 46
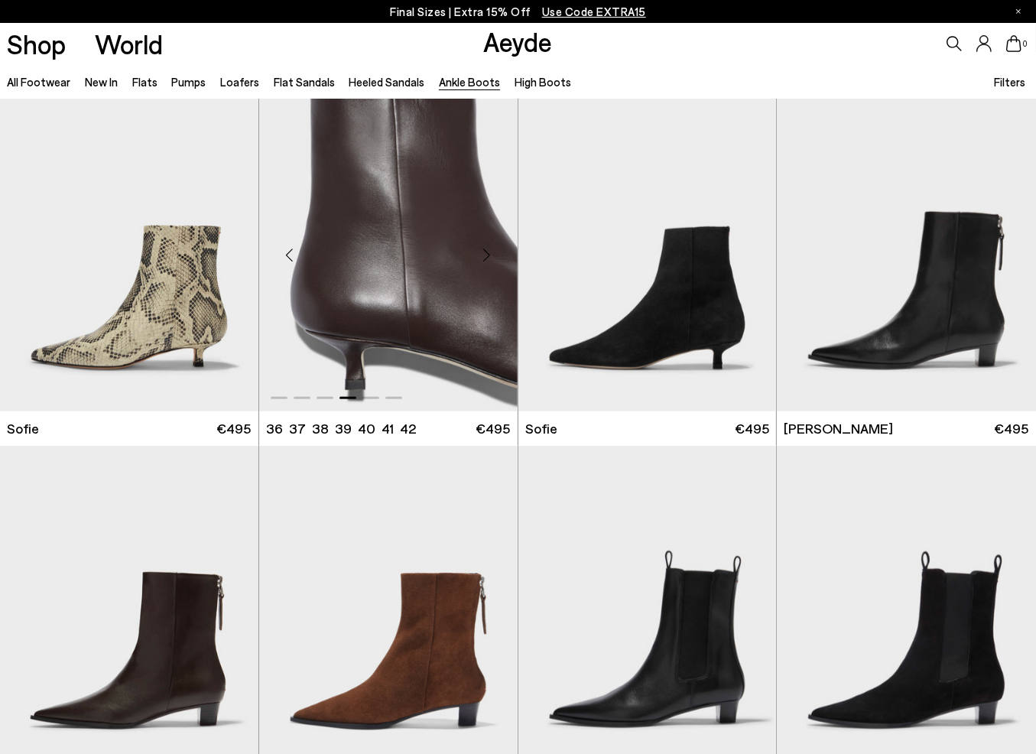
click at [487, 254] on div "Next slide" at bounding box center [487, 256] width 46 height 46
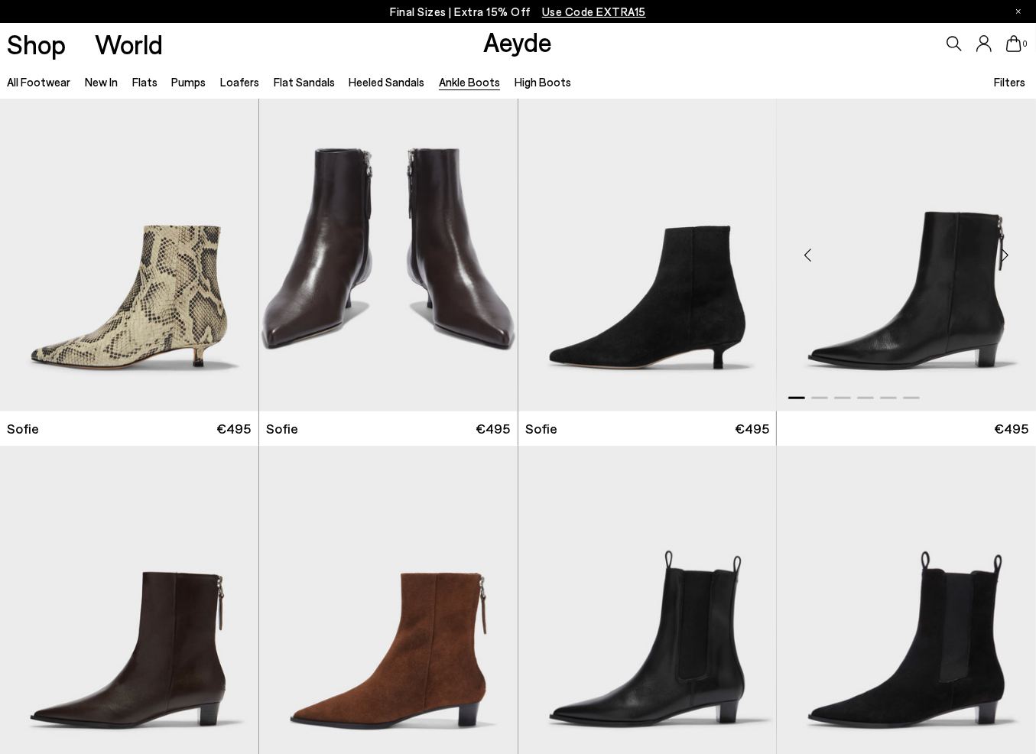
click at [965, 515] on div at bounding box center [518, 279] width 1036 height 3261
click at [743, 267] on div "Next slide" at bounding box center [746, 256] width 46 height 46
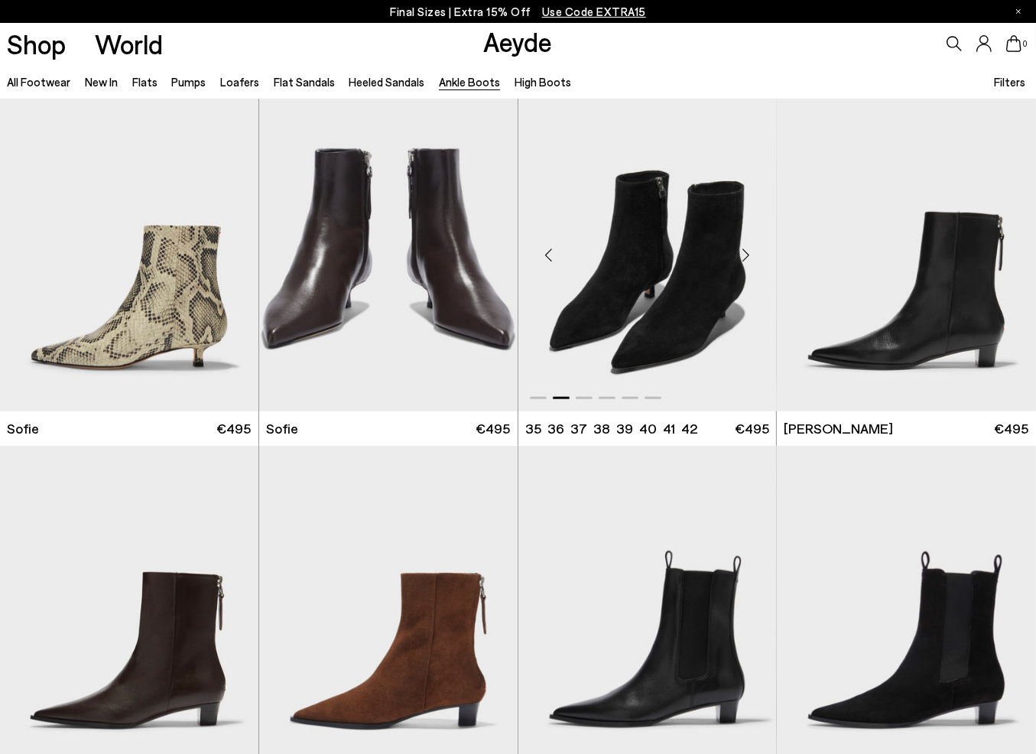
click at [743, 267] on div "Next slide" at bounding box center [746, 256] width 46 height 46
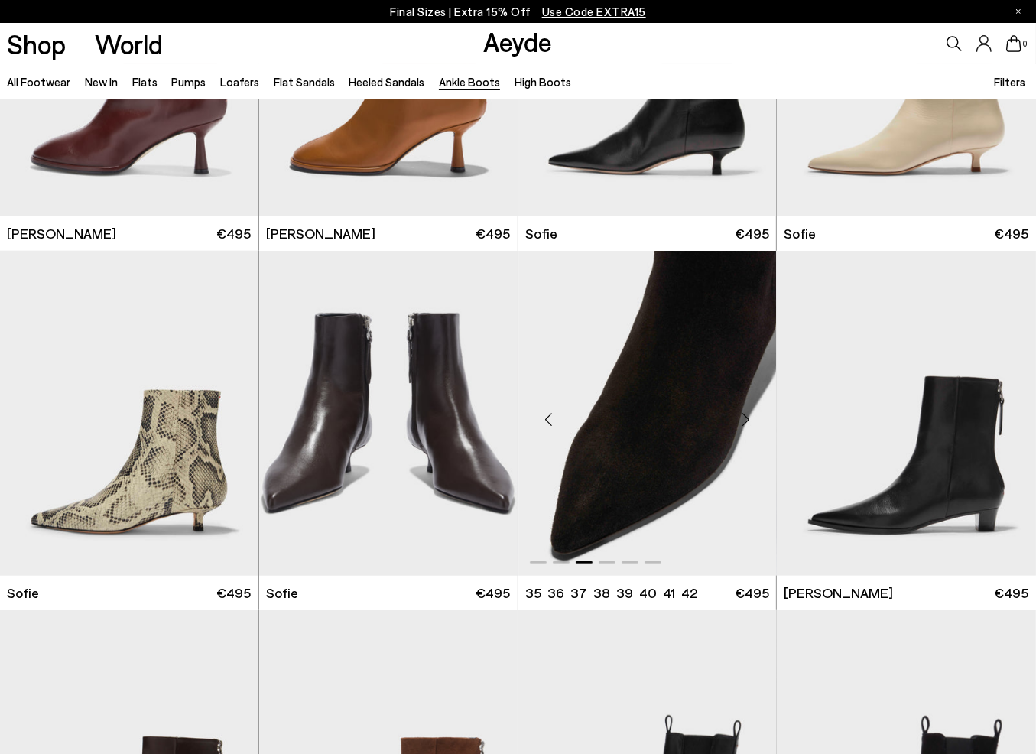
scroll to position [991, 0]
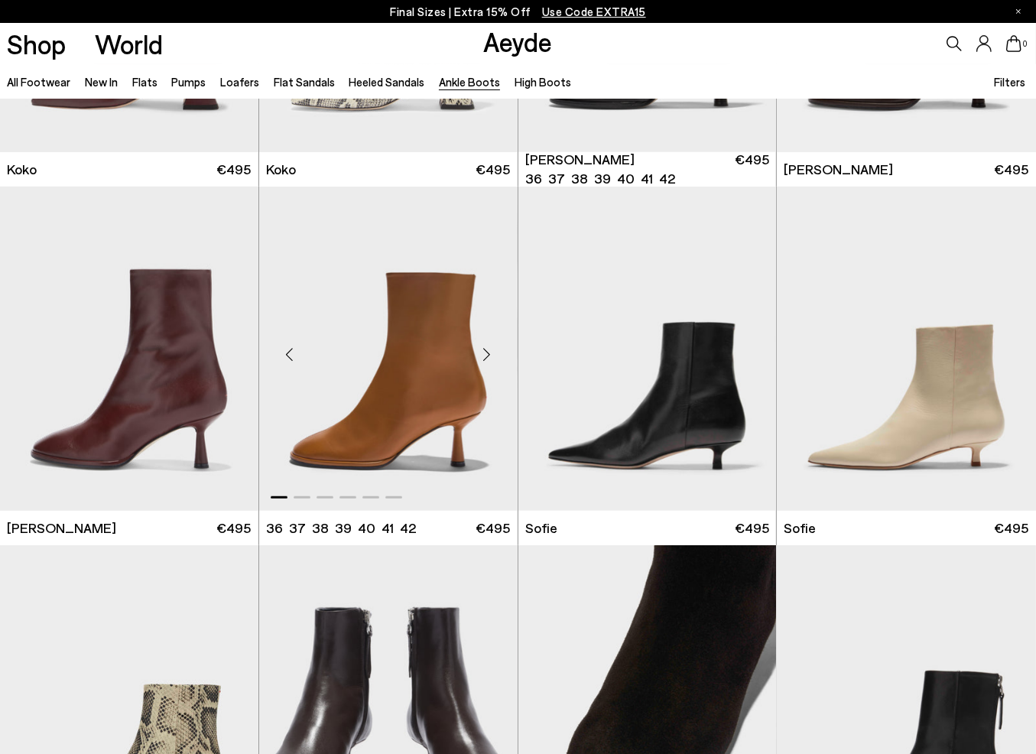
click at [494, 356] on div "Next slide" at bounding box center [487, 355] width 46 height 46
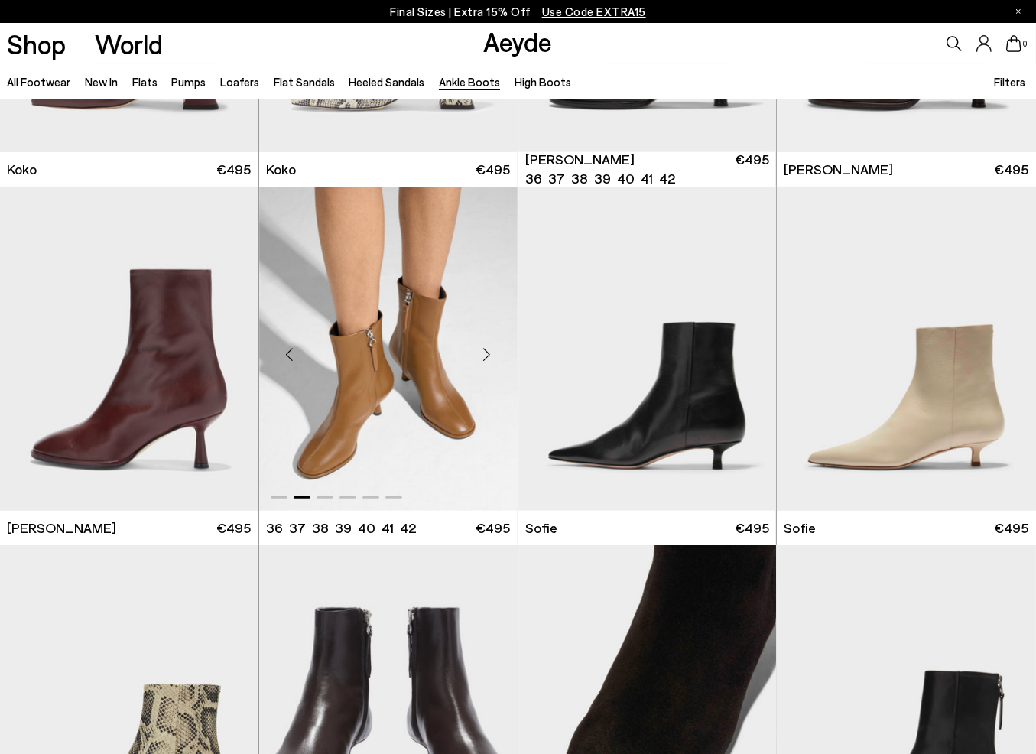
click at [494, 356] on div "Next slide" at bounding box center [487, 355] width 46 height 46
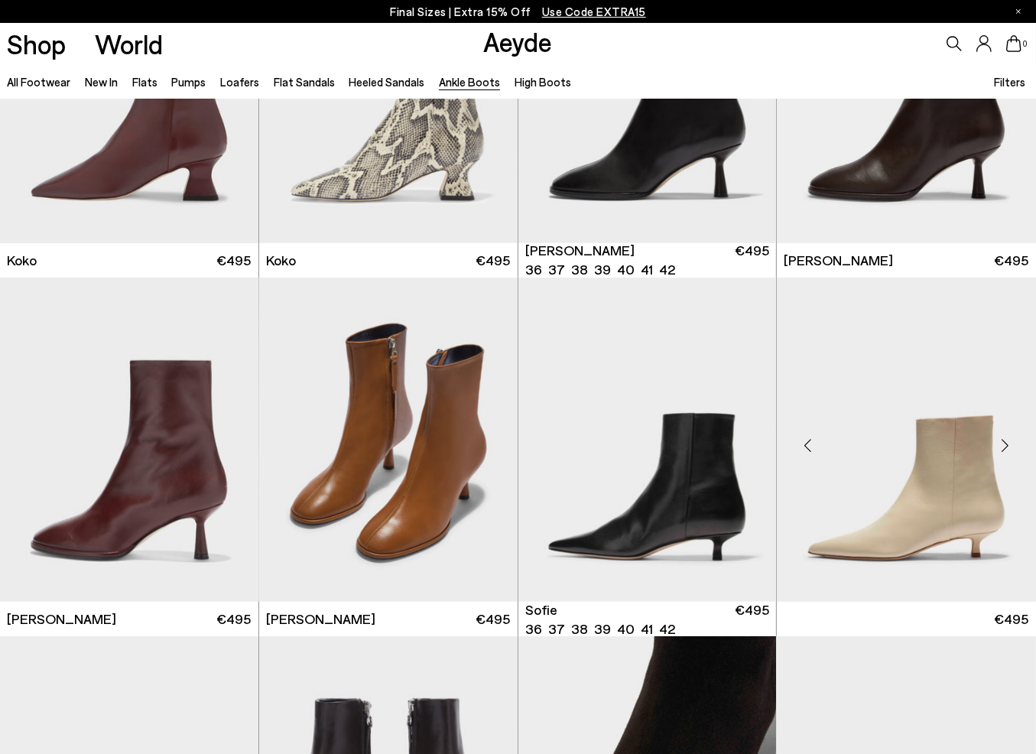
scroll to position [914, 0]
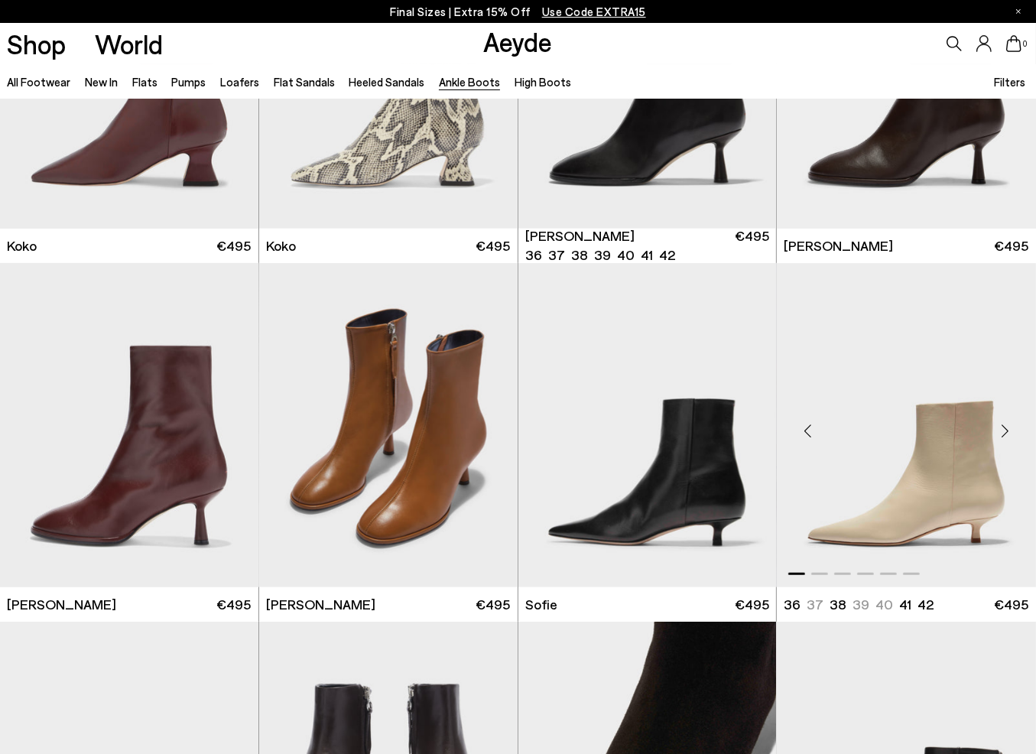
click at [1004, 424] on div "Next slide" at bounding box center [1006, 431] width 46 height 46
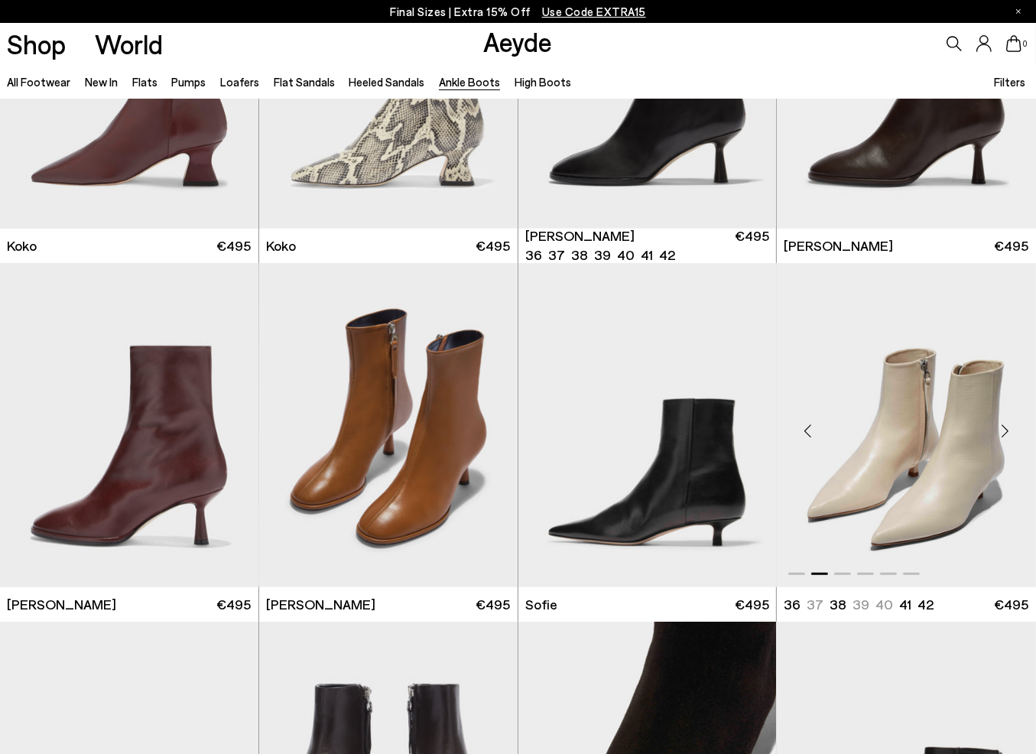
click at [1004, 424] on div "Next slide" at bounding box center [1006, 431] width 46 height 46
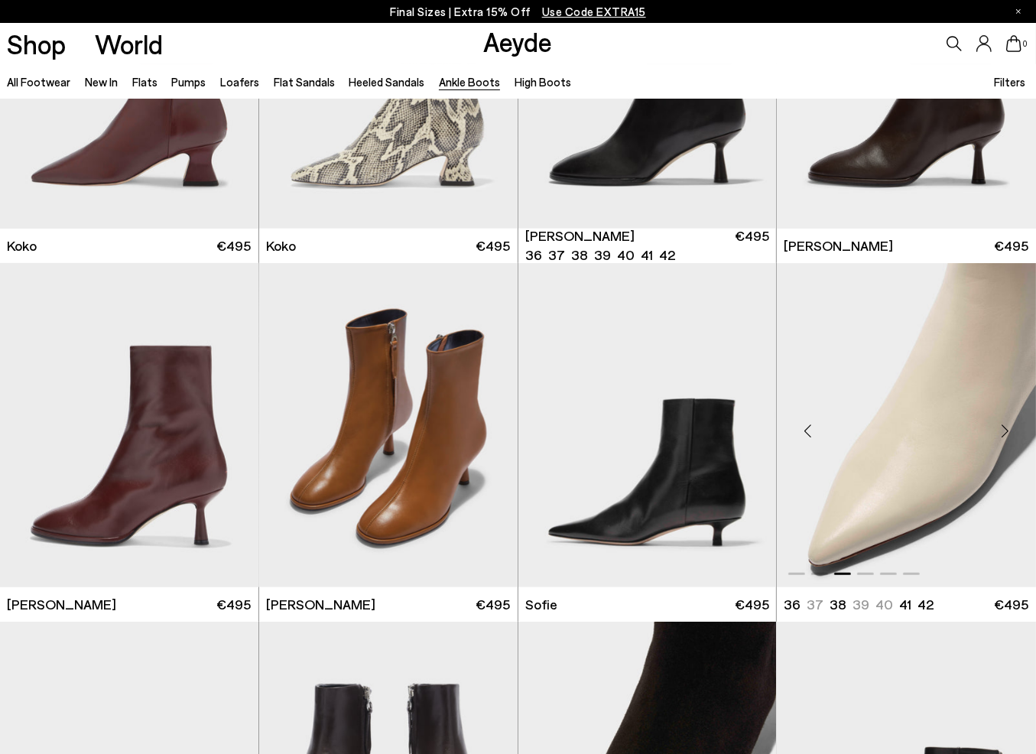
click at [1004, 424] on div "Next slide" at bounding box center [1006, 431] width 46 height 46
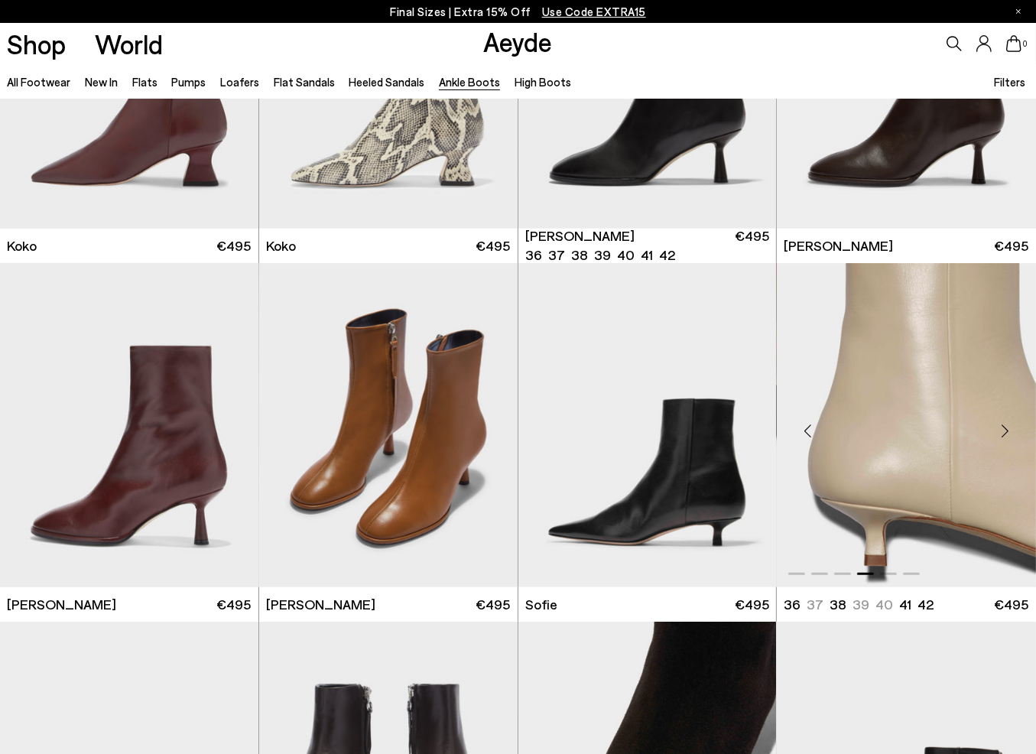
click at [1004, 424] on div "Next slide" at bounding box center [1006, 431] width 46 height 46
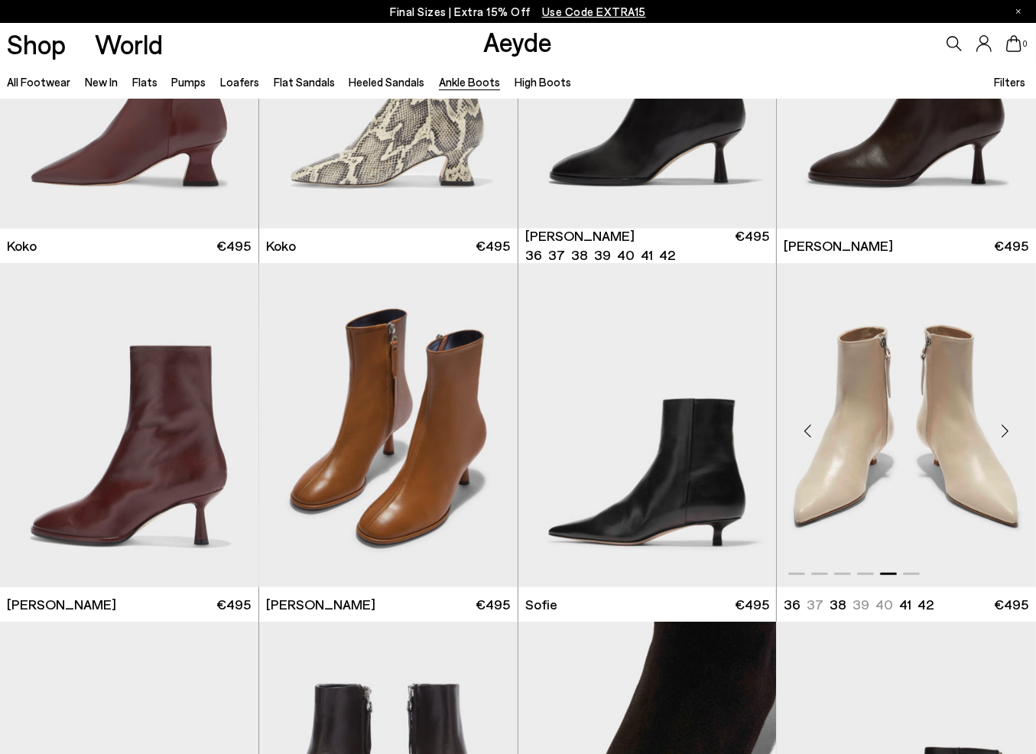
click at [1004, 424] on div "Next slide" at bounding box center [1006, 431] width 46 height 46
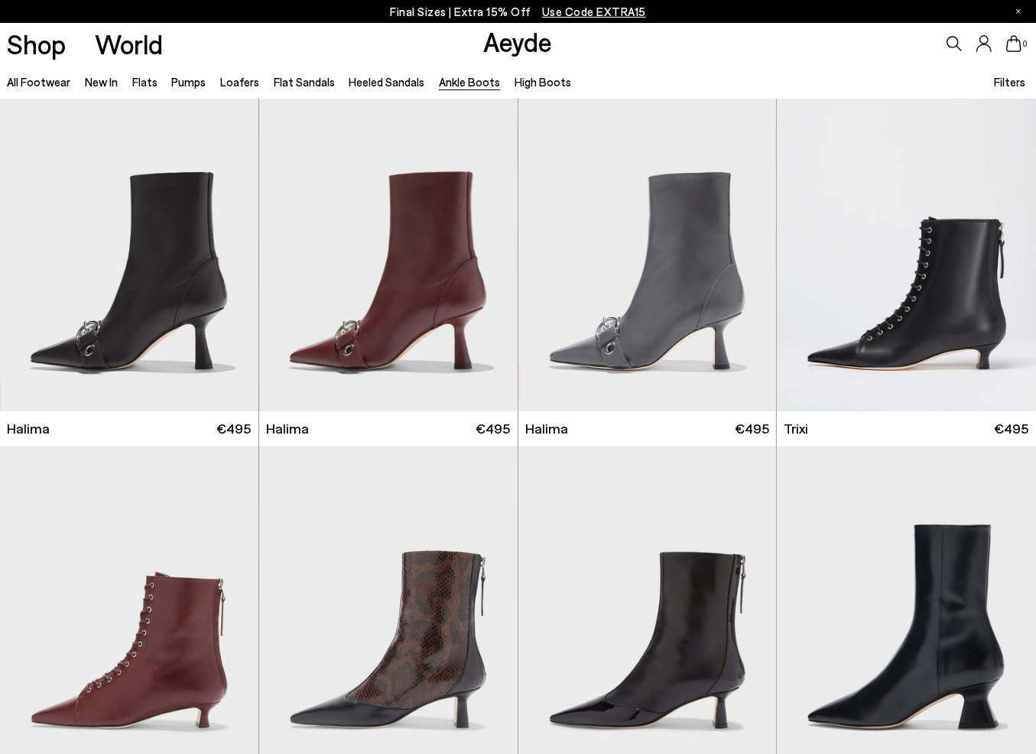
scroll to position [0, 0]
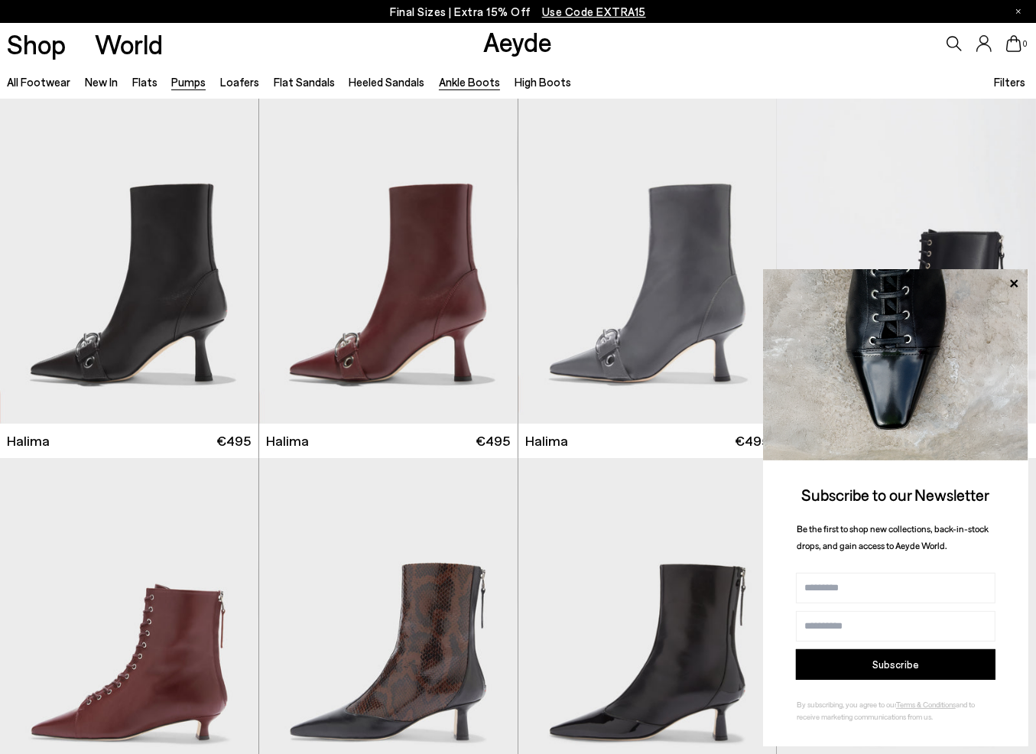
click at [196, 85] on link "Pumps" at bounding box center [188, 82] width 34 height 14
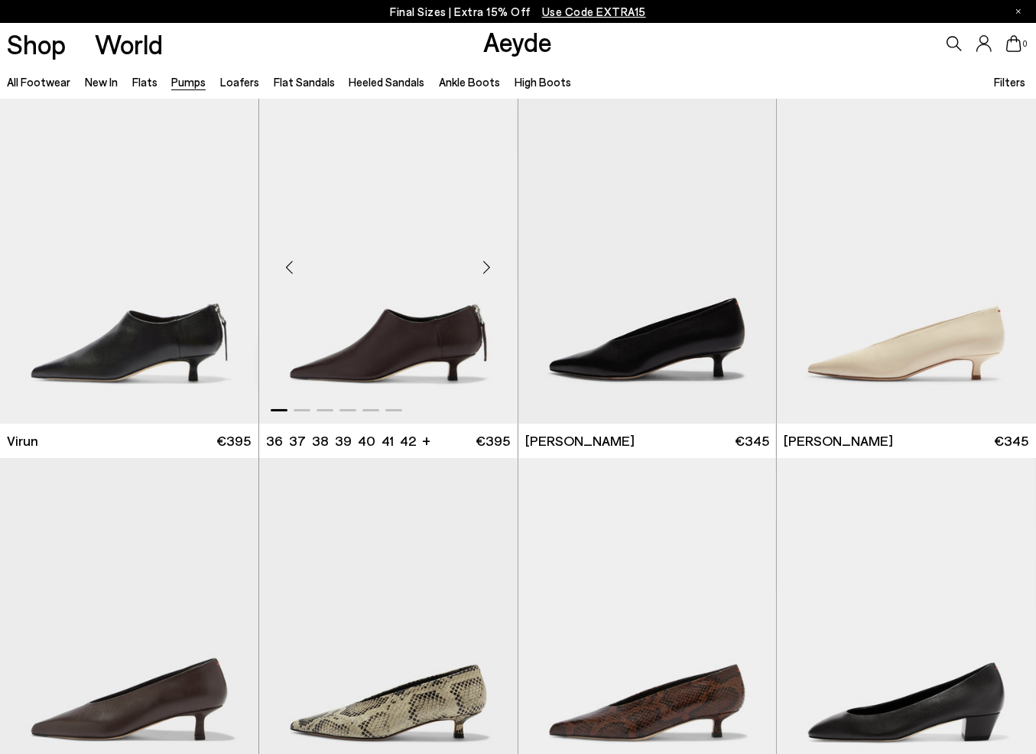
click at [490, 267] on div "Next slide" at bounding box center [487, 268] width 46 height 46
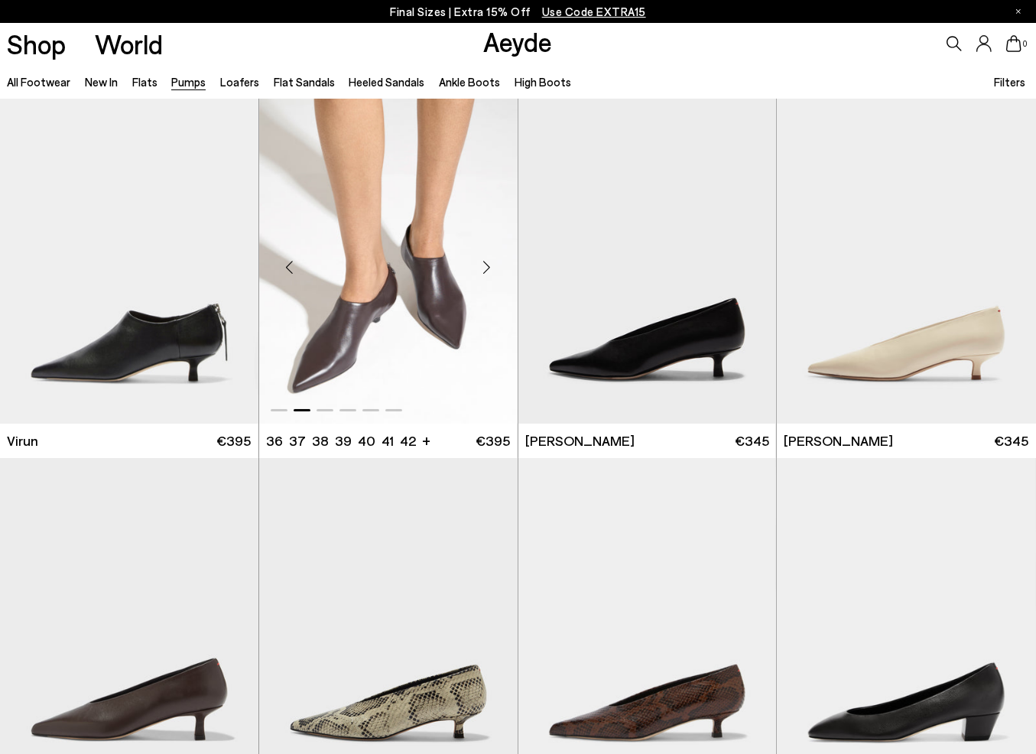
click at [490, 267] on div "Next slide" at bounding box center [487, 268] width 46 height 46
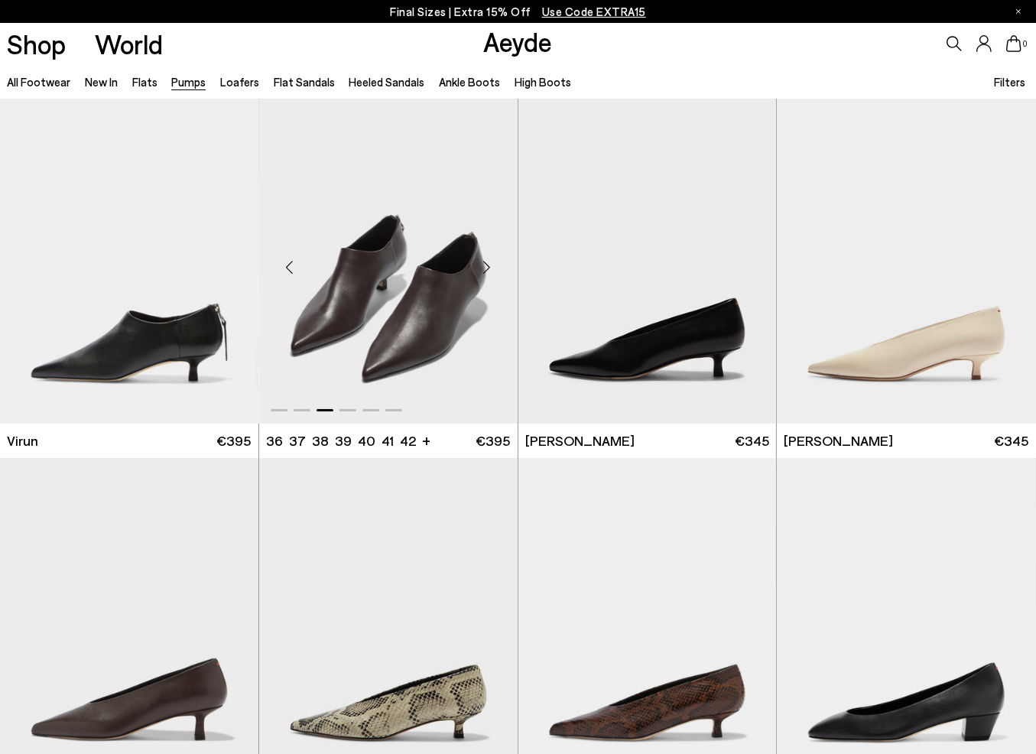
click at [490, 264] on div "Next slide" at bounding box center [487, 268] width 46 height 46
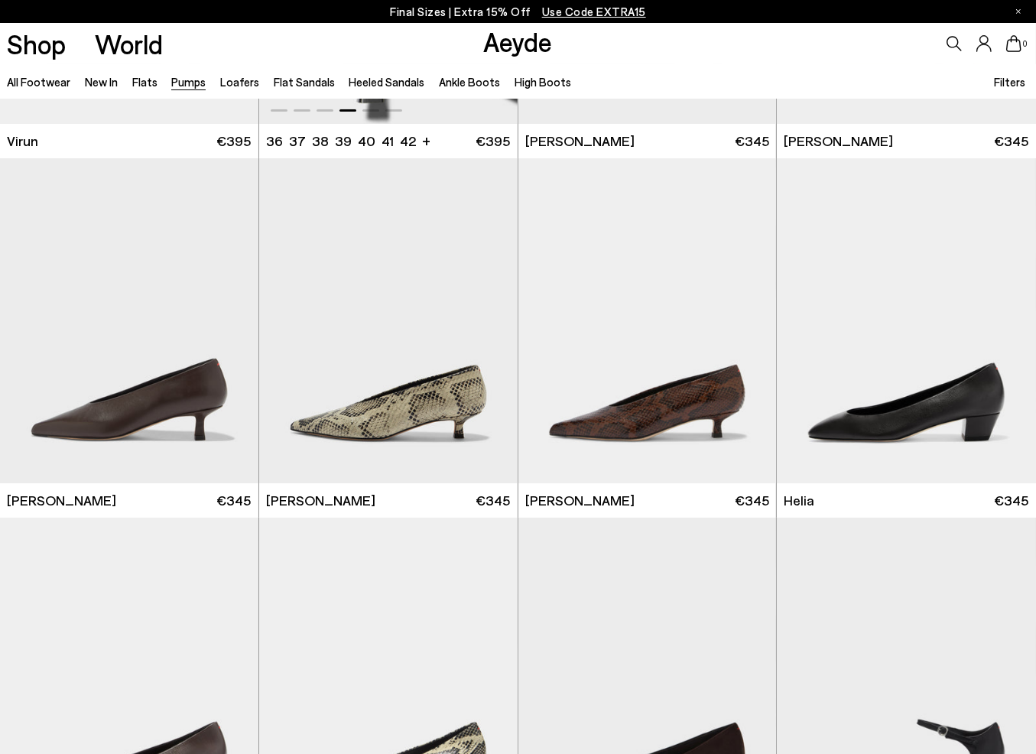
scroll to position [306, 0]
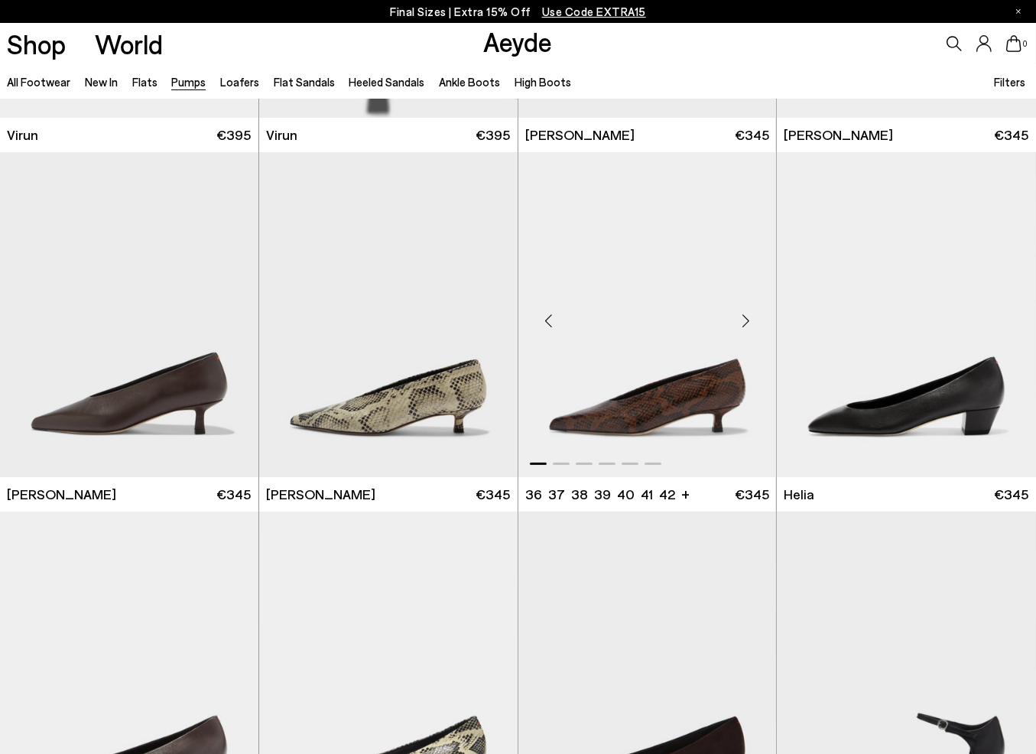
click at [743, 329] on div "Next slide" at bounding box center [746, 321] width 46 height 46
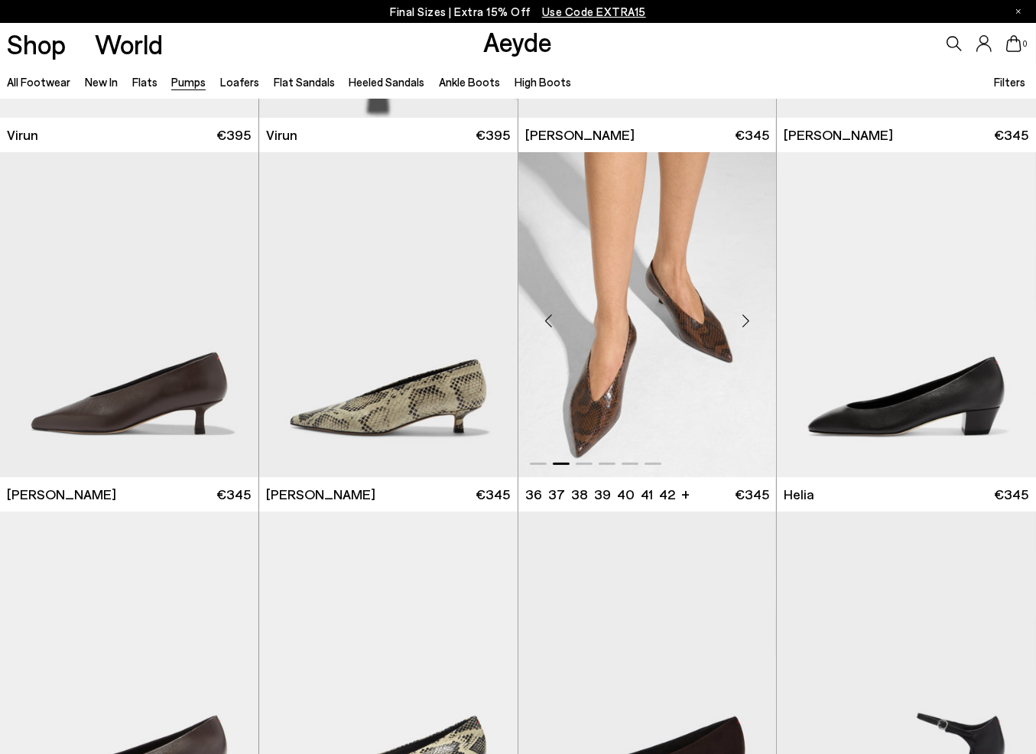
click at [743, 329] on div "Next slide" at bounding box center [746, 321] width 46 height 46
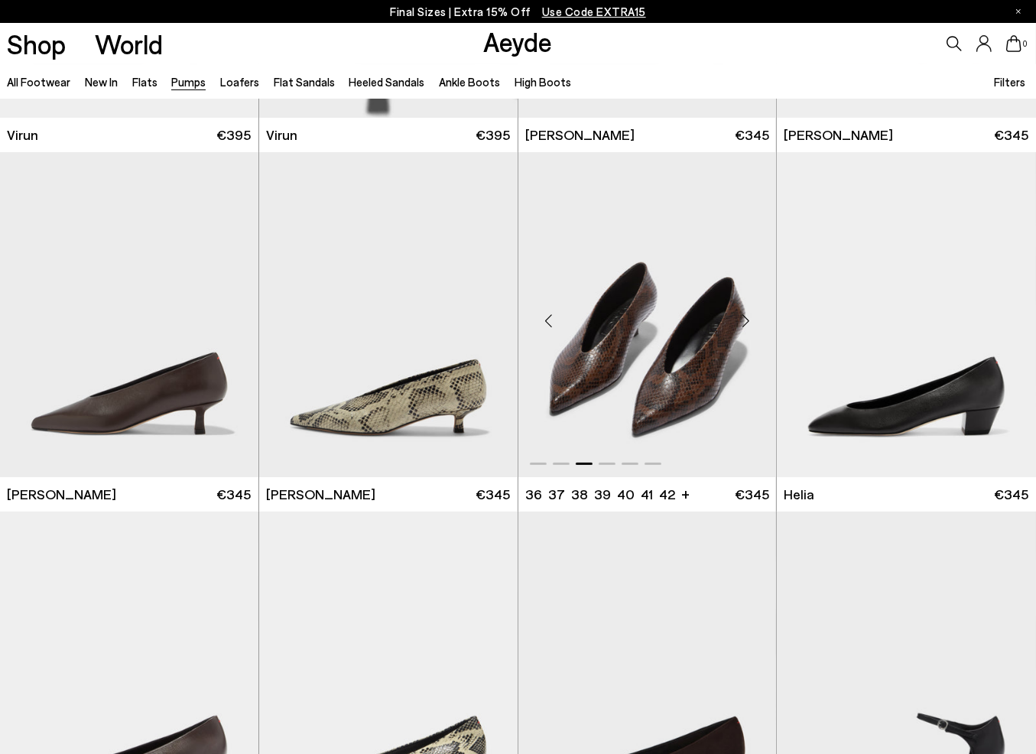
click at [743, 329] on div "Next slide" at bounding box center [746, 321] width 46 height 46
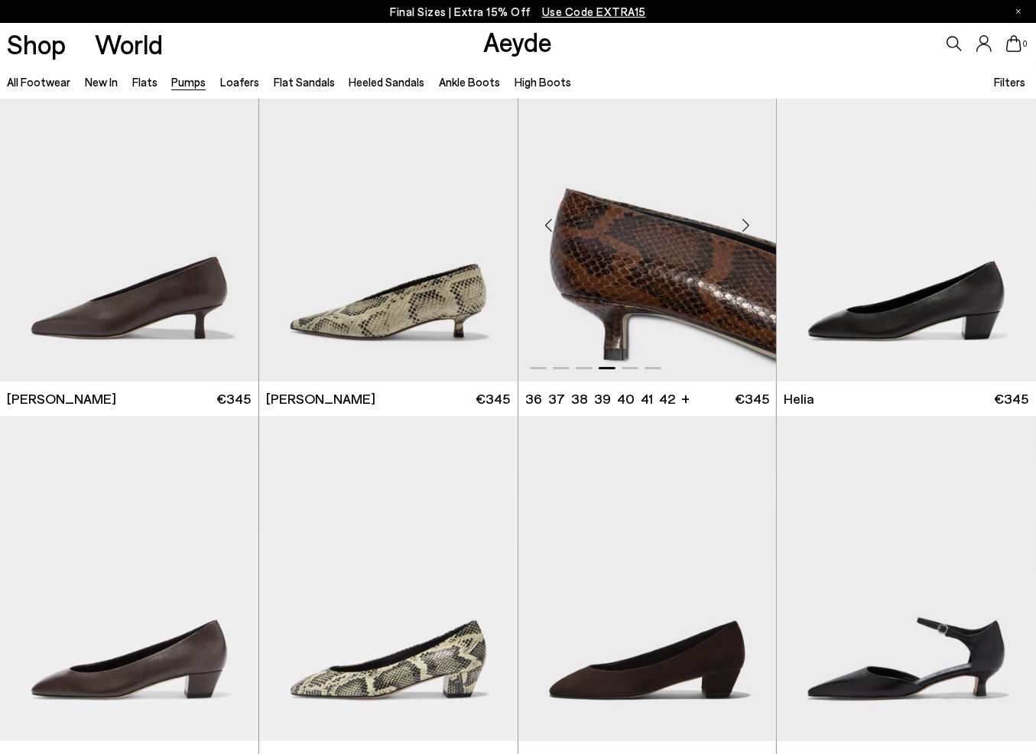
scroll to position [535, 0]
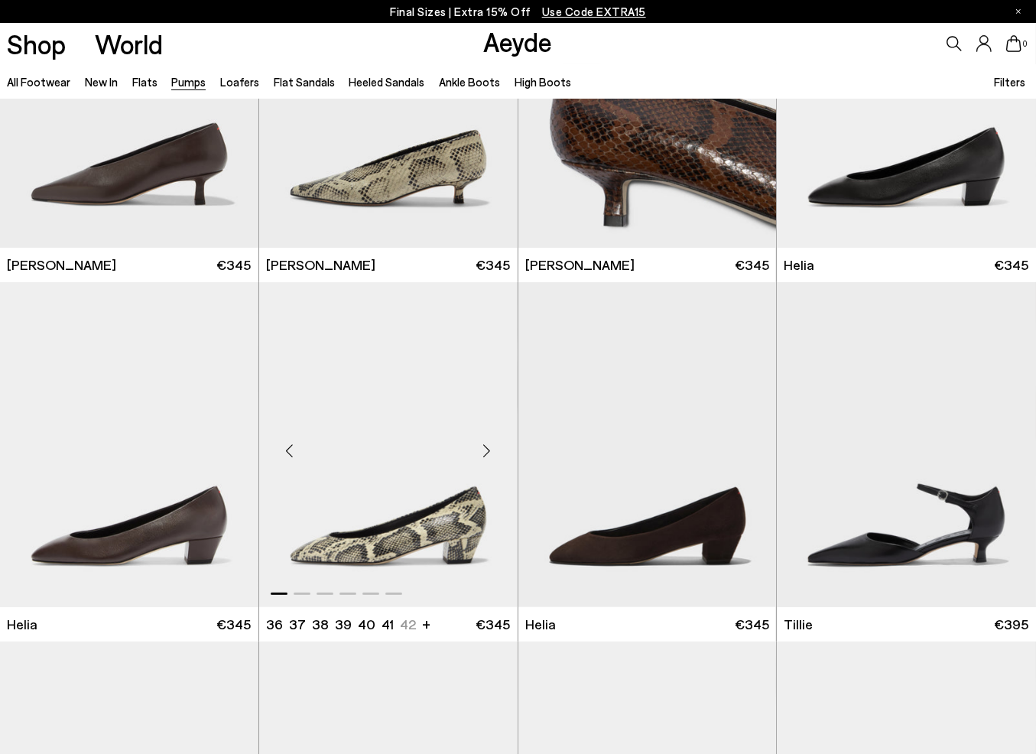
click at [498, 446] on div "Next slide" at bounding box center [487, 451] width 46 height 46
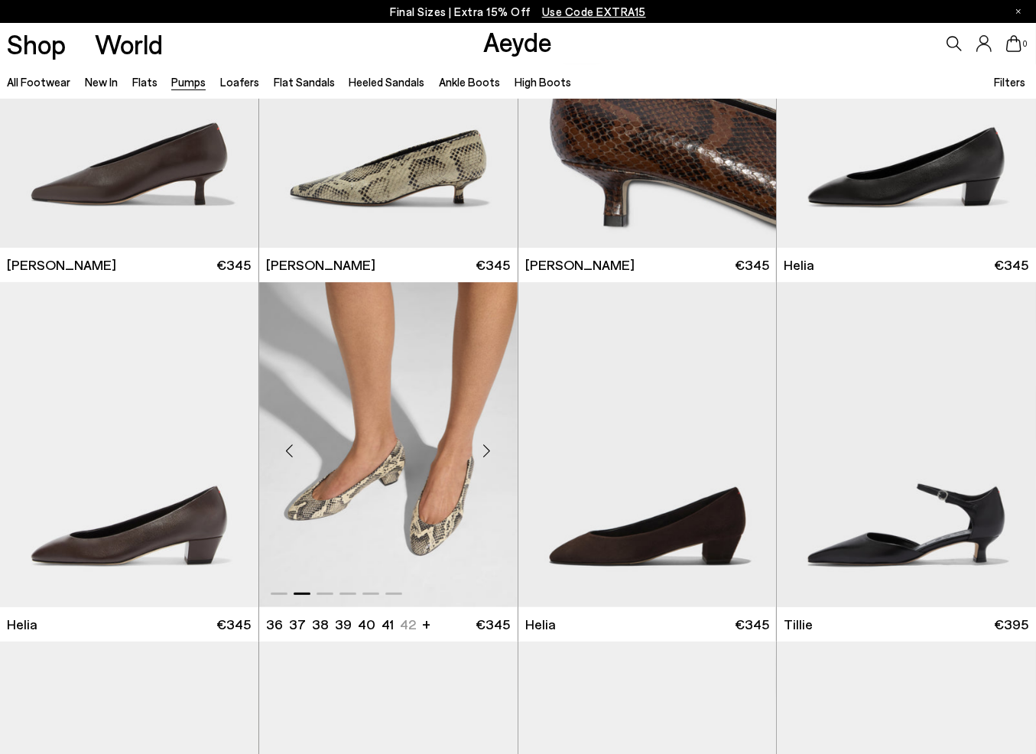
click at [456, 466] on img "2 / 6" at bounding box center [388, 444] width 259 height 325
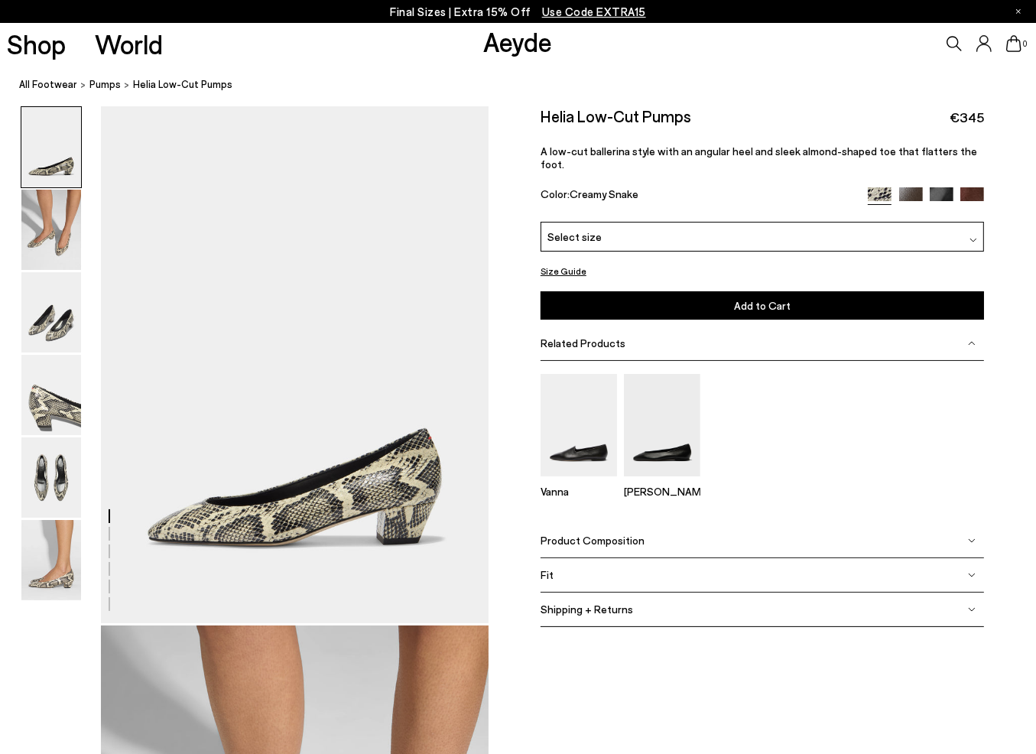
click at [961, 252] on div "Select size" at bounding box center [763, 237] width 444 height 30
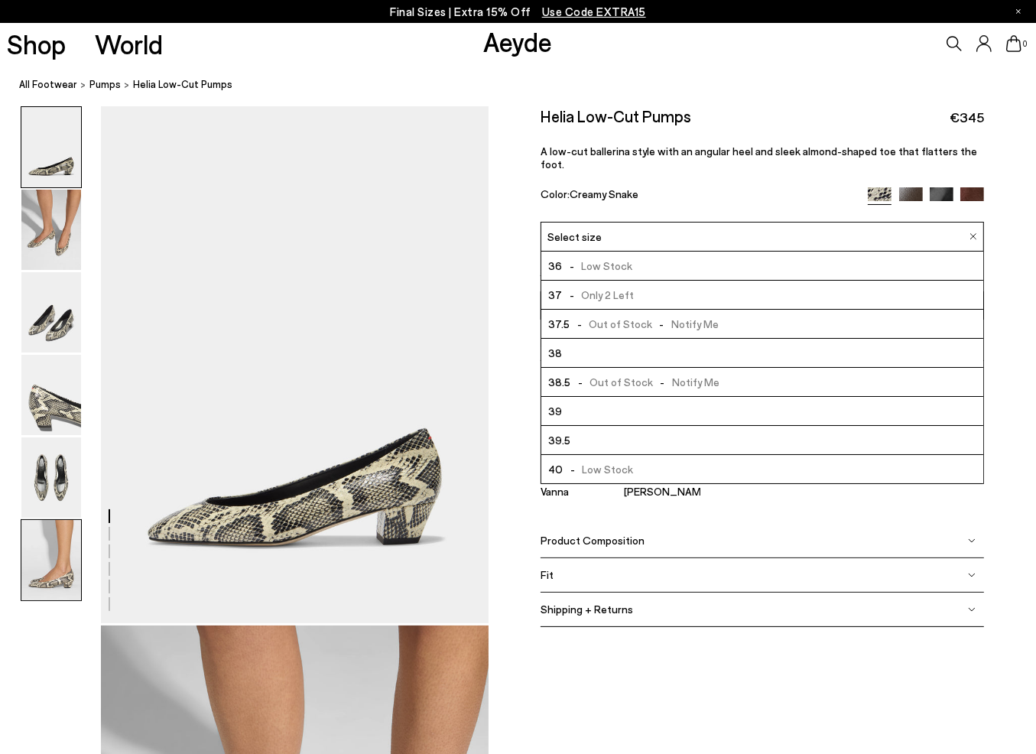
click at [68, 573] on img at bounding box center [51, 560] width 60 height 80
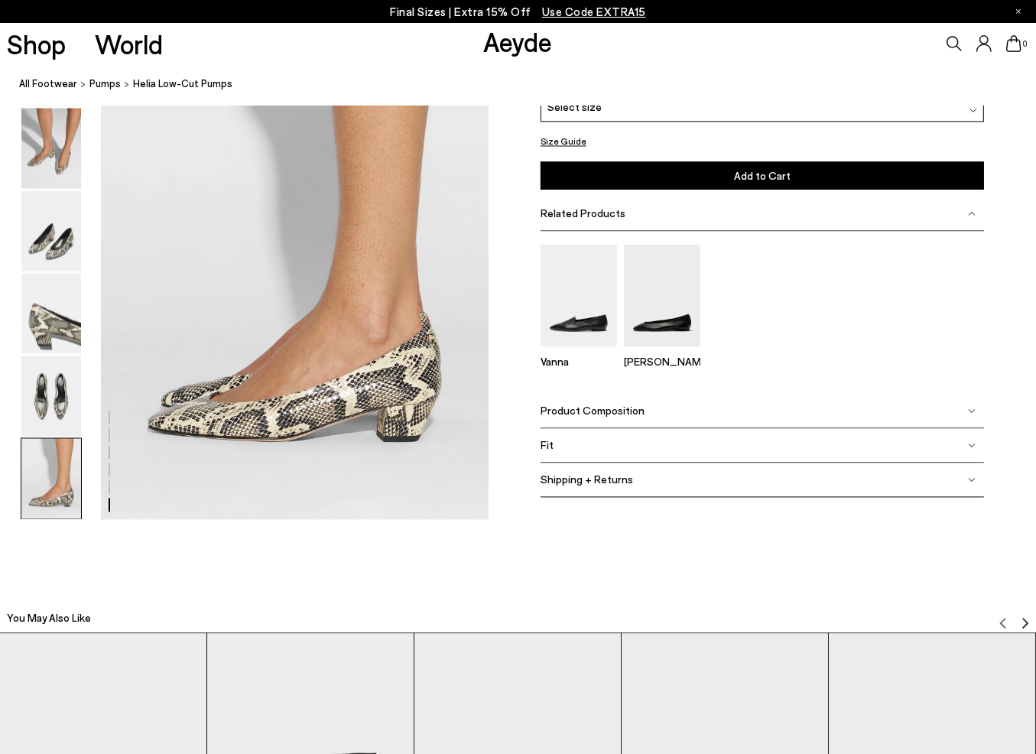
scroll to position [2705, 0]
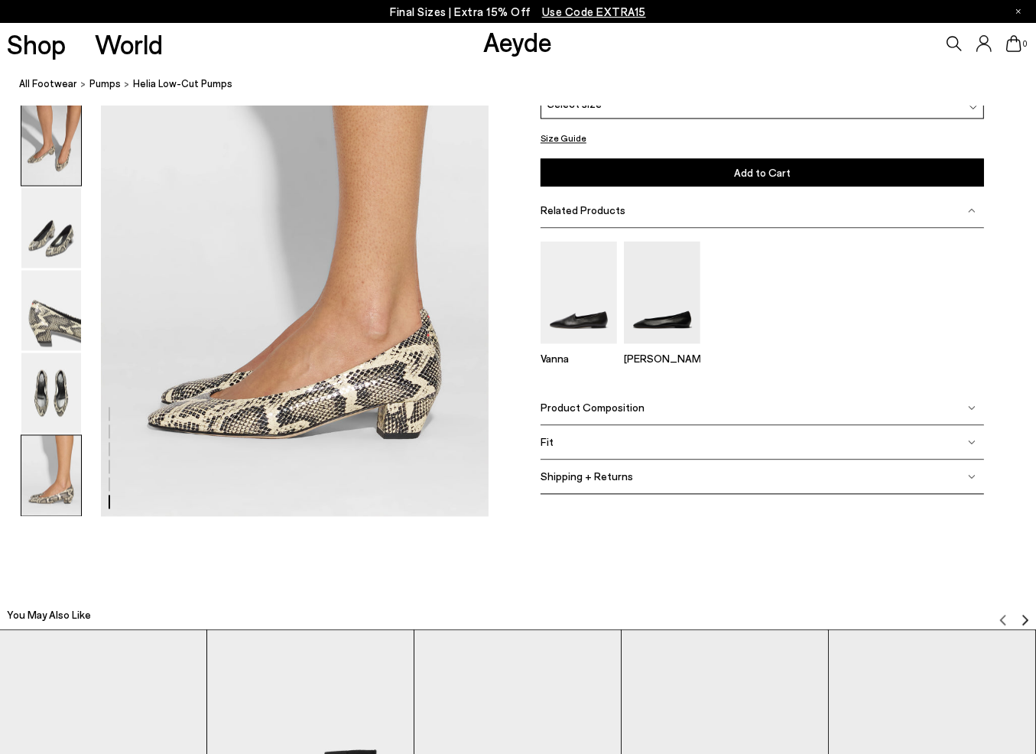
click at [55, 144] on img at bounding box center [51, 145] width 60 height 80
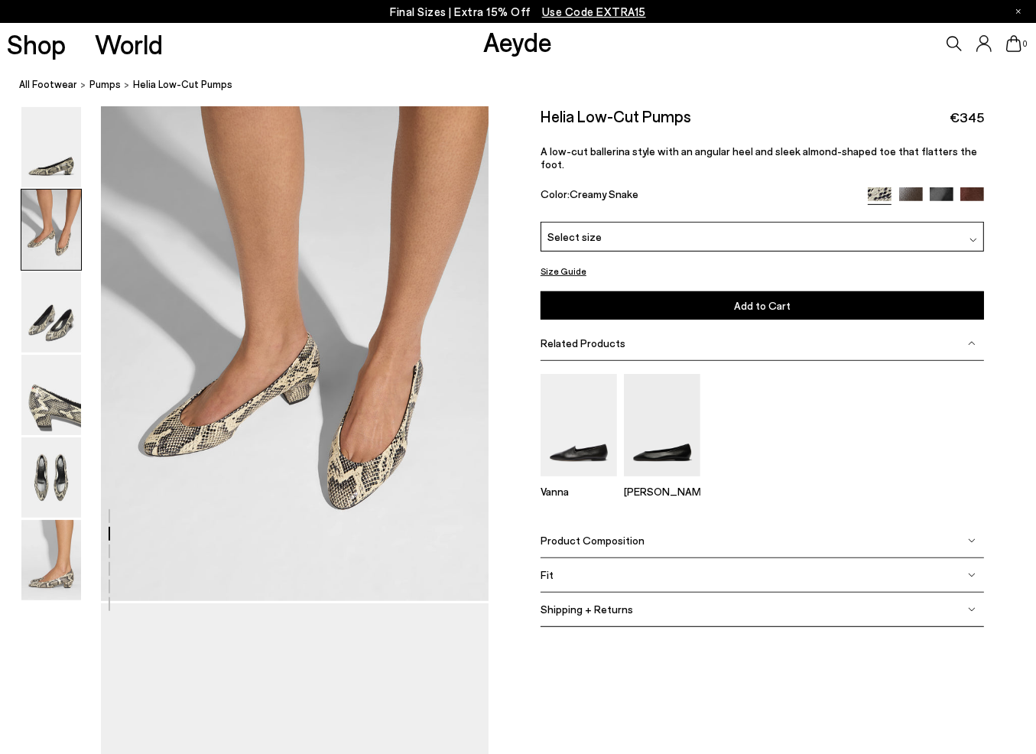
scroll to position [521, 0]
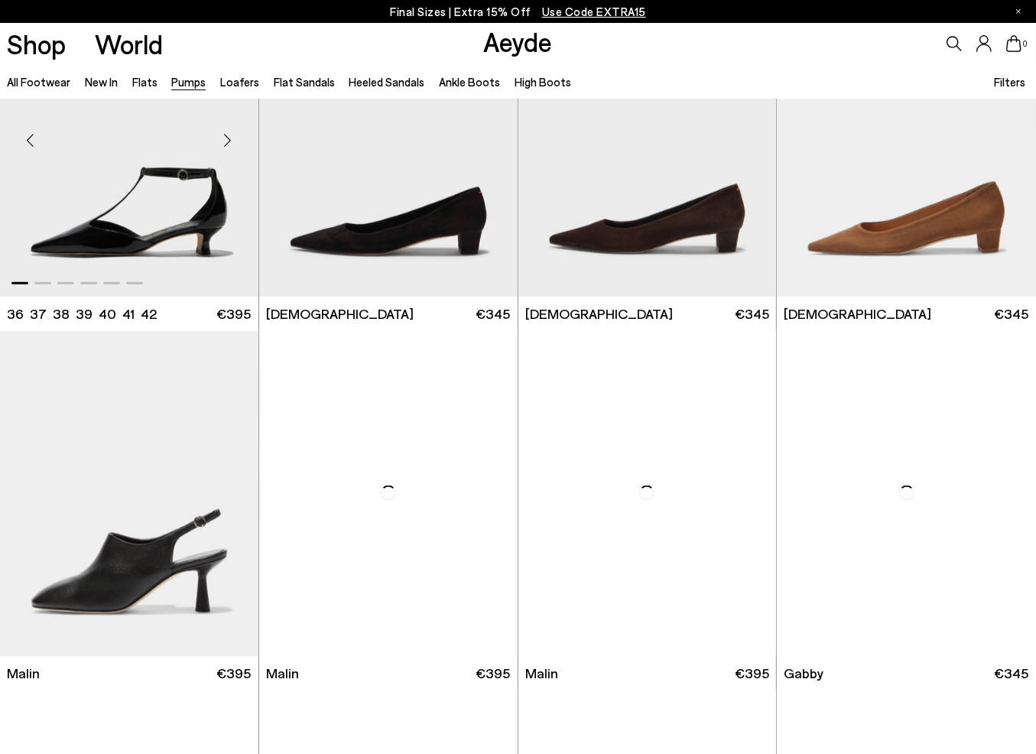
scroll to position [1683, 0]
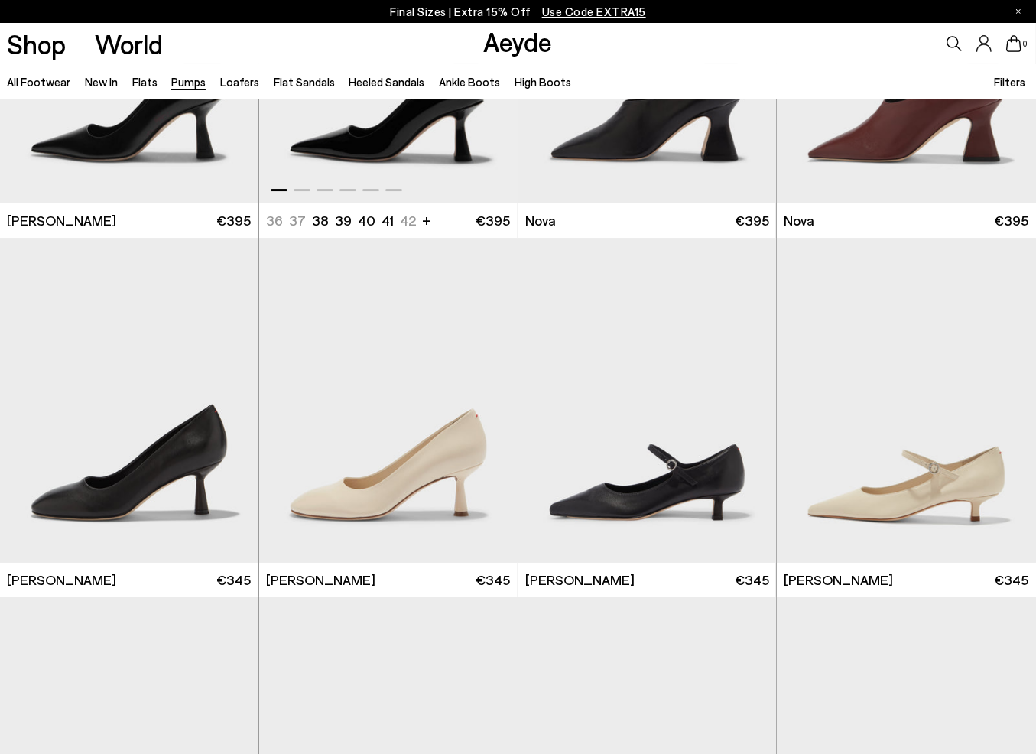
scroll to position [4895, 0]
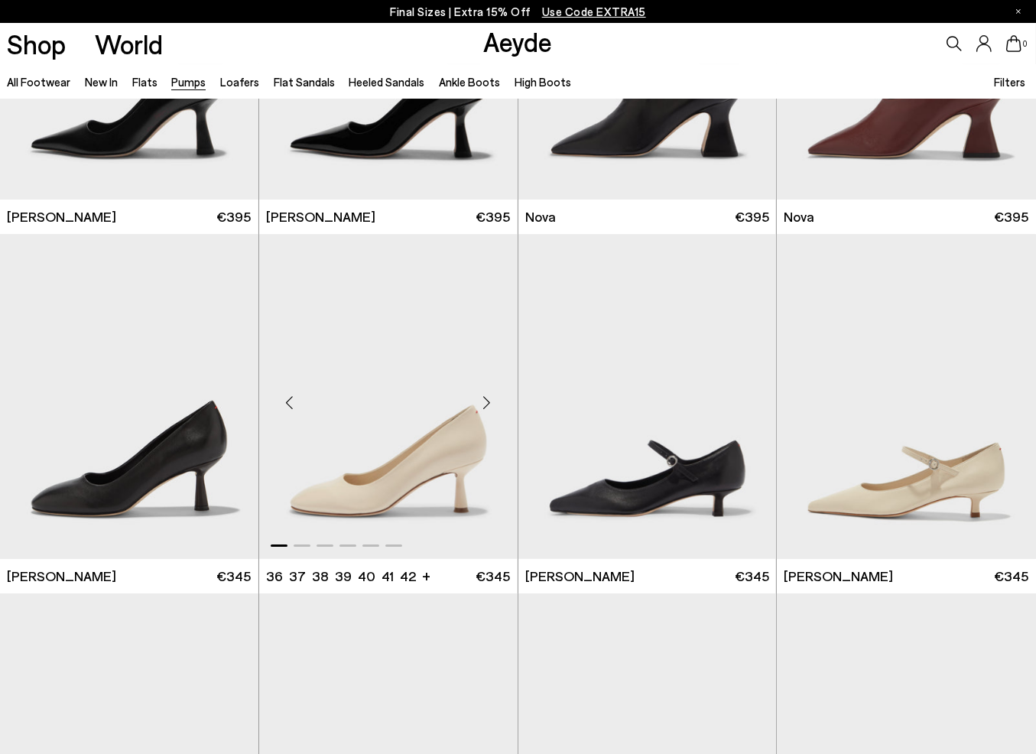
click at [491, 405] on div "Next slide" at bounding box center [487, 402] width 46 height 46
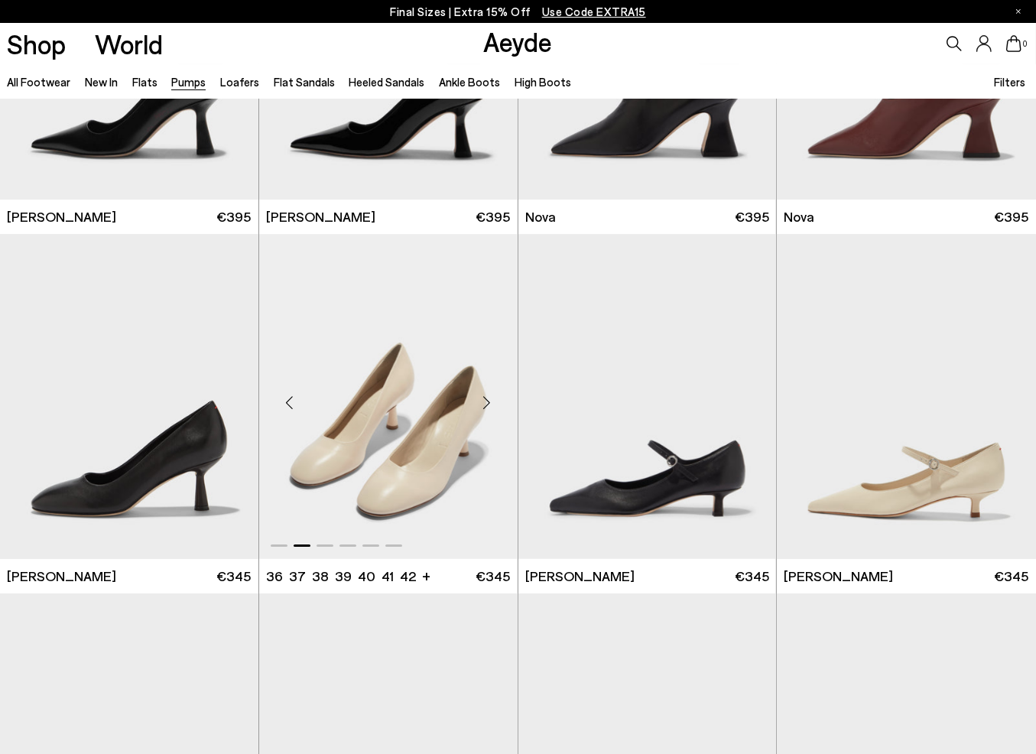
click at [491, 405] on div "Next slide" at bounding box center [487, 402] width 46 height 46
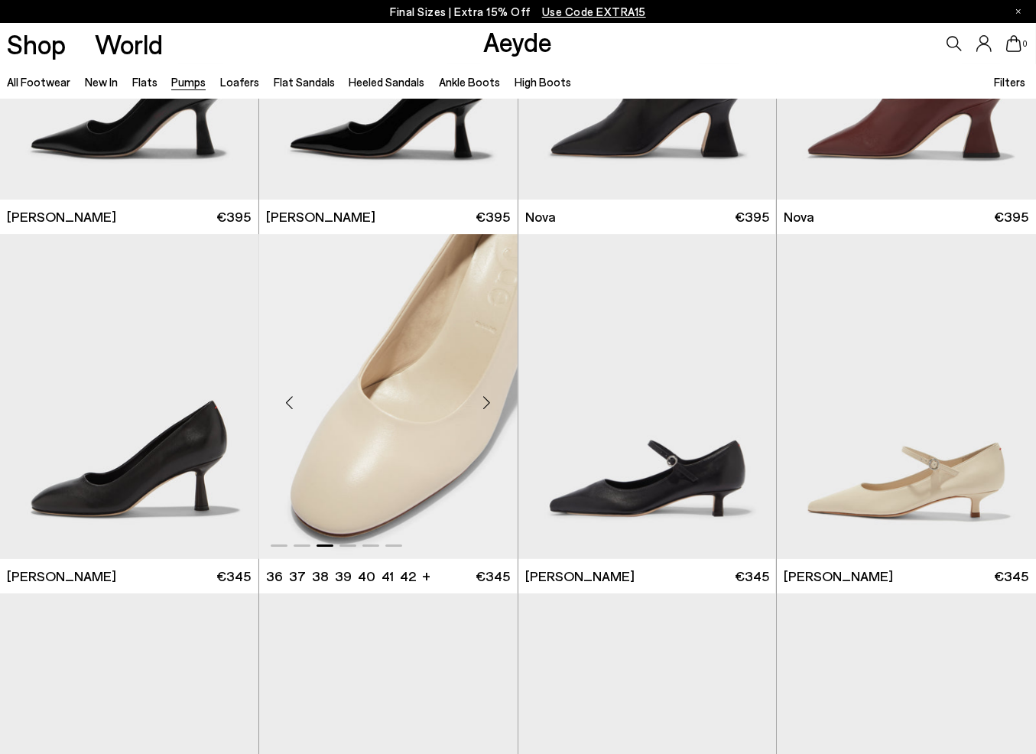
click at [491, 405] on div "Next slide" at bounding box center [487, 402] width 46 height 46
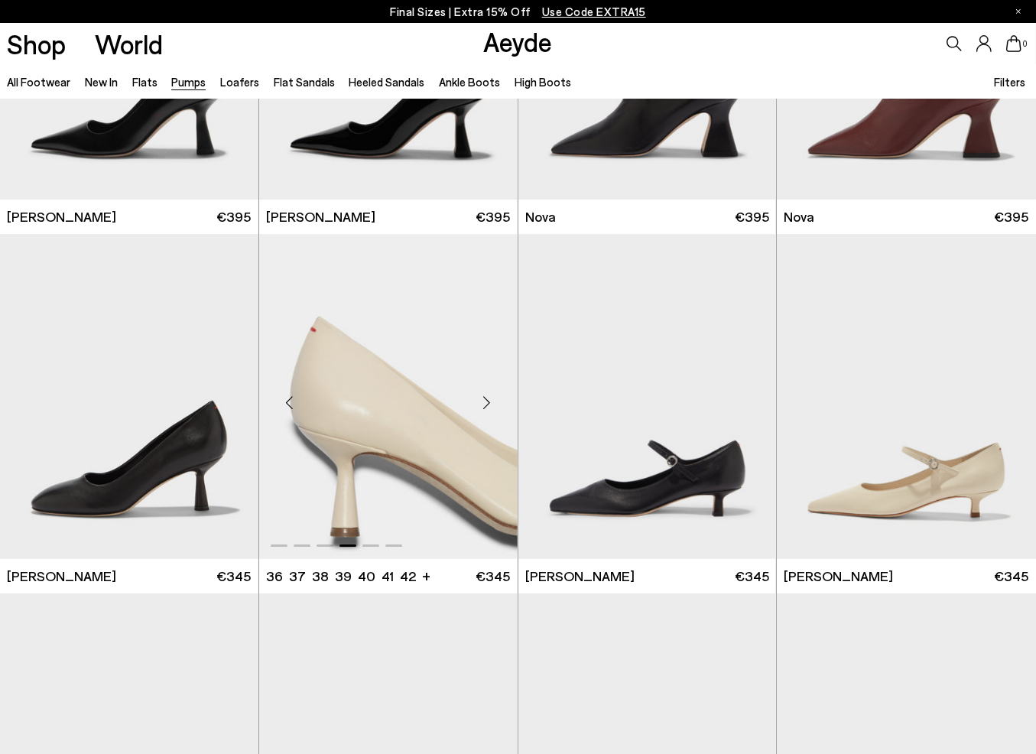
click at [491, 405] on div "Next slide" at bounding box center [487, 402] width 46 height 46
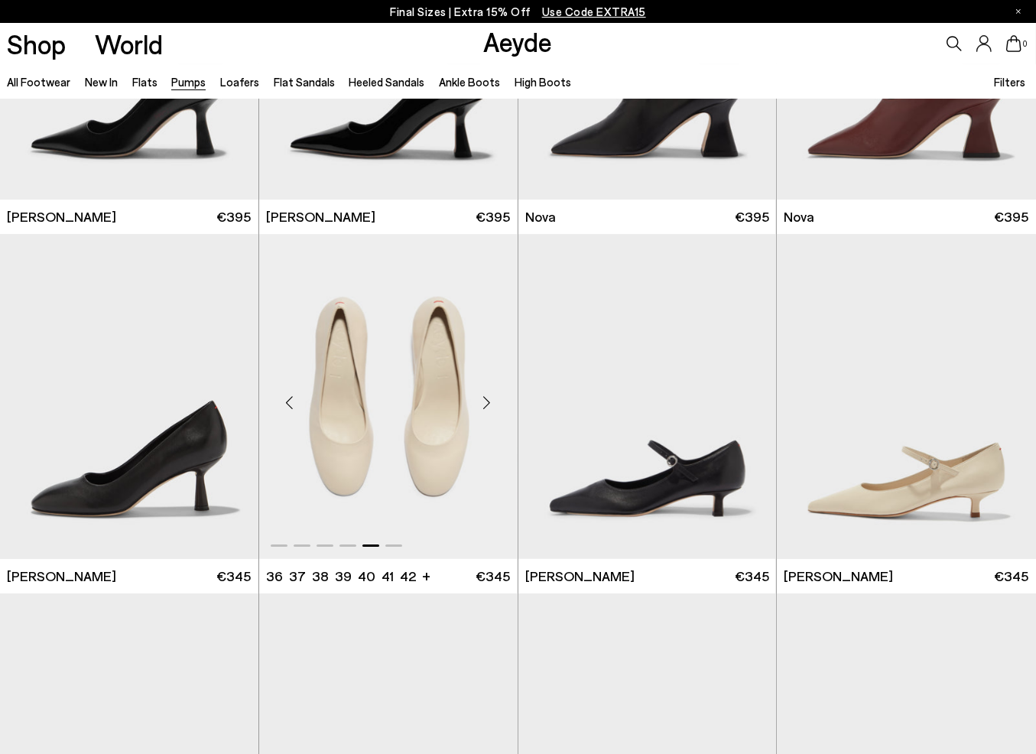
click at [491, 405] on div "Next slide" at bounding box center [487, 402] width 46 height 46
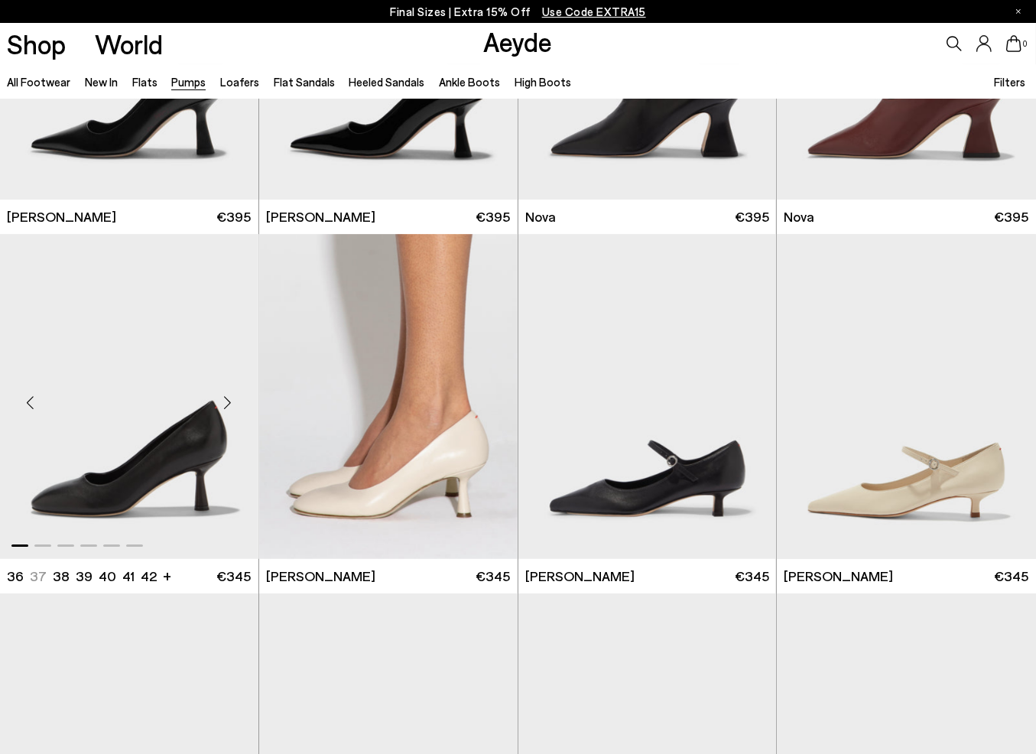
click at [218, 399] on div "Next slide" at bounding box center [228, 402] width 46 height 46
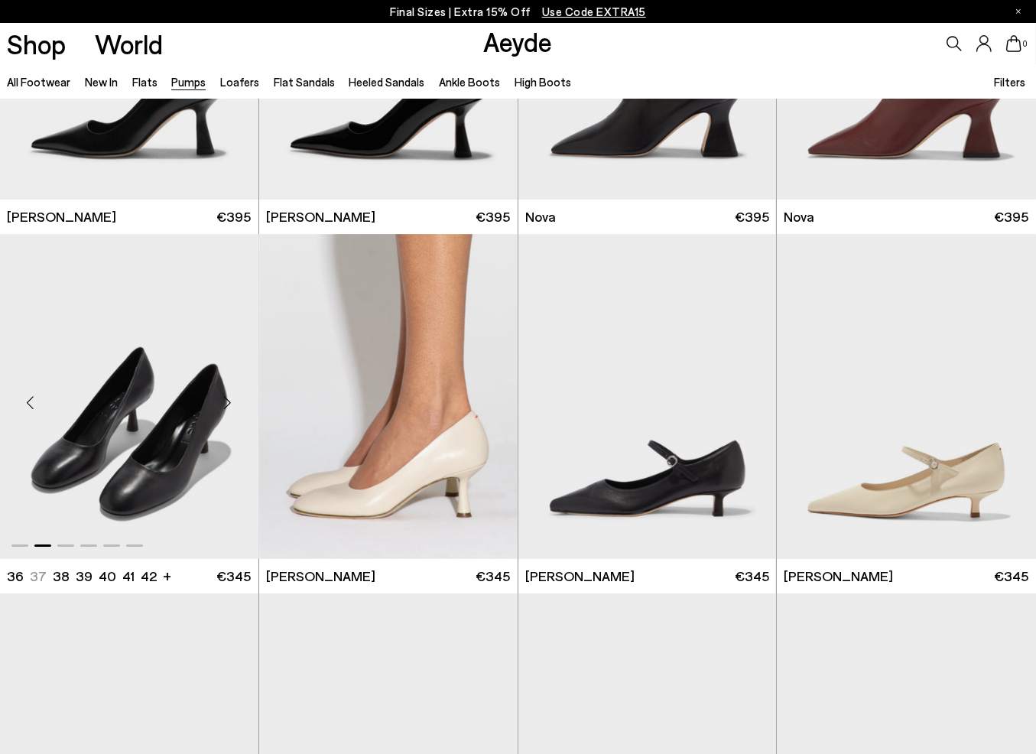
click at [223, 397] on div at bounding box center [129, 396] width 259 height 325
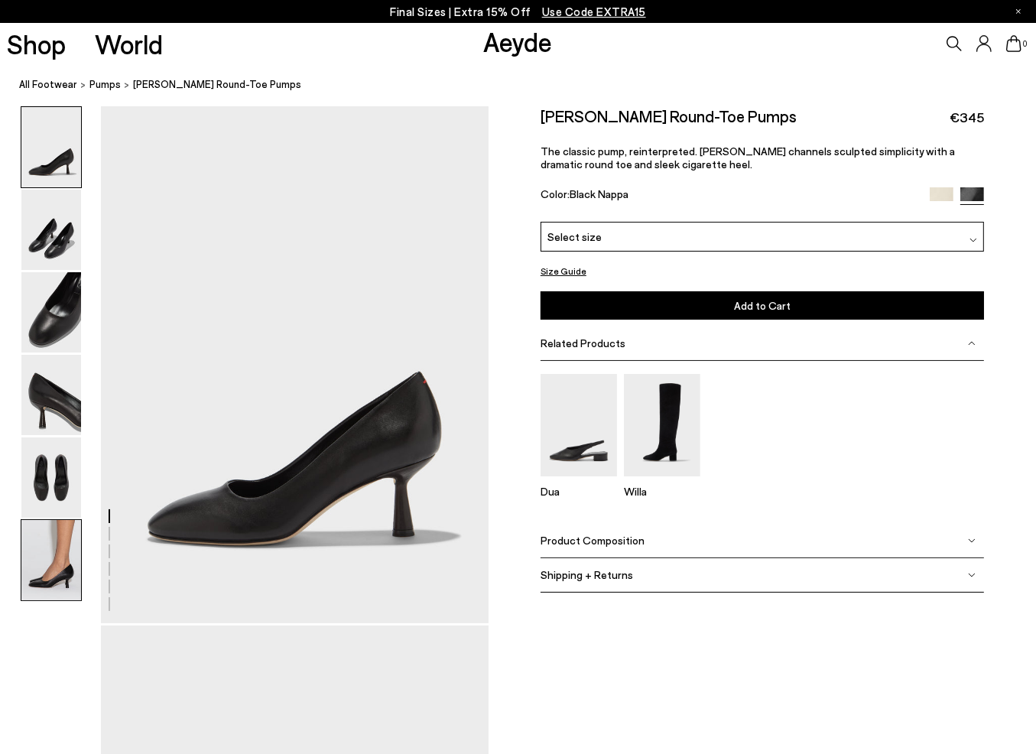
click at [58, 556] on img at bounding box center [51, 560] width 60 height 80
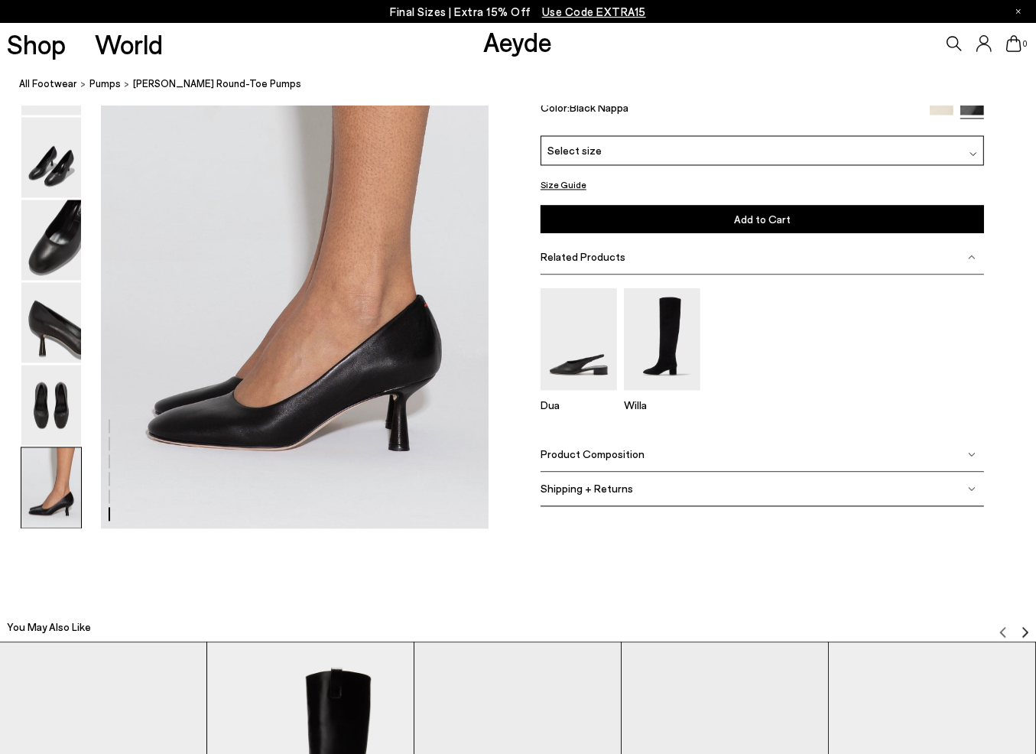
scroll to position [2705, 0]
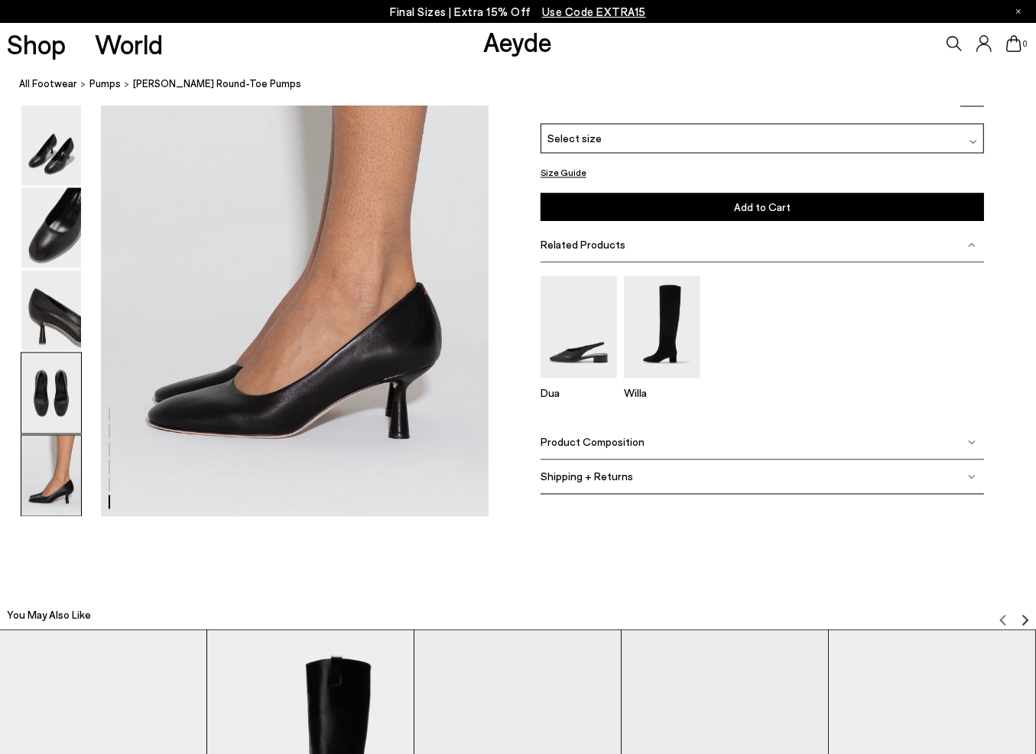
click at [40, 392] on img at bounding box center [51, 393] width 60 height 80
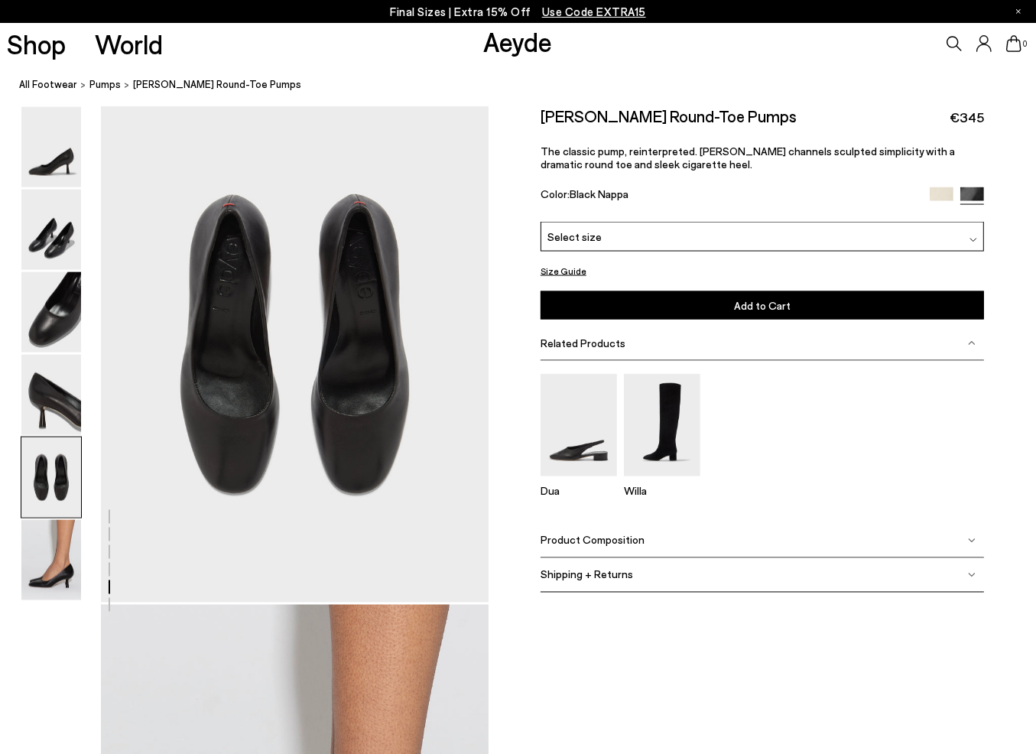
scroll to position [2080, 0]
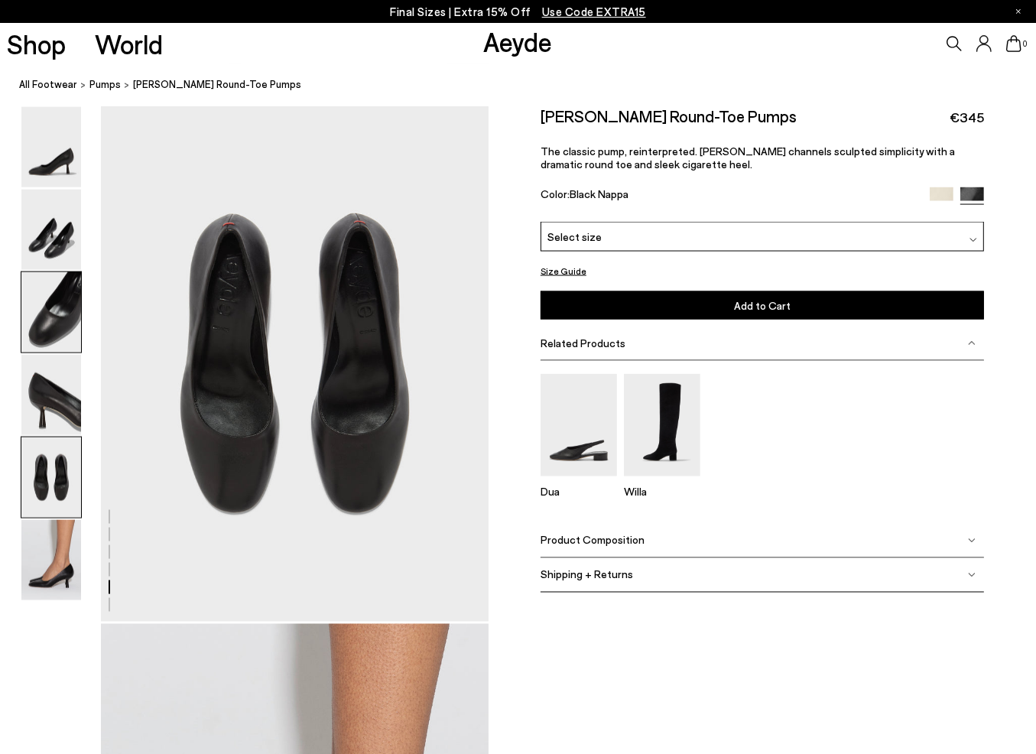
click at [49, 314] on img at bounding box center [51, 312] width 60 height 80
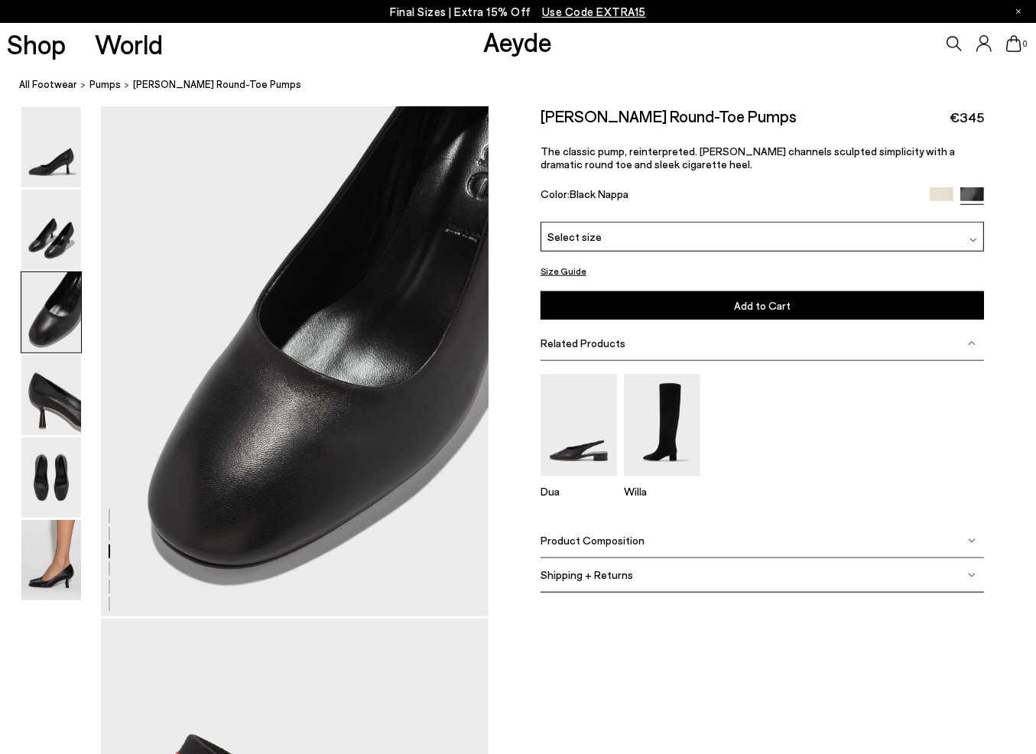
scroll to position [1040, 0]
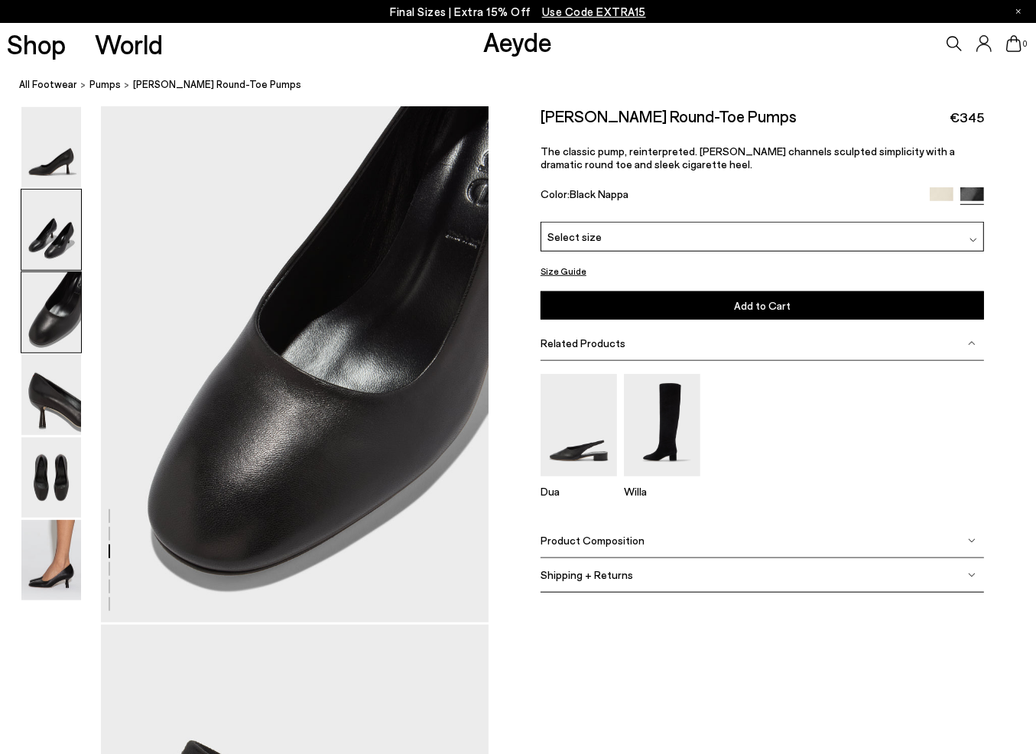
click at [59, 229] on img at bounding box center [51, 230] width 60 height 80
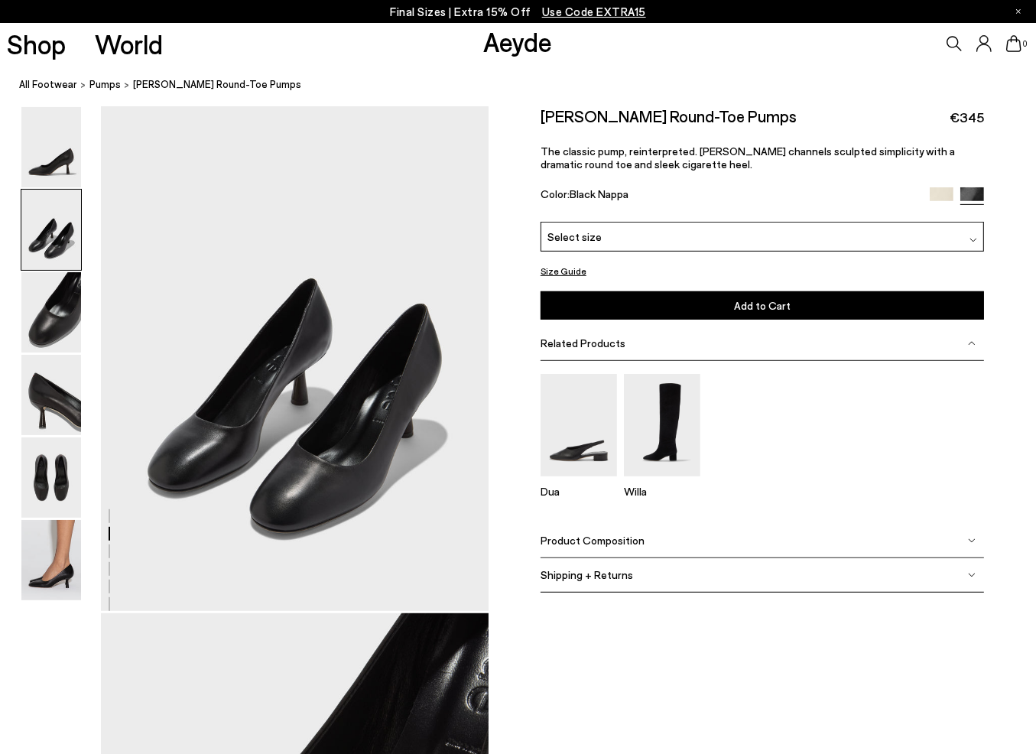
scroll to position [521, 0]
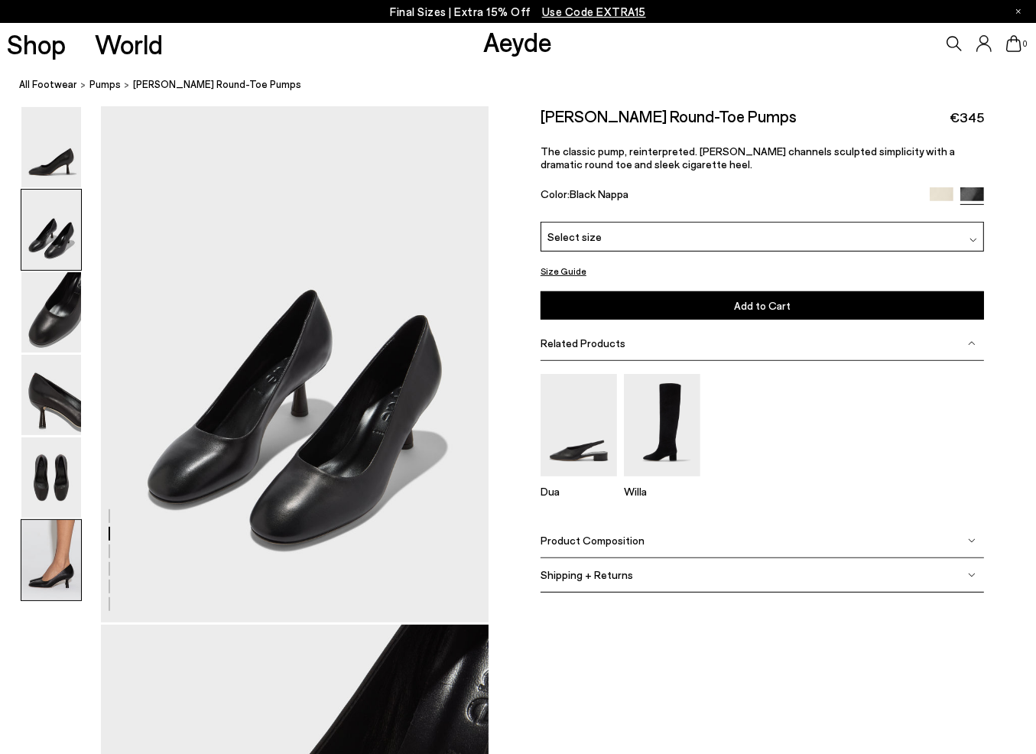
click at [36, 549] on img at bounding box center [51, 560] width 60 height 80
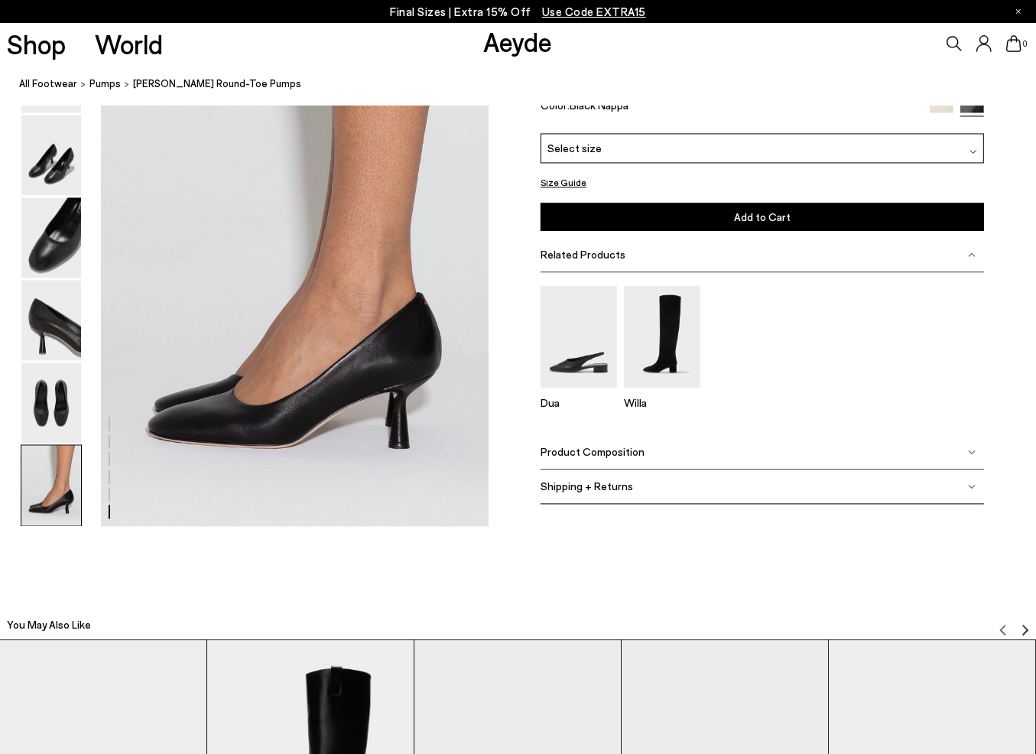
scroll to position [2705, 0]
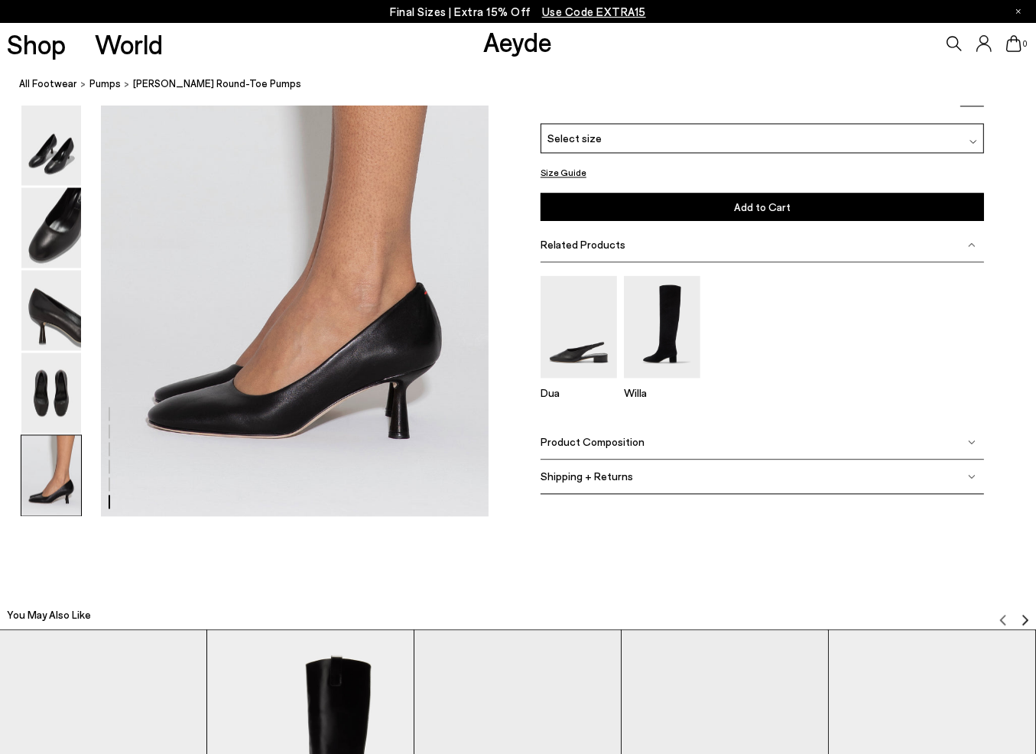
drag, startPoint x: 427, startPoint y: 367, endPoint x: 858, endPoint y: 223, distance: 454.7
click at [860, 223] on div "[PERSON_NAME] Round-Toe Pumps €345 The classic pump, reinterpreted. [PERSON_NAM…" at bounding box center [763, 118] width 444 height 220
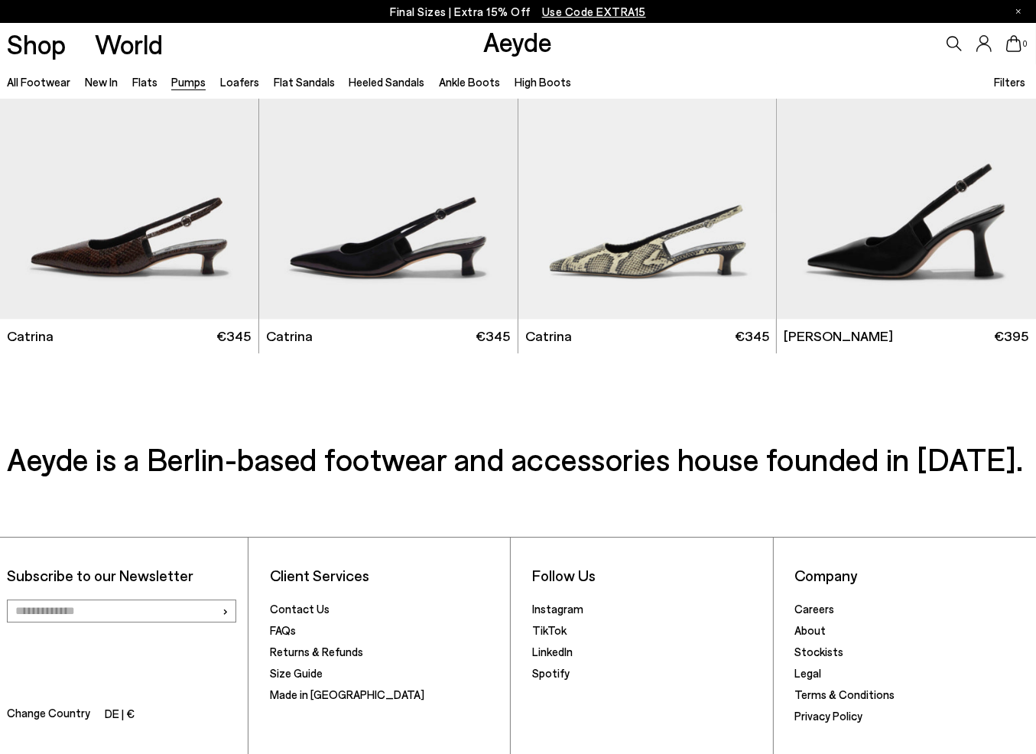
scroll to position [2833, 0]
